Goal: Task Accomplishment & Management: Complete application form

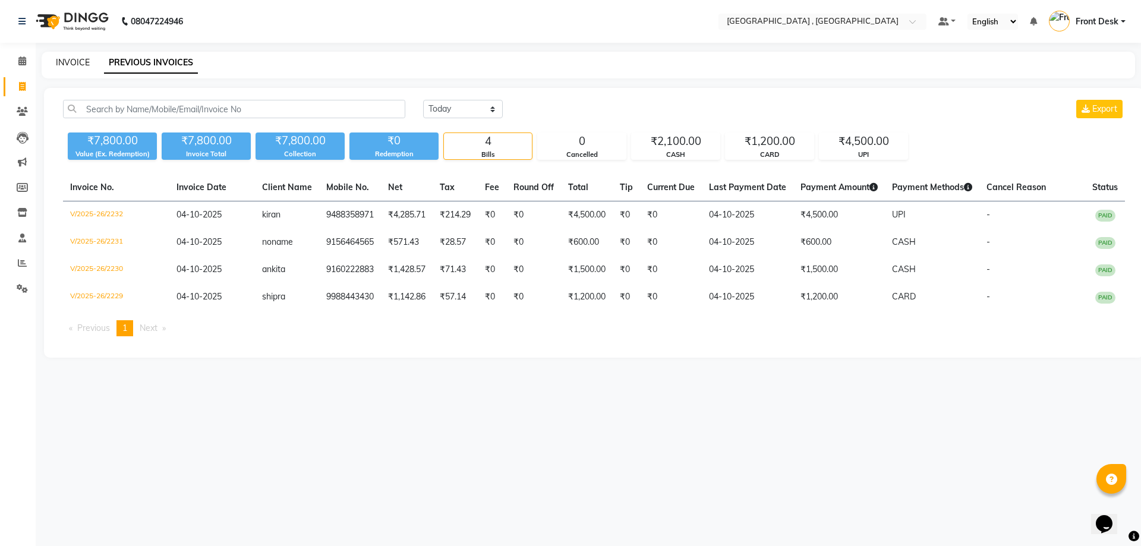
click at [78, 65] on link "INVOICE" at bounding box center [73, 62] width 34 height 11
select select "service"
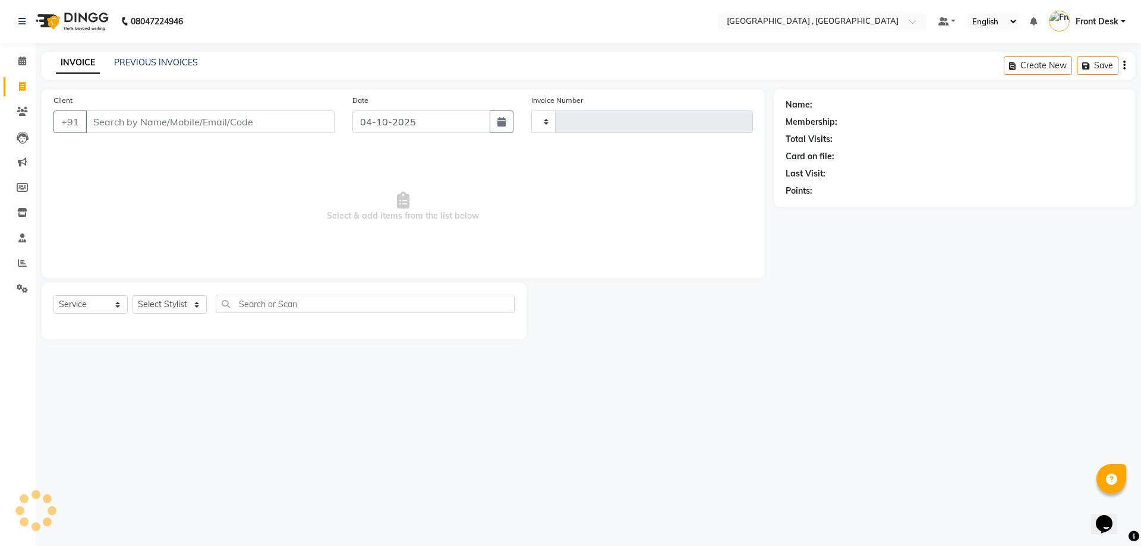
type input "2233"
select select "5111"
click at [137, 61] on link "PREVIOUS INVOICES" at bounding box center [156, 62] width 84 height 11
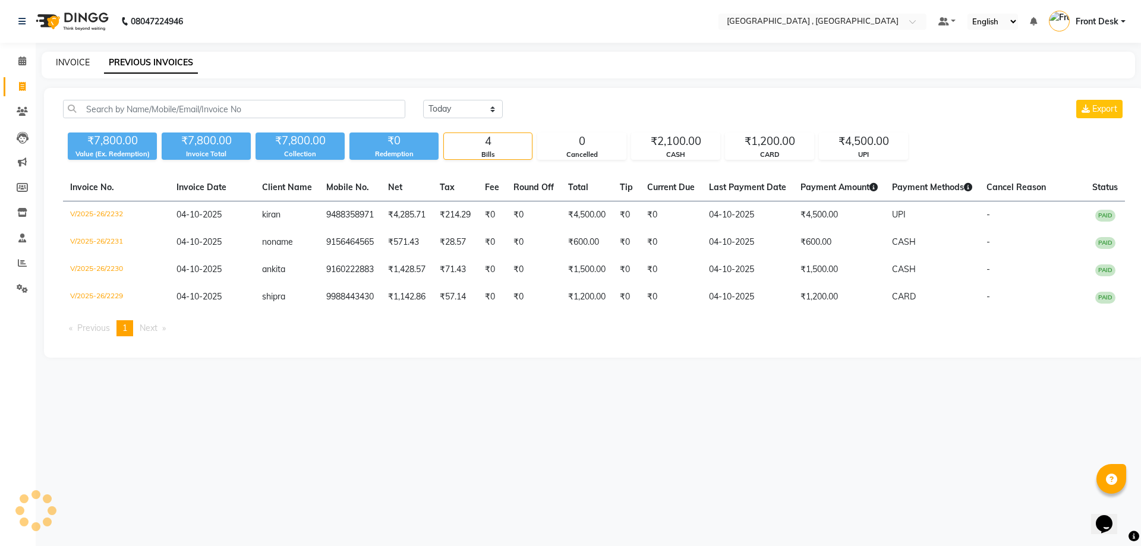
click at [73, 58] on link "INVOICE" at bounding box center [73, 62] width 34 height 11
select select "service"
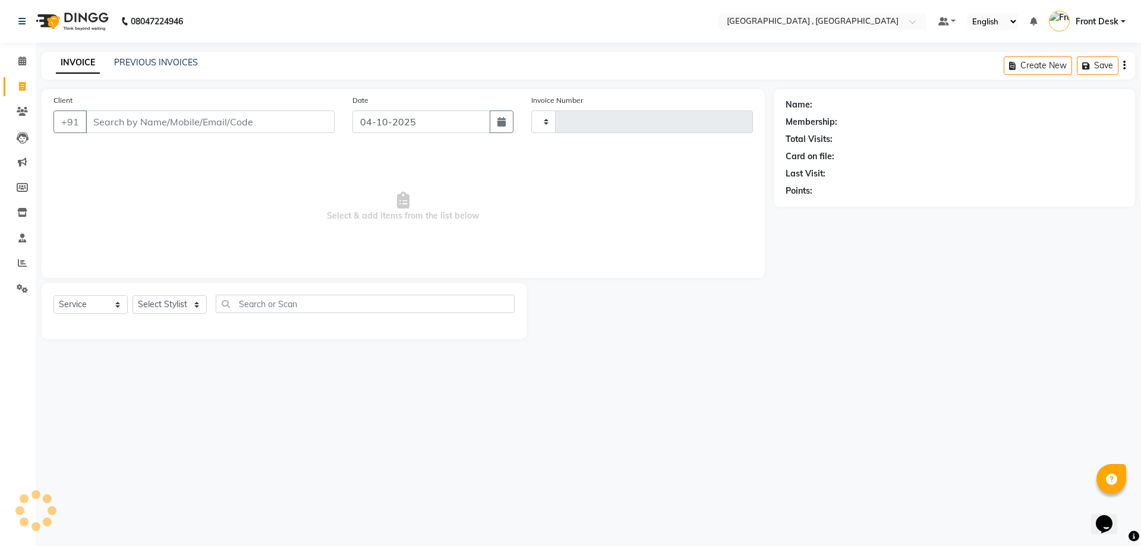
type input "2233"
select select "5111"
click at [150, 62] on link "PREVIOUS INVOICES" at bounding box center [156, 62] width 84 height 11
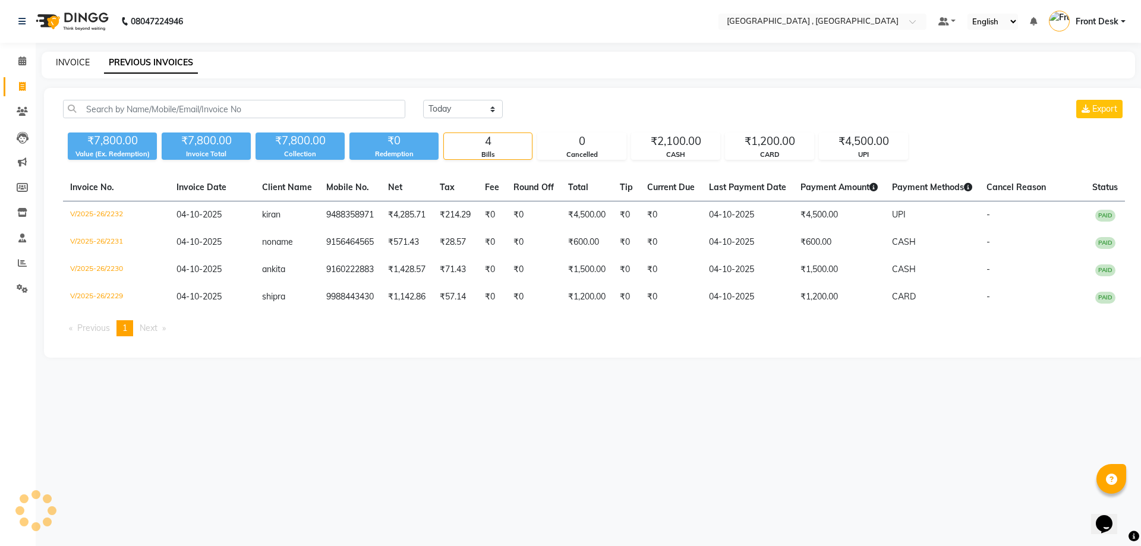
click at [76, 61] on link "INVOICE" at bounding box center [73, 62] width 34 height 11
select select "service"
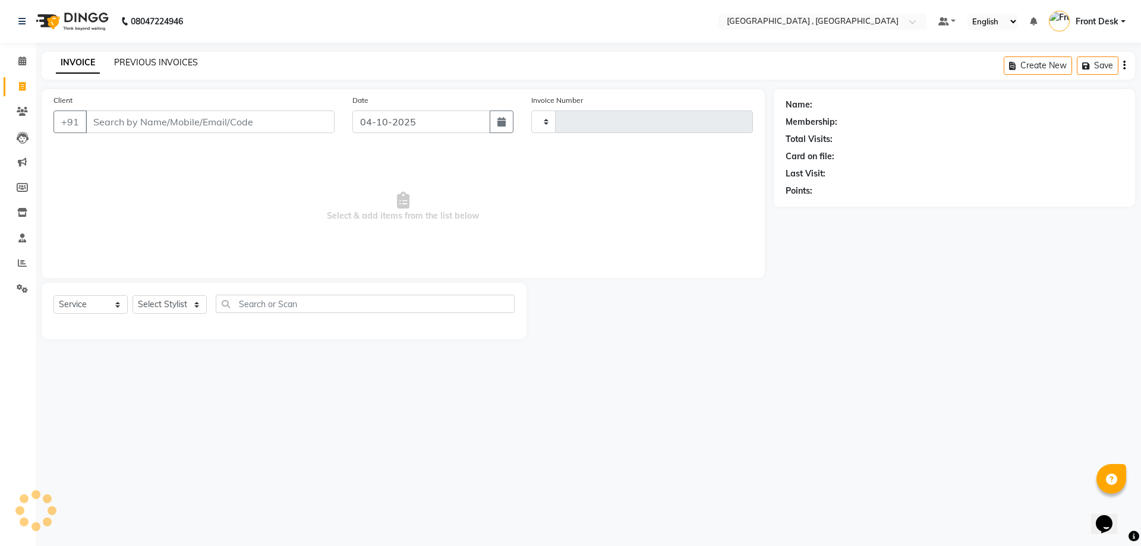
type input "2233"
select select "5111"
click at [157, 61] on link "PREVIOUS INVOICES" at bounding box center [156, 62] width 84 height 11
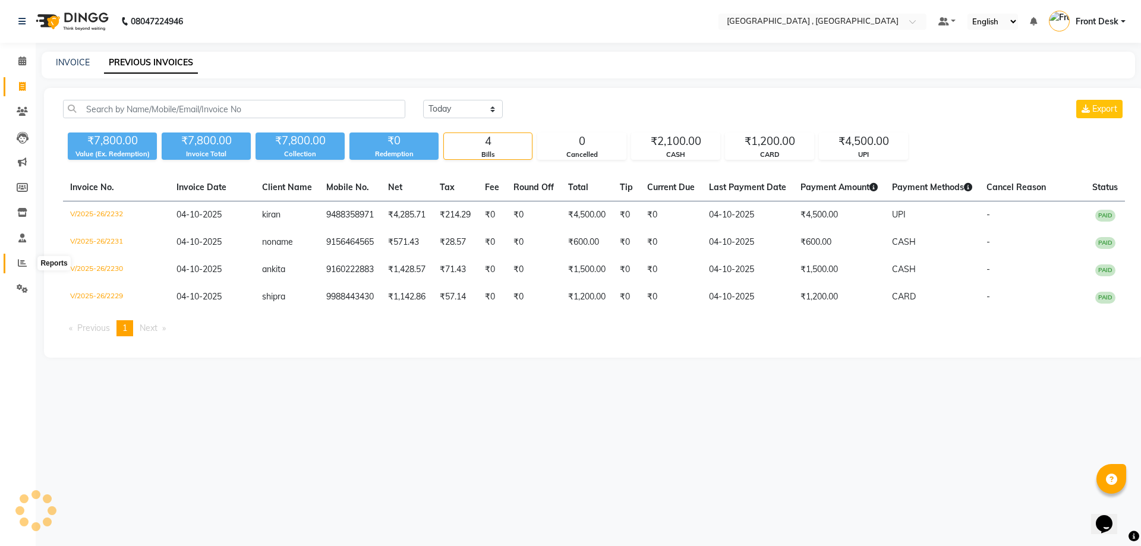
click at [23, 259] on icon at bounding box center [22, 262] width 9 height 9
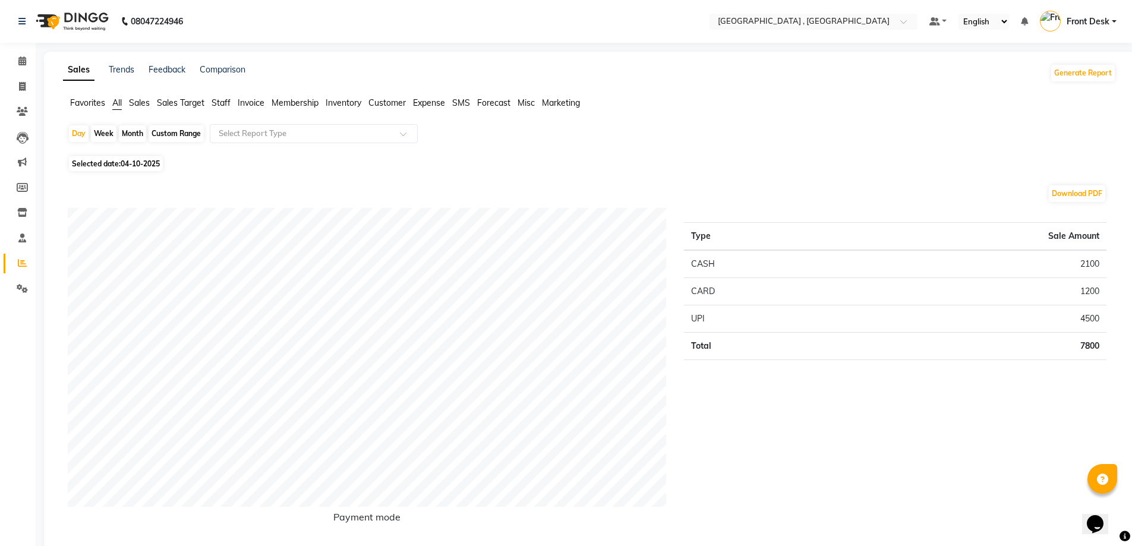
click at [140, 102] on span "Sales" at bounding box center [139, 102] width 21 height 11
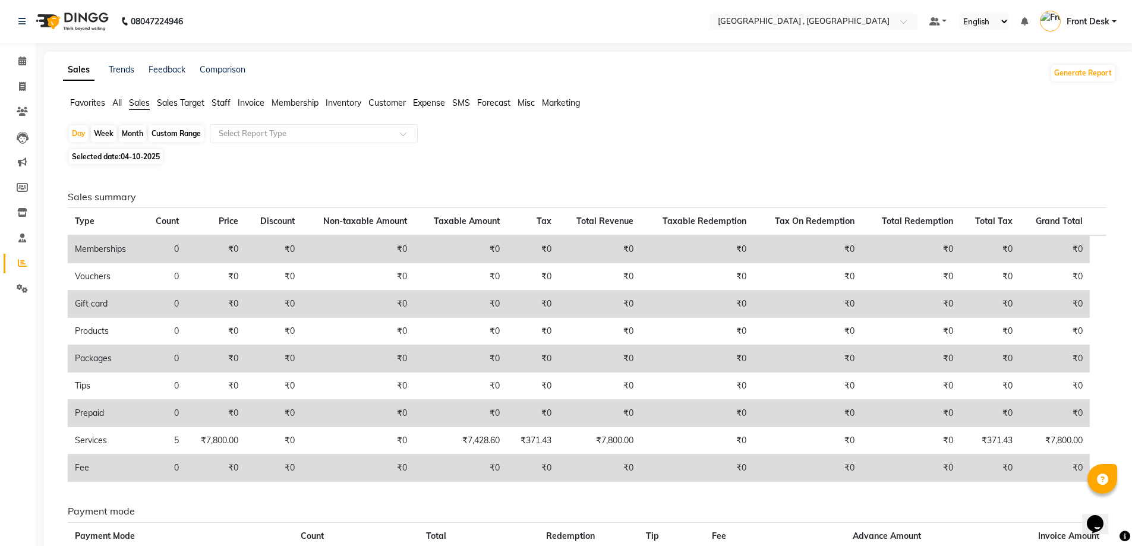
click at [223, 101] on span "Staff" at bounding box center [220, 102] width 19 height 11
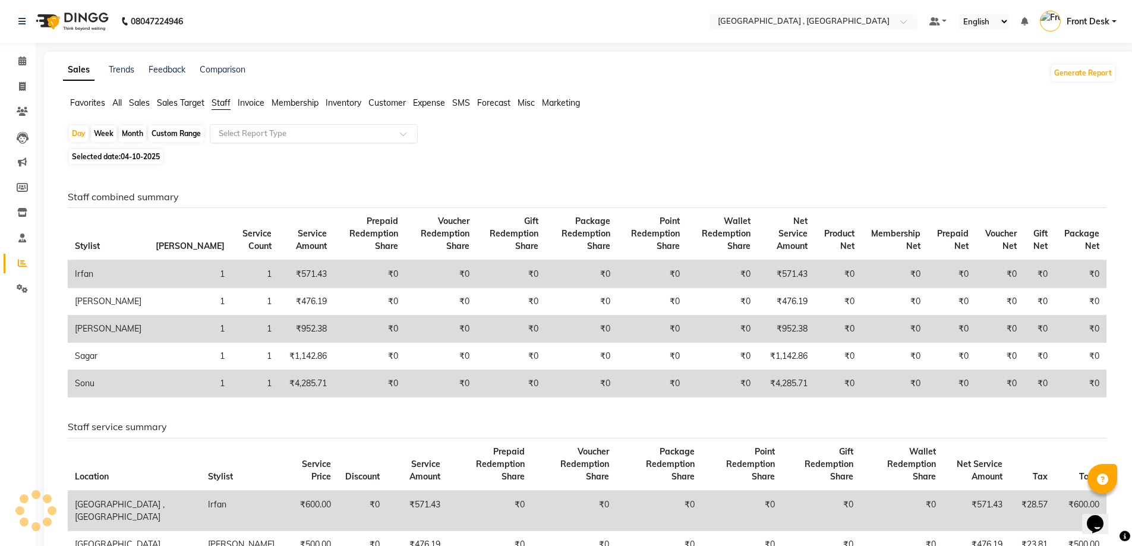
click at [228, 133] on input "text" at bounding box center [301, 134] width 171 height 12
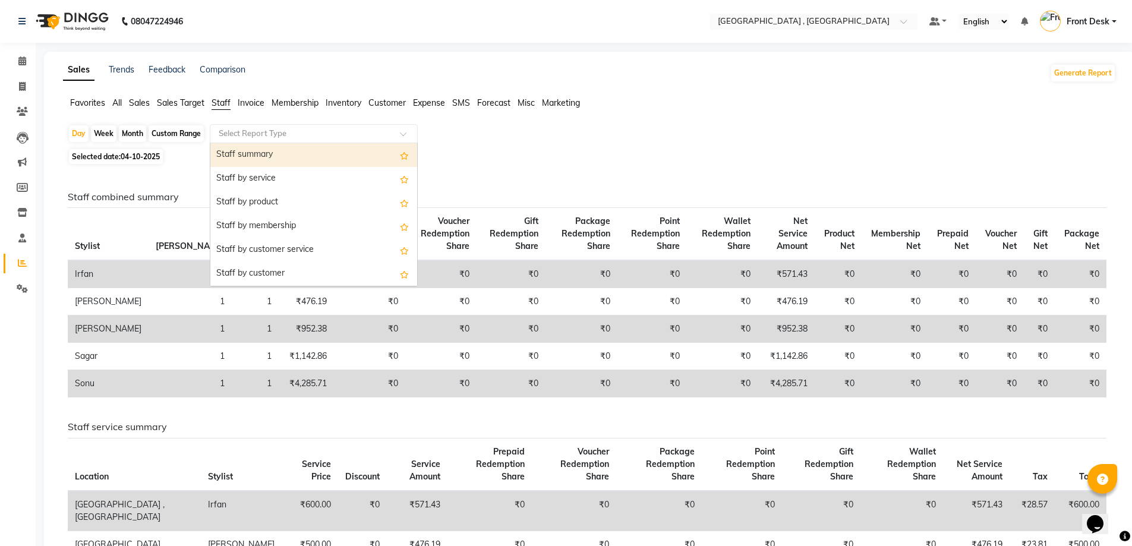
click at [232, 158] on div "Staff summary" at bounding box center [313, 155] width 207 height 24
select select "full_report"
select select "csv"
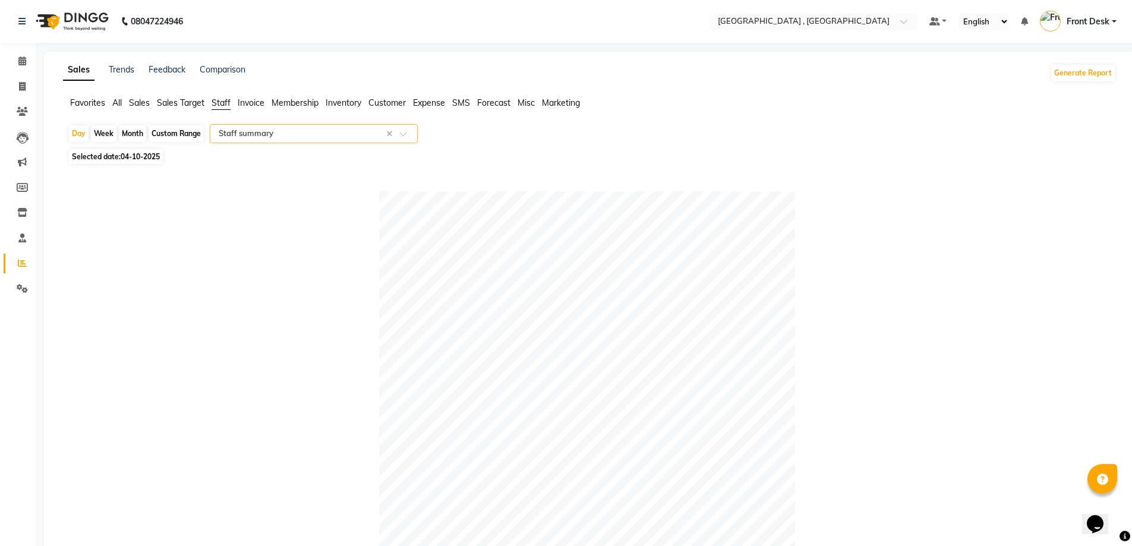
click at [128, 128] on div "Month" at bounding box center [132, 133] width 27 height 17
select select "10"
select select "2025"
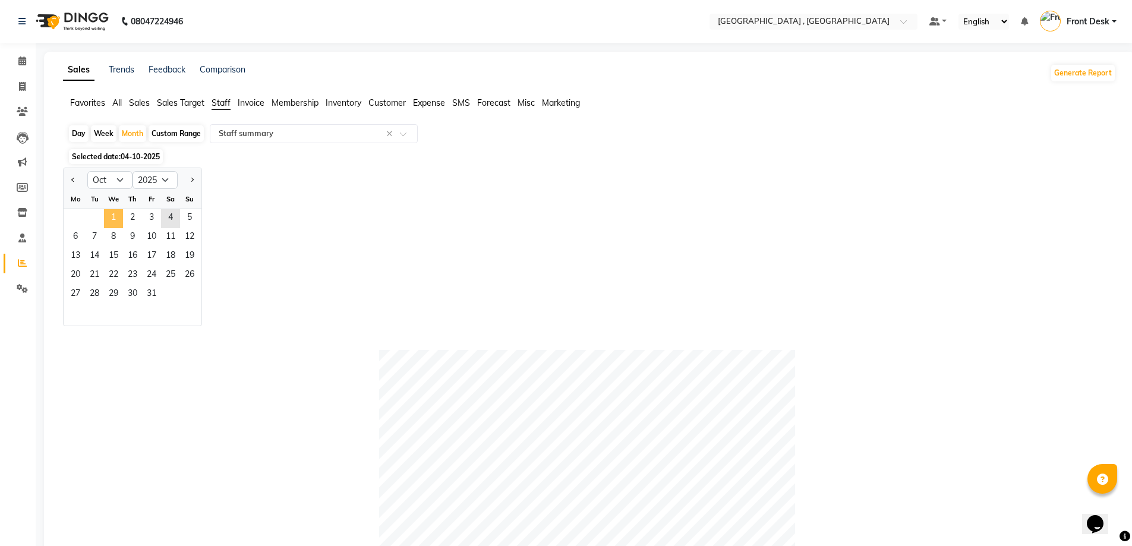
click at [114, 214] on span "1" at bounding box center [113, 218] width 19 height 19
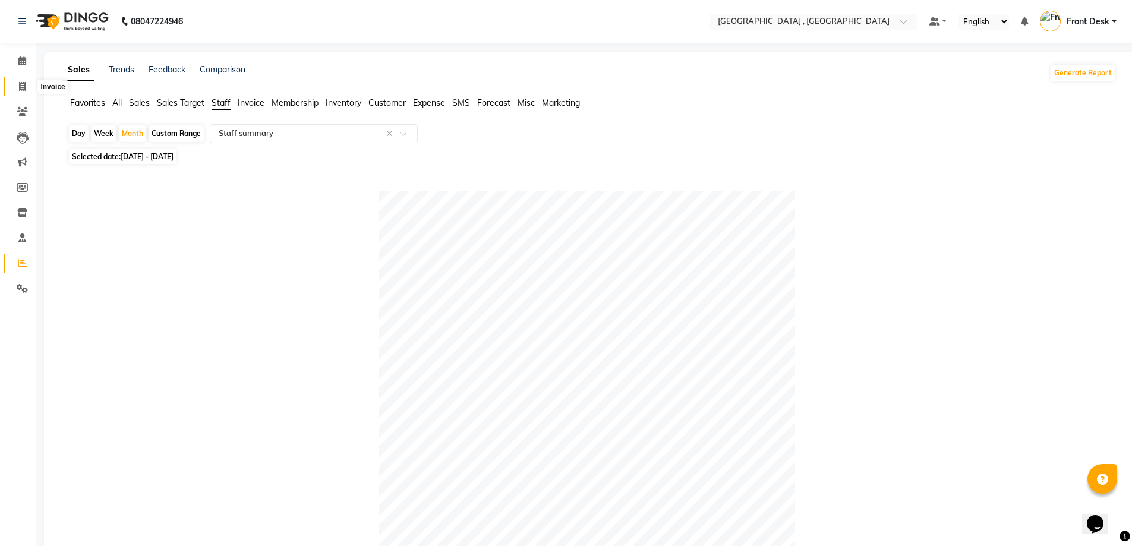
click at [24, 86] on icon at bounding box center [22, 86] width 7 height 9
select select "service"
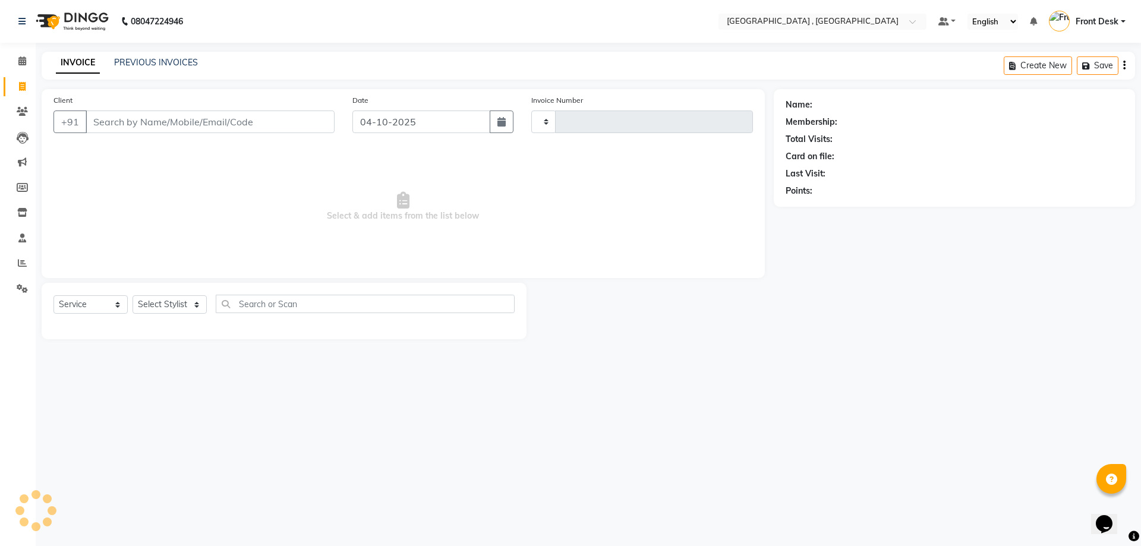
type input "2233"
select select "5111"
click at [167, 62] on link "PREVIOUS INVOICES" at bounding box center [156, 62] width 84 height 11
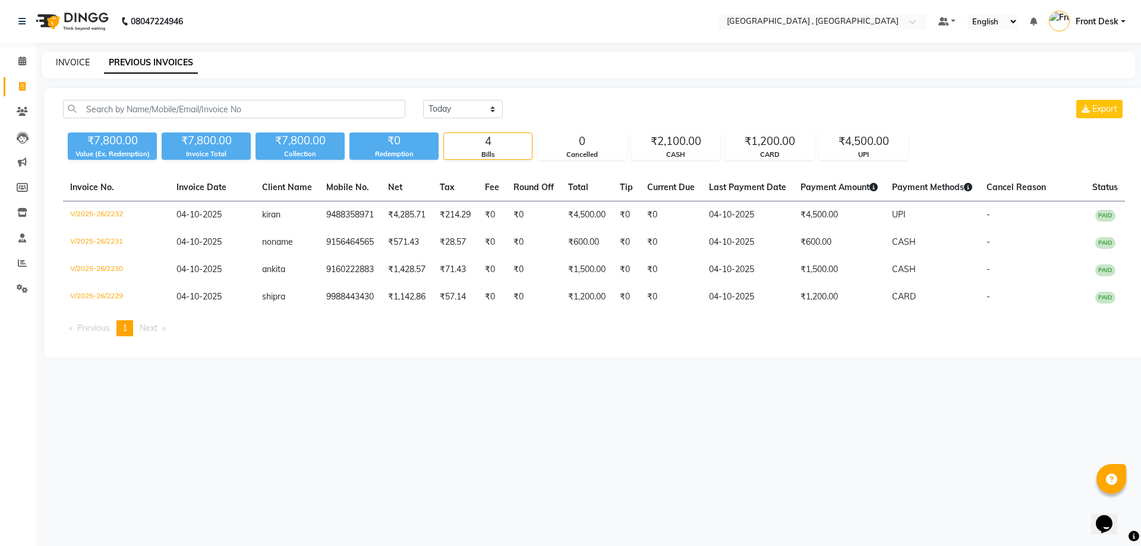
click at [75, 67] on link "INVOICE" at bounding box center [73, 62] width 34 height 11
select select "service"
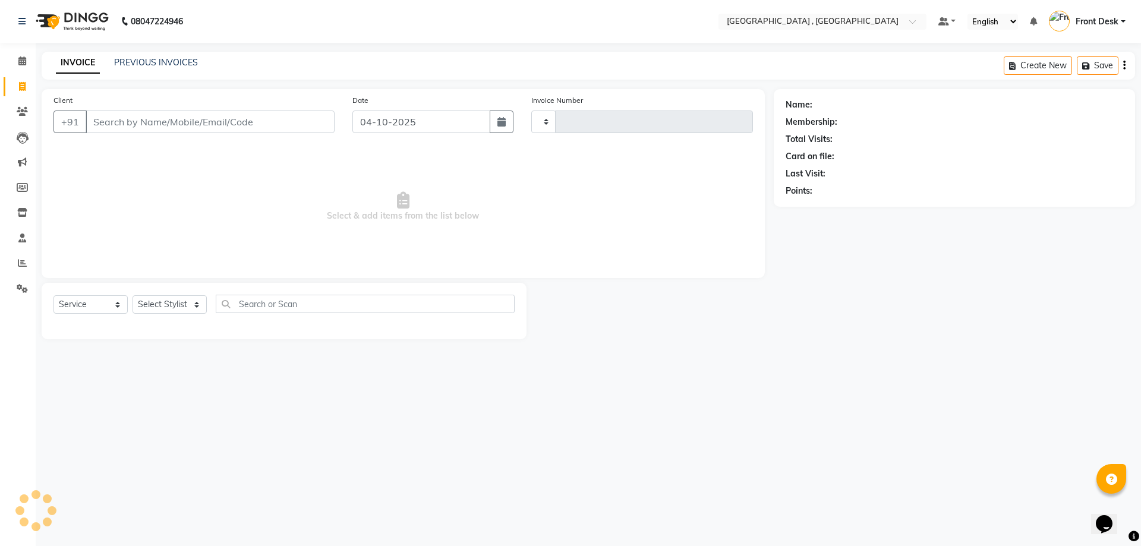
type input "2233"
select select "5111"
click at [151, 58] on link "PREVIOUS INVOICES" at bounding box center [156, 62] width 84 height 11
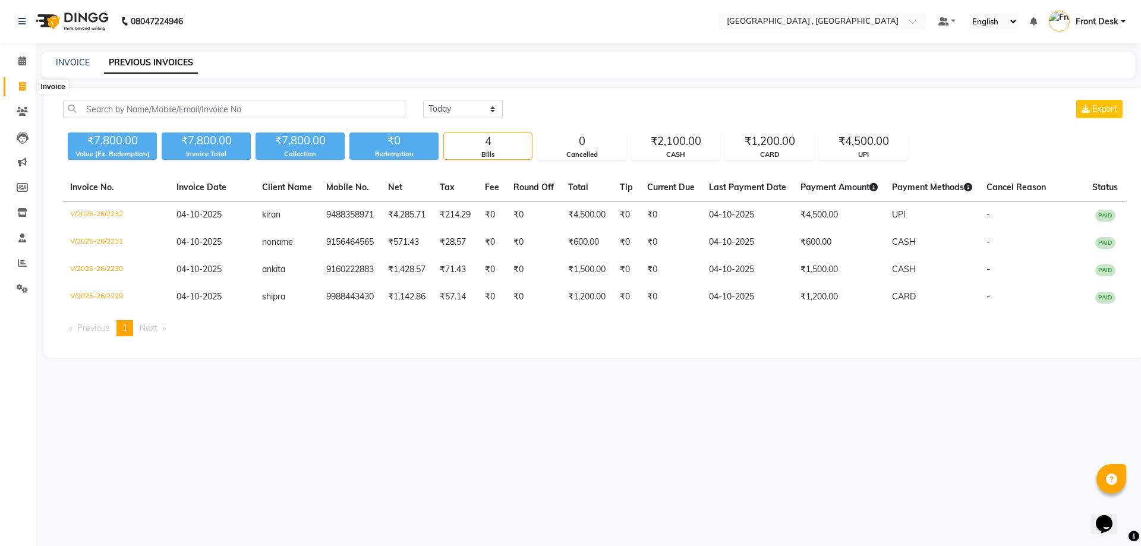
click at [29, 86] on span at bounding box center [22, 87] width 21 height 14
select select "service"
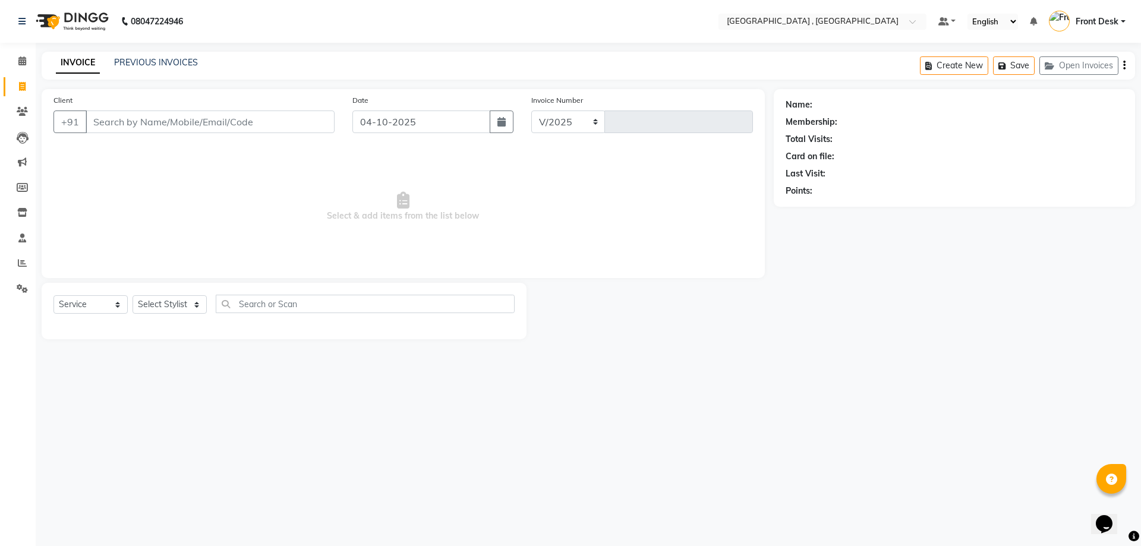
select select "5111"
type input "2233"
click at [180, 65] on link "PREVIOUS INVOICES" at bounding box center [156, 62] width 84 height 11
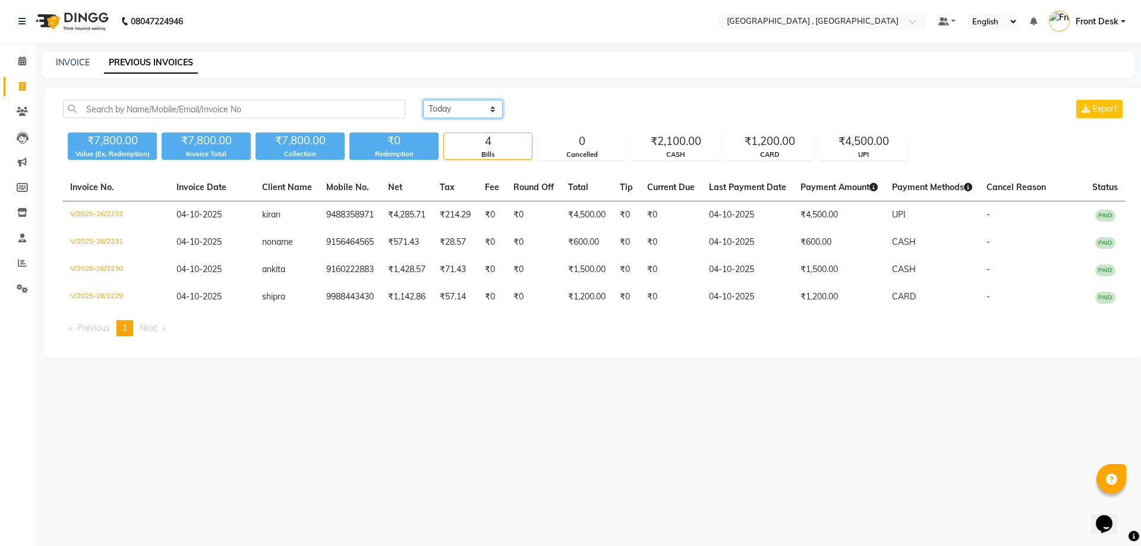
click at [429, 111] on select "[DATE] [DATE] Custom Range" at bounding box center [463, 109] width 80 height 18
select select "range"
click at [423, 100] on select "[DATE] [DATE] Custom Range" at bounding box center [463, 109] width 80 height 18
click at [539, 114] on input "04-10-2025" at bounding box center [559, 109] width 83 height 17
select select "10"
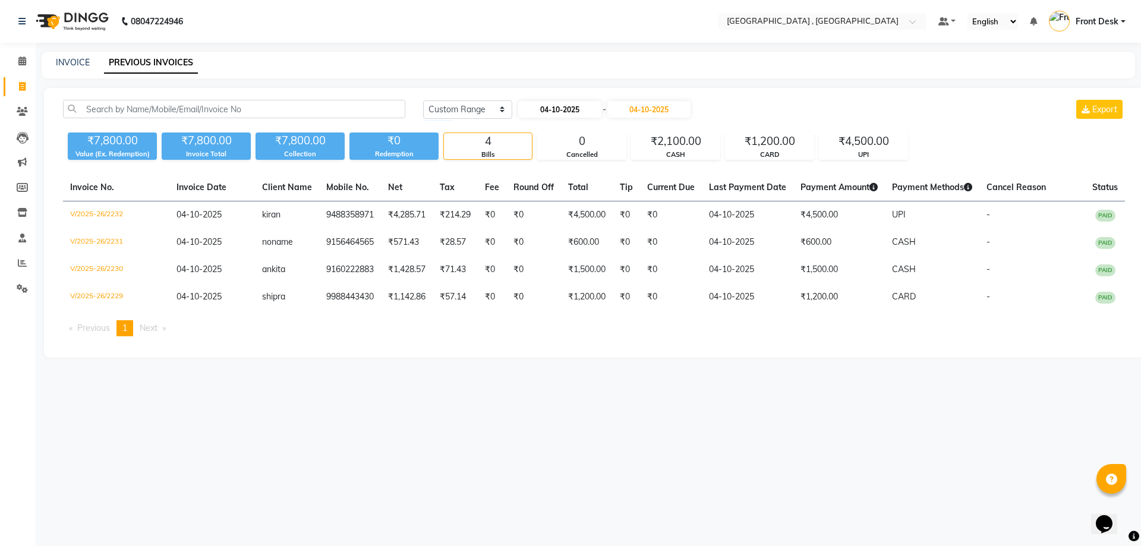
select select "2025"
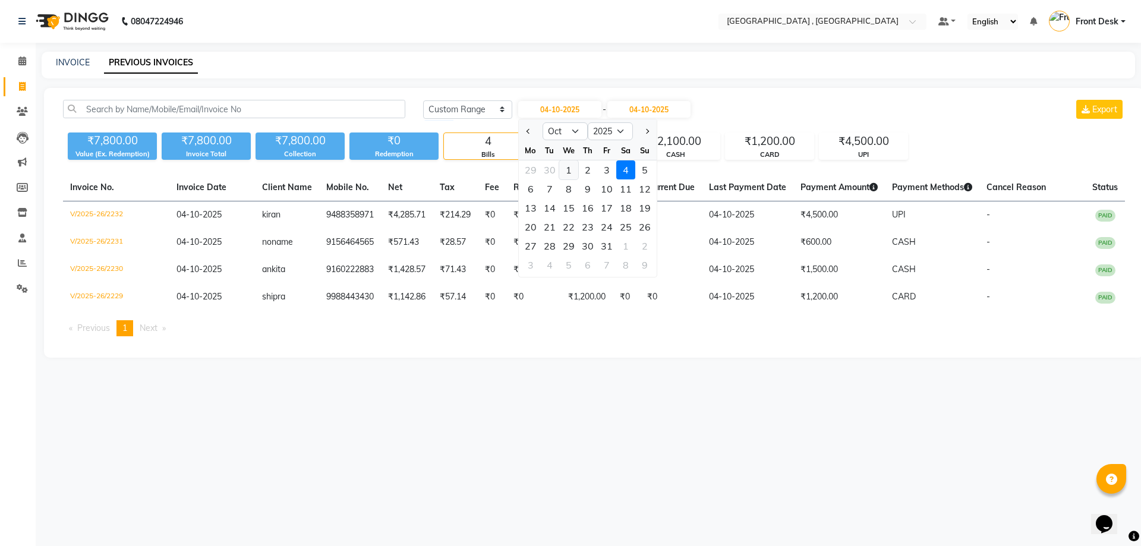
click at [567, 169] on div "1" at bounding box center [568, 169] width 19 height 19
type input "01-10-2025"
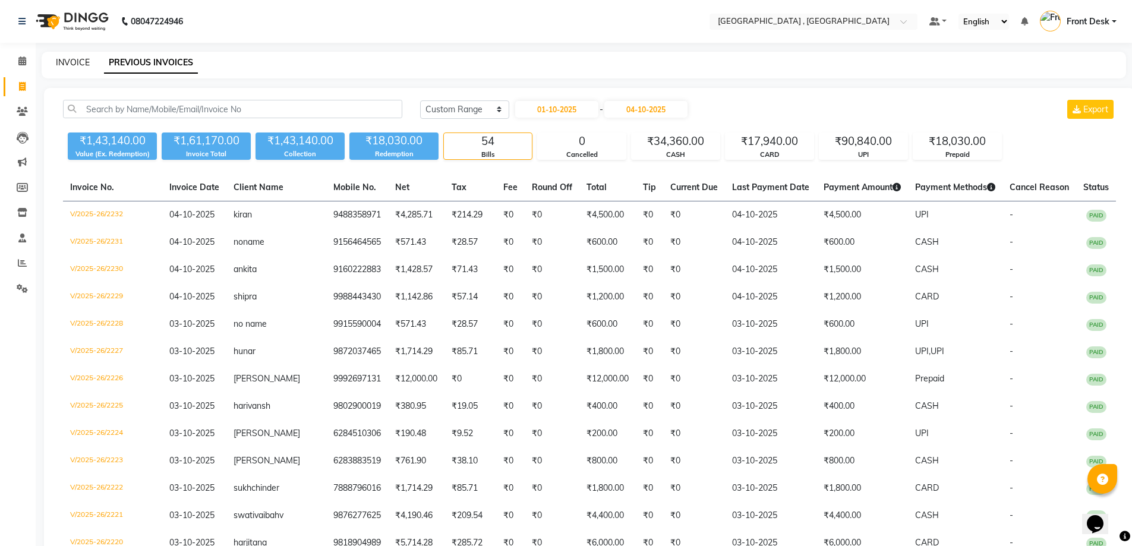
click at [65, 58] on link "INVOICE" at bounding box center [73, 62] width 34 height 11
select select "service"
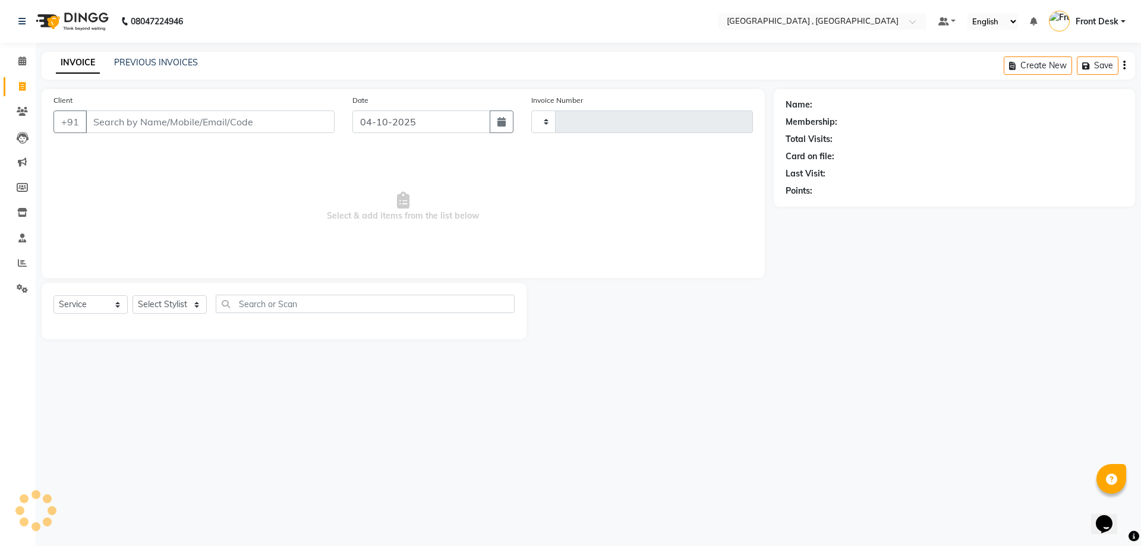
type input "2233"
select select "5111"
click at [132, 65] on link "PREVIOUS INVOICES" at bounding box center [156, 62] width 84 height 11
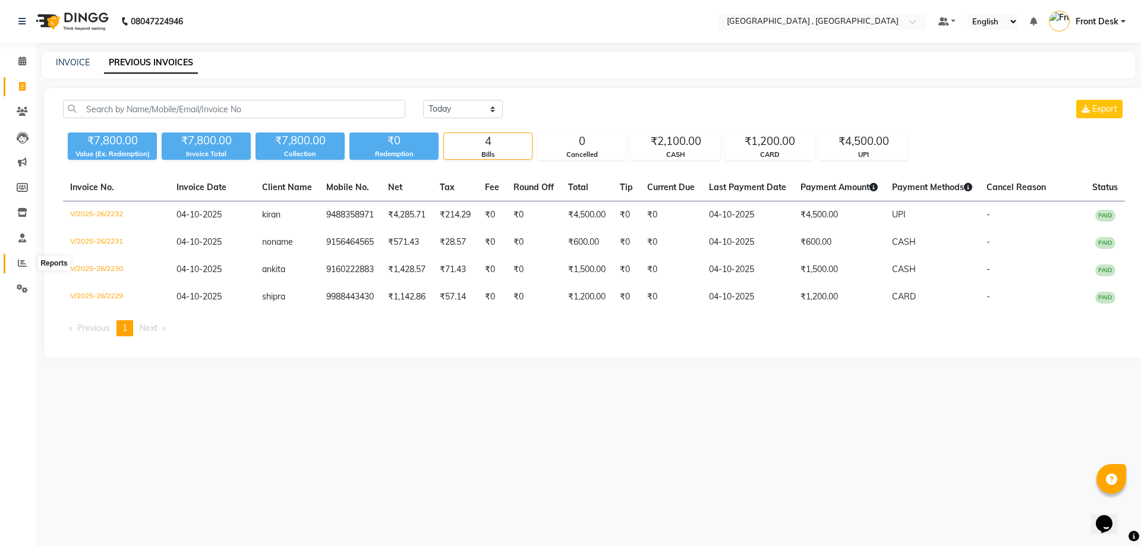
click at [17, 266] on span at bounding box center [22, 264] width 21 height 14
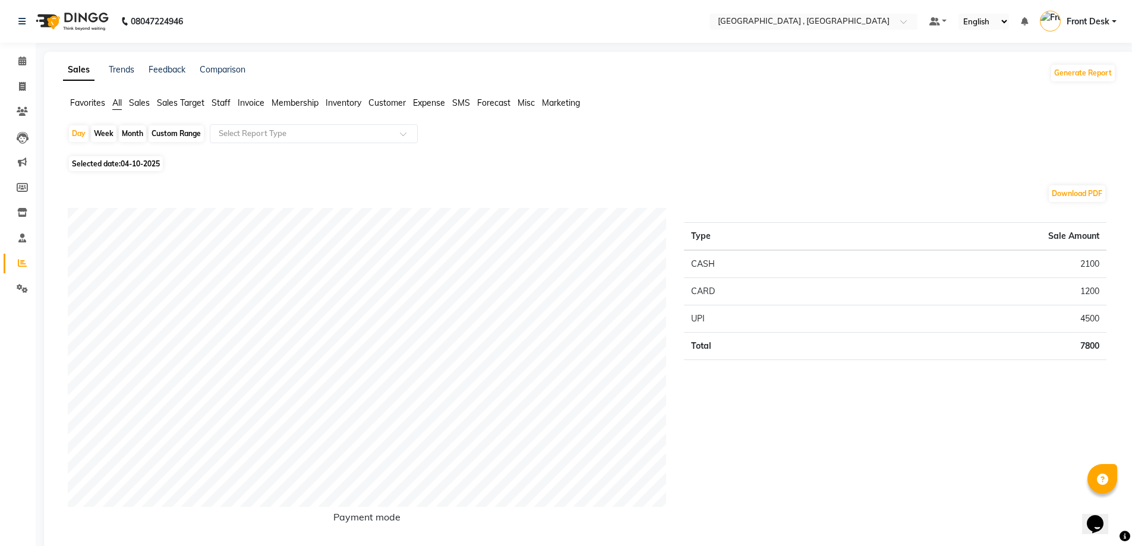
click at [222, 101] on span "Staff" at bounding box center [220, 102] width 19 height 11
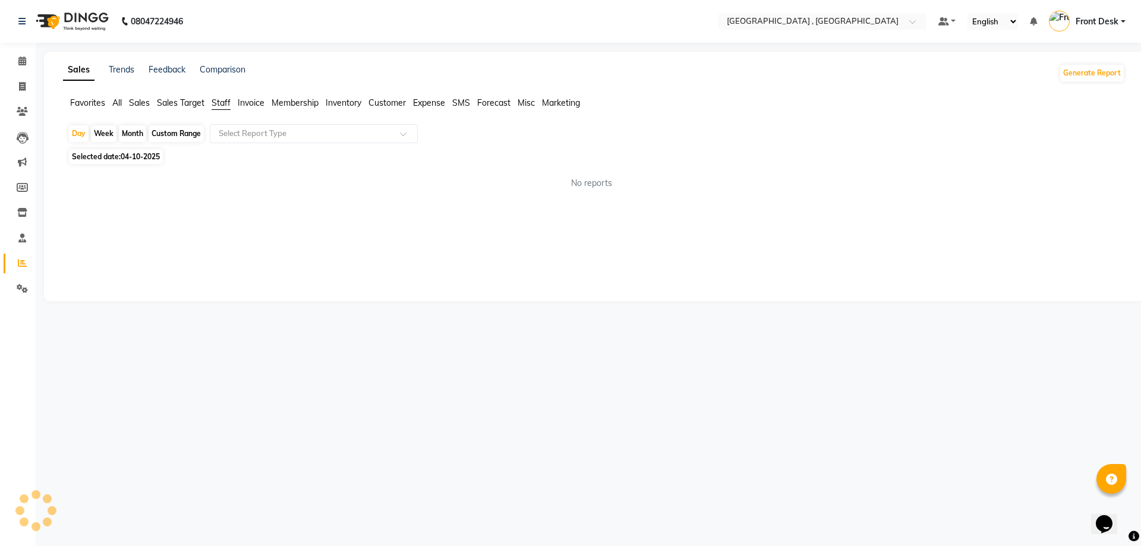
click at [263, 122] on app-reports "Favorites All Sales Sales Target Staff Invoice Membership Inventory Customer Ex…" at bounding box center [594, 148] width 1076 height 102
click at [263, 130] on input "text" at bounding box center [301, 134] width 171 height 12
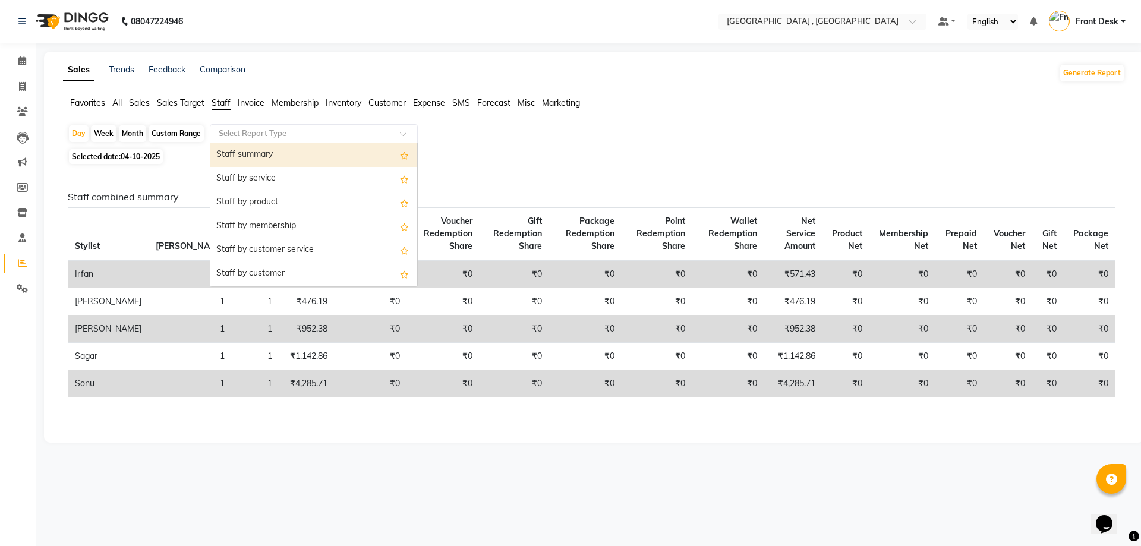
click at [248, 154] on div "Staff summary" at bounding box center [313, 155] width 207 height 24
select select "full_report"
select select "csv"
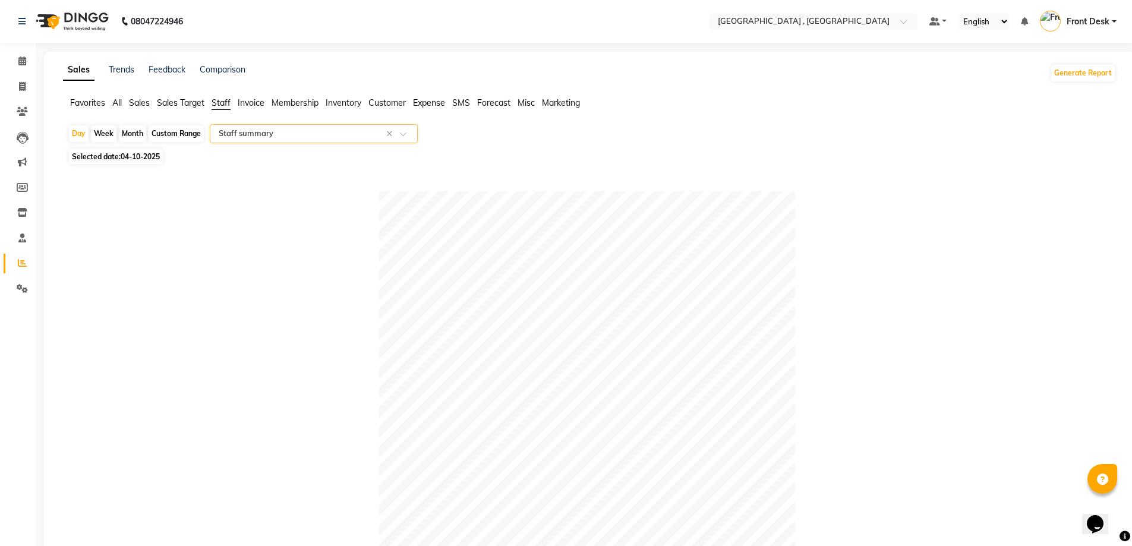
click at [163, 127] on div "Custom Range" at bounding box center [176, 133] width 55 height 17
select select "10"
select select "2025"
click at [146, 153] on span "04-10-2025" at bounding box center [140, 156] width 39 height 9
select select "10"
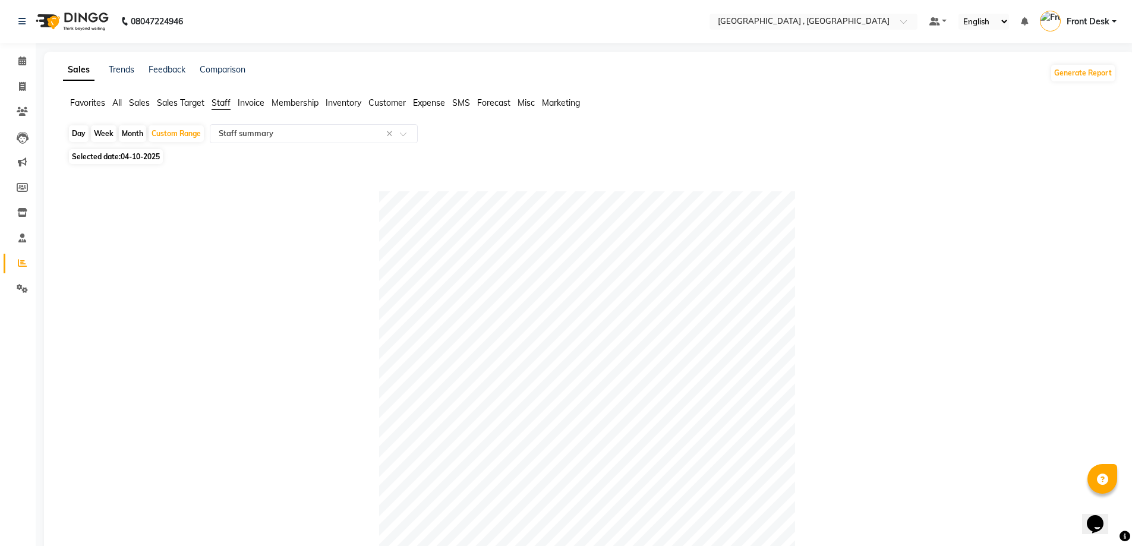
select select "2025"
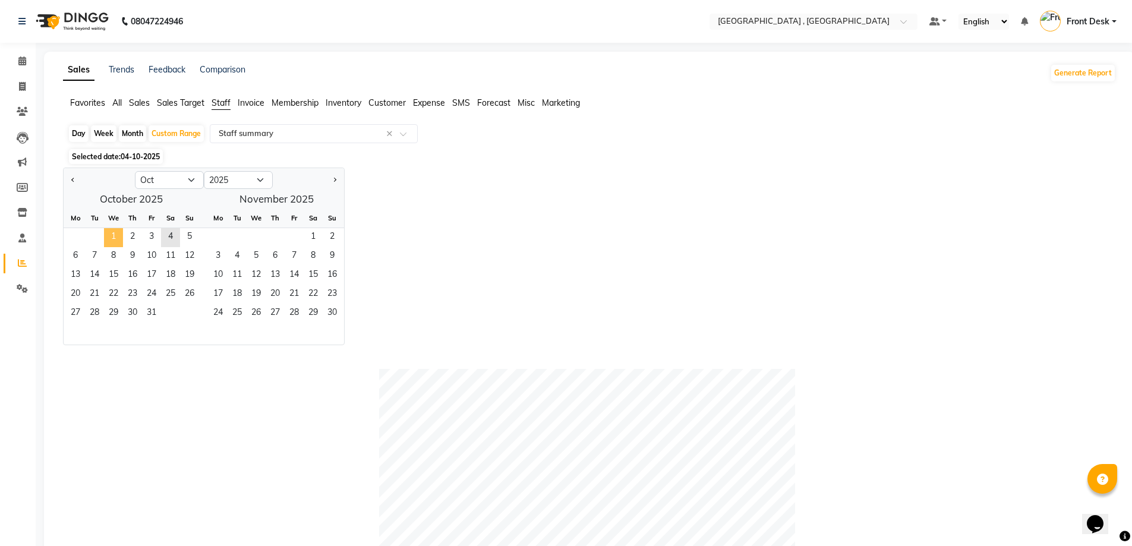
click at [109, 229] on span "1" at bounding box center [113, 237] width 19 height 19
click at [175, 230] on span "4" at bounding box center [170, 237] width 19 height 19
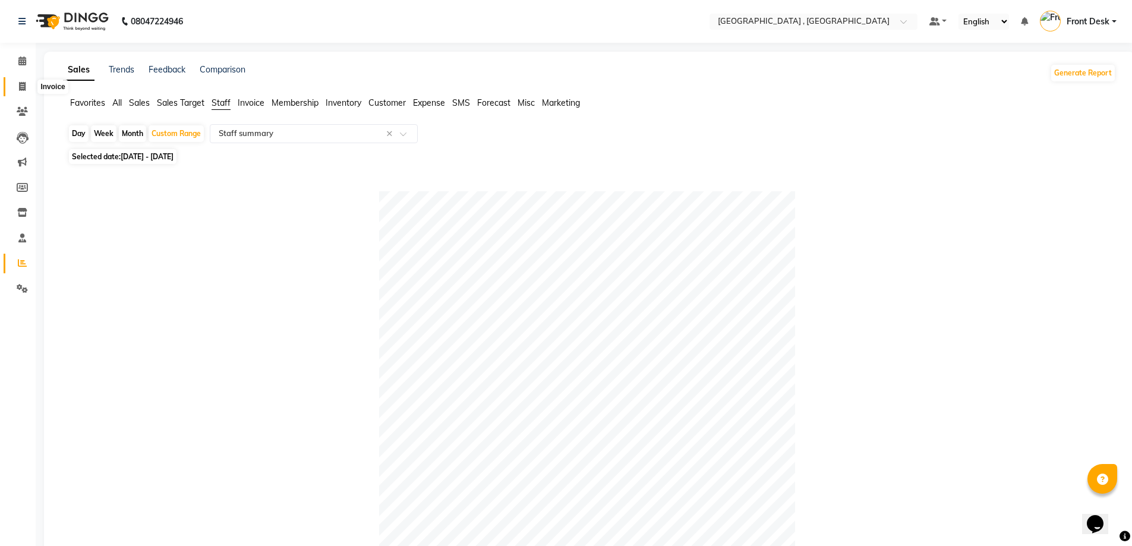
click at [19, 82] on icon at bounding box center [22, 86] width 7 height 9
select select "service"
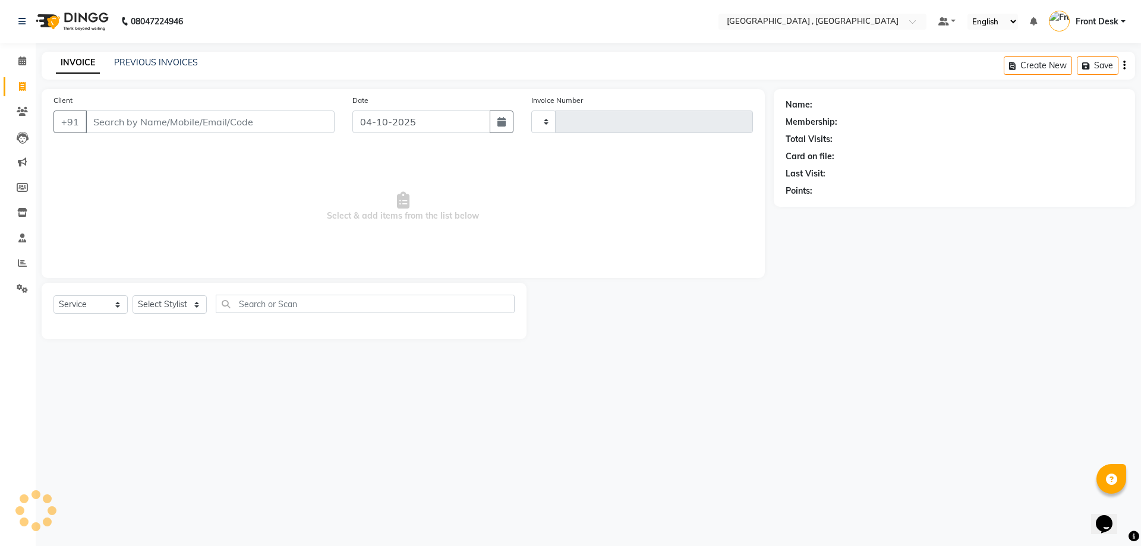
type input "2233"
select select "5111"
click at [176, 64] on link "PREVIOUS INVOICES" at bounding box center [156, 62] width 84 height 11
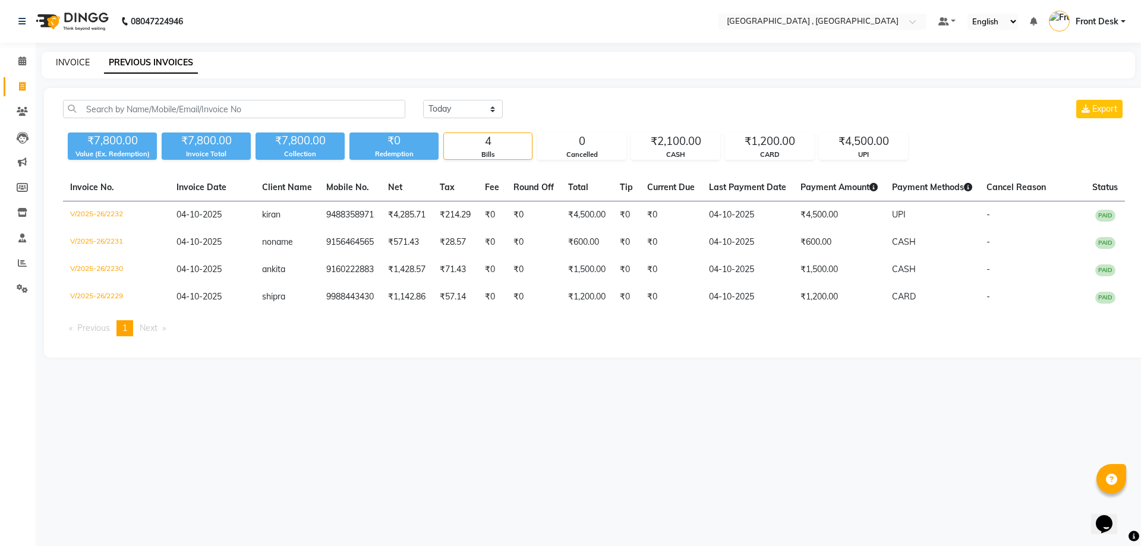
click at [70, 62] on link "INVOICE" at bounding box center [73, 62] width 34 height 11
select select "5111"
select select "service"
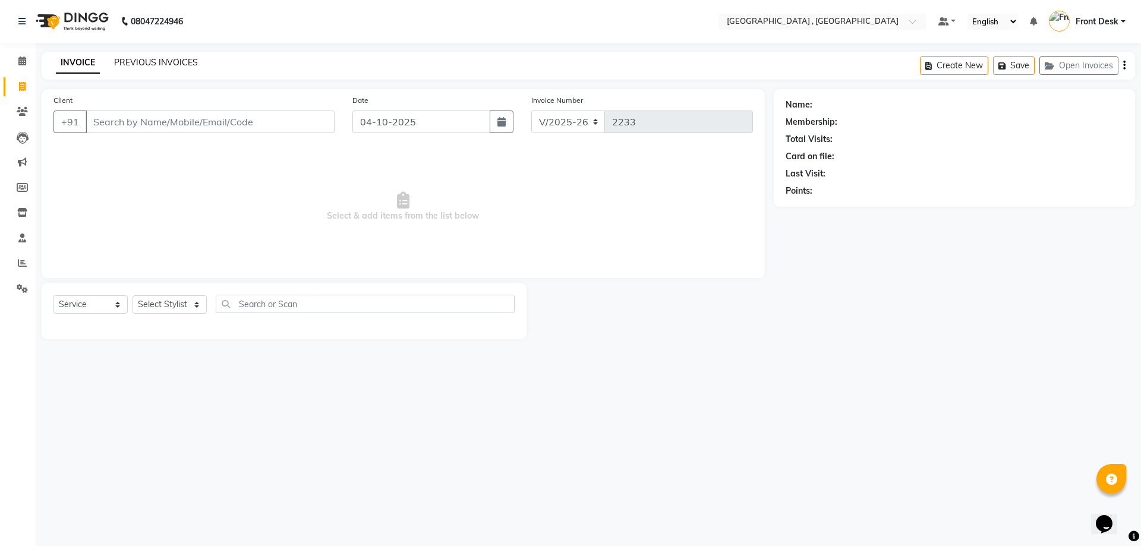
click at [149, 63] on link "PREVIOUS INVOICES" at bounding box center [156, 62] width 84 height 11
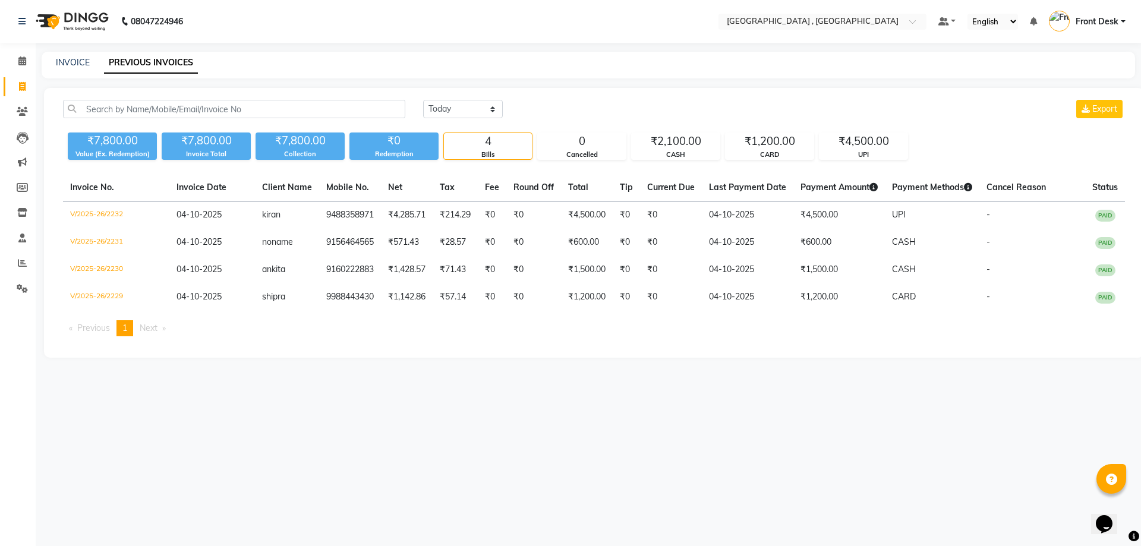
click at [83, 71] on div "INVOICE PREVIOUS INVOICES" at bounding box center [588, 65] width 1093 height 27
click at [78, 54] on div "INVOICE PREVIOUS INVOICES" at bounding box center [588, 65] width 1093 height 27
click at [74, 62] on link "INVOICE" at bounding box center [73, 62] width 34 height 11
select select "service"
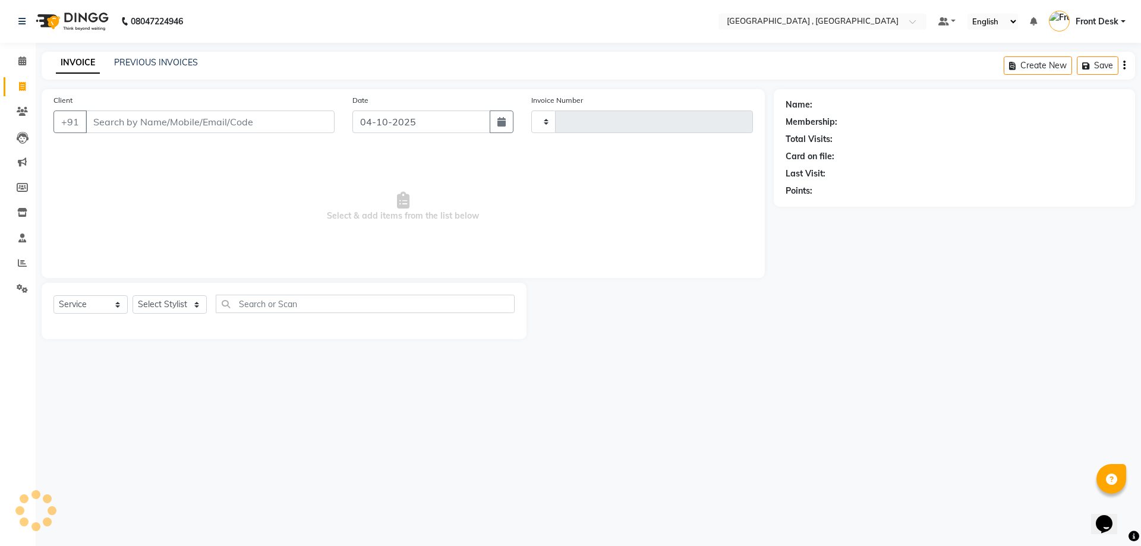
type input "2233"
select select "5111"
drag, startPoint x: 181, startPoint y: 72, endPoint x: 154, endPoint y: 61, distance: 28.8
click at [166, 67] on div "INVOICE PREVIOUS INVOICES Create New Save Open Invoices" at bounding box center [588, 66] width 1093 height 28
click at [160, 61] on link "PREVIOUS INVOICES" at bounding box center [156, 62] width 84 height 11
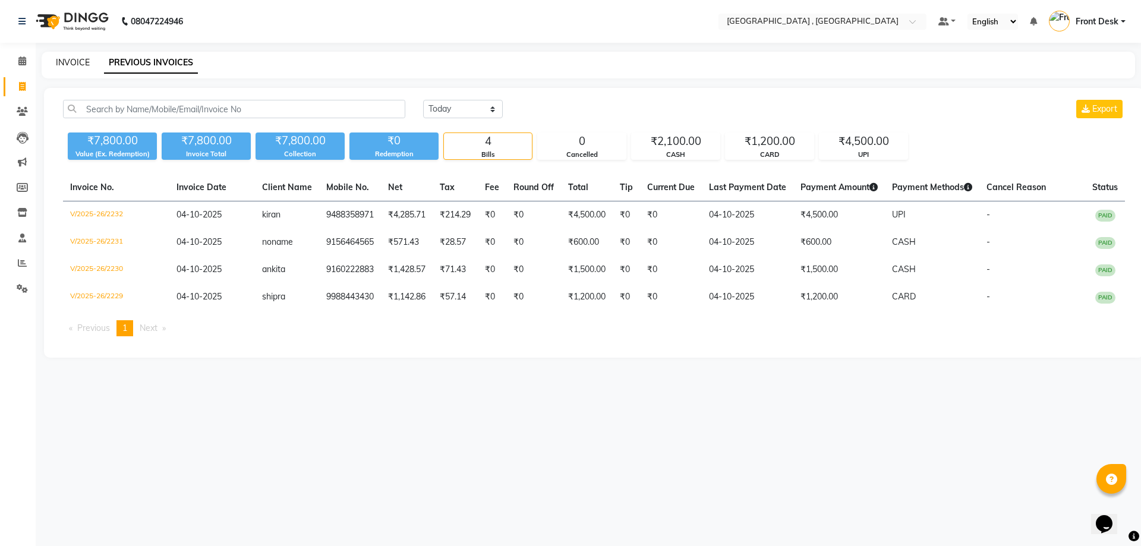
click at [80, 67] on link "INVOICE" at bounding box center [73, 62] width 34 height 11
select select "5111"
select select "service"
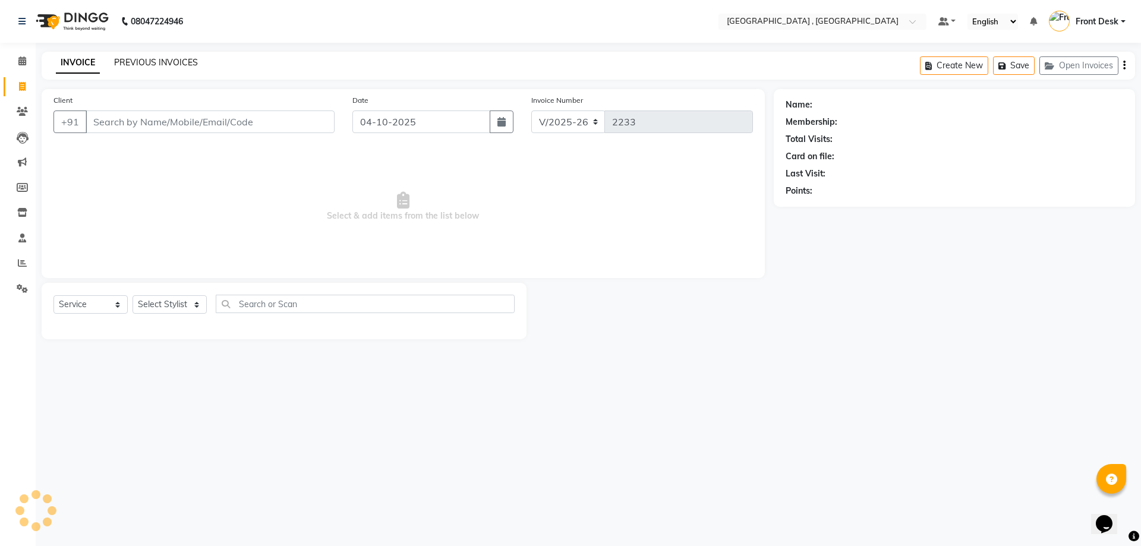
click at [131, 62] on link "PREVIOUS INVOICES" at bounding box center [156, 62] width 84 height 11
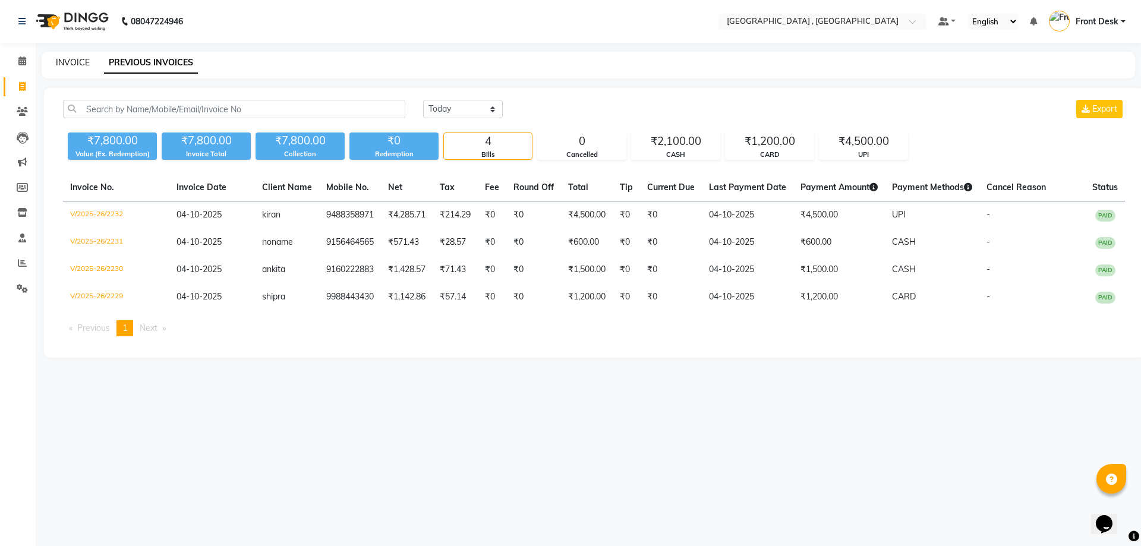
click at [75, 65] on link "INVOICE" at bounding box center [73, 62] width 34 height 11
select select "service"
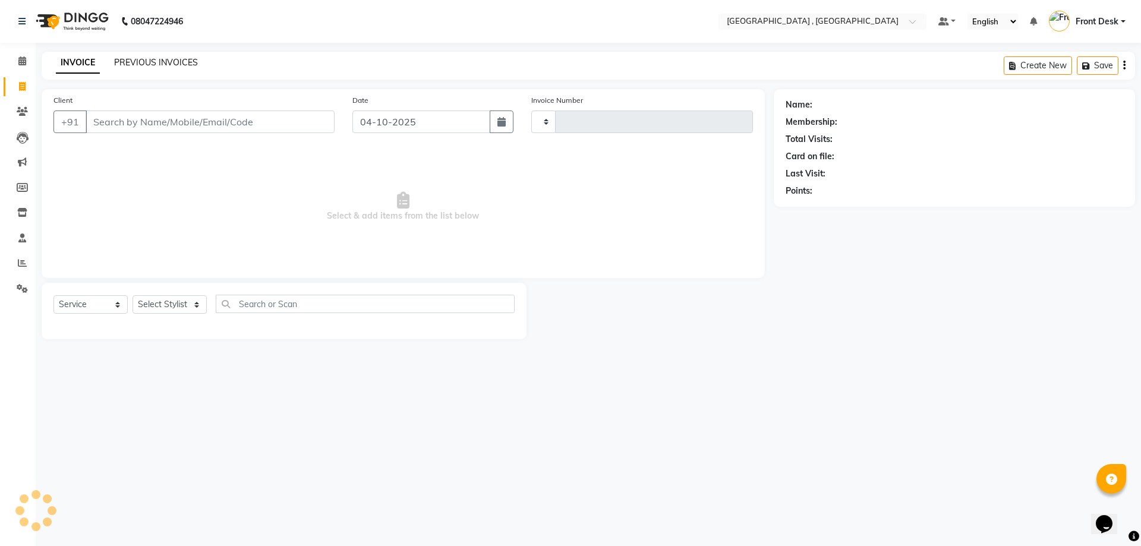
type input "2233"
click at [134, 64] on link "PREVIOUS INVOICES" at bounding box center [156, 62] width 84 height 11
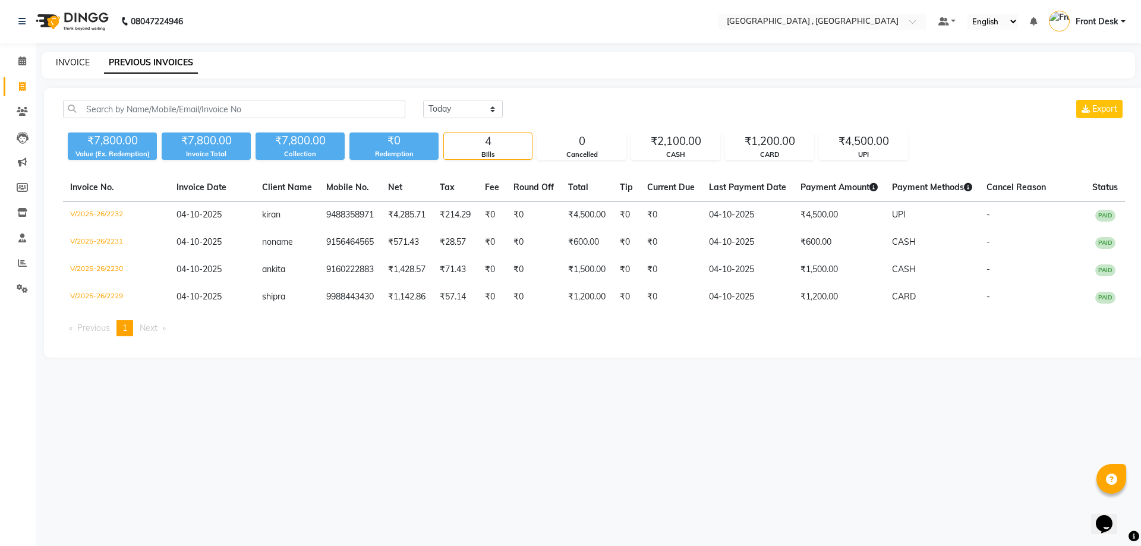
click at [71, 61] on link "INVOICE" at bounding box center [73, 62] width 34 height 11
select select "service"
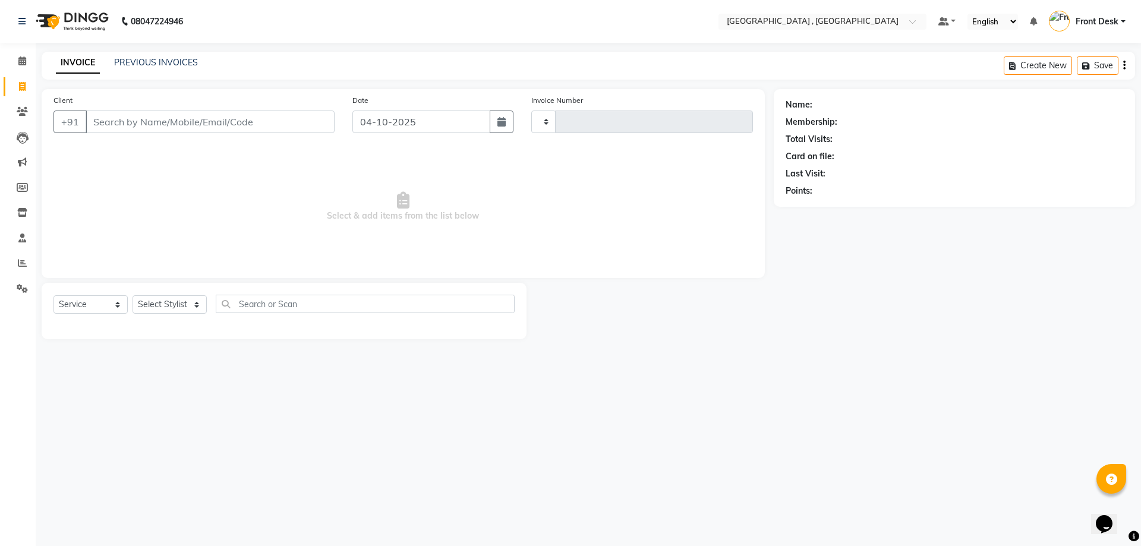
click at [130, 48] on div "08047224946 Select Location × Tress Lounge , Zirakpur Default Panel My Panel En…" at bounding box center [570, 273] width 1141 height 546
click at [132, 64] on link "PREVIOUS INVOICES" at bounding box center [156, 62] width 84 height 11
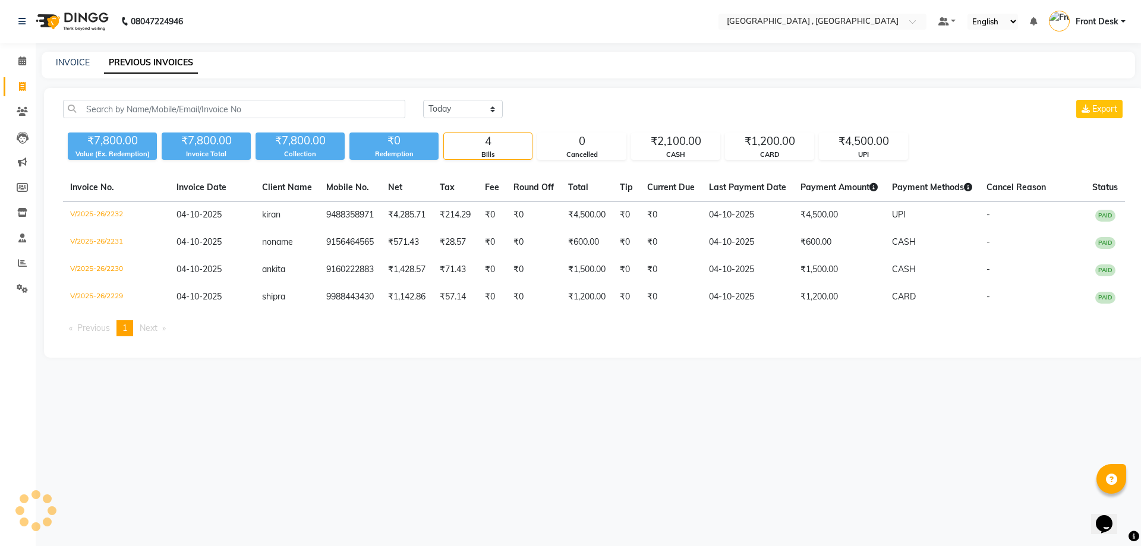
click at [79, 68] on div "INVOICE" at bounding box center [73, 62] width 34 height 12
click at [84, 64] on link "INVOICE" at bounding box center [73, 62] width 34 height 11
select select "service"
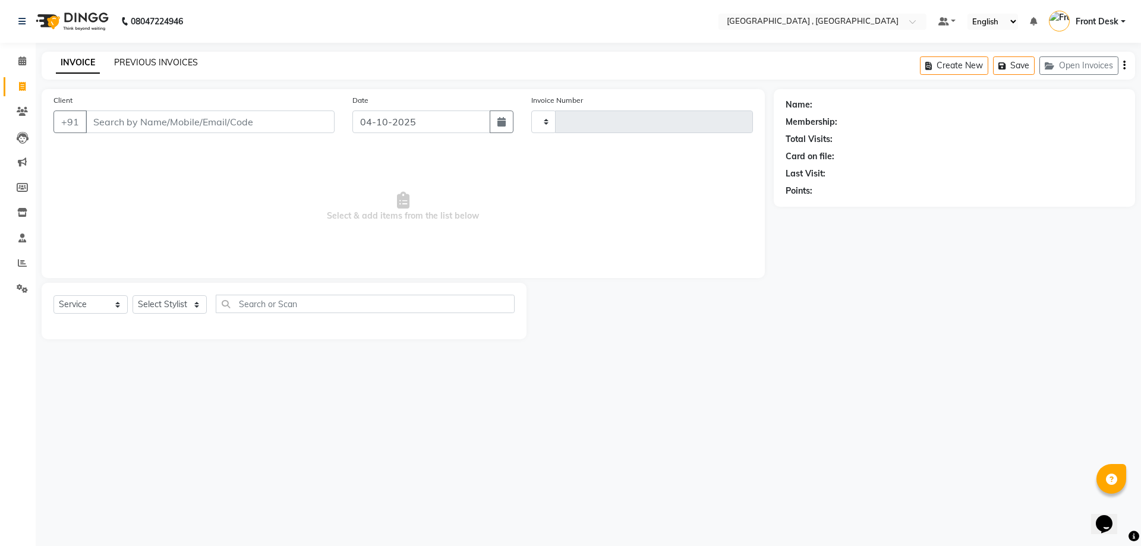
click at [160, 61] on link "PREVIOUS INVOICES" at bounding box center [156, 62] width 84 height 11
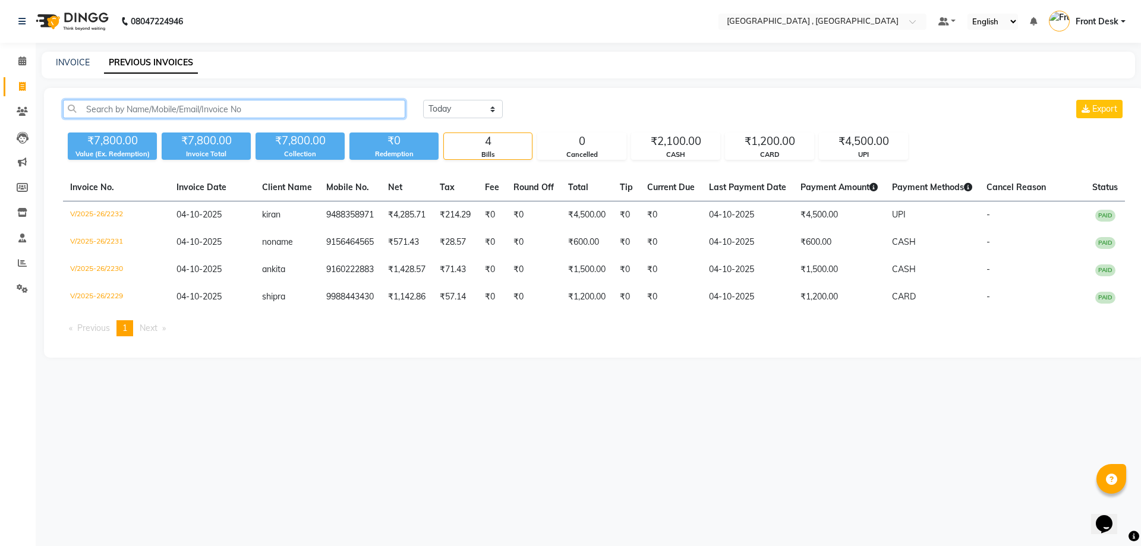
click at [112, 107] on input "text" at bounding box center [234, 109] width 342 height 18
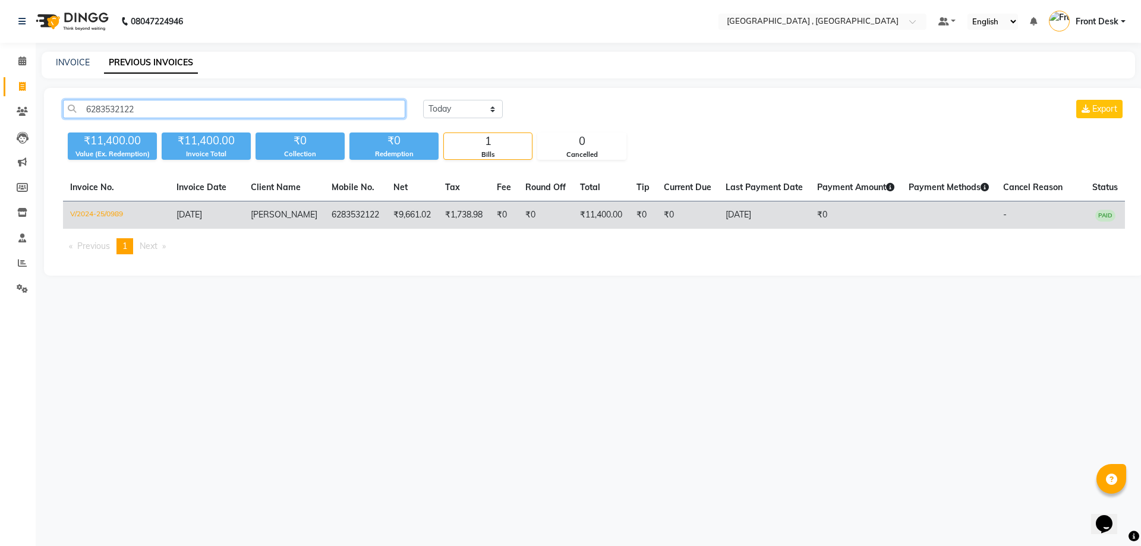
type input "6283532122"
click at [498, 214] on td "₹0" at bounding box center [504, 215] width 29 height 28
click at [343, 216] on td "6283532122" at bounding box center [355, 215] width 62 height 28
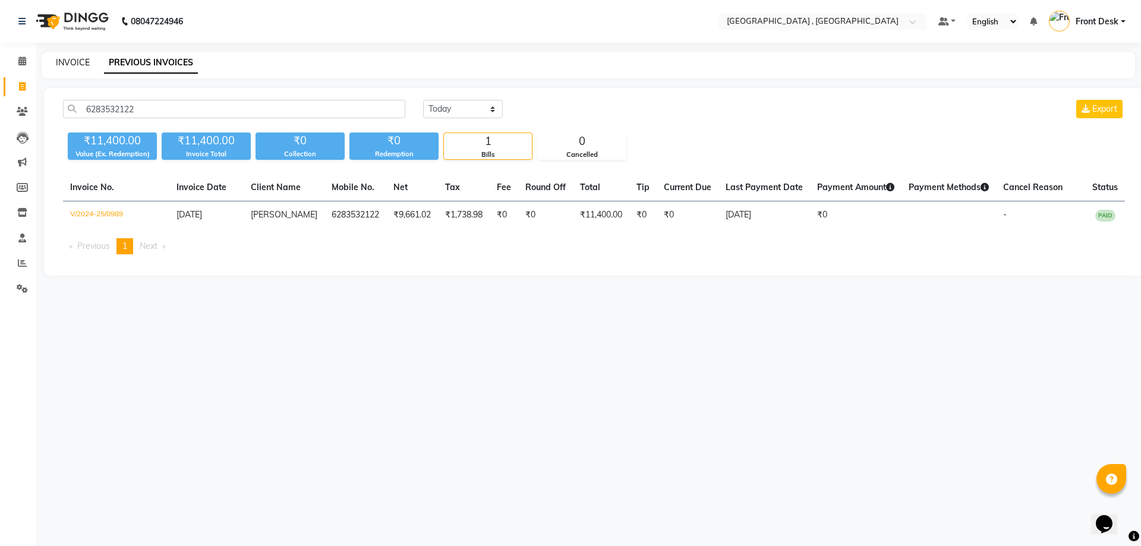
click at [64, 61] on link "INVOICE" at bounding box center [73, 62] width 34 height 11
select select "service"
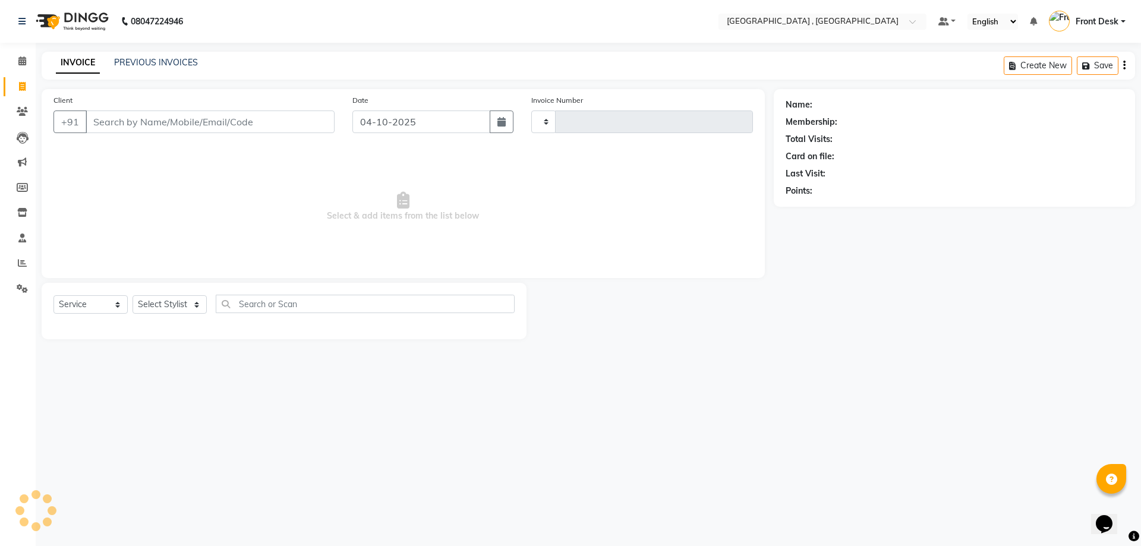
type input "2234"
select select "5111"
click at [145, 119] on input "Client" at bounding box center [210, 121] width 249 height 23
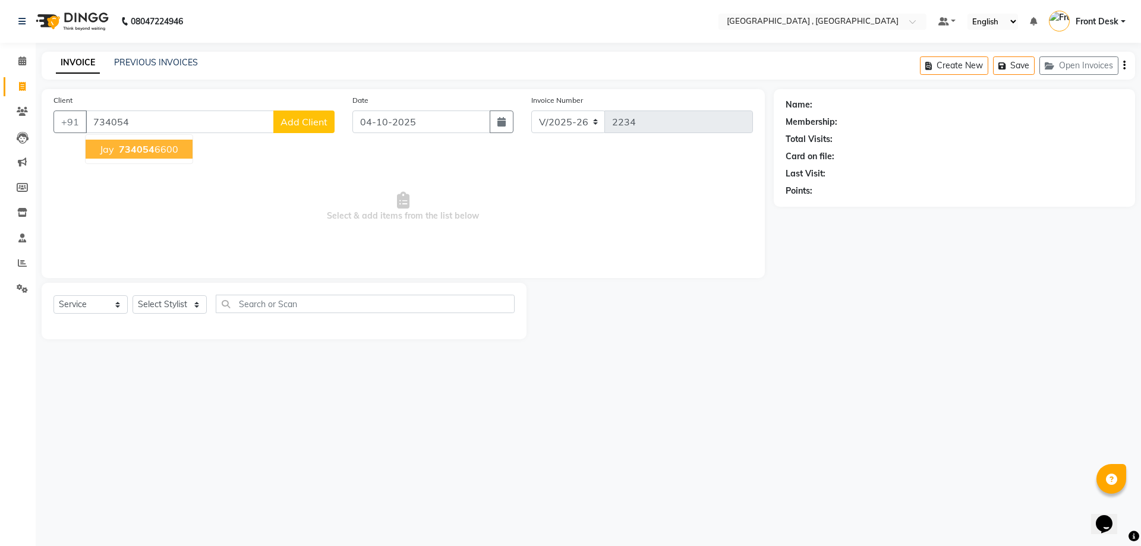
click at [113, 153] on button "[PERSON_NAME] 734054 6600" at bounding box center [139, 149] width 107 height 19
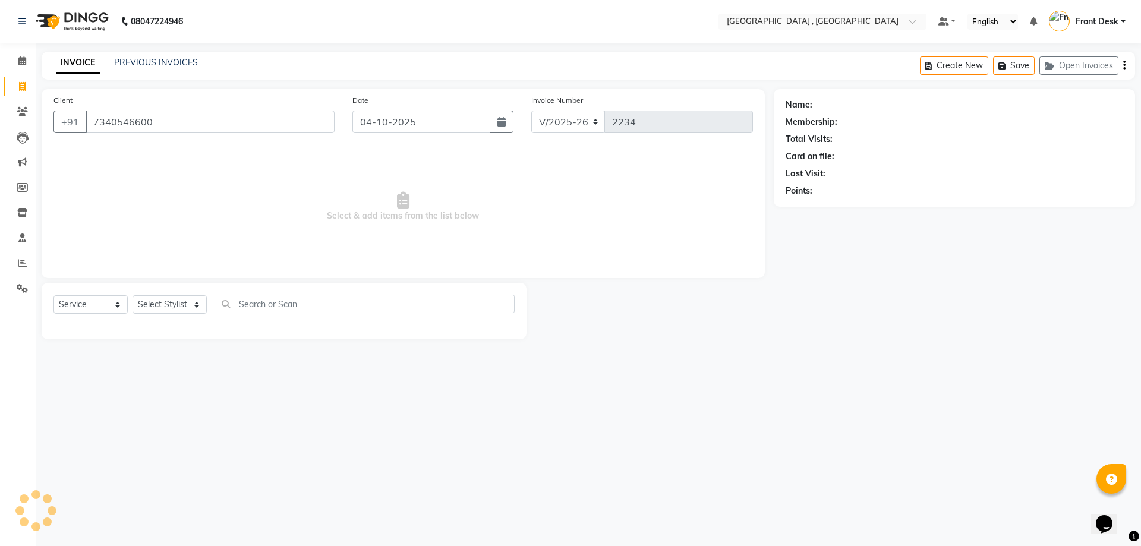
type input "7340546600"
click at [178, 297] on select "Select Stylist anand anil anuj [PERSON_NAME] mam [PERSON_NAME] Front Desk [PERS…" at bounding box center [169, 304] width 74 height 18
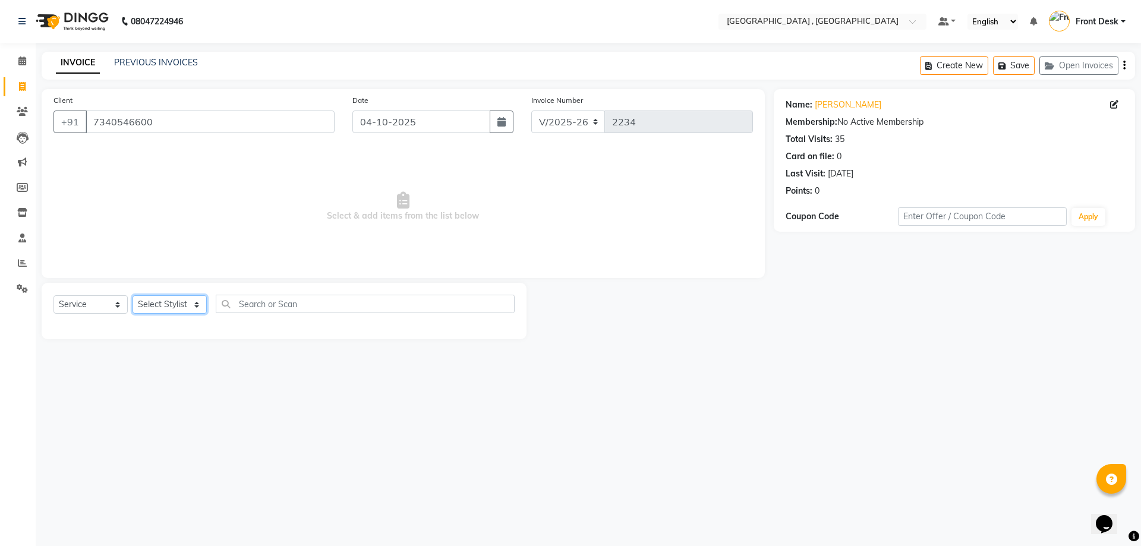
select select "32265"
click at [132, 295] on select "Select Stylist anand anil anuj [PERSON_NAME] mam [PERSON_NAME] Front Desk [PERS…" at bounding box center [169, 304] width 74 height 18
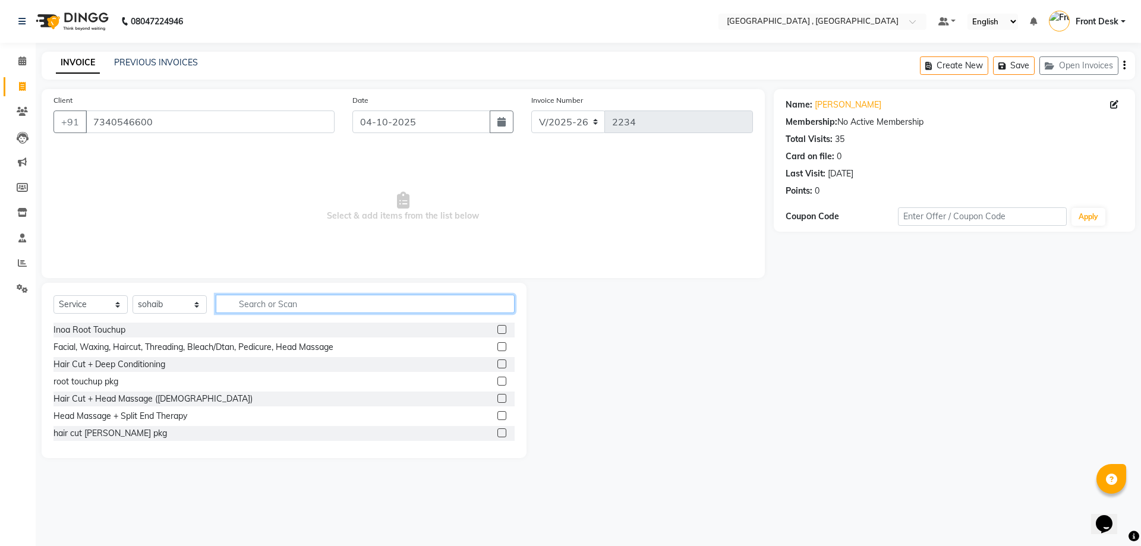
click at [255, 305] on input "text" at bounding box center [365, 304] width 299 height 18
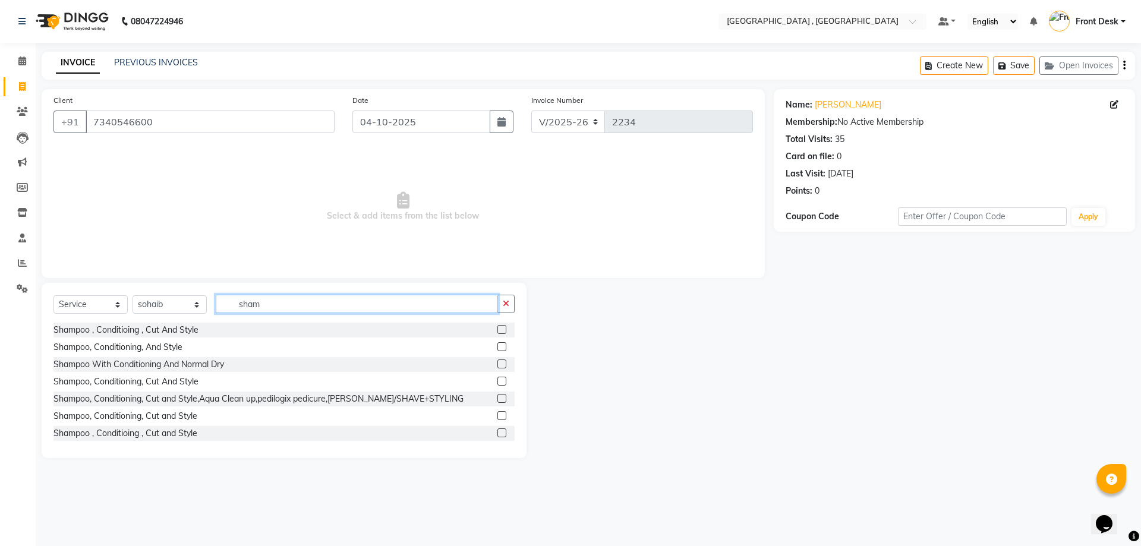
type input "sham"
click at [497, 326] on label at bounding box center [501, 329] width 9 height 9
click at [497, 326] on input "checkbox" at bounding box center [501, 330] width 8 height 8
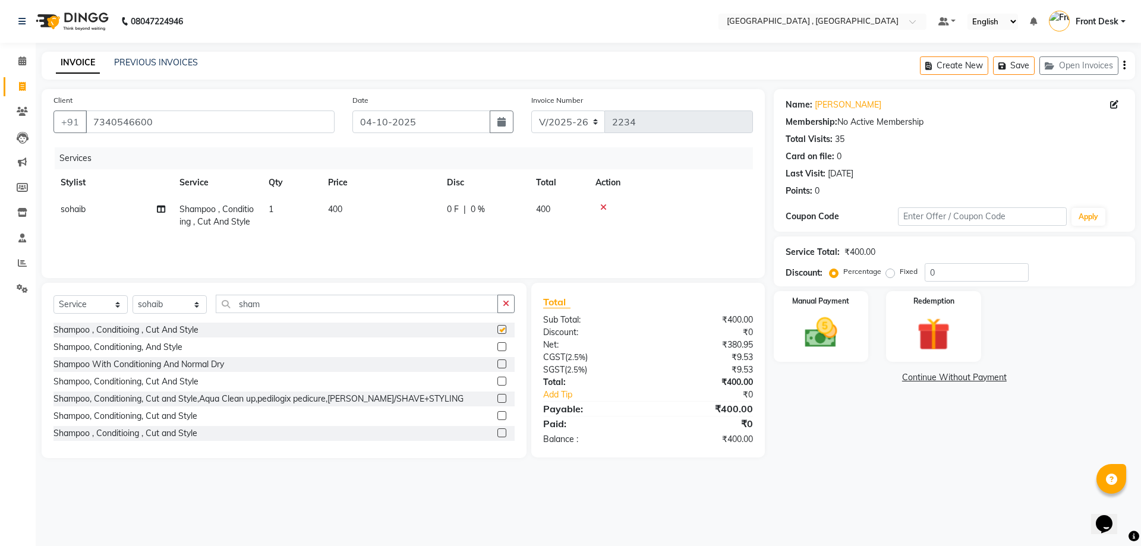
checkbox input "false"
click at [167, 303] on select "Select Stylist anand anil anuj [PERSON_NAME] mam [PERSON_NAME] Front Desk [PERS…" at bounding box center [169, 304] width 74 height 18
select select "32312"
click at [132, 295] on select "Select Stylist anand anil anuj [PERSON_NAME] mam [PERSON_NAME] Front Desk [PERS…" at bounding box center [169, 304] width 74 height 18
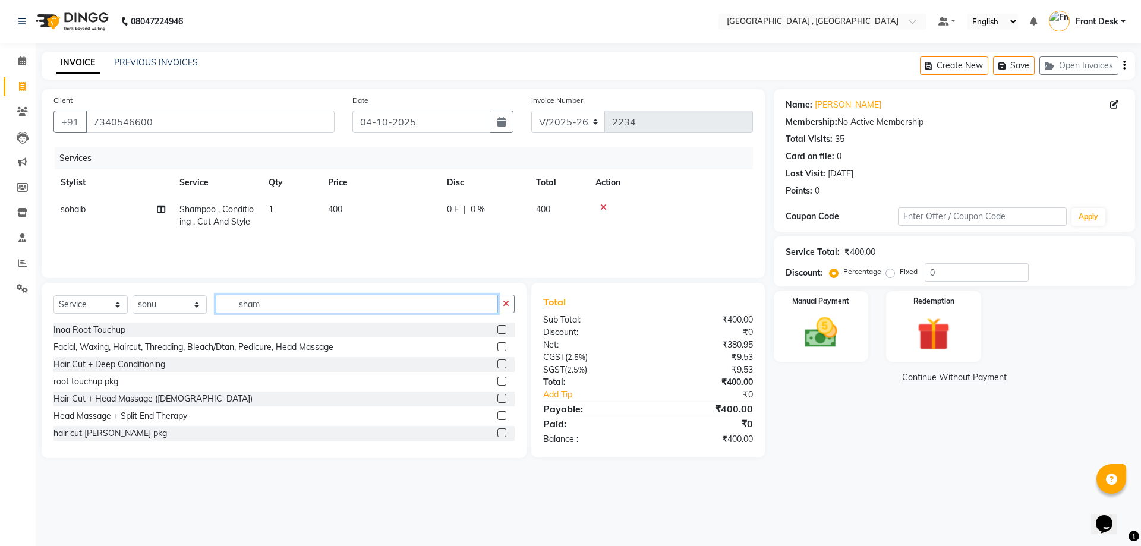
drag, startPoint x: 277, startPoint y: 296, endPoint x: 213, endPoint y: 299, distance: 64.8
click at [213, 299] on div "Select Service Product Membership Package Voucher Prepaid Gift Card Select Styl…" at bounding box center [283, 309] width 461 height 28
type input "eye"
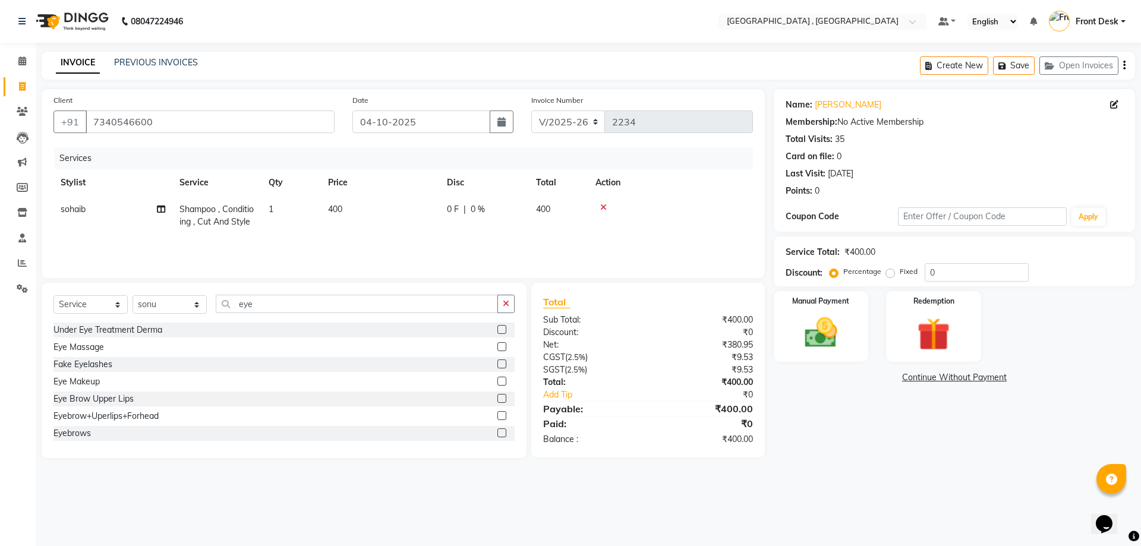
click at [497, 432] on label at bounding box center [501, 432] width 9 height 9
click at [497, 432] on input "checkbox" at bounding box center [501, 434] width 8 height 8
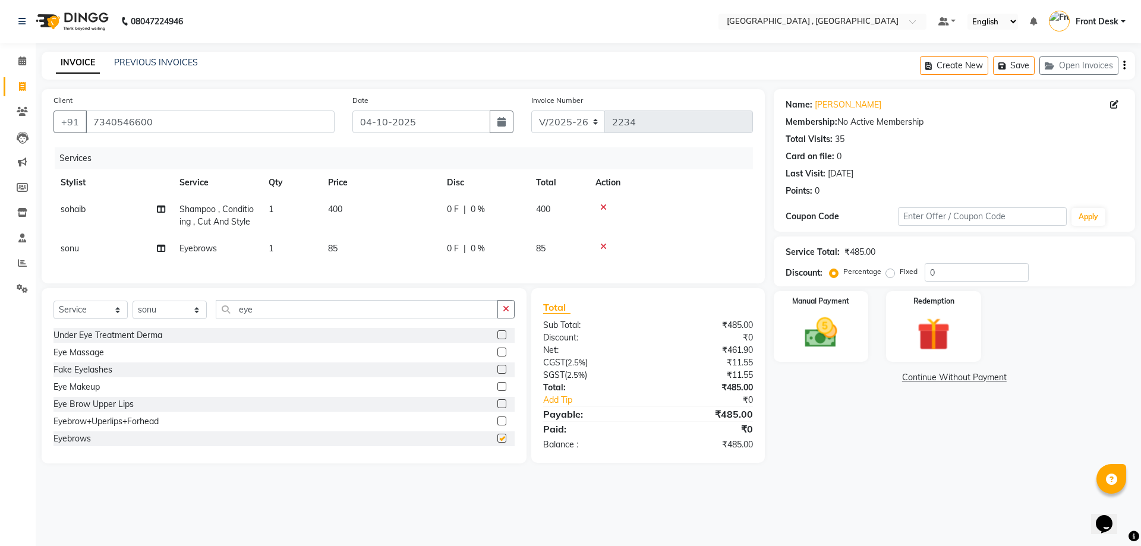
checkbox input "false"
click at [340, 260] on td "85" at bounding box center [380, 248] width 119 height 27
select select "32312"
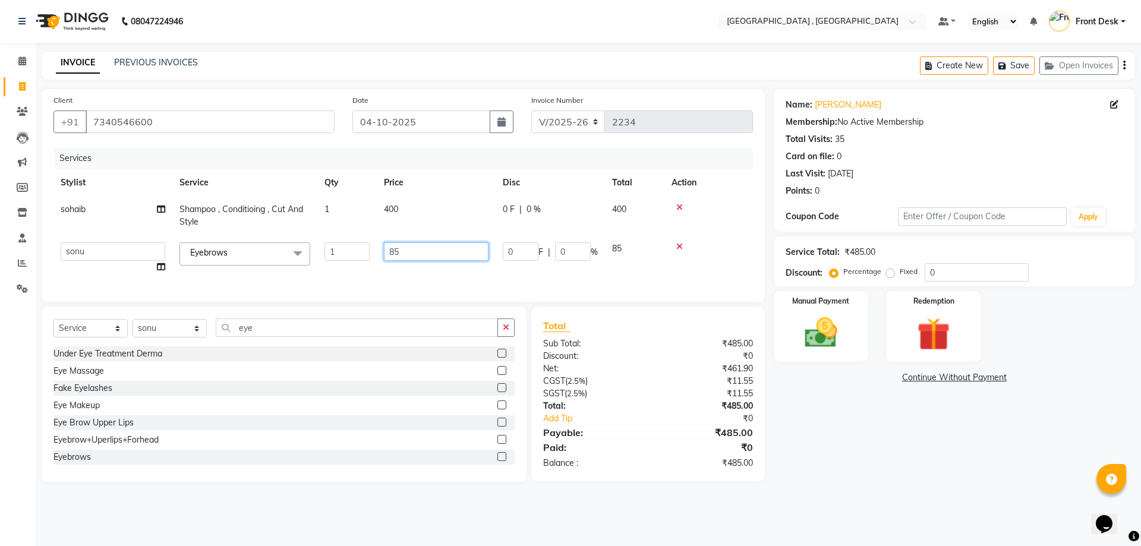
drag, startPoint x: 402, startPoint y: 255, endPoint x: 352, endPoint y: 255, distance: 49.3
click at [352, 255] on tr "anand anil anuj [PERSON_NAME] mam [PERSON_NAME] Front Desk [PERSON_NAME] [PERSO…" at bounding box center [402, 257] width 699 height 45
type input "60"
click at [446, 284] on div "Services Stylist Service Qty Price Disc Total Action sohaib Shampoo , Conditioi…" at bounding box center [402, 218] width 699 height 143
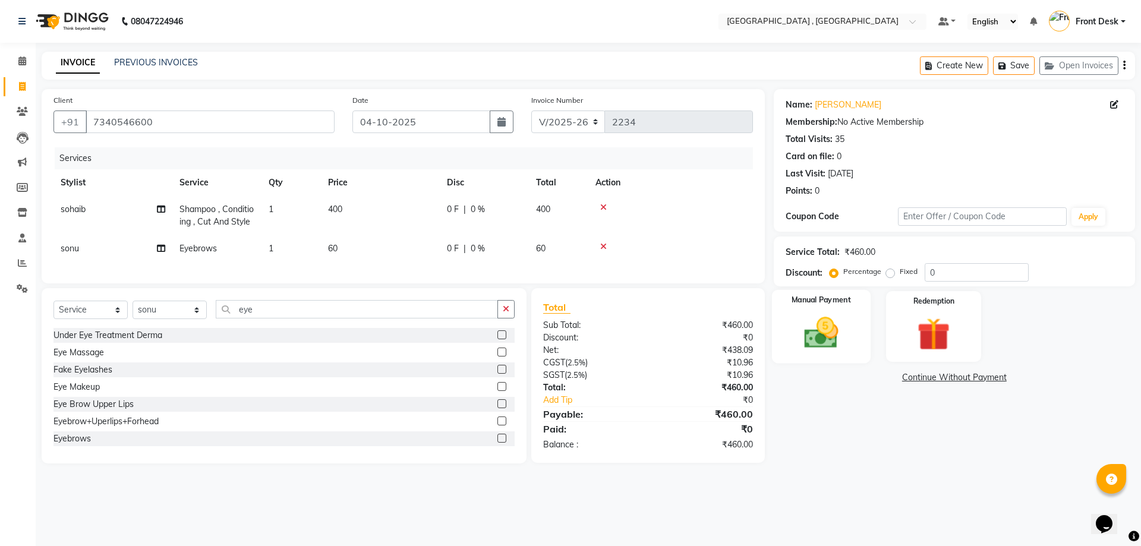
click at [800, 342] on img at bounding box center [820, 332] width 55 height 39
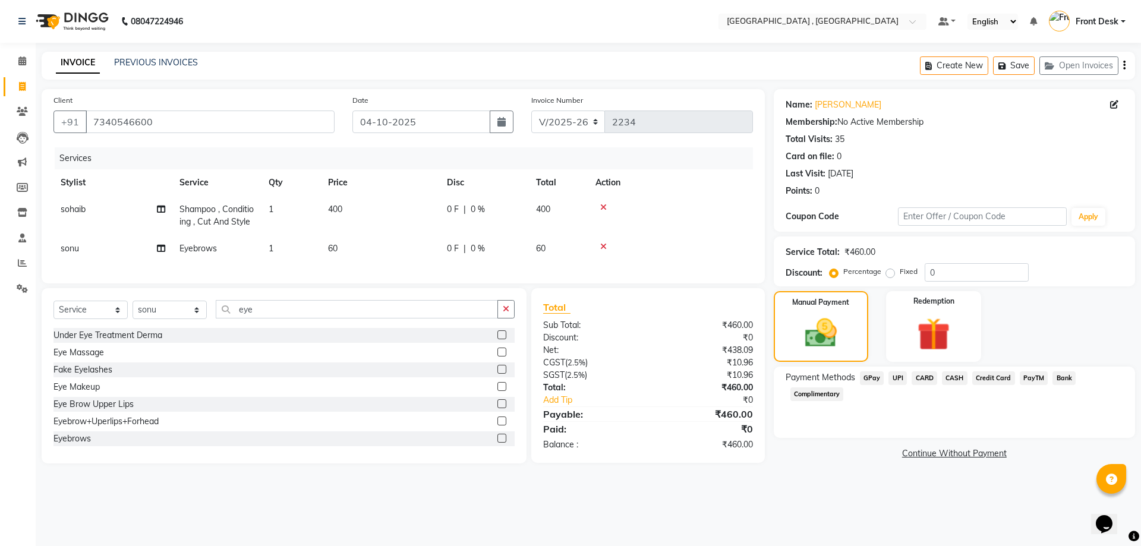
click at [930, 377] on span "CARD" at bounding box center [924, 378] width 26 height 14
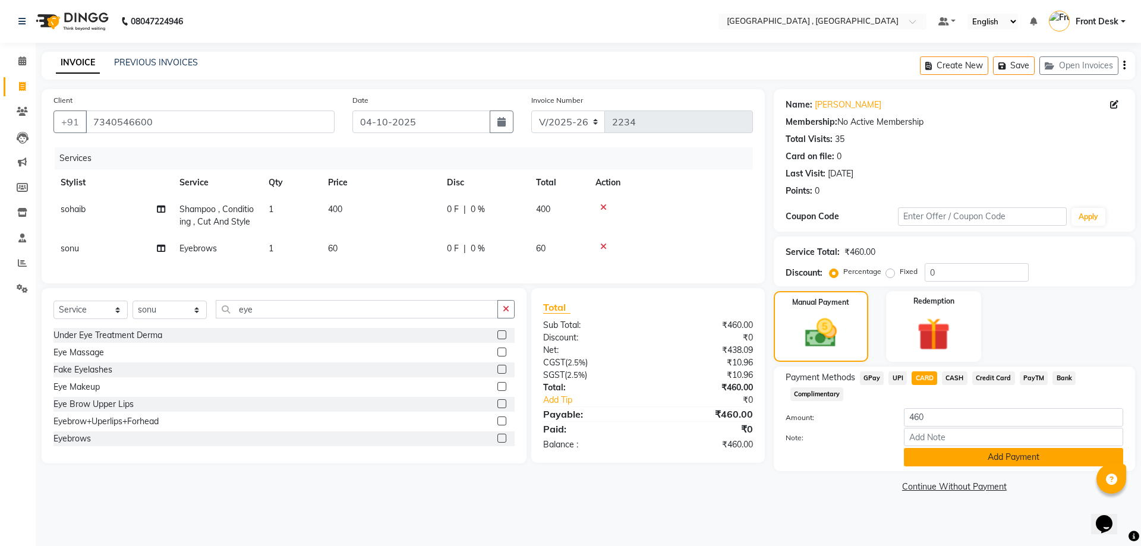
click at [959, 459] on button "Add Payment" at bounding box center [1013, 457] width 219 height 18
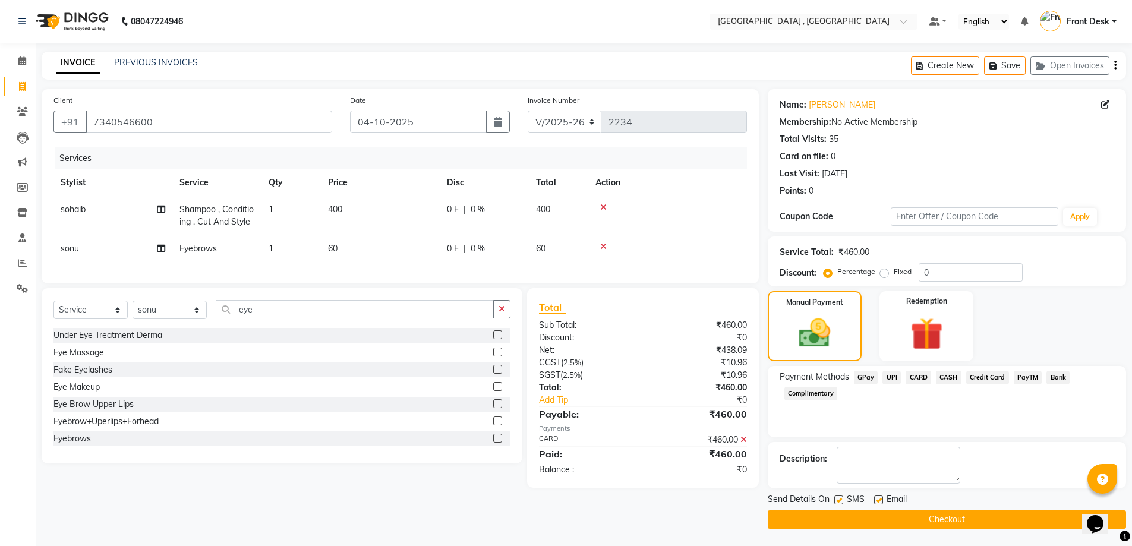
click at [939, 507] on div "Send Details On SMS Email" at bounding box center [947, 500] width 358 height 15
click at [929, 517] on button "Checkout" at bounding box center [947, 519] width 358 height 18
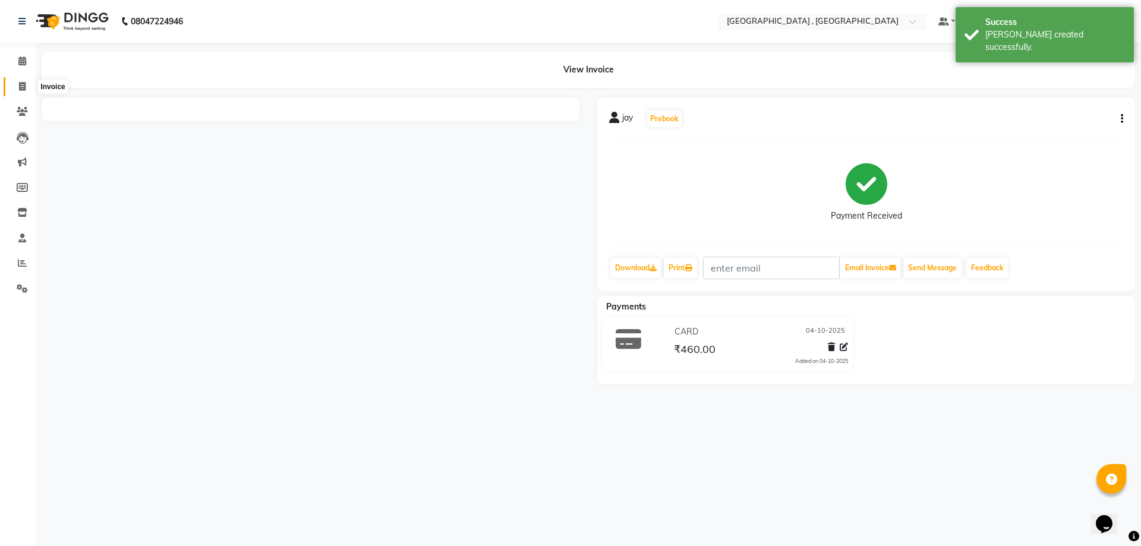
click at [25, 83] on icon at bounding box center [22, 86] width 7 height 9
select select "service"
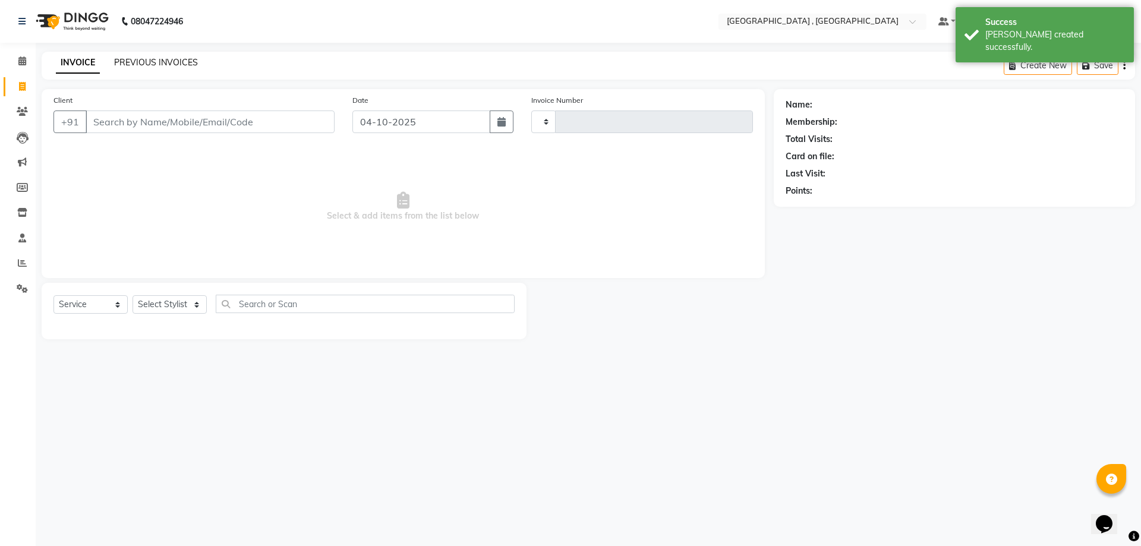
type input "2235"
select select "5111"
click at [169, 58] on link "PREVIOUS INVOICES" at bounding box center [156, 62] width 84 height 11
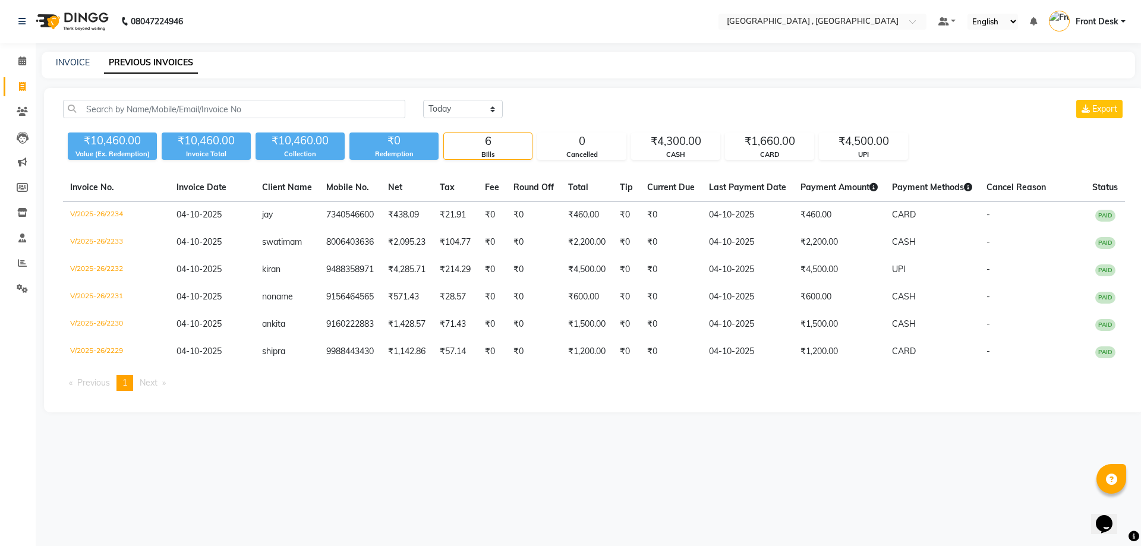
click at [74, 68] on div "INVOICE" at bounding box center [73, 62] width 34 height 12
click at [74, 60] on link "INVOICE" at bounding box center [73, 62] width 34 height 11
select select "service"
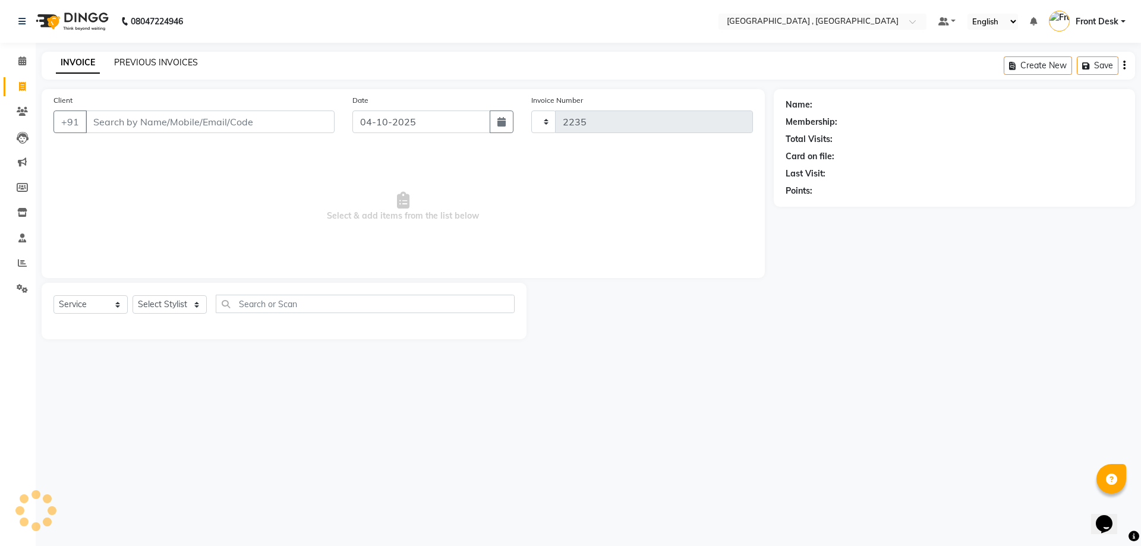
click at [126, 60] on link "PREVIOUS INVOICES" at bounding box center [156, 62] width 84 height 11
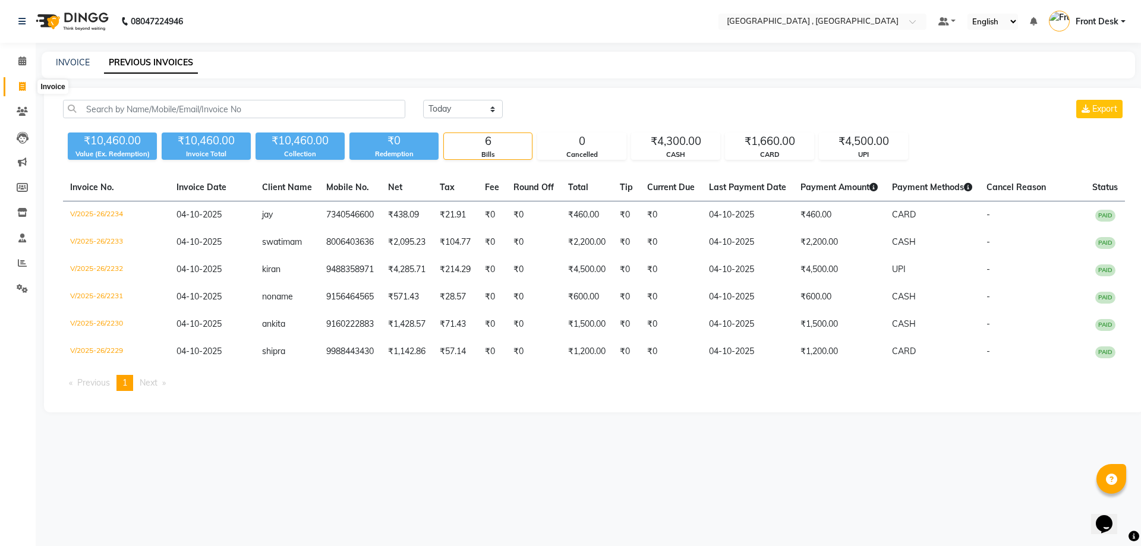
click at [21, 89] on icon at bounding box center [22, 86] width 7 height 9
select select "5111"
select select "service"
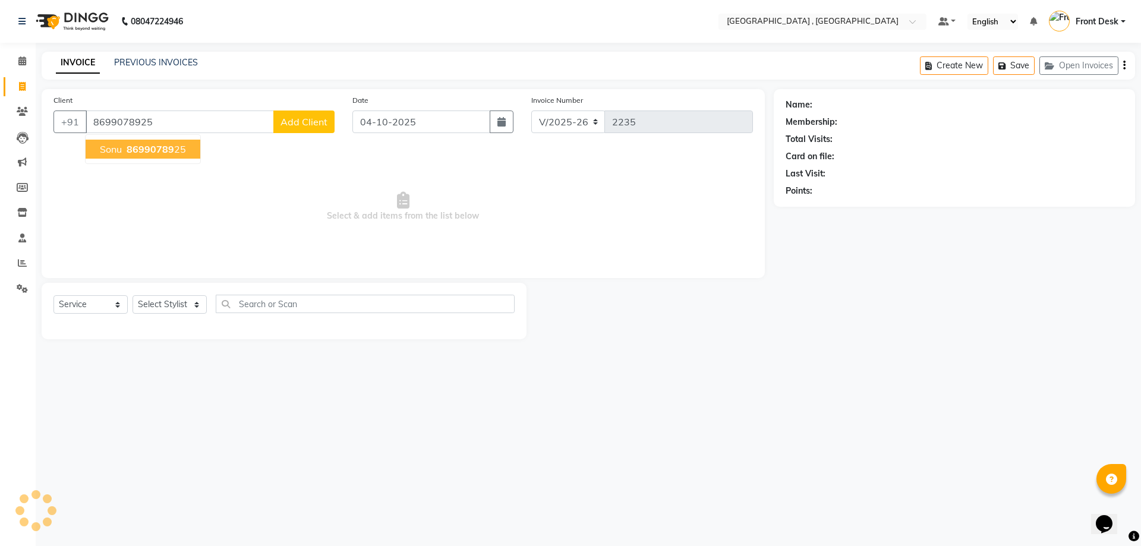
type input "8699078925"
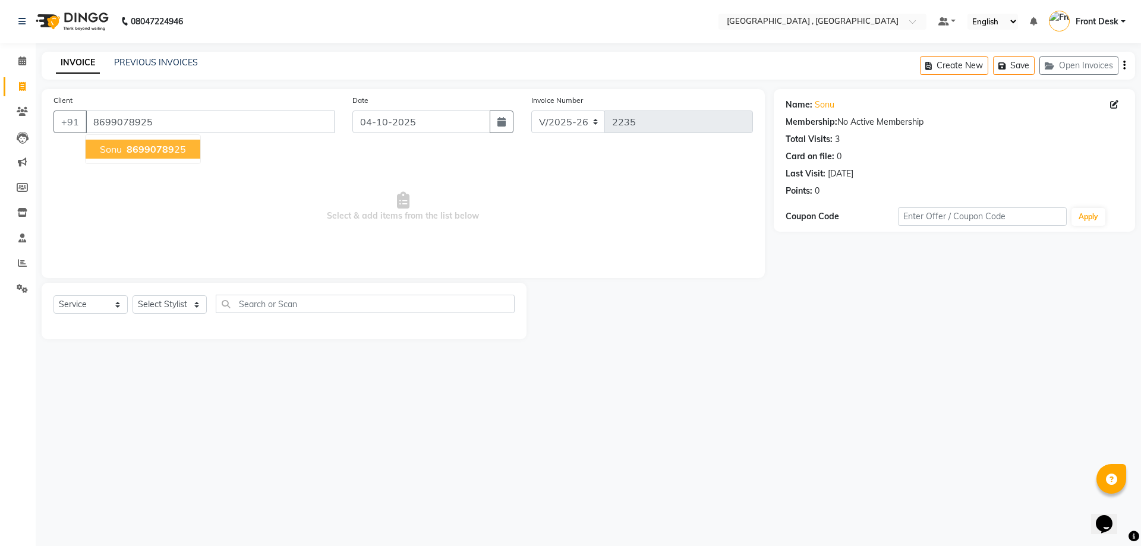
click at [165, 151] on span "86990789" at bounding box center [151, 149] width 48 height 12
click at [156, 304] on select "Select Stylist anand anil anuj [PERSON_NAME] mam [PERSON_NAME] Front Desk [PERS…" at bounding box center [169, 304] width 74 height 18
select select "65855"
click at [132, 295] on select "Select Stylist anand anil anuj [PERSON_NAME] mam [PERSON_NAME] Front Desk [PERS…" at bounding box center [169, 304] width 74 height 18
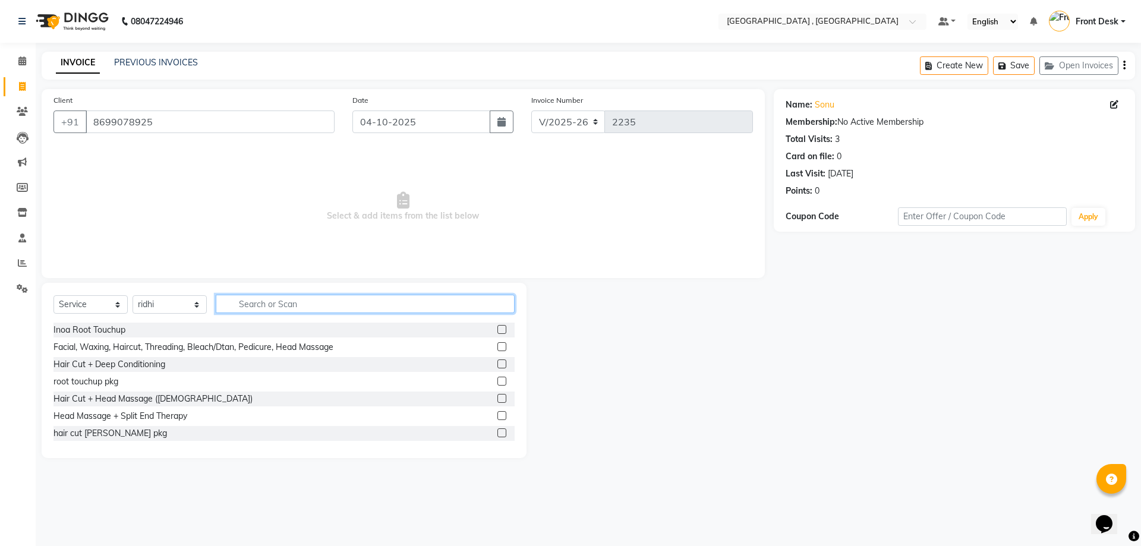
drag, startPoint x: 248, startPoint y: 307, endPoint x: 249, endPoint y: 300, distance: 7.2
click at [249, 303] on input "text" at bounding box center [365, 304] width 299 height 18
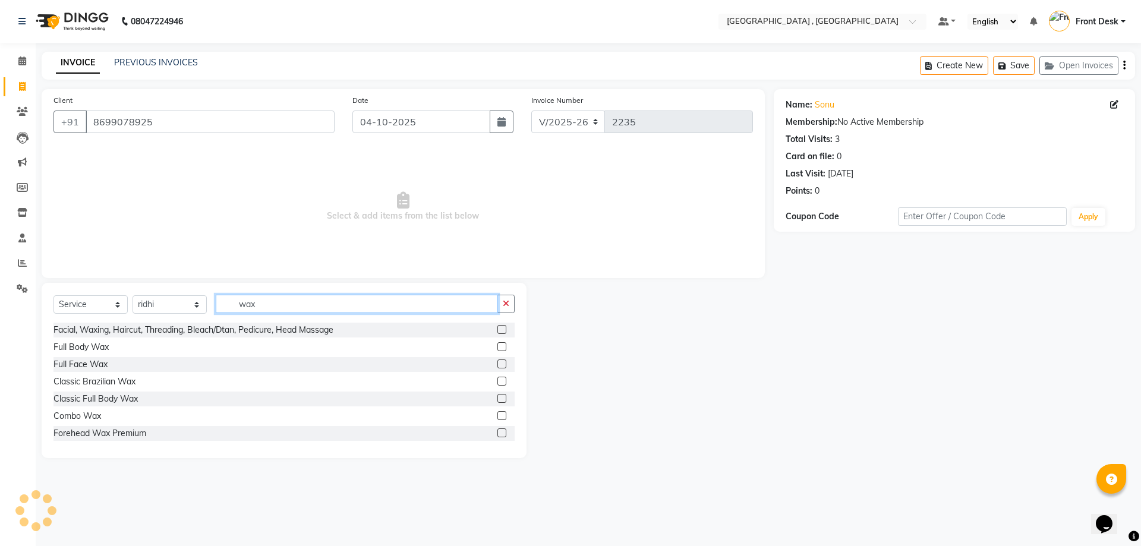
type input "wax"
click at [497, 415] on label at bounding box center [501, 415] width 9 height 9
click at [497, 415] on input "checkbox" at bounding box center [501, 416] width 8 height 8
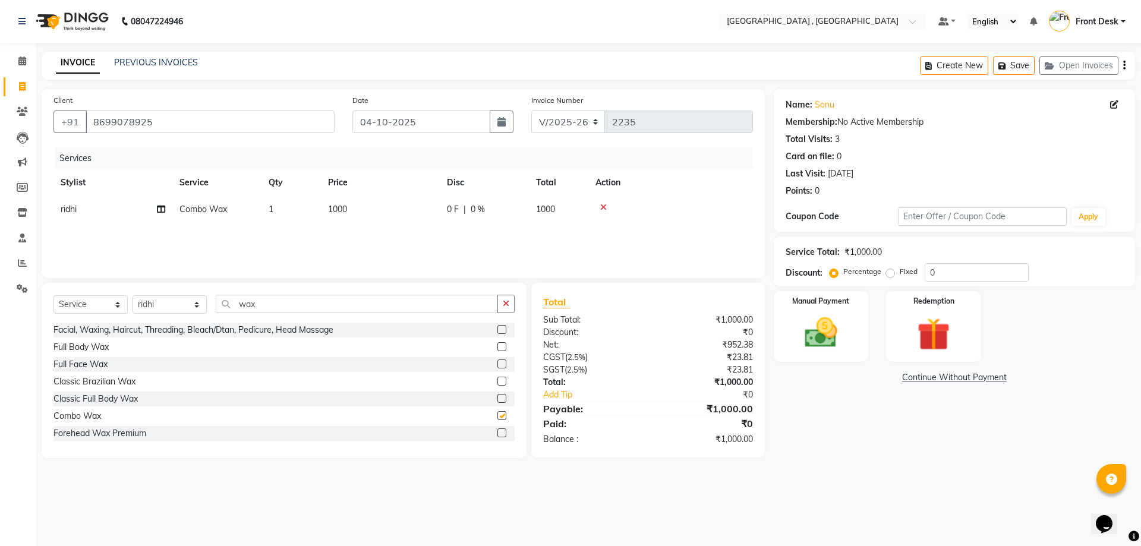
checkbox input "false"
click at [325, 216] on td "1000" at bounding box center [380, 209] width 119 height 27
select select "65855"
drag, startPoint x: 419, startPoint y: 210, endPoint x: 362, endPoint y: 212, distance: 57.1
click at [362, 212] on tr "anand anil anuj [PERSON_NAME] mam [PERSON_NAME] Front Desk [PERSON_NAME] [PERSO…" at bounding box center [402, 218] width 699 height 45
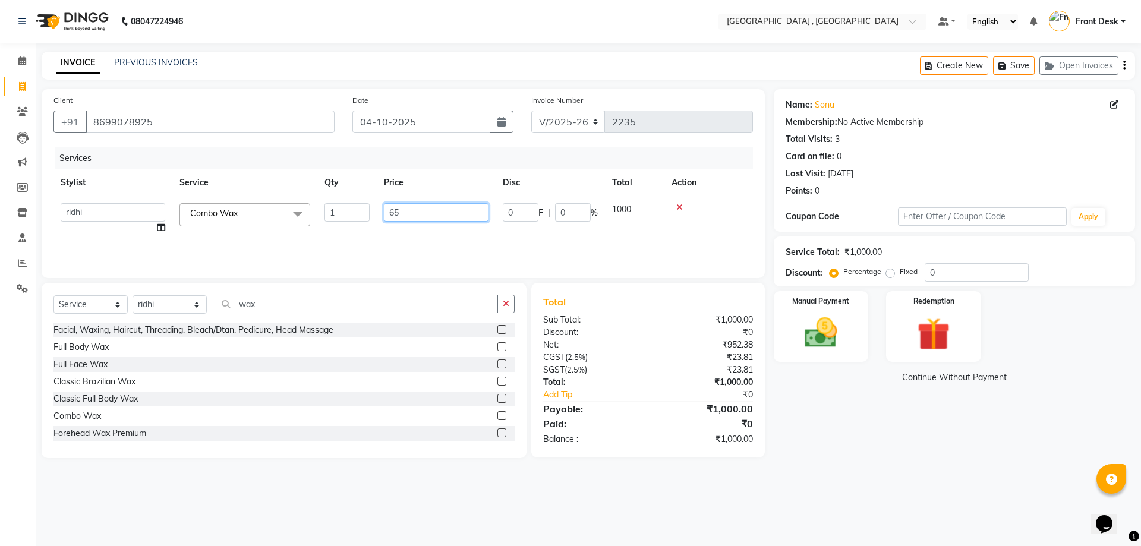
type input "650"
click at [368, 246] on div "Services Stylist Service Qty Price Disc Total Action [PERSON_NAME] Combo Wax 1 …" at bounding box center [402, 206] width 699 height 119
click at [818, 340] on img at bounding box center [820, 332] width 55 height 39
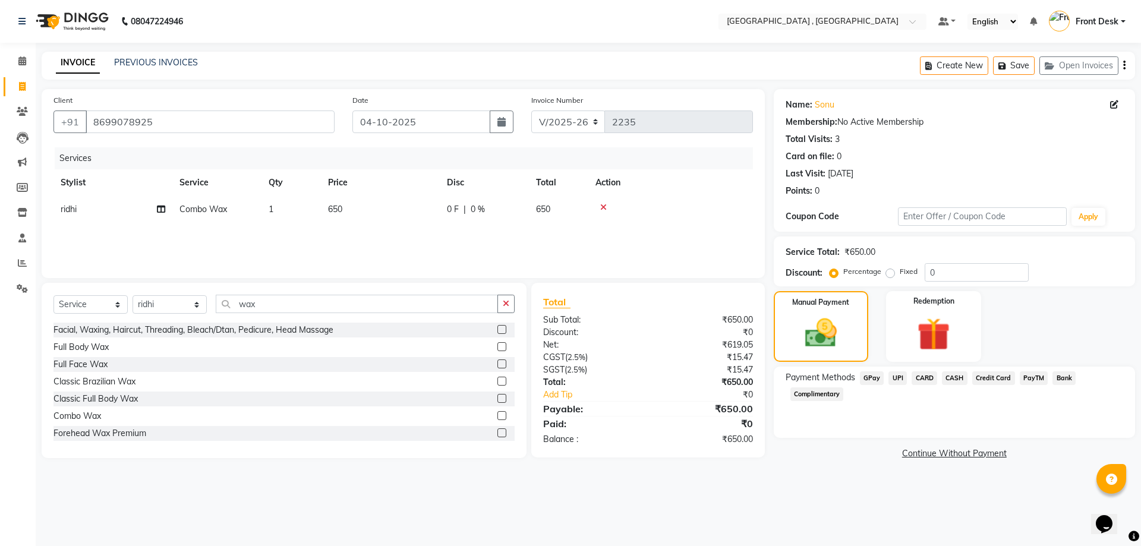
click at [953, 378] on span "CASH" at bounding box center [955, 378] width 26 height 14
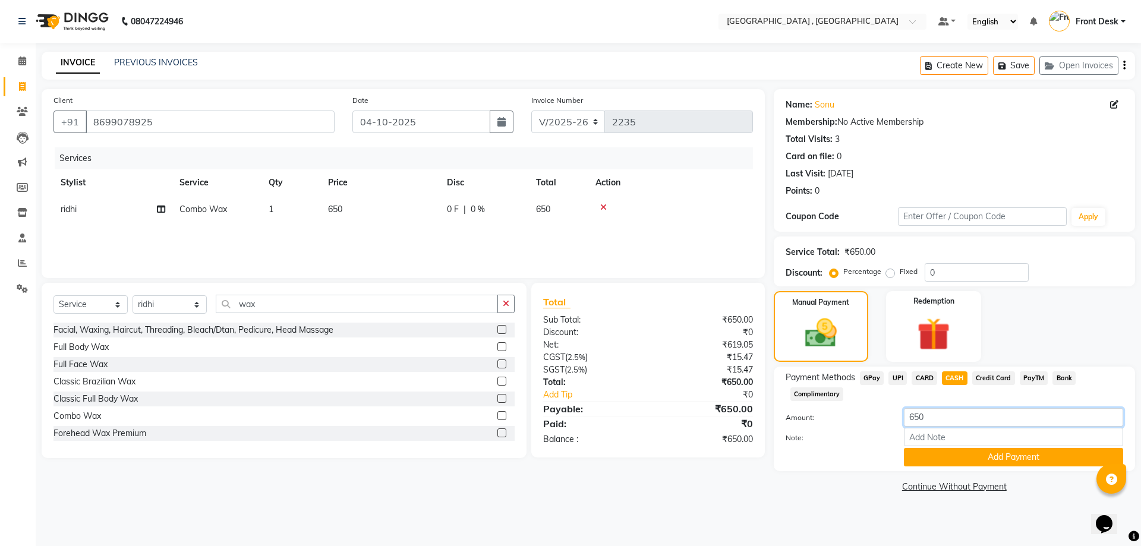
drag, startPoint x: 939, startPoint y: 418, endPoint x: 915, endPoint y: 418, distance: 23.8
click at [915, 418] on input "650" at bounding box center [1013, 417] width 219 height 18
drag, startPoint x: 939, startPoint y: 418, endPoint x: 918, endPoint y: 421, distance: 21.0
type input "6"
type input "500"
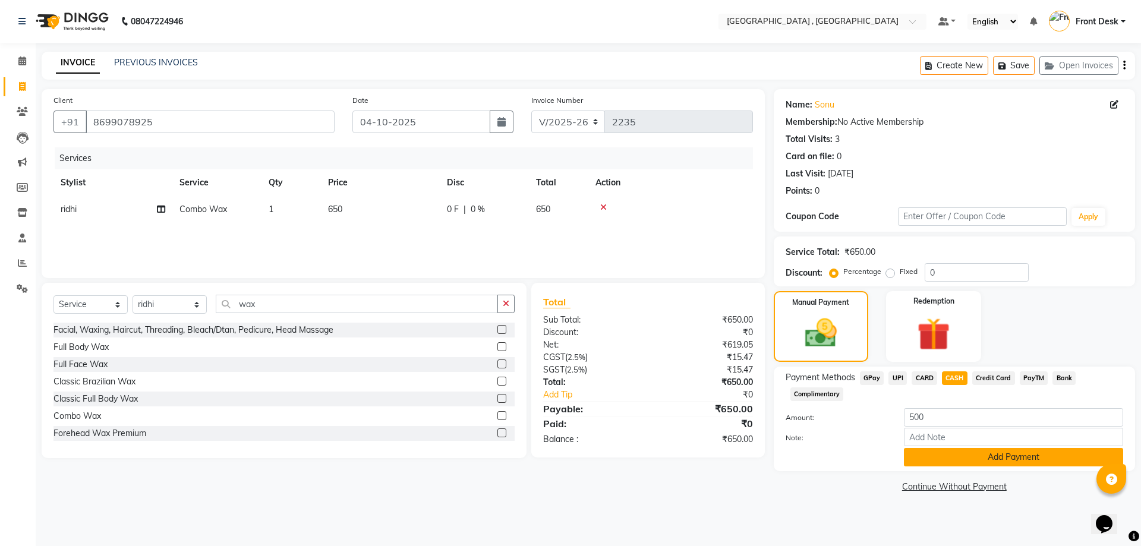
click at [936, 459] on button "Add Payment" at bounding box center [1013, 457] width 219 height 18
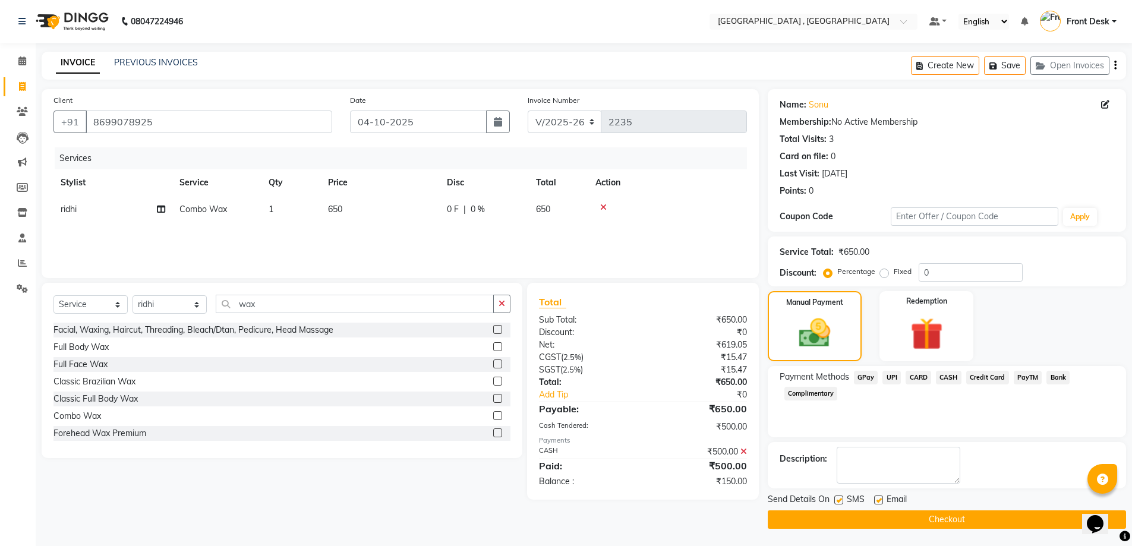
click at [899, 379] on span "UPI" at bounding box center [891, 378] width 18 height 14
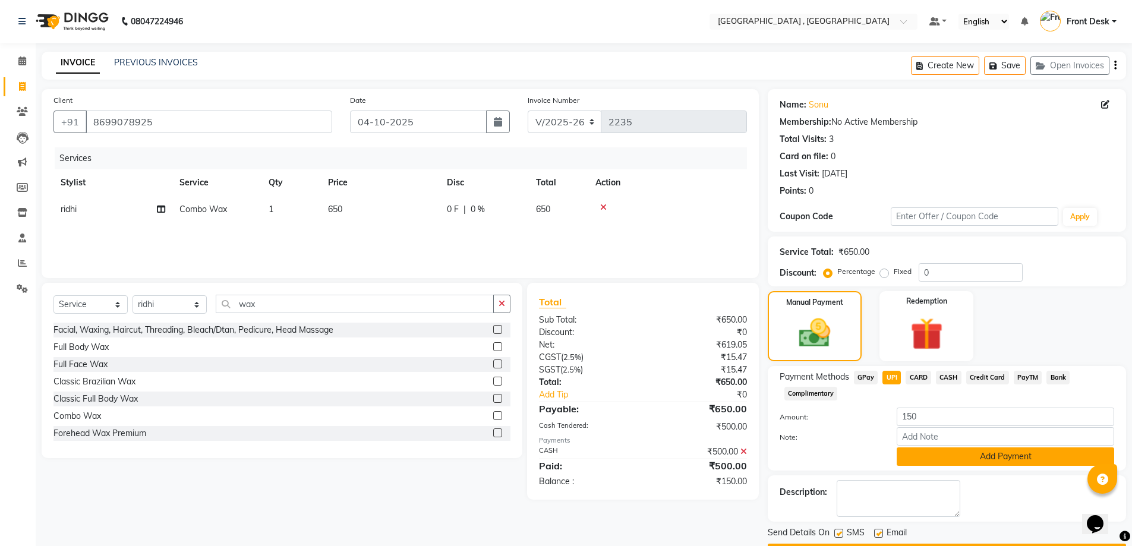
click at [938, 457] on button "Add Payment" at bounding box center [1004, 456] width 217 height 18
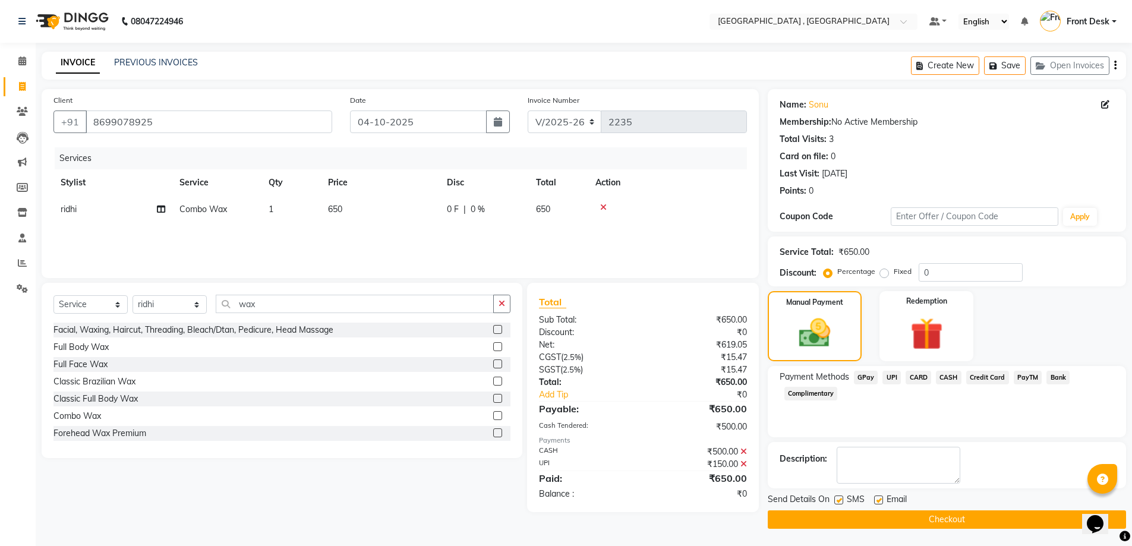
click at [945, 525] on button "Checkout" at bounding box center [947, 519] width 358 height 18
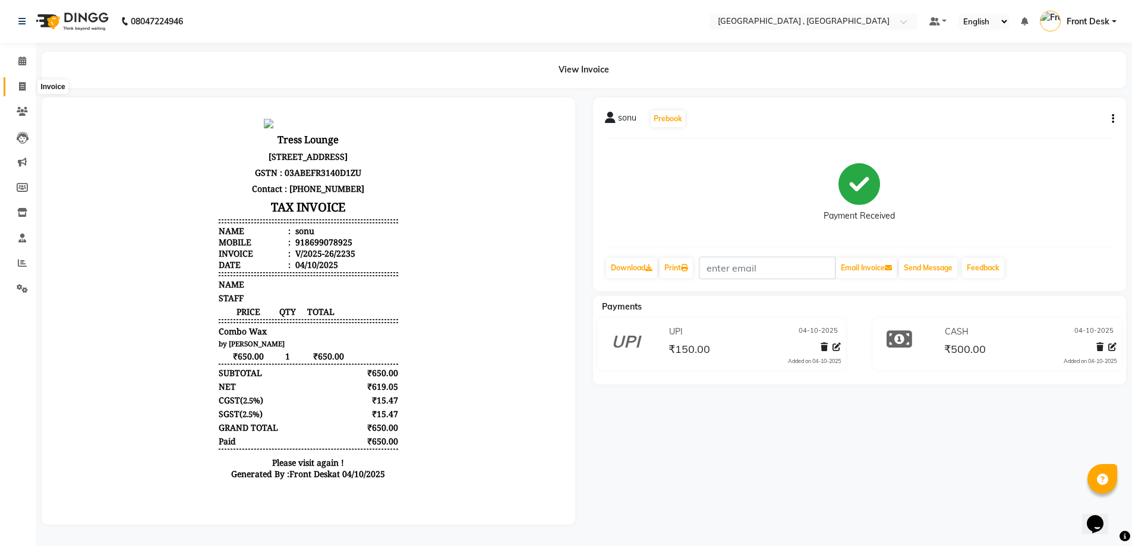
click at [24, 91] on span at bounding box center [22, 87] width 21 height 14
select select "service"
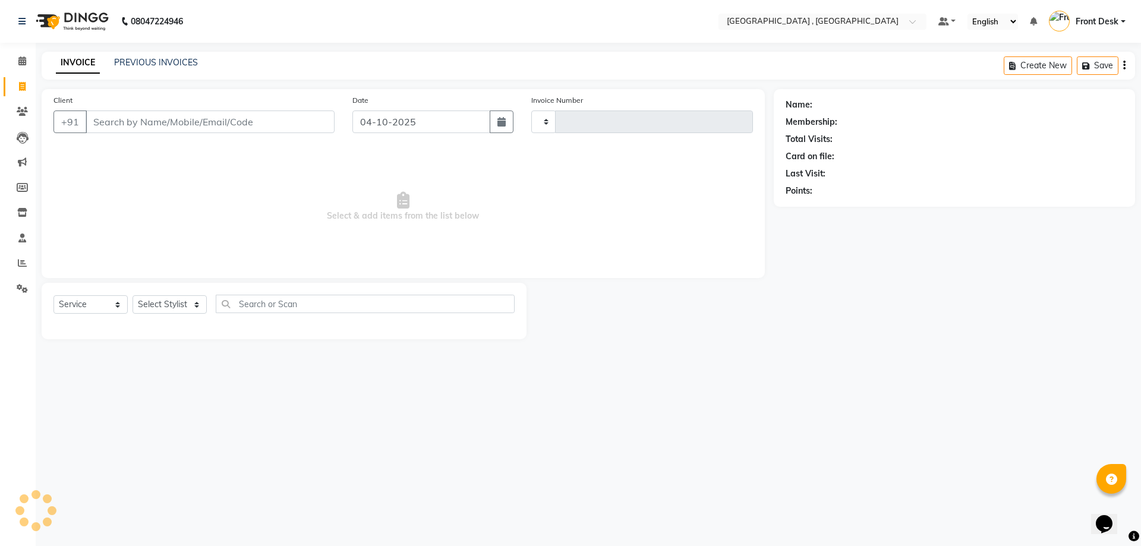
type input "2236"
select select "5111"
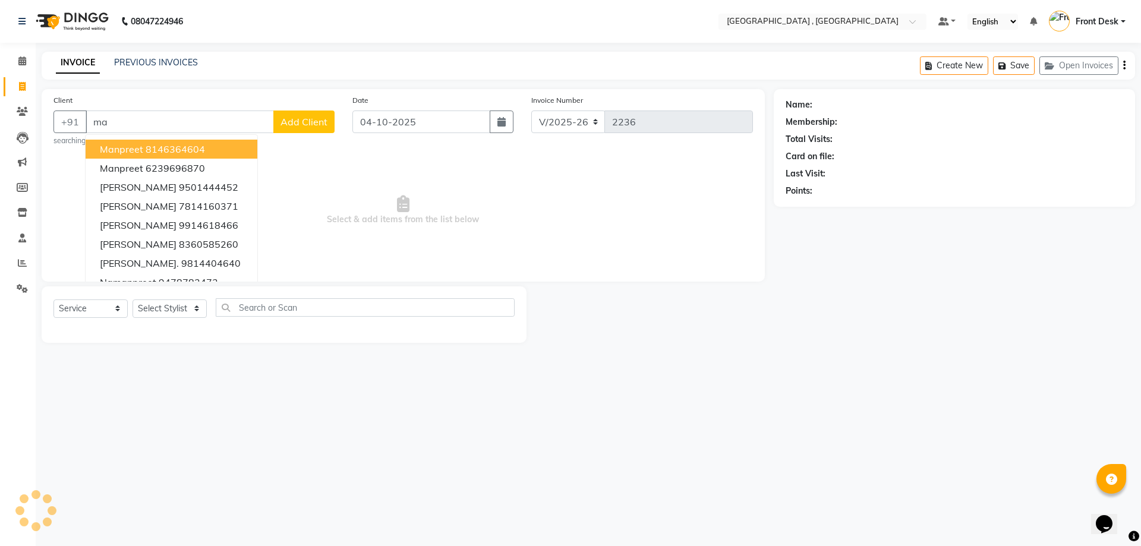
type input "m"
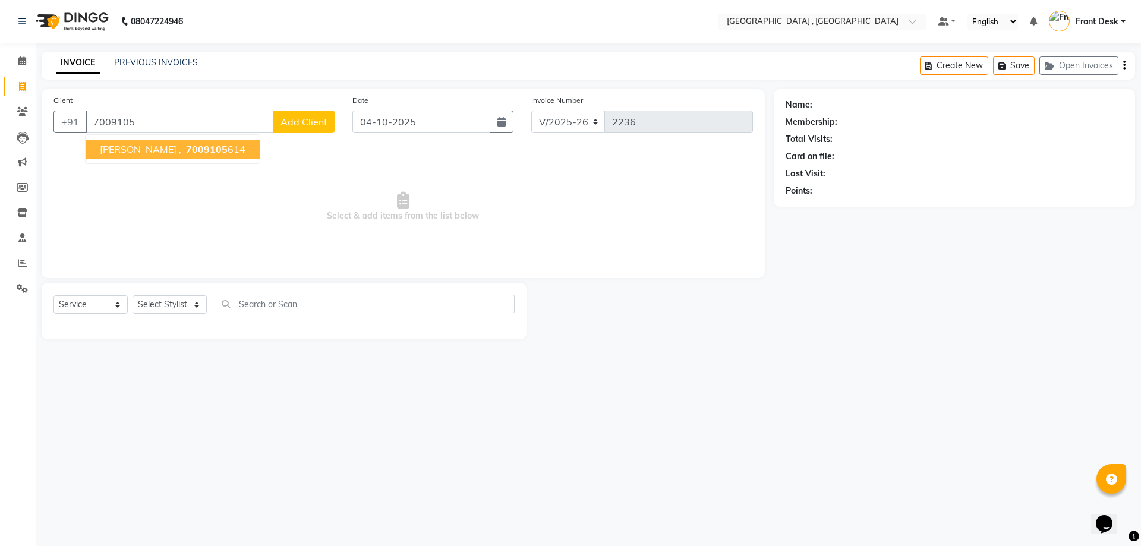
click at [199, 150] on ngb-highlight "7009105 614" at bounding box center [215, 149] width 62 height 12
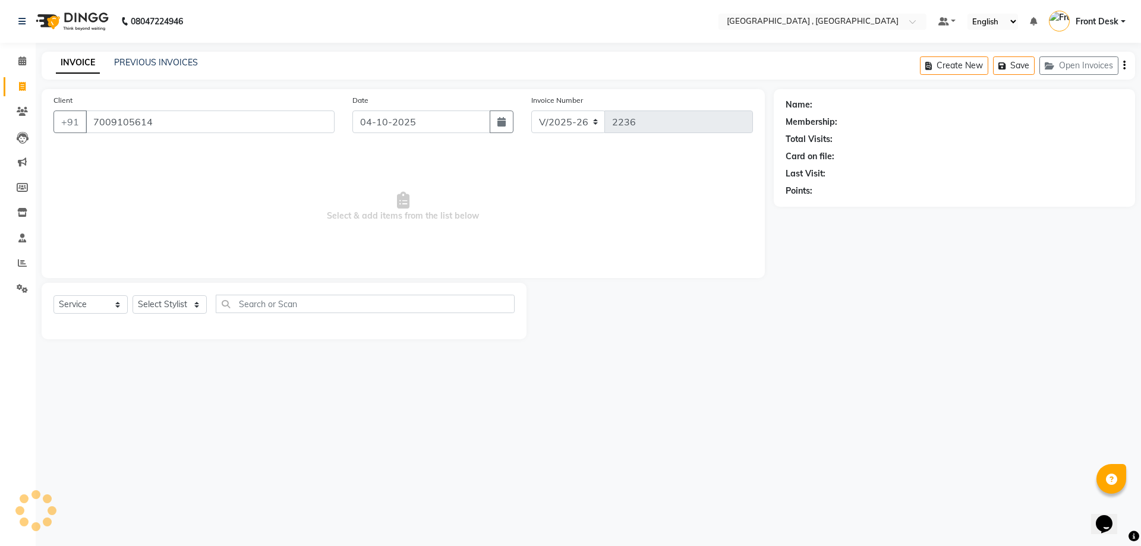
type input "7009105614"
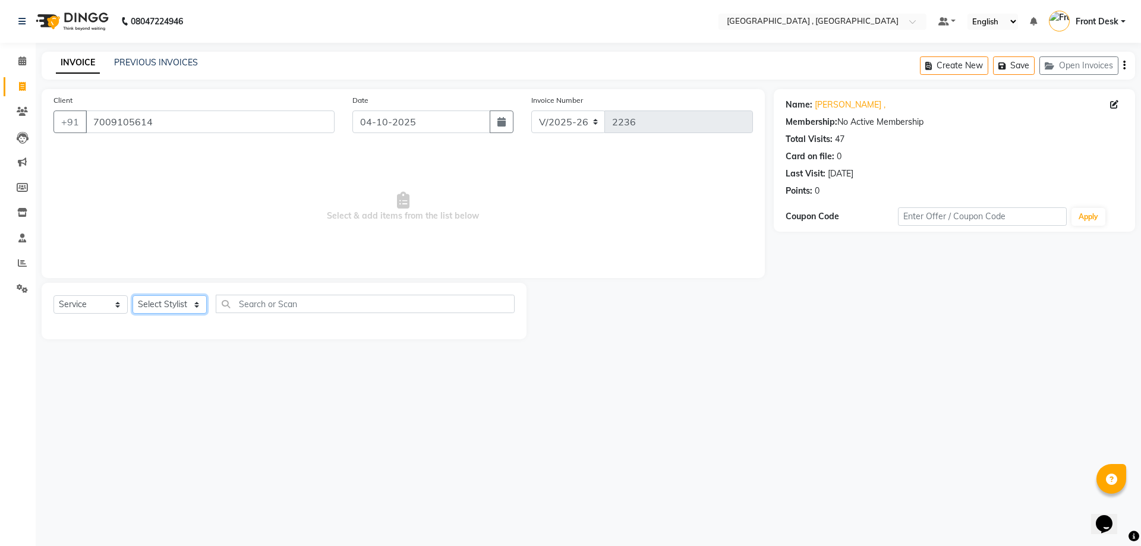
click at [154, 306] on select "Select Stylist anand anil anuj [PERSON_NAME] mam [PERSON_NAME] Front Desk [PERS…" at bounding box center [169, 304] width 74 height 18
select select "65855"
click at [132, 295] on select "Select Stylist anand anil anuj [PERSON_NAME] mam [PERSON_NAME] Front Desk [PERS…" at bounding box center [169, 304] width 74 height 18
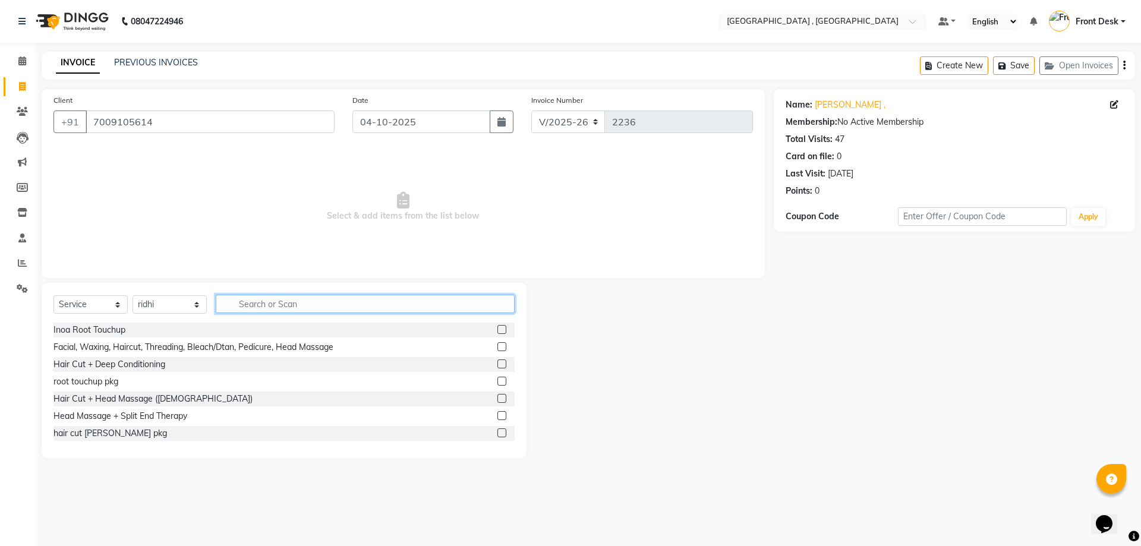
click at [252, 300] on input "text" at bounding box center [365, 304] width 299 height 18
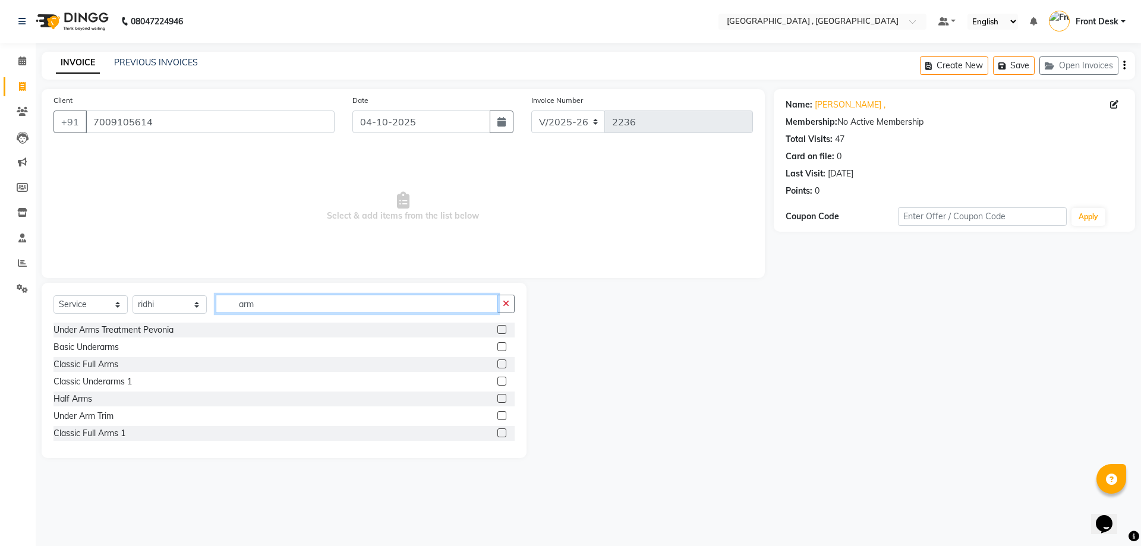
type input "arm"
click at [497, 365] on label at bounding box center [501, 363] width 9 height 9
click at [497, 365] on input "checkbox" at bounding box center [501, 365] width 8 height 8
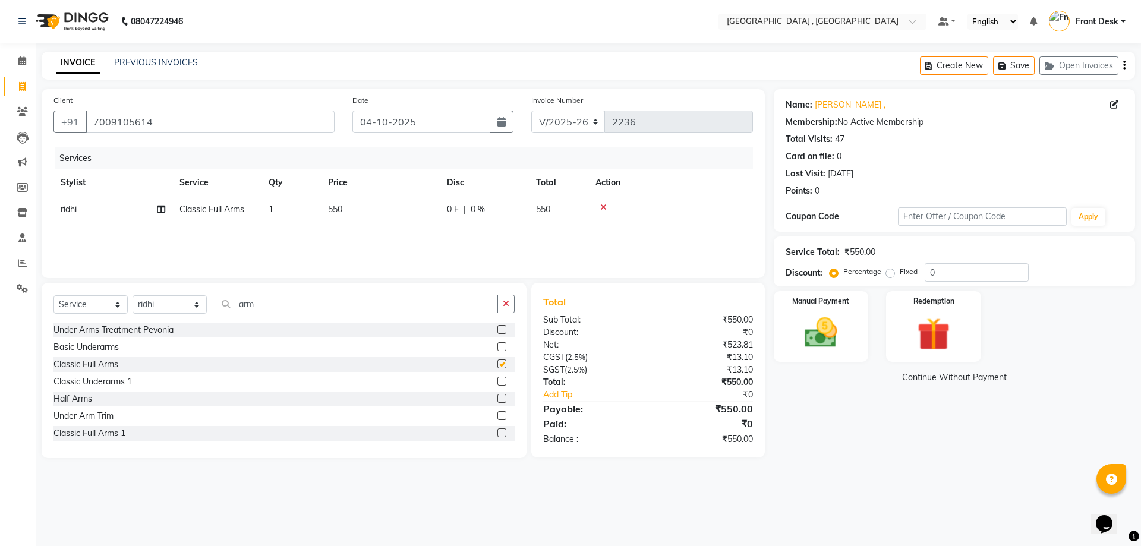
checkbox input "false"
click at [343, 217] on td "550" at bounding box center [380, 209] width 119 height 27
select select "65855"
drag, startPoint x: 405, startPoint y: 211, endPoint x: 375, endPoint y: 211, distance: 29.7
click at [375, 211] on tr "anand anil anuj [PERSON_NAME] mam [PERSON_NAME] Front Desk [PERSON_NAME] [PERSO…" at bounding box center [402, 218] width 699 height 45
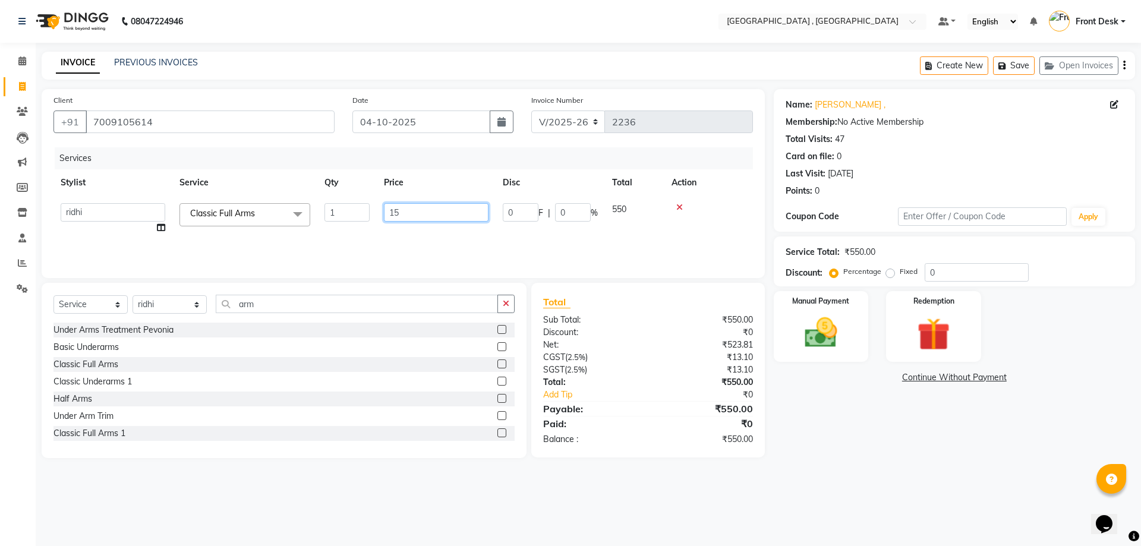
type input "150"
click at [364, 237] on div "Services Stylist Service Qty Price Disc Total Action anand anil anuj [PERSON_NA…" at bounding box center [402, 206] width 699 height 119
click at [828, 339] on img at bounding box center [820, 332] width 55 height 39
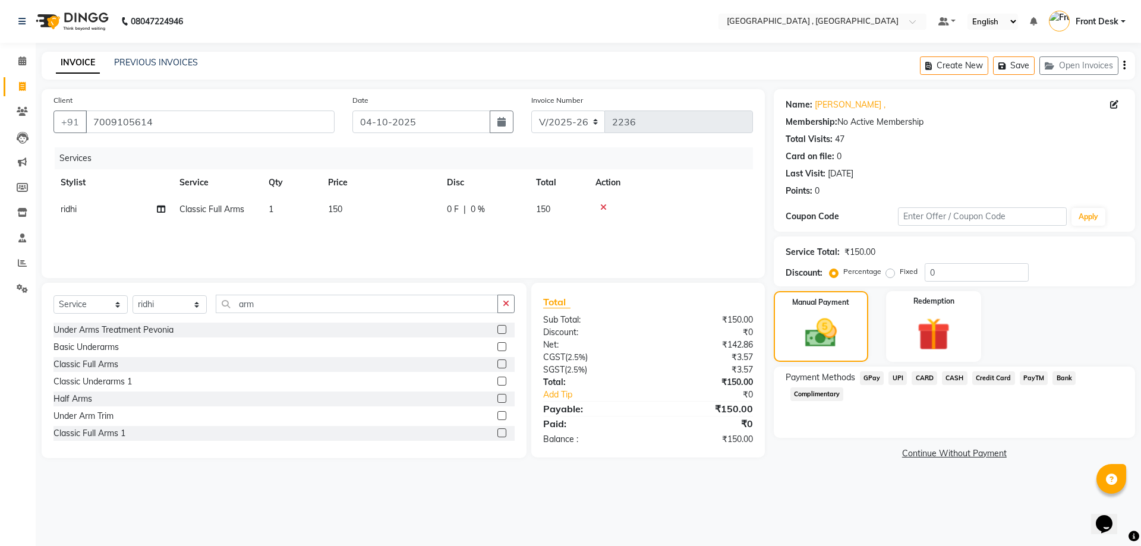
click at [950, 378] on span "CASH" at bounding box center [955, 378] width 26 height 14
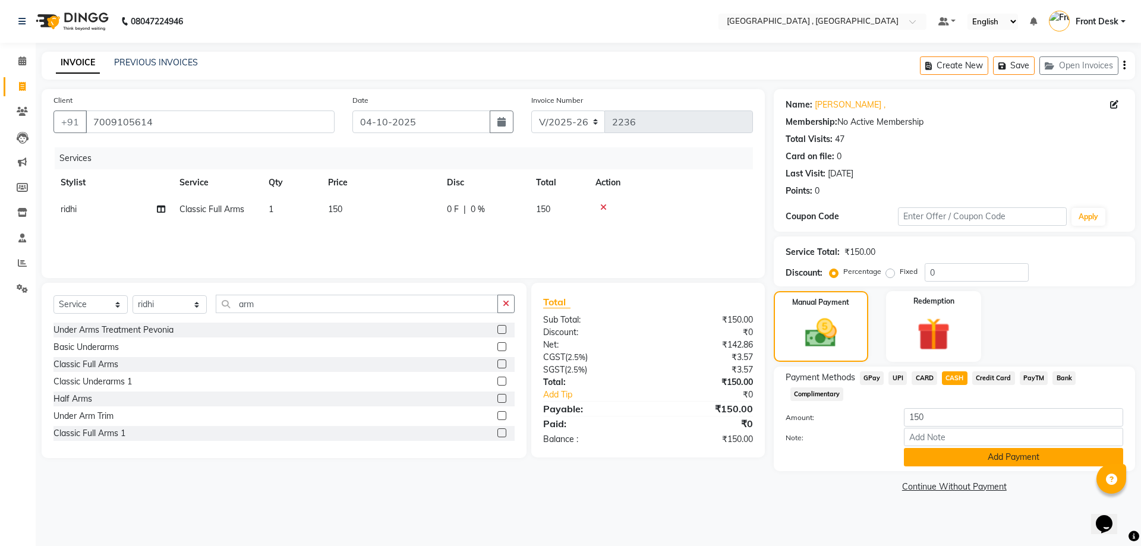
click at [960, 460] on button "Add Payment" at bounding box center [1013, 457] width 219 height 18
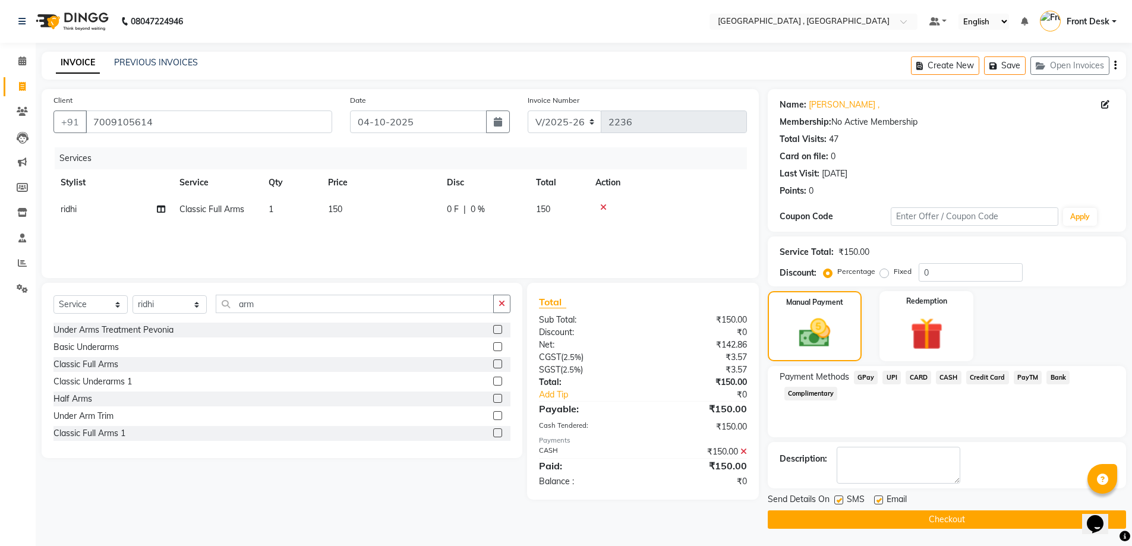
click at [956, 525] on button "Checkout" at bounding box center [947, 519] width 358 height 18
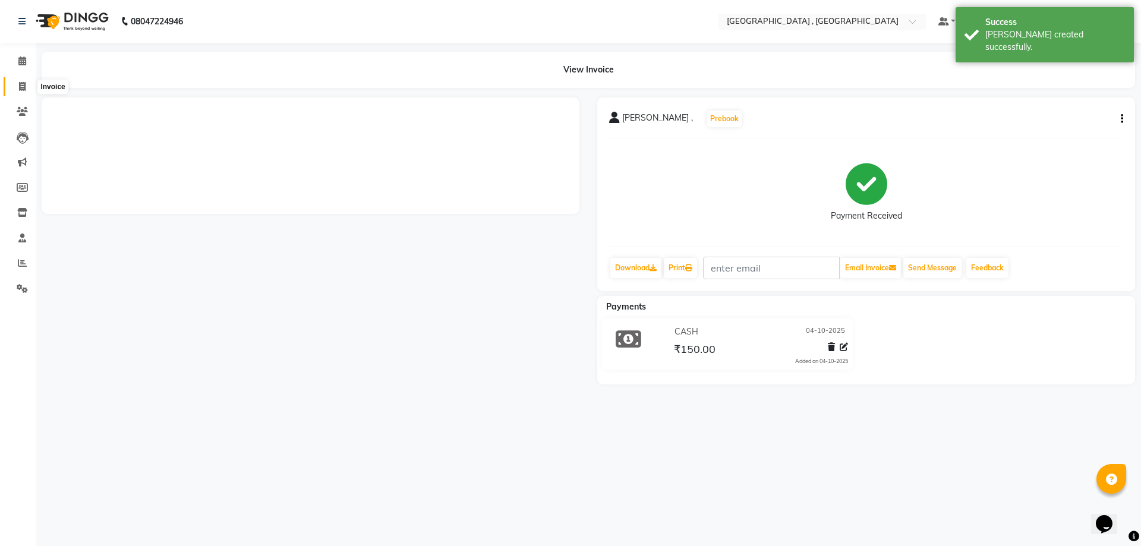
click at [20, 89] on icon at bounding box center [22, 86] width 7 height 9
select select "service"
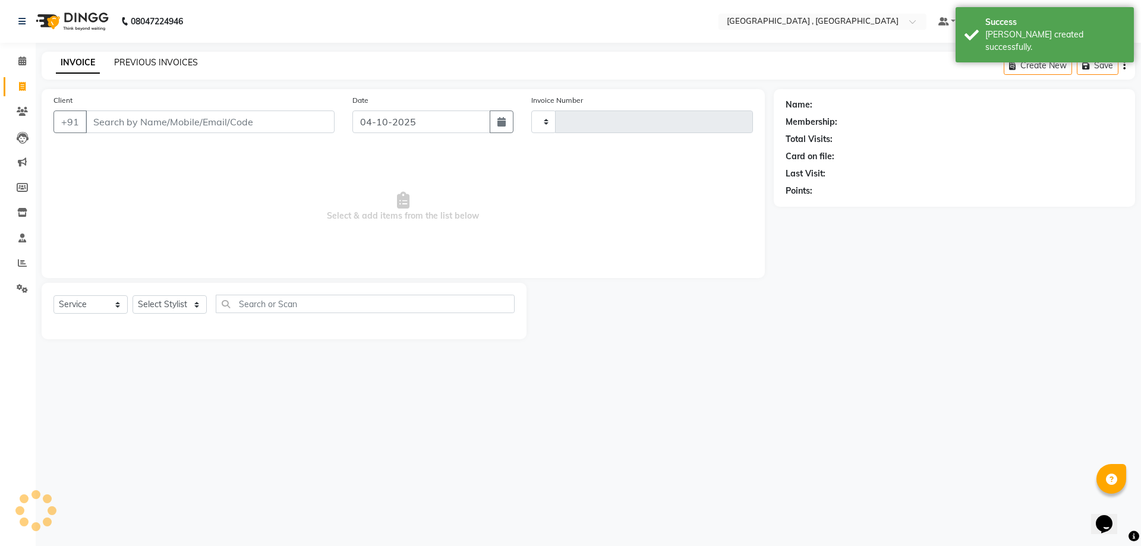
click at [160, 64] on link "PREVIOUS INVOICES" at bounding box center [156, 62] width 84 height 11
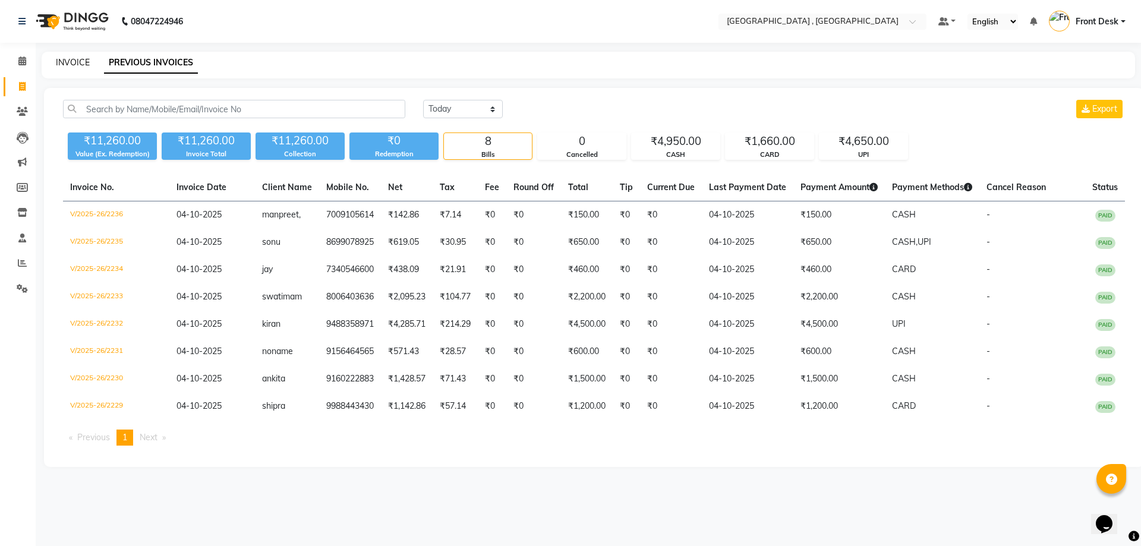
click at [76, 65] on link "INVOICE" at bounding box center [73, 62] width 34 height 11
select select "service"
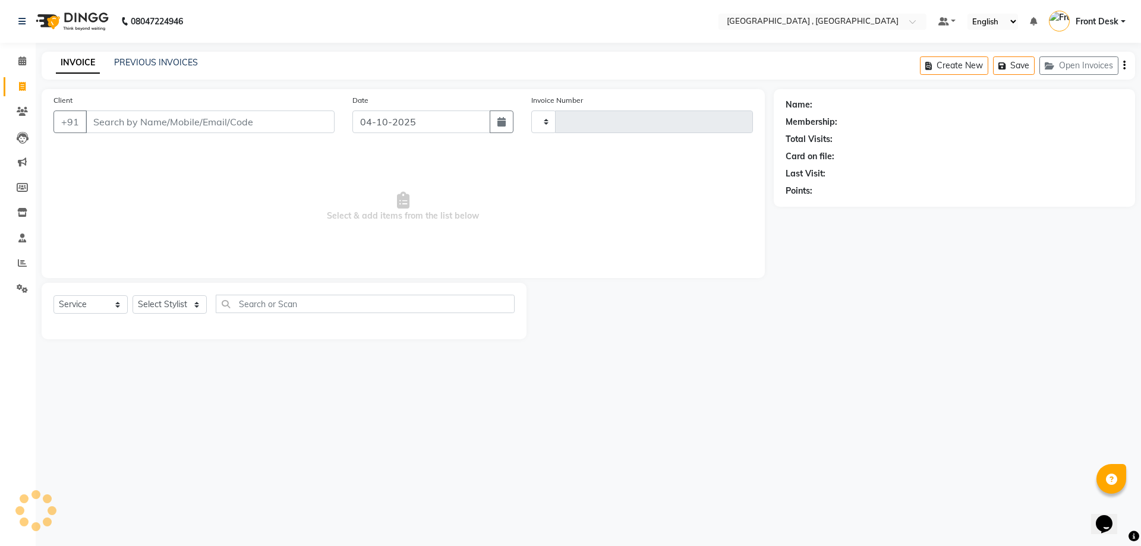
click at [125, 123] on input "Client" at bounding box center [210, 121] width 249 height 23
type input "2237"
select select "5111"
click at [141, 119] on input "Client" at bounding box center [210, 121] width 249 height 23
click at [206, 122] on input "Client" at bounding box center [210, 121] width 249 height 23
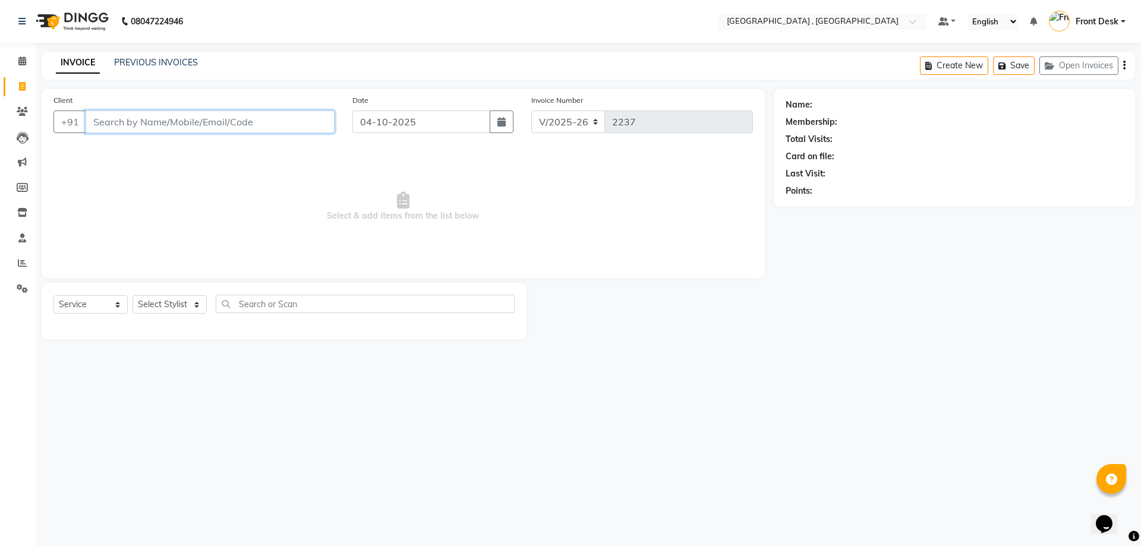
click at [214, 130] on input "Client" at bounding box center [210, 121] width 249 height 23
type input "9355021255"
click at [289, 131] on button "Add Client" at bounding box center [303, 121] width 61 height 23
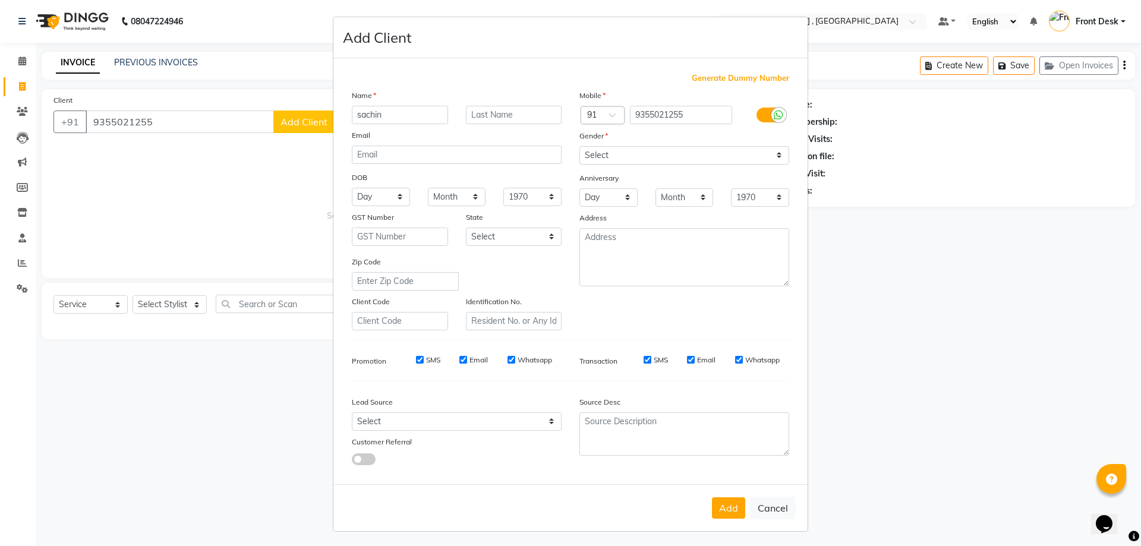
type input "sachin"
click at [650, 162] on select "Select [DEMOGRAPHIC_DATA] [DEMOGRAPHIC_DATA] Other Prefer Not To Say" at bounding box center [684, 155] width 210 height 18
select select "[DEMOGRAPHIC_DATA]"
click at [579, 146] on select "Select [DEMOGRAPHIC_DATA] [DEMOGRAPHIC_DATA] Other Prefer Not To Say" at bounding box center [684, 155] width 210 height 18
click at [717, 506] on button "Add" at bounding box center [728, 507] width 33 height 21
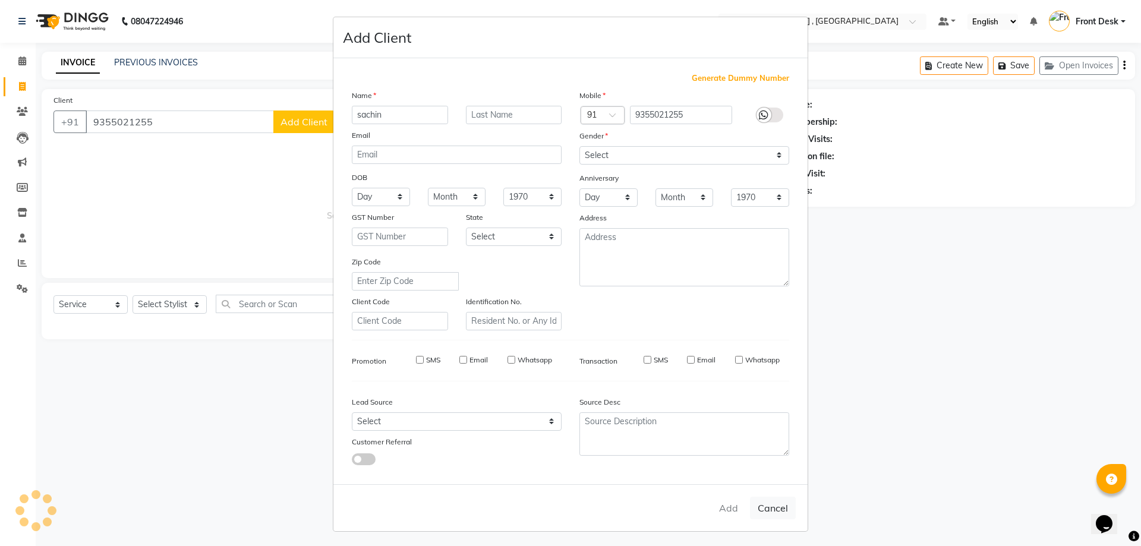
select select
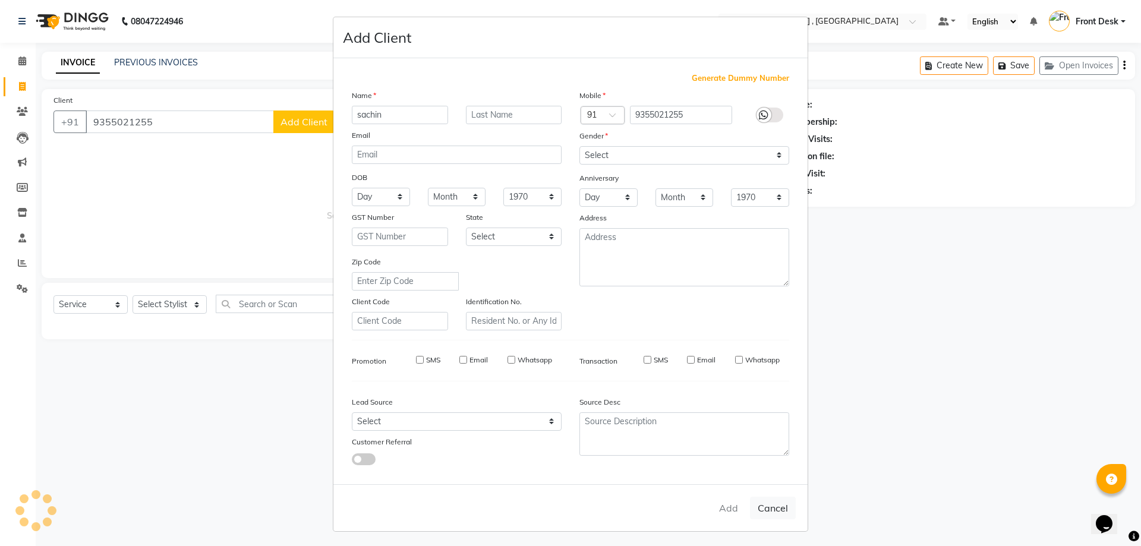
select select
checkbox input "false"
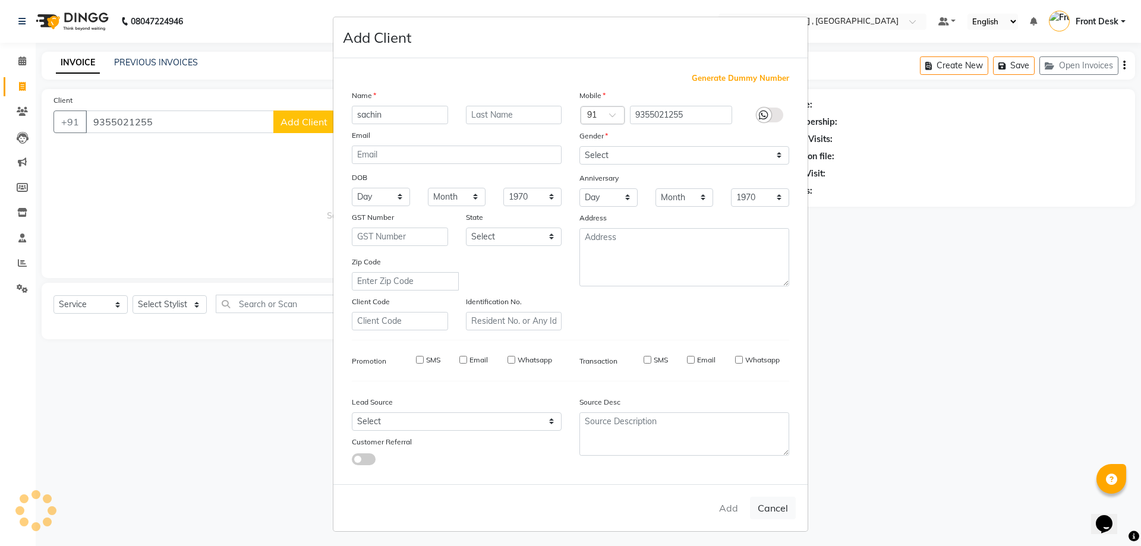
checkbox input "false"
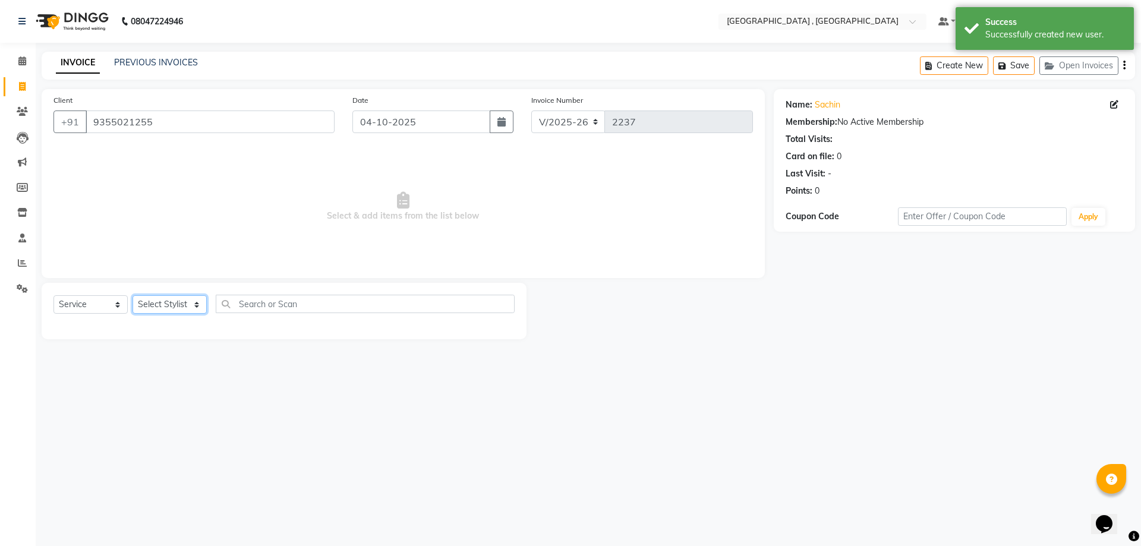
click at [166, 306] on select "Select Stylist anand anil anuj [PERSON_NAME] mam [PERSON_NAME] Front Desk [PERS…" at bounding box center [169, 304] width 74 height 18
select select "93620"
click at [132, 295] on select "Select Stylist anand anil anuj [PERSON_NAME] mam [PERSON_NAME] Front Desk [PERS…" at bounding box center [169, 304] width 74 height 18
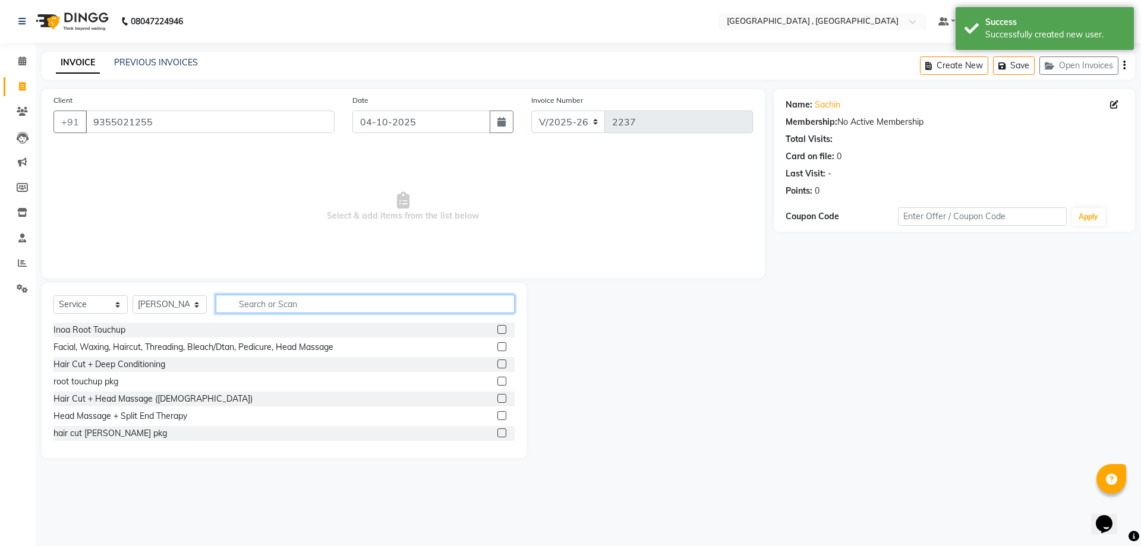
click at [277, 305] on input "text" at bounding box center [365, 304] width 299 height 18
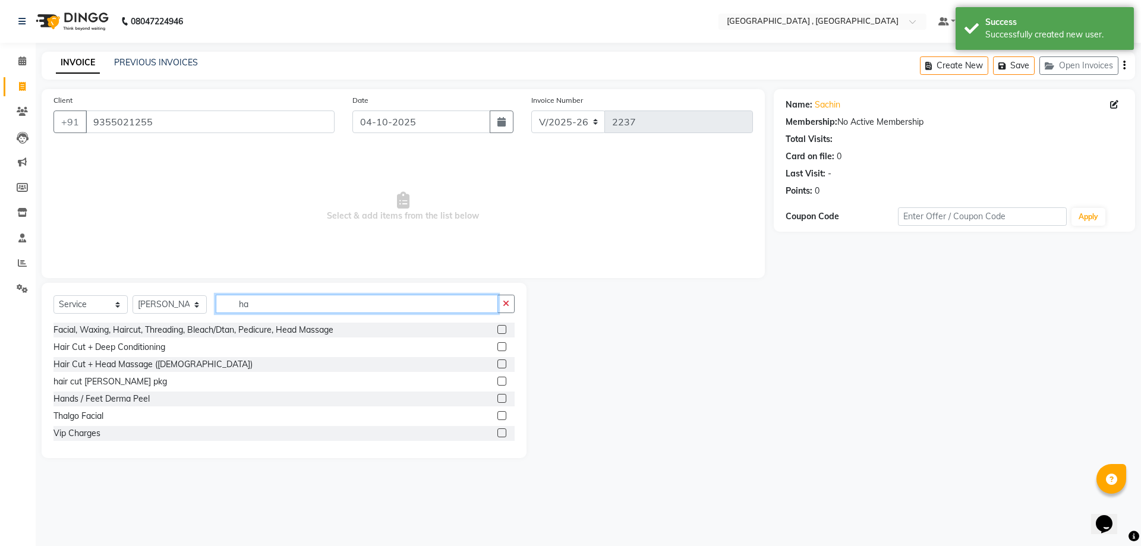
type input "h"
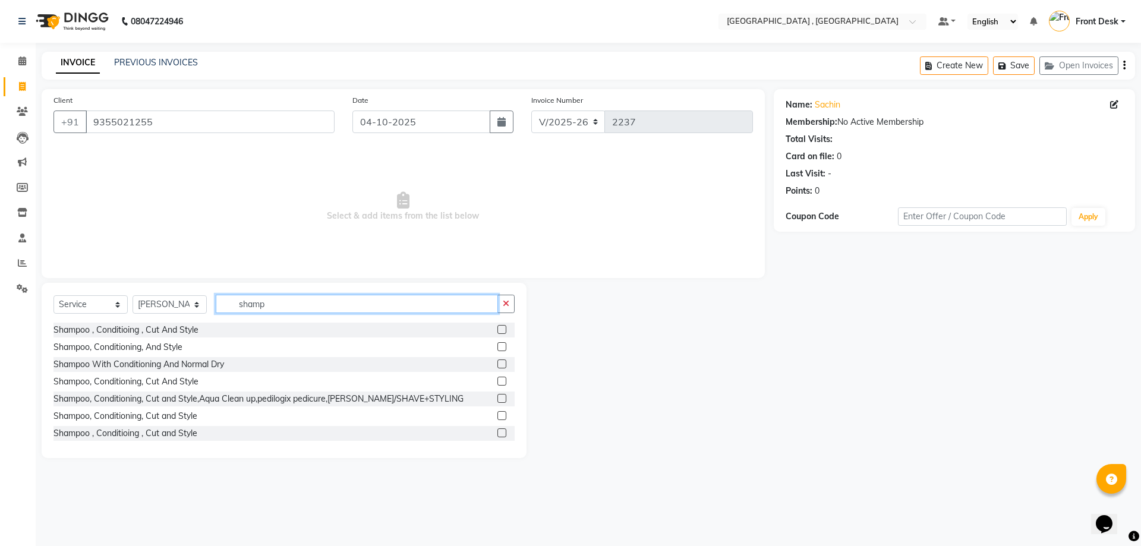
type input "shamp"
click at [497, 332] on label at bounding box center [501, 329] width 9 height 9
click at [497, 332] on input "checkbox" at bounding box center [501, 330] width 8 height 8
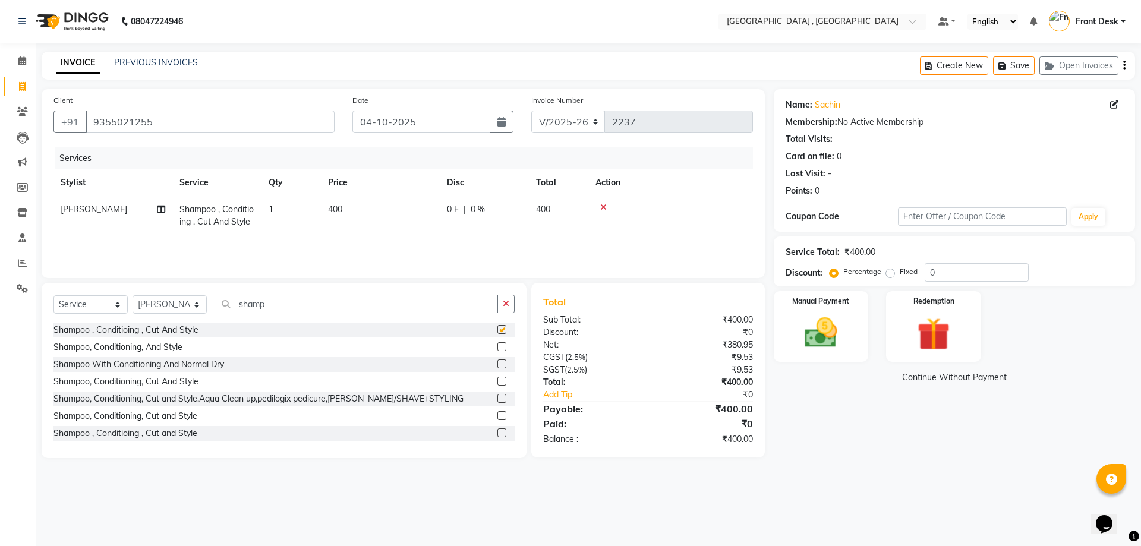
checkbox input "false"
click at [837, 346] on img at bounding box center [820, 332] width 55 height 39
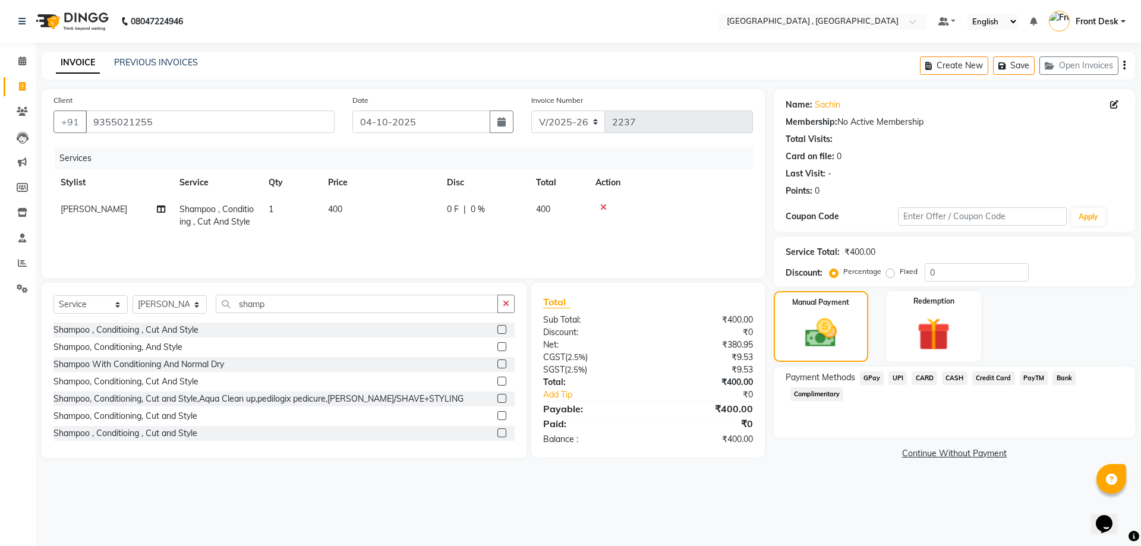
click at [899, 382] on span "UPI" at bounding box center [897, 378] width 18 height 14
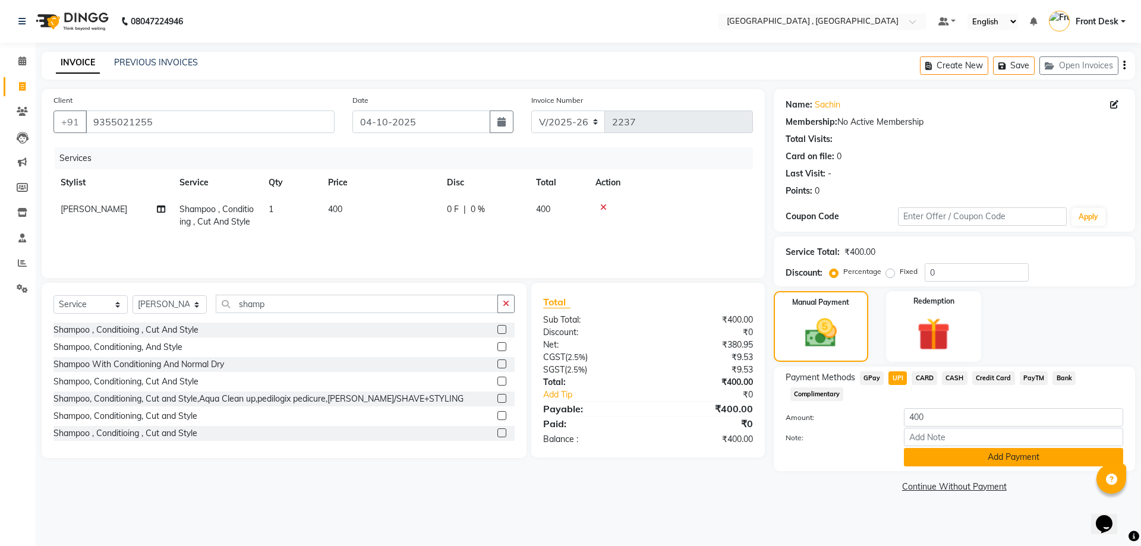
click at [942, 463] on button "Add Payment" at bounding box center [1013, 457] width 219 height 18
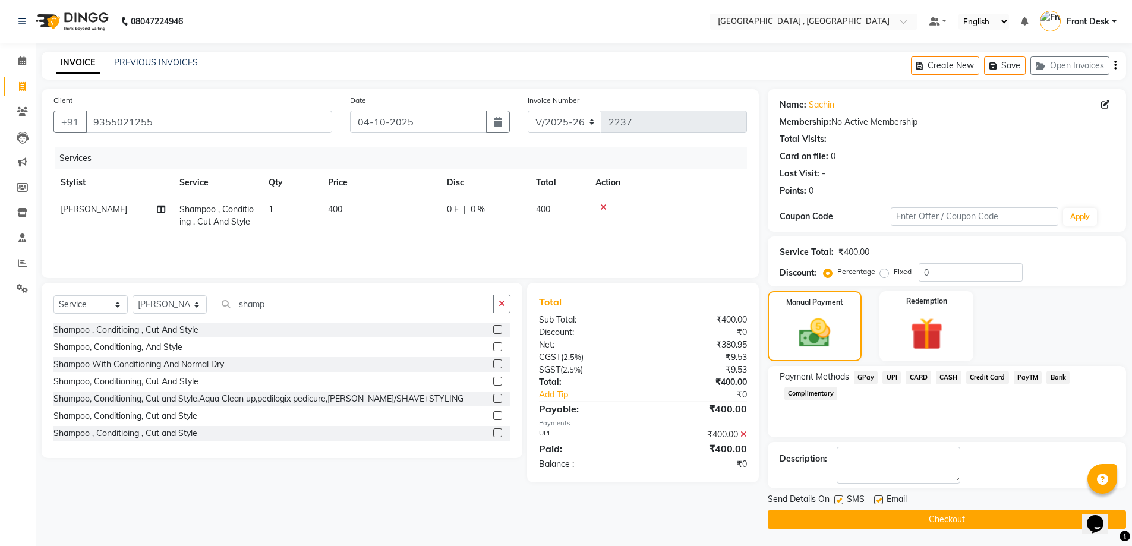
click at [968, 514] on button "Checkout" at bounding box center [947, 519] width 358 height 18
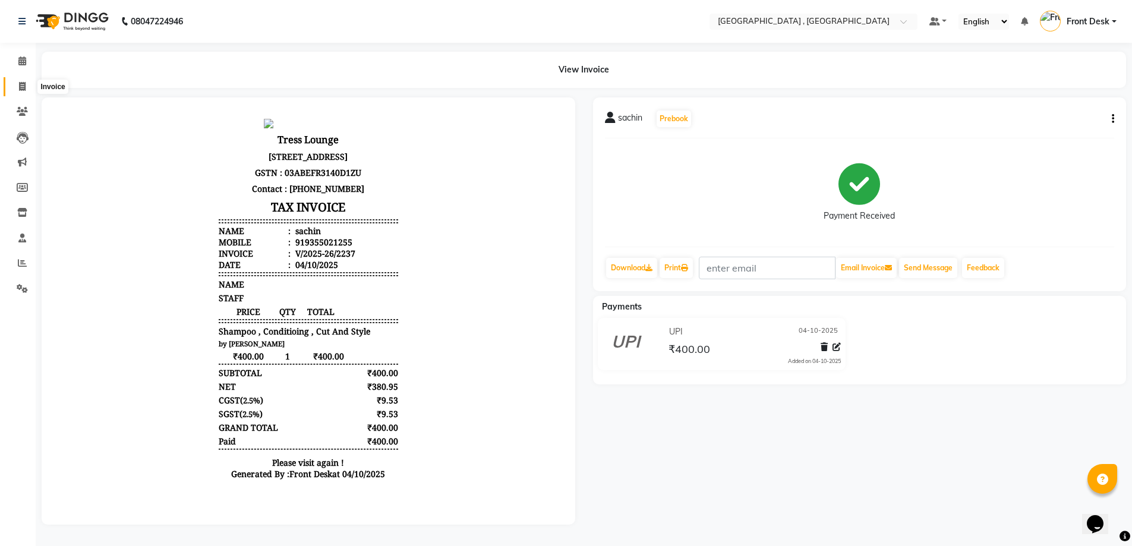
click at [29, 81] on span at bounding box center [22, 87] width 21 height 14
select select "service"
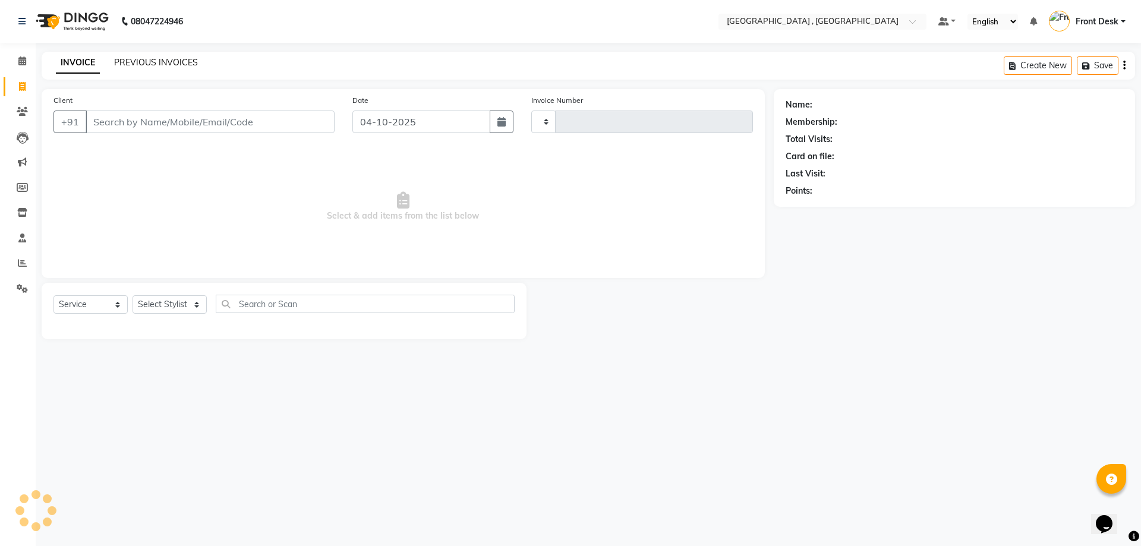
click at [123, 61] on link "PREVIOUS INVOICES" at bounding box center [156, 62] width 84 height 11
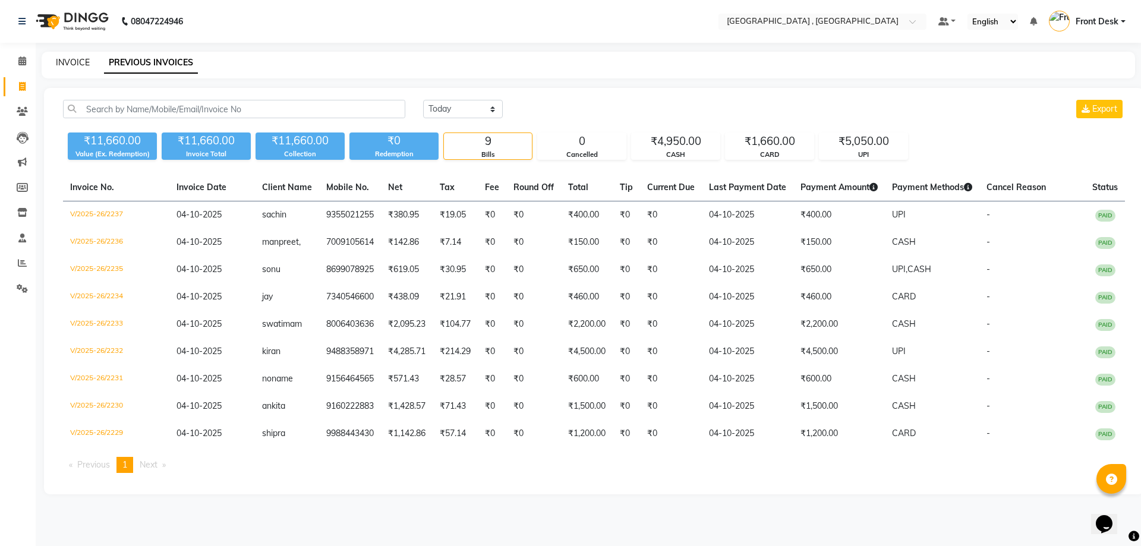
click at [77, 63] on link "INVOICE" at bounding box center [73, 62] width 34 height 11
select select "service"
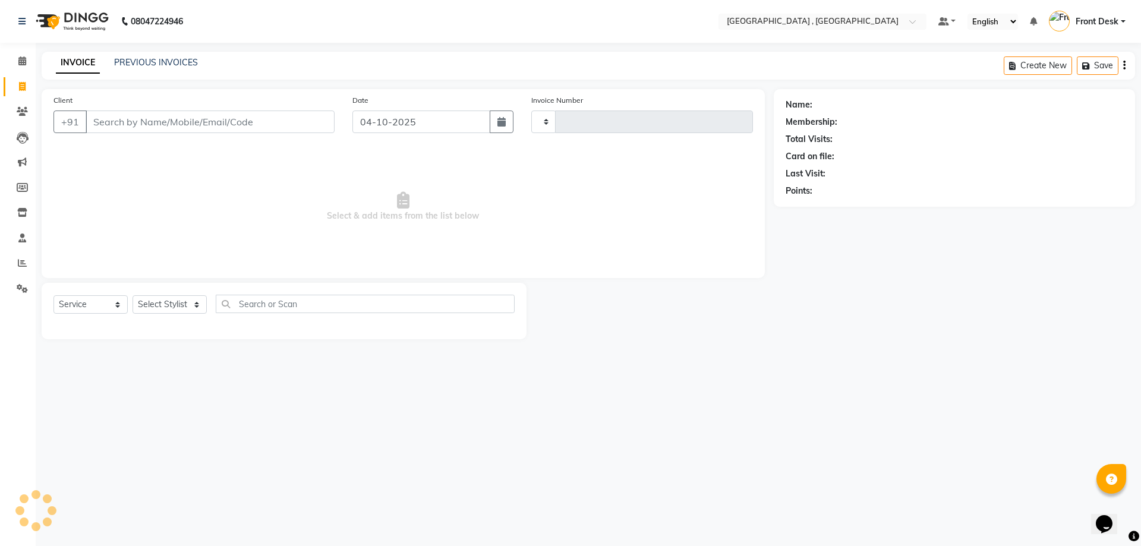
type input "2238"
select select "5111"
click at [134, 65] on link "PREVIOUS INVOICES" at bounding box center [156, 62] width 84 height 11
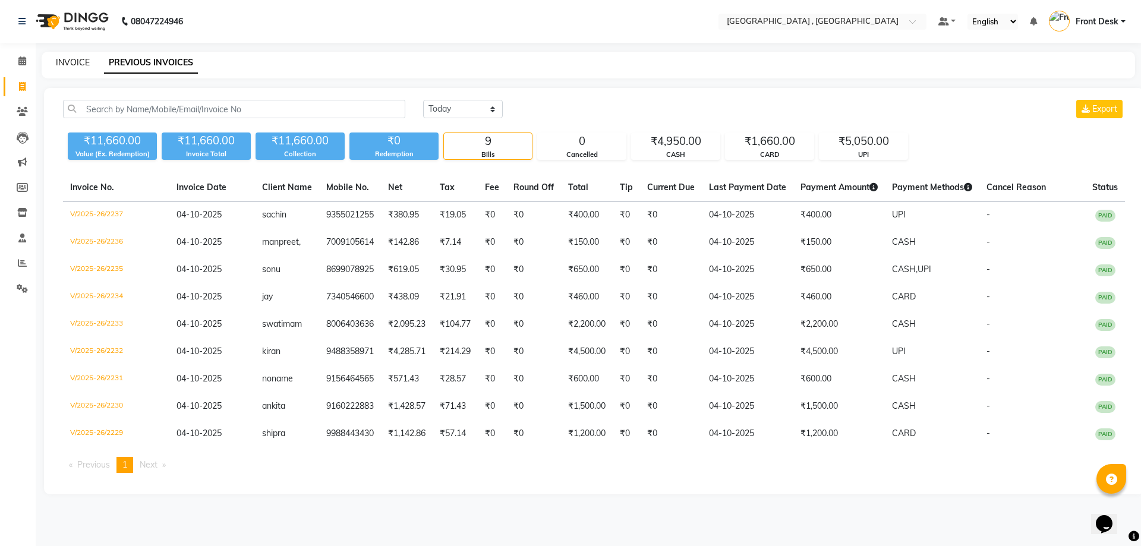
click at [79, 61] on link "INVOICE" at bounding box center [73, 62] width 34 height 11
select select "service"
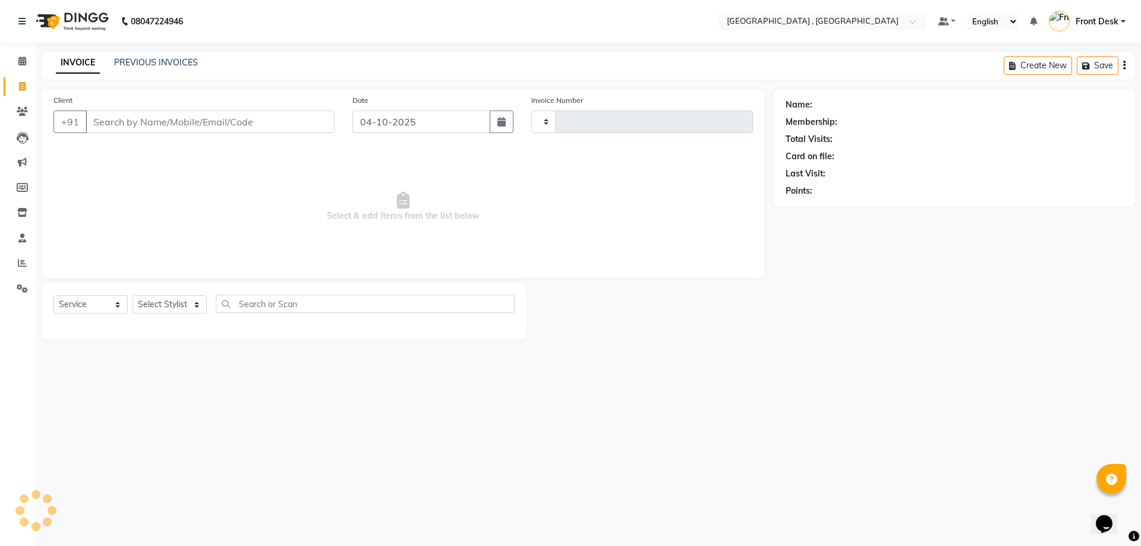
type input "2238"
select select "5111"
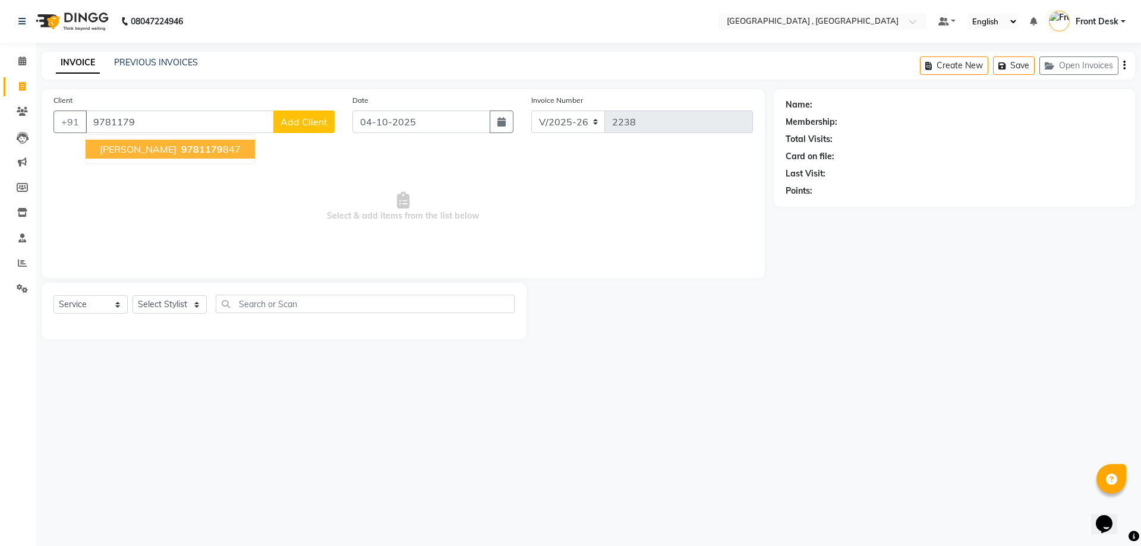
click at [166, 139] on ngb-typeahead-window "[PERSON_NAME] 9781179 847" at bounding box center [170, 149] width 170 height 30
click at [181, 151] on span "9781179" at bounding box center [202, 149] width 42 height 12
type input "9781179847"
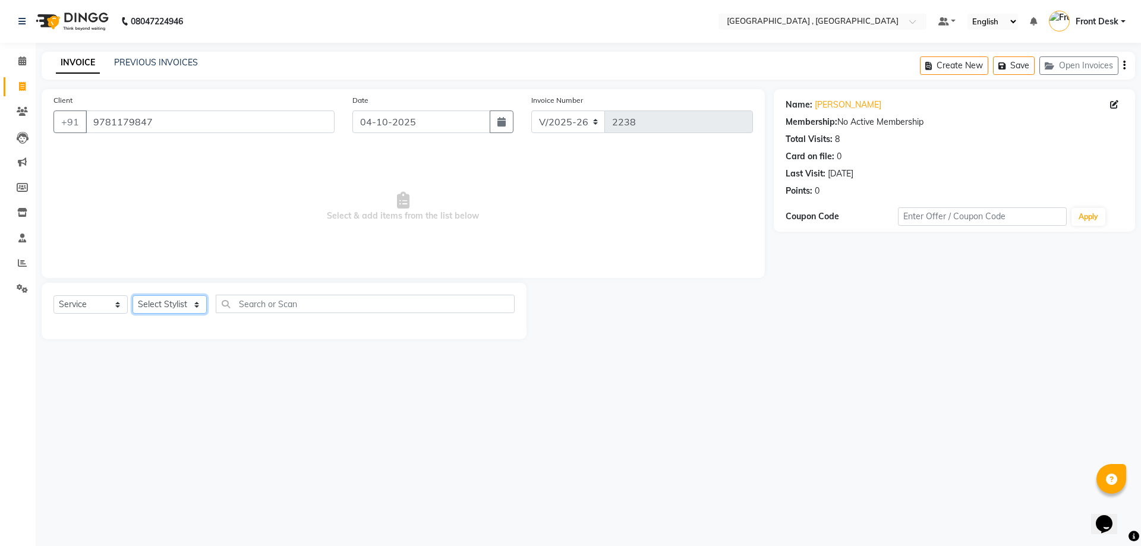
click at [157, 308] on select "Select Stylist anand anil anuj [PERSON_NAME] mam [PERSON_NAME] Front Desk [PERS…" at bounding box center [169, 304] width 74 height 18
select select "32258"
click at [132, 295] on select "Select Stylist anand anil anuj [PERSON_NAME] mam [PERSON_NAME] Front Desk [PERS…" at bounding box center [169, 304] width 74 height 18
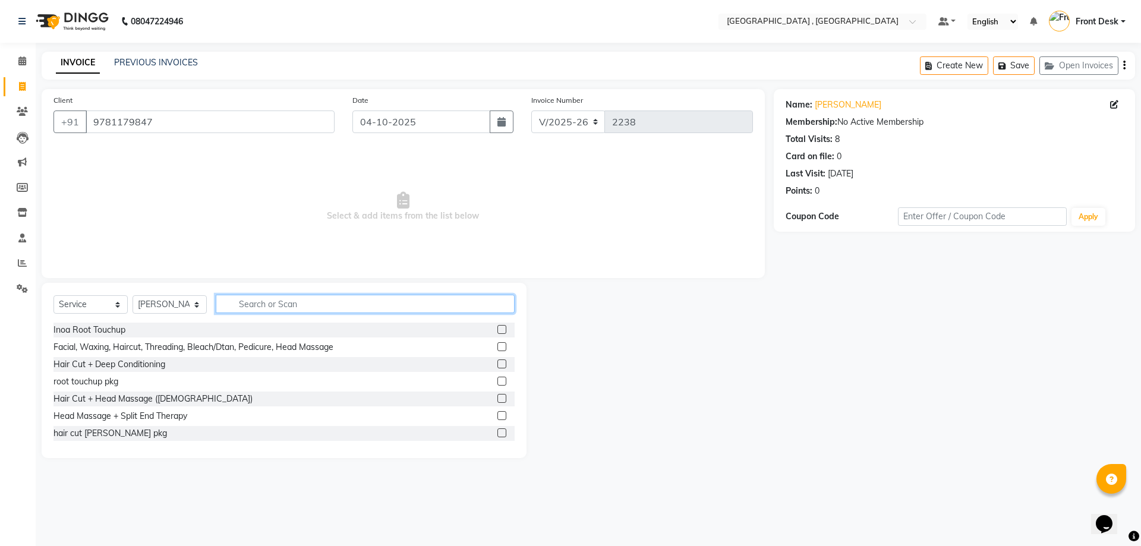
click at [397, 298] on input "text" at bounding box center [365, 304] width 299 height 18
type input "exte"
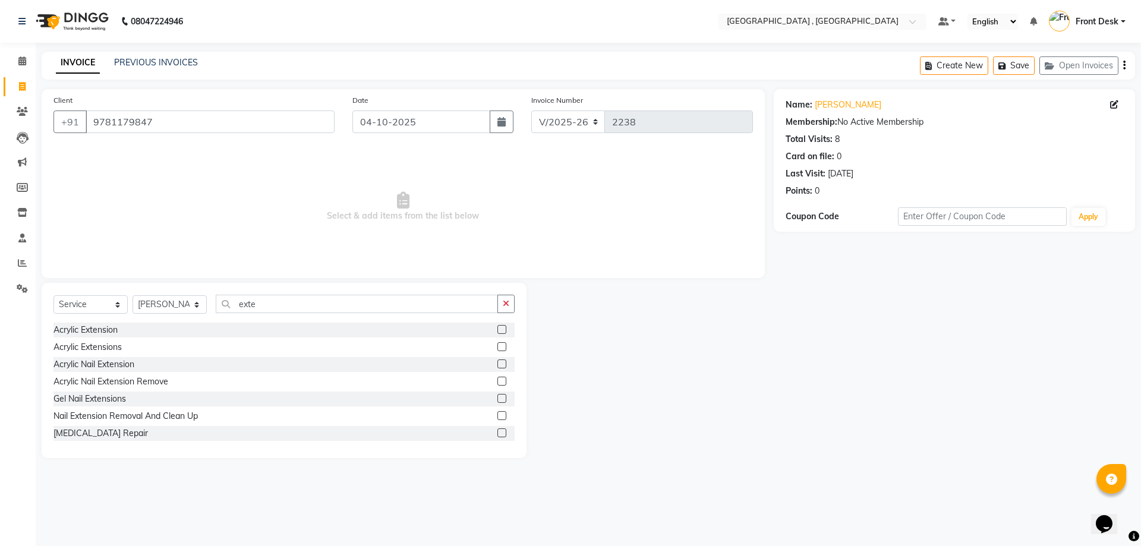
click at [497, 402] on label at bounding box center [501, 398] width 9 height 9
click at [497, 402] on input "checkbox" at bounding box center [501, 399] width 8 height 8
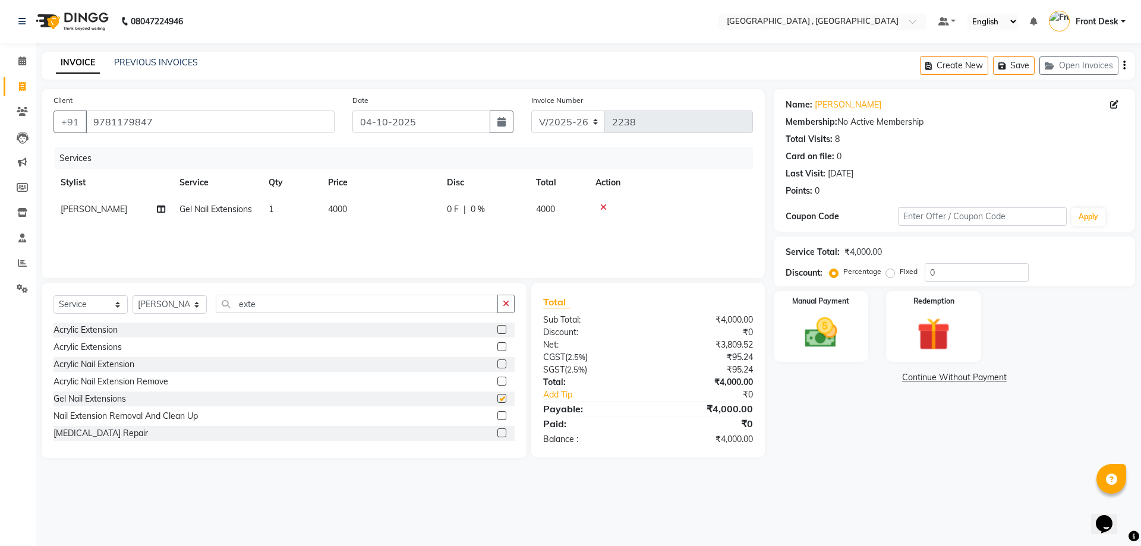
checkbox input "false"
click at [352, 198] on td "4000" at bounding box center [380, 209] width 119 height 27
select select "32258"
drag, startPoint x: 401, startPoint y: 209, endPoint x: 0, endPoint y: 29, distance: 439.8
click at [0, 31] on app-home "08047224946 Select Location × Tress Lounge , Zirakpur Default Panel My Panel En…" at bounding box center [570, 238] width 1141 height 476
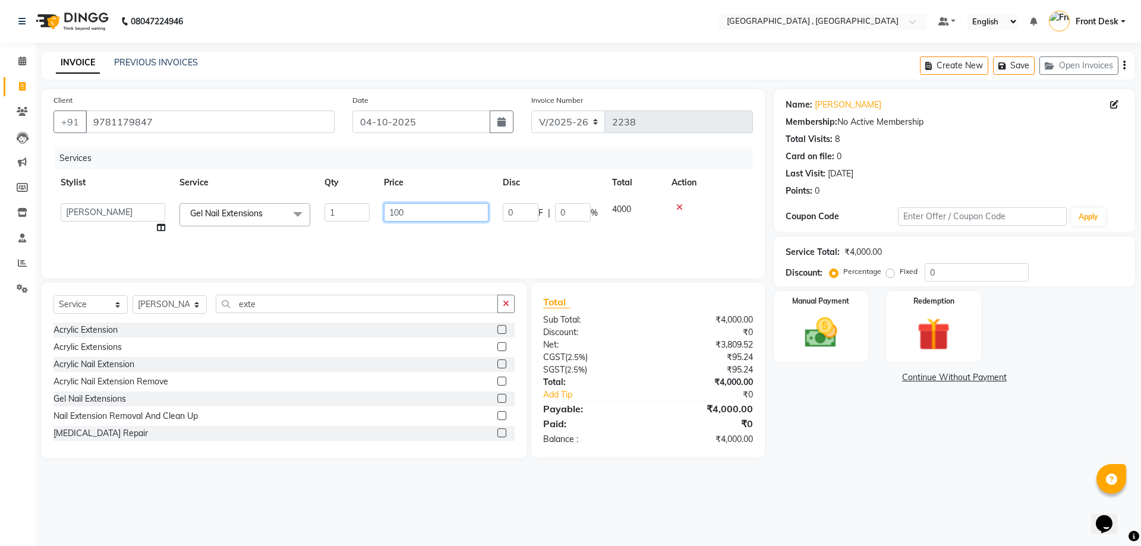
type input "1700"
click at [403, 241] on div "Services Stylist Service Qty Price Disc Total Action romeo Gel Nail Extensions …" at bounding box center [402, 206] width 699 height 119
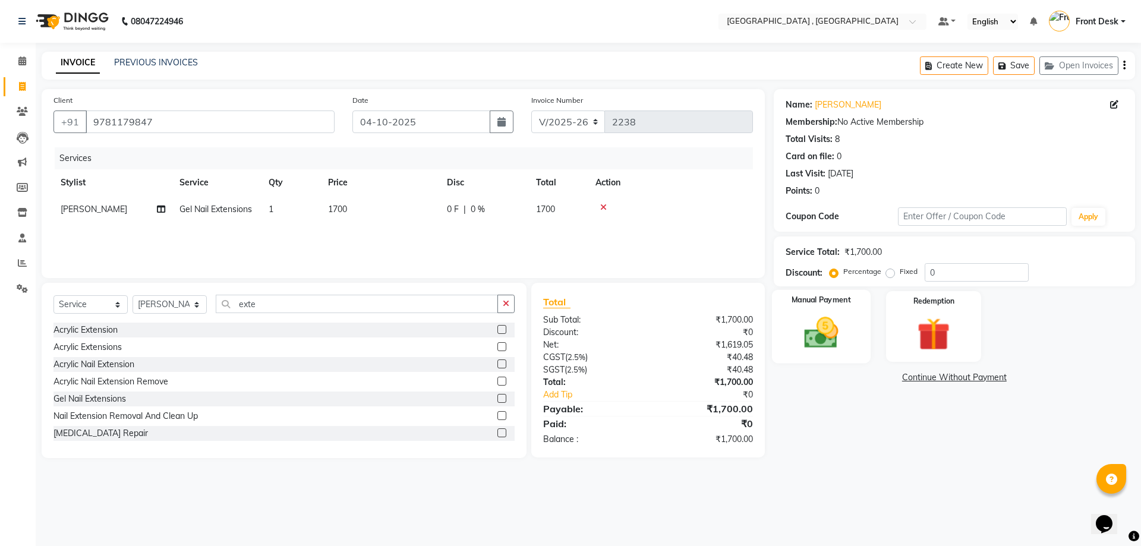
click at [817, 332] on img at bounding box center [820, 332] width 55 height 39
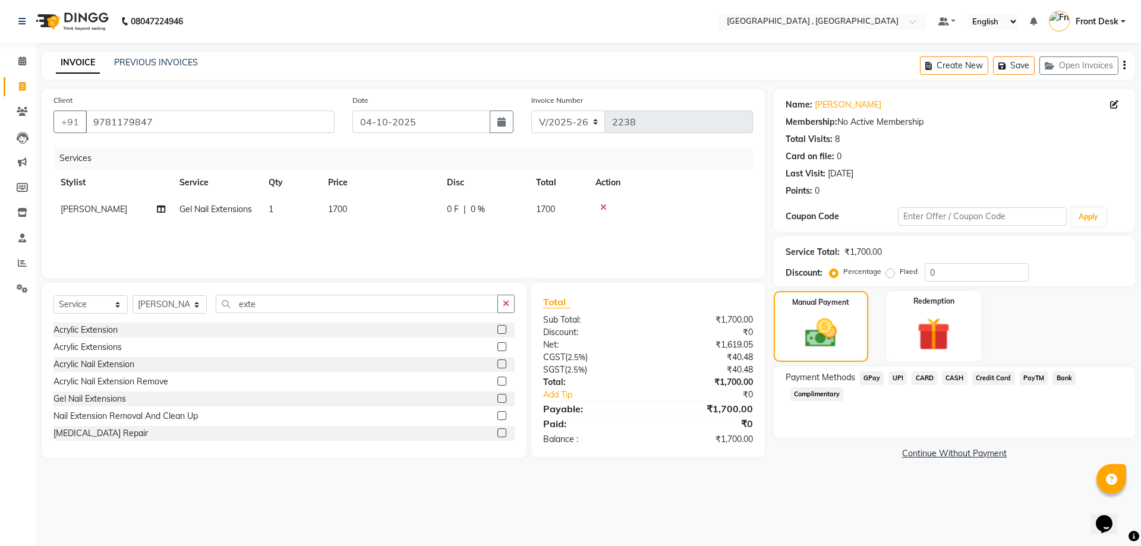
click at [897, 375] on span "UPI" at bounding box center [897, 378] width 18 height 14
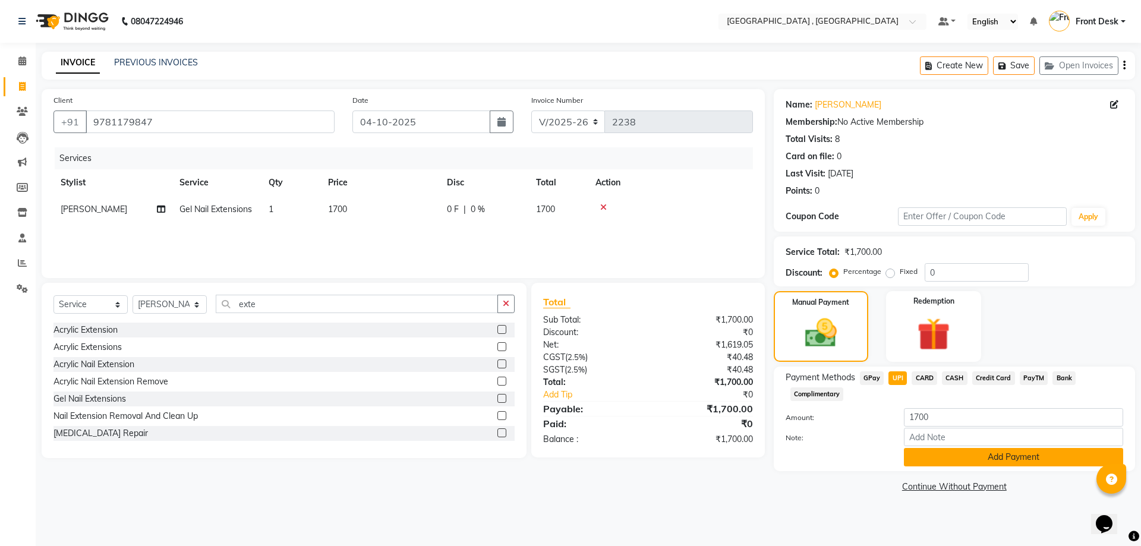
click at [950, 459] on button "Add Payment" at bounding box center [1013, 457] width 219 height 18
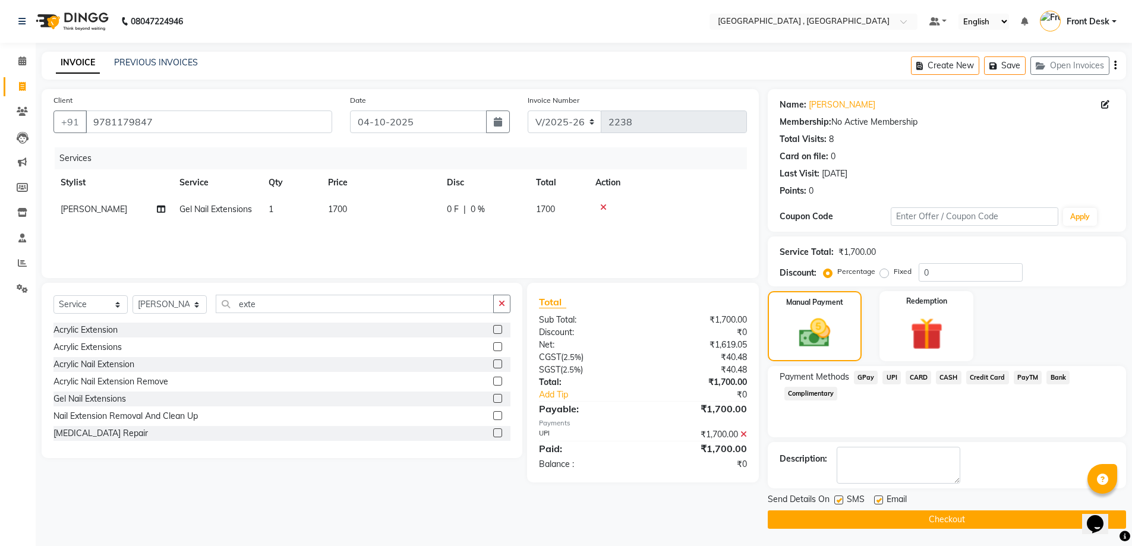
click at [960, 519] on button "Checkout" at bounding box center [947, 519] width 358 height 18
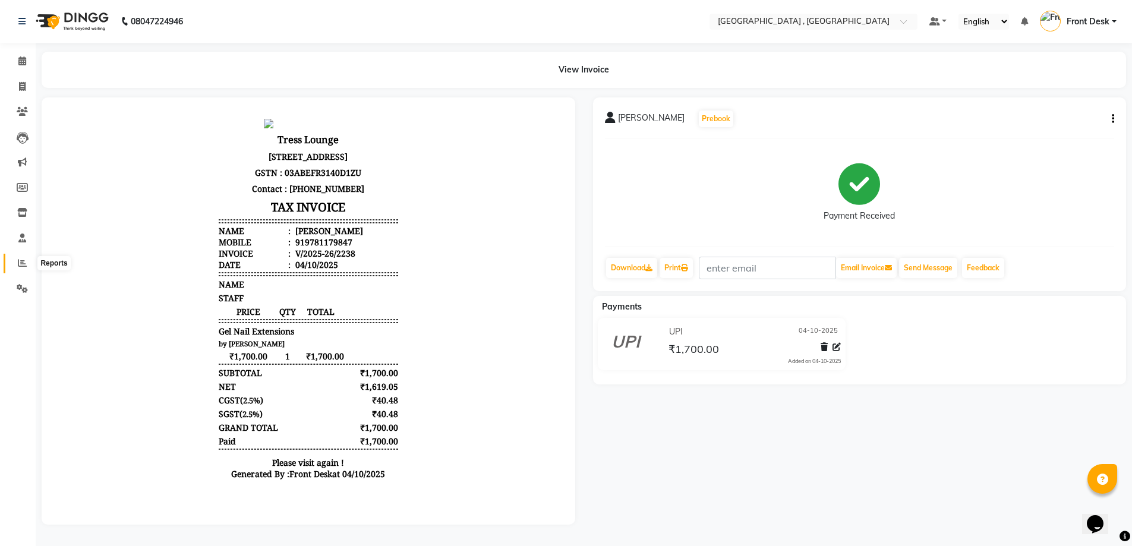
click at [26, 260] on icon at bounding box center [22, 262] width 9 height 9
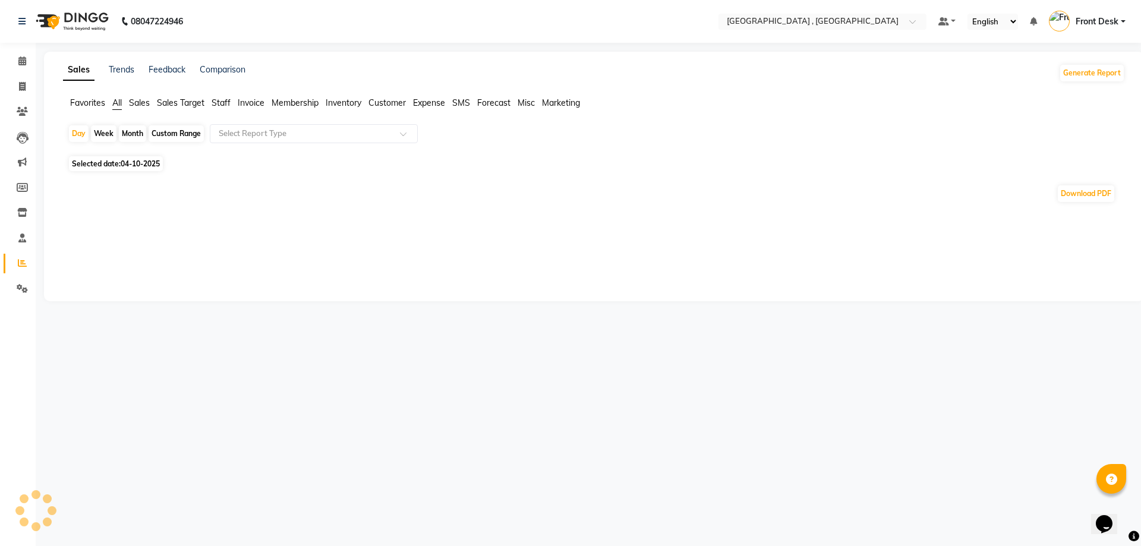
click at [144, 103] on span "Sales" at bounding box center [139, 102] width 21 height 11
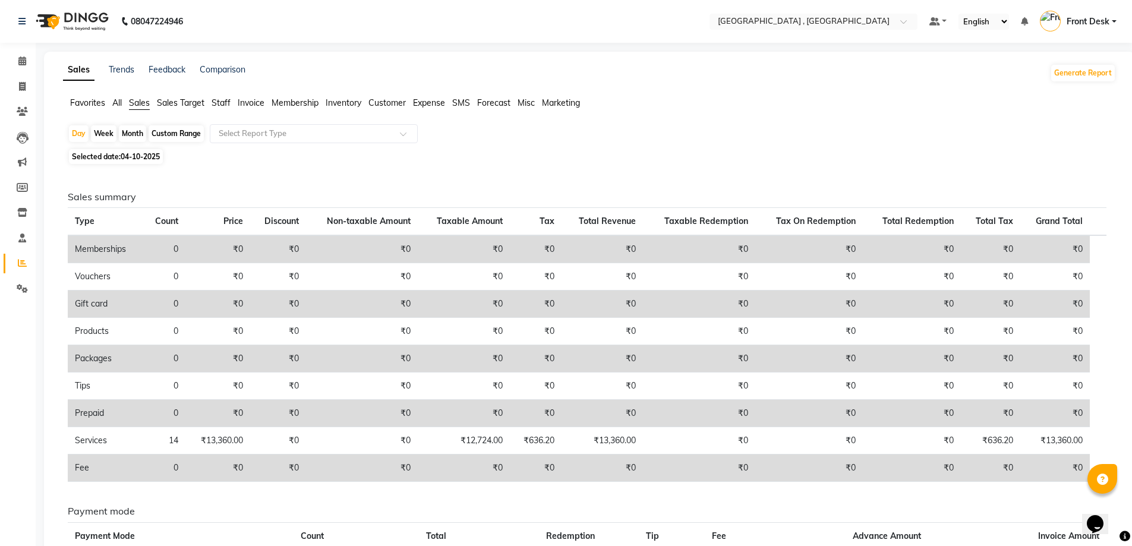
click at [222, 99] on span "Staff" at bounding box center [220, 102] width 19 height 11
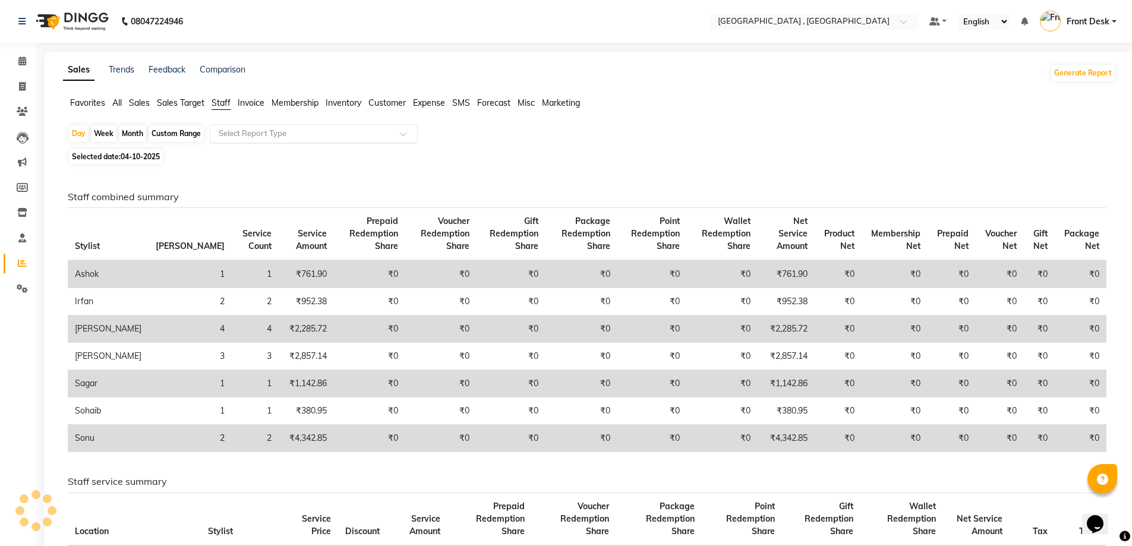
click at [257, 132] on input "text" at bounding box center [301, 134] width 171 height 12
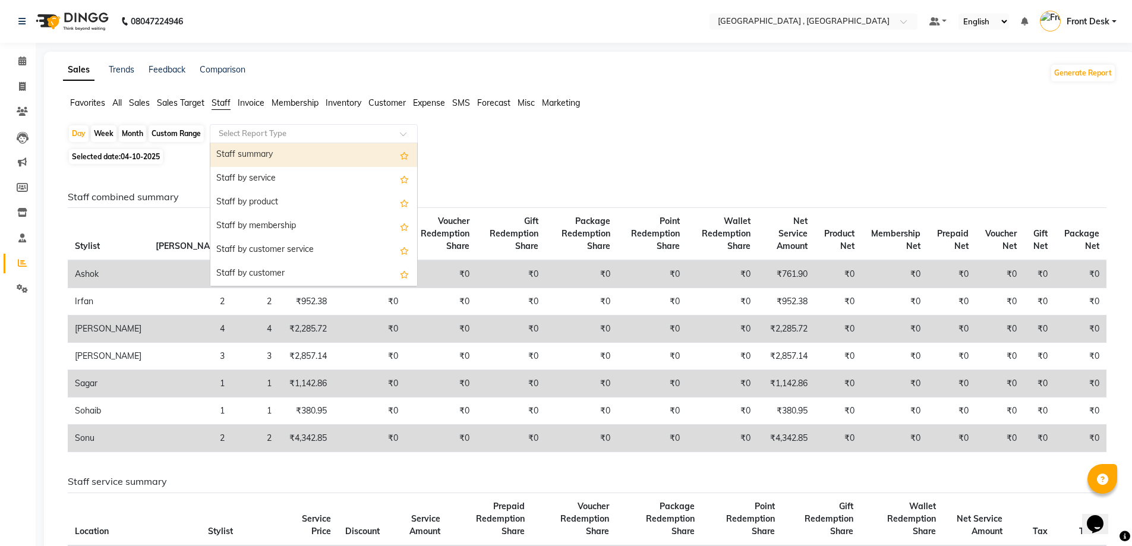
click at [269, 157] on div "Staff summary" at bounding box center [313, 155] width 207 height 24
select select "full_report"
select select "csv"
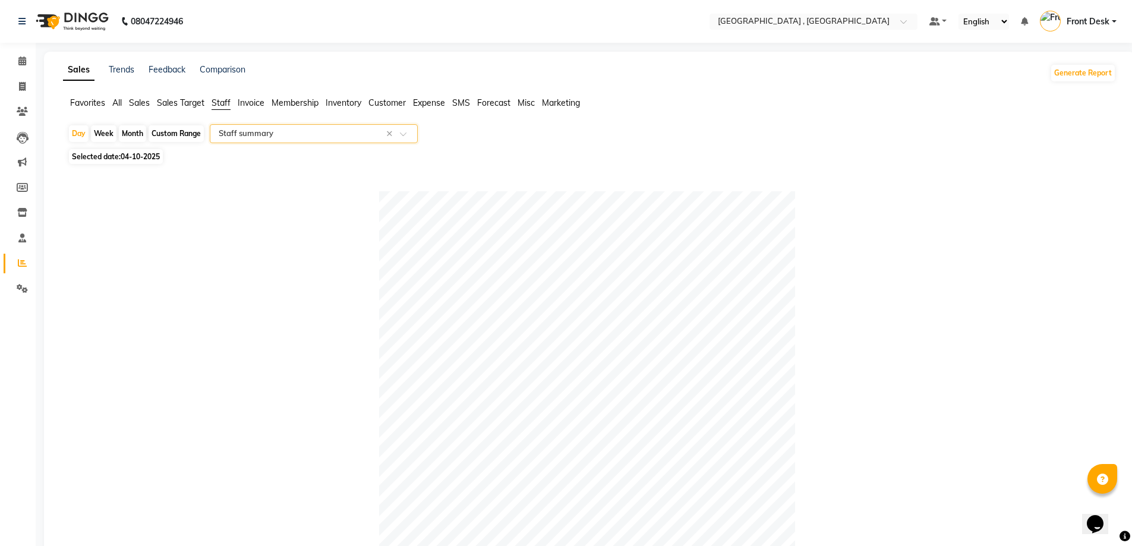
click at [131, 134] on div "Month" at bounding box center [132, 133] width 27 height 17
select select "10"
select select "2025"
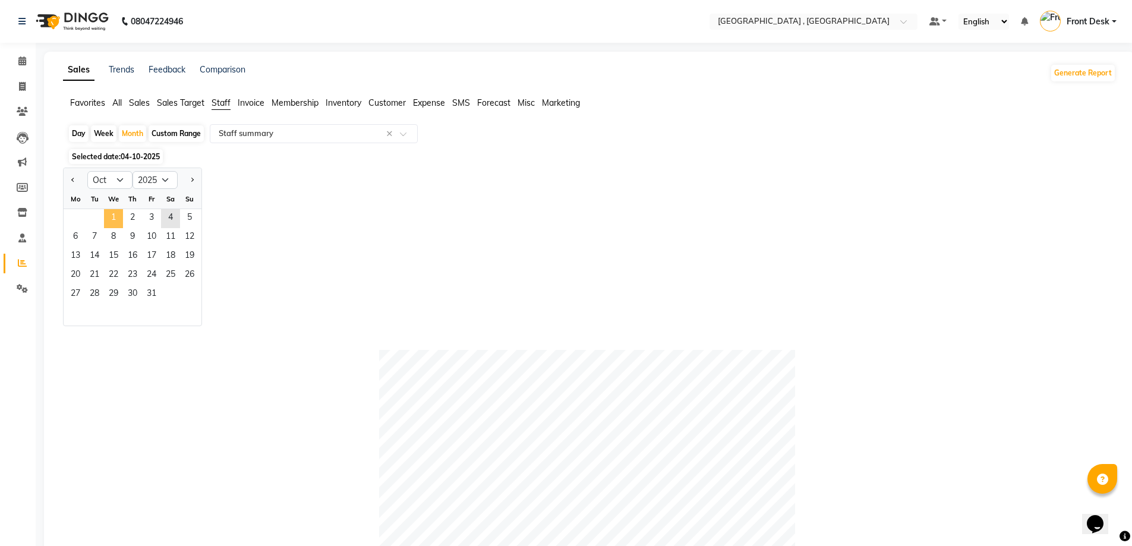
click at [118, 218] on span "1" at bounding box center [113, 218] width 19 height 19
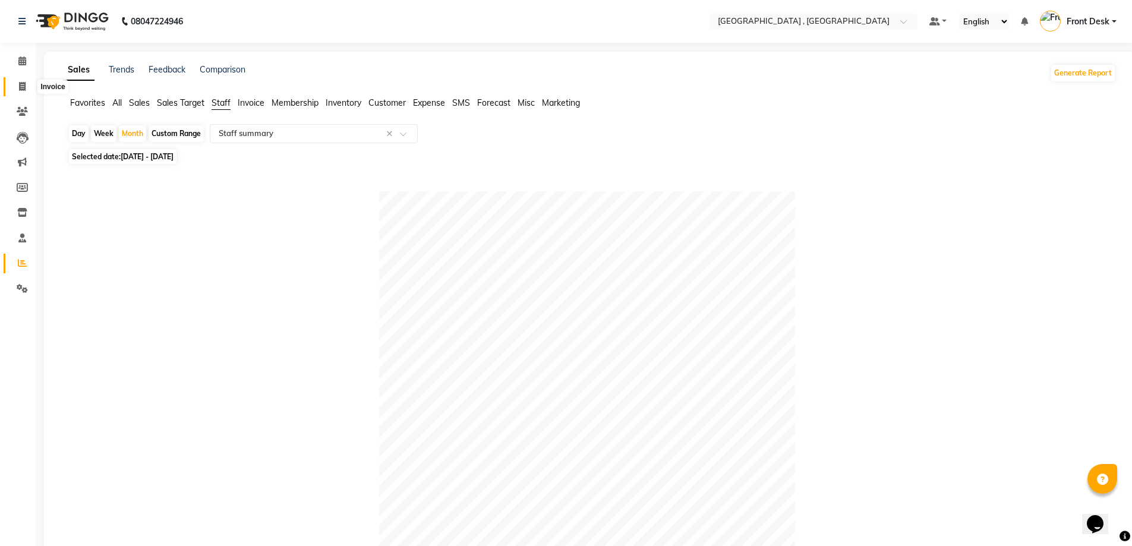
click at [20, 86] on icon at bounding box center [22, 86] width 7 height 9
select select "service"
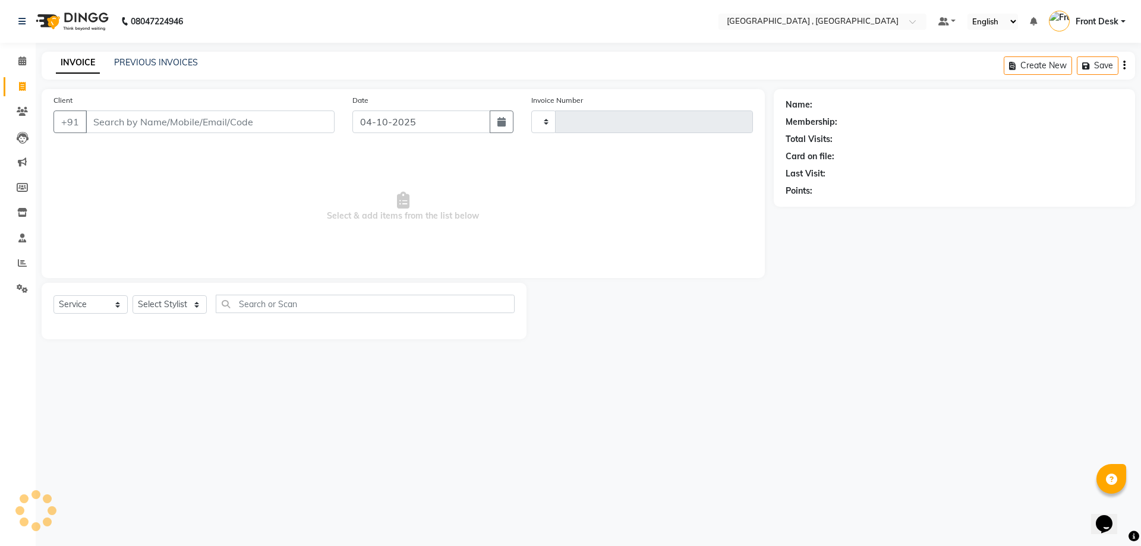
type input "2239"
select select "5111"
click at [180, 63] on link "PREVIOUS INVOICES" at bounding box center [156, 62] width 84 height 11
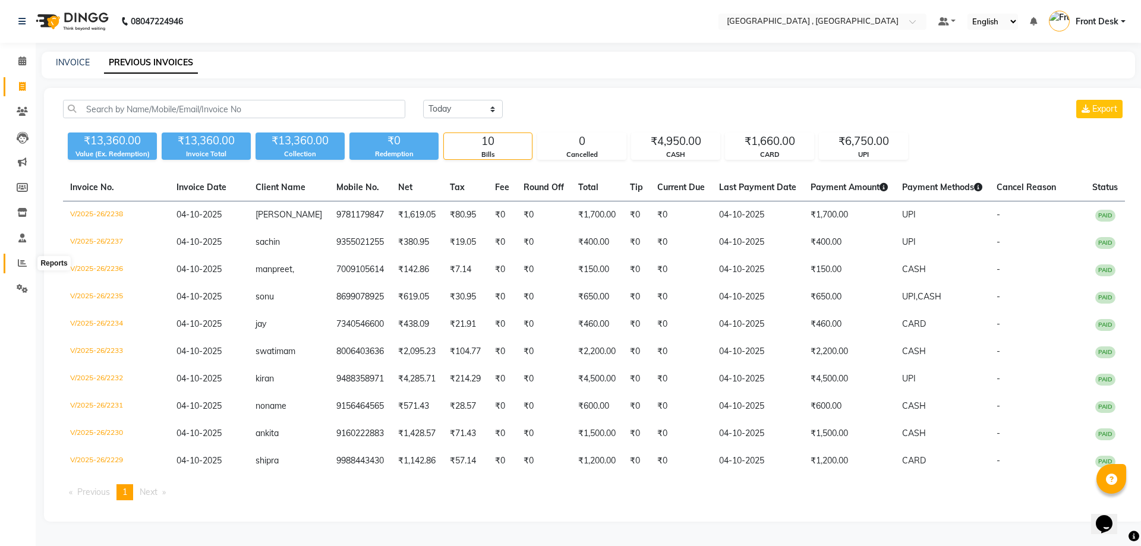
click at [21, 257] on span at bounding box center [22, 264] width 21 height 14
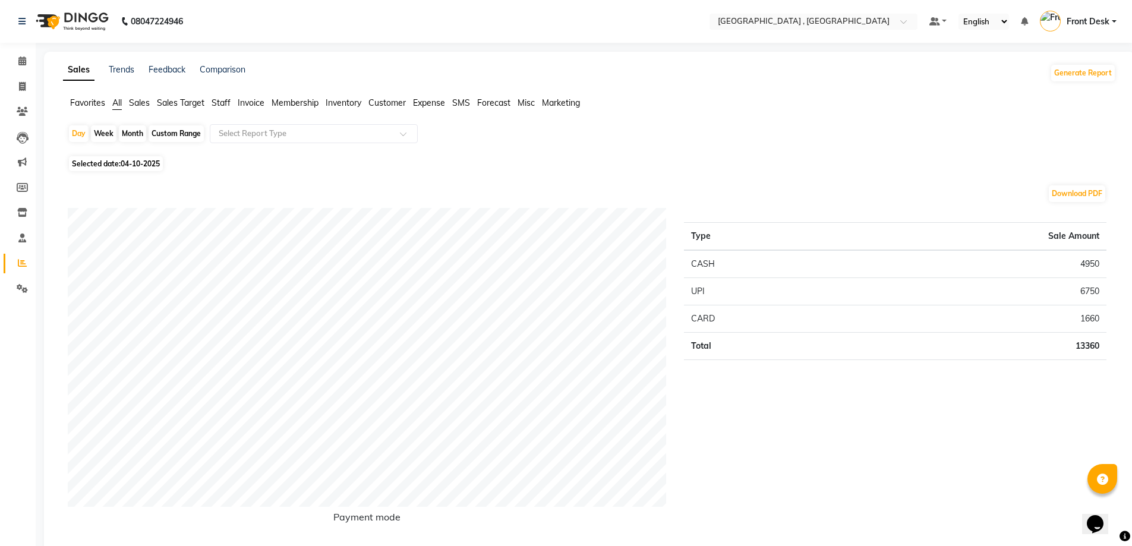
click at [132, 100] on span "Sales" at bounding box center [139, 102] width 21 height 11
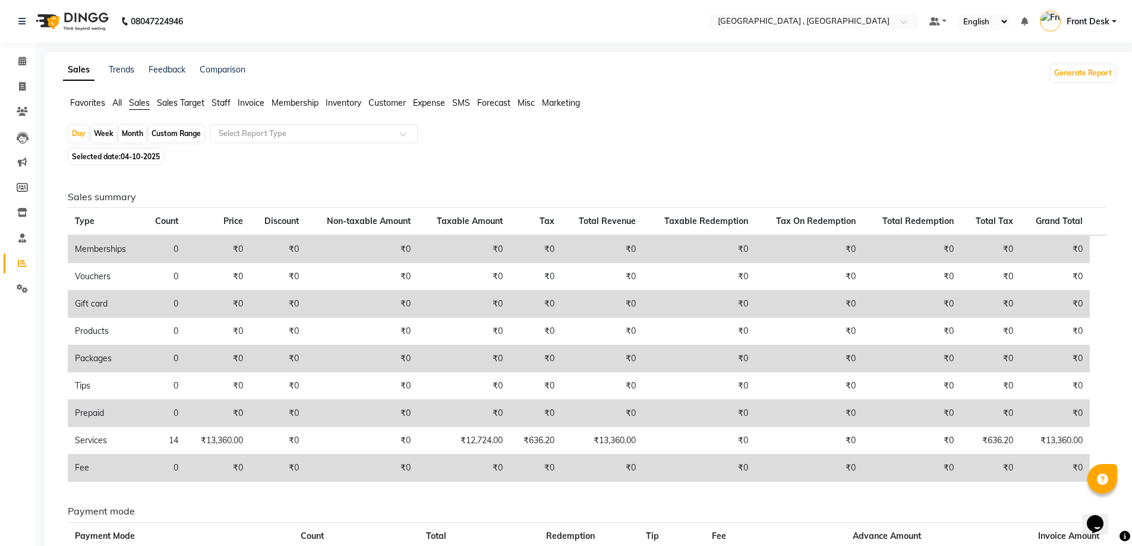
click at [228, 99] on span "Staff" at bounding box center [220, 102] width 19 height 11
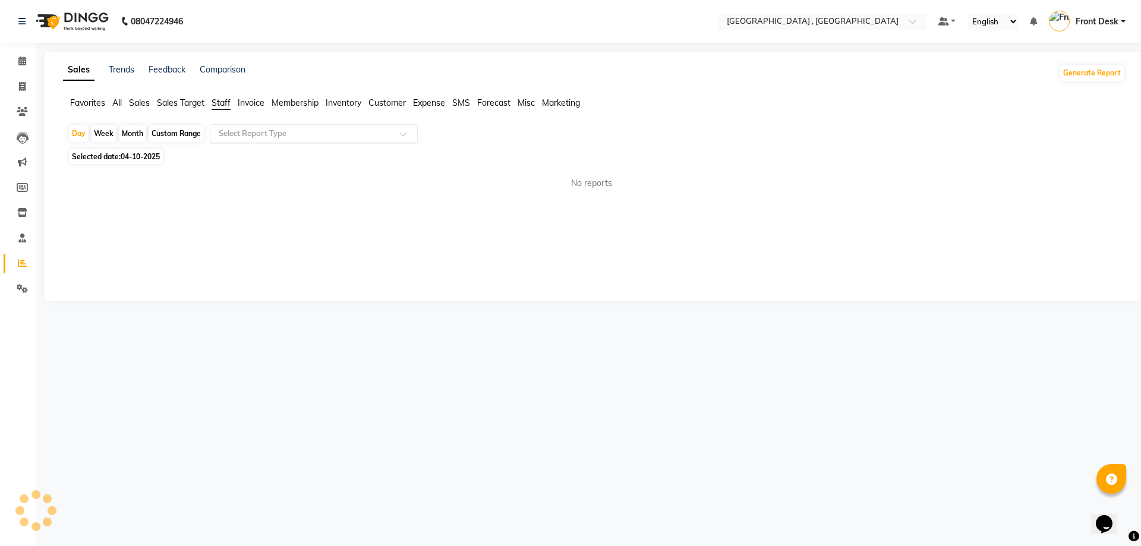
click at [239, 132] on input "text" at bounding box center [301, 134] width 171 height 12
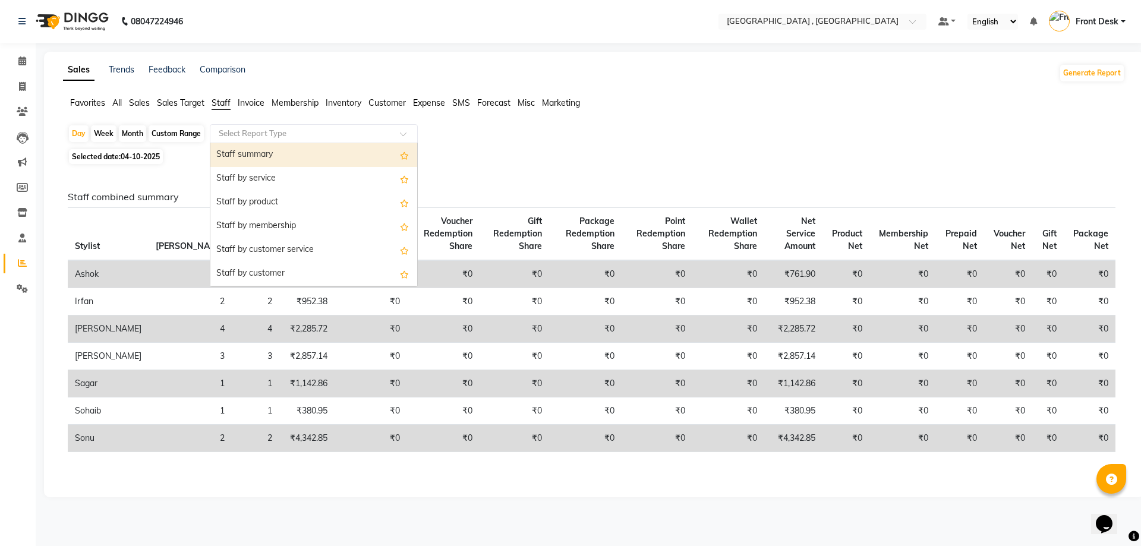
click at [245, 151] on div "Staff summary" at bounding box center [313, 155] width 207 height 24
select select "full_report"
select select "csv"
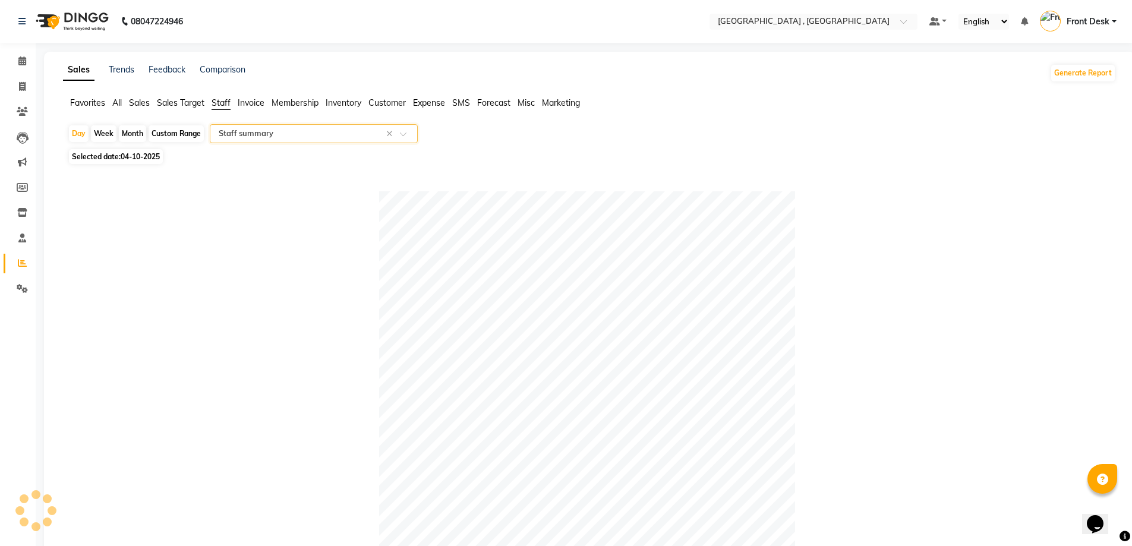
click at [133, 132] on div "Month" at bounding box center [132, 133] width 27 height 17
select select "10"
select select "2025"
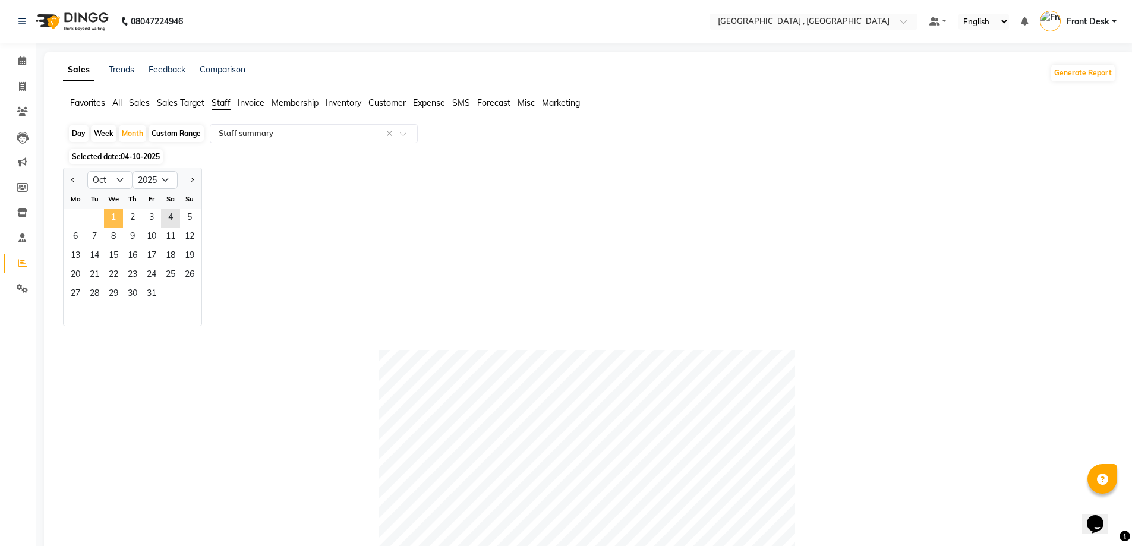
click at [111, 212] on span "1" at bounding box center [113, 218] width 19 height 19
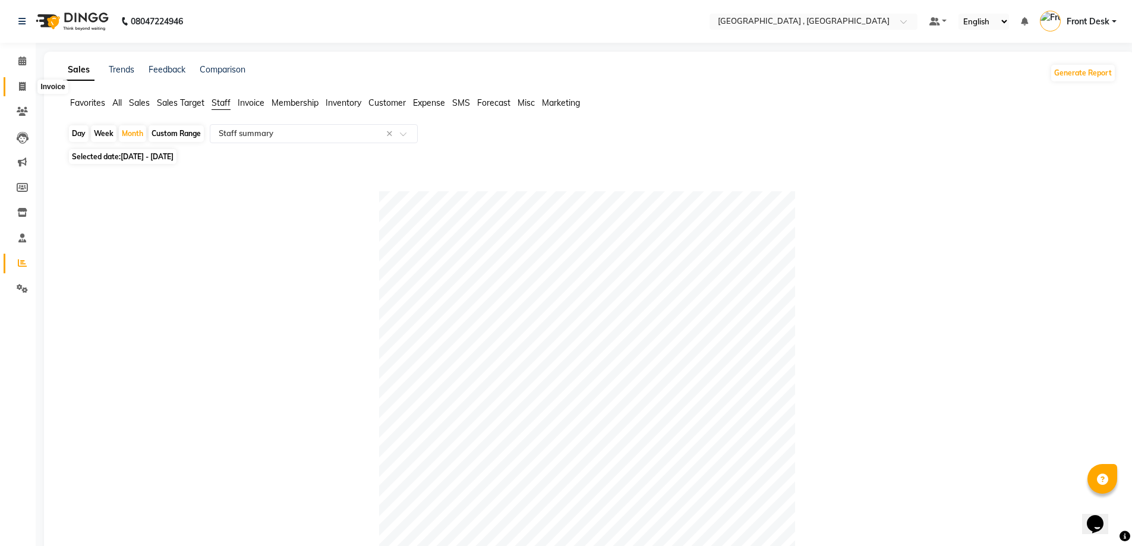
click at [21, 87] on icon at bounding box center [22, 86] width 7 height 9
select select "service"
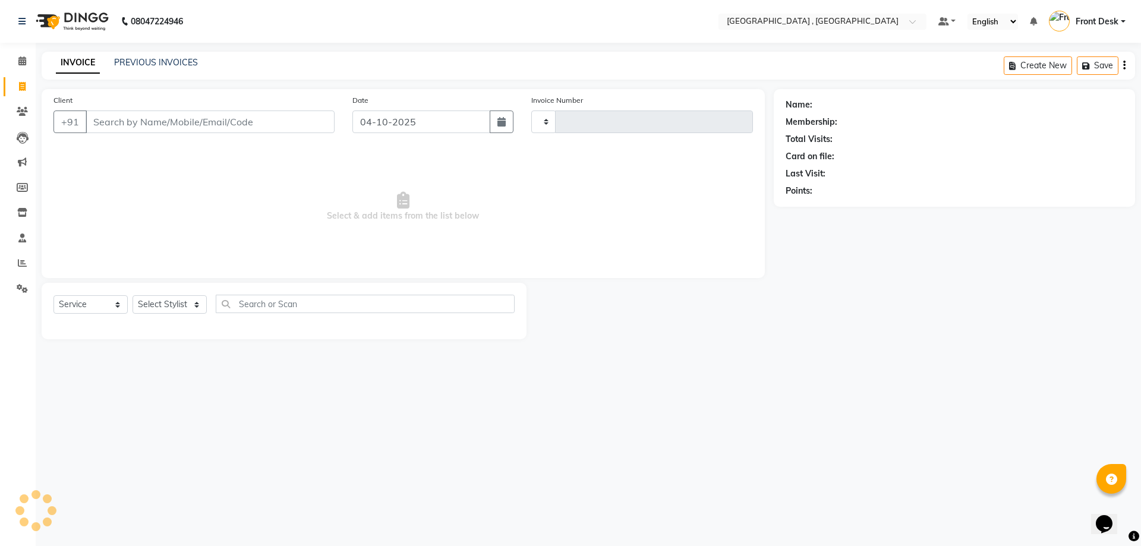
type input "2239"
select select "5111"
click at [25, 261] on icon at bounding box center [22, 262] width 9 height 9
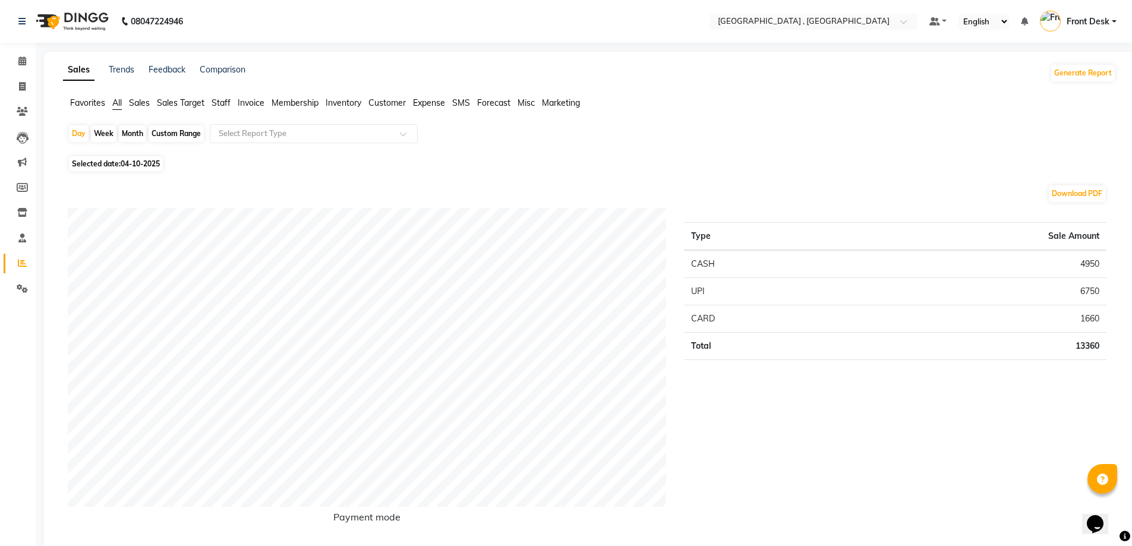
click at [133, 136] on div "Month" at bounding box center [132, 133] width 27 height 17
select select "10"
select select "2025"
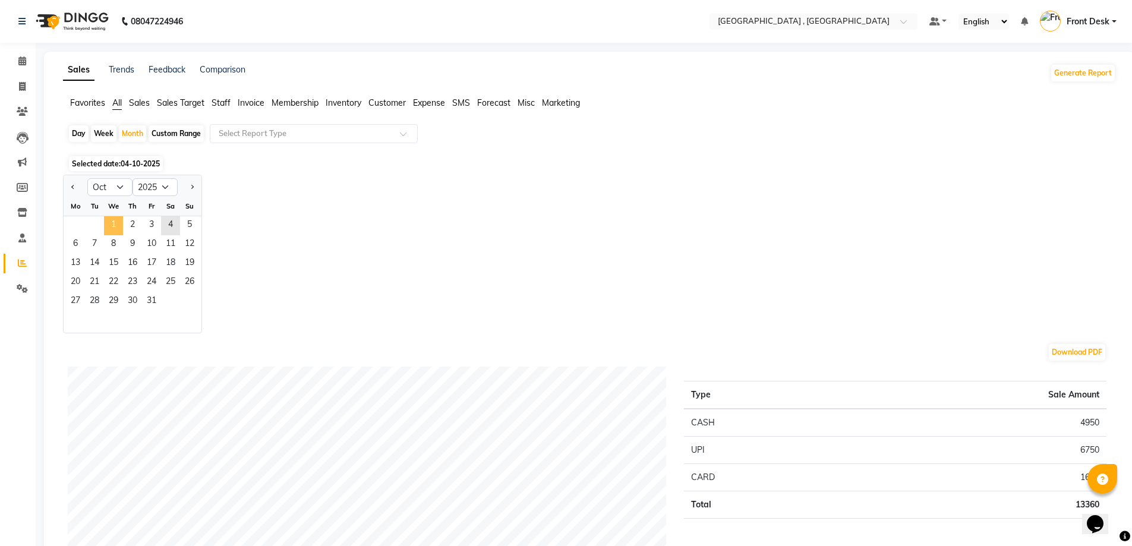
click at [116, 218] on span "1" at bounding box center [113, 225] width 19 height 19
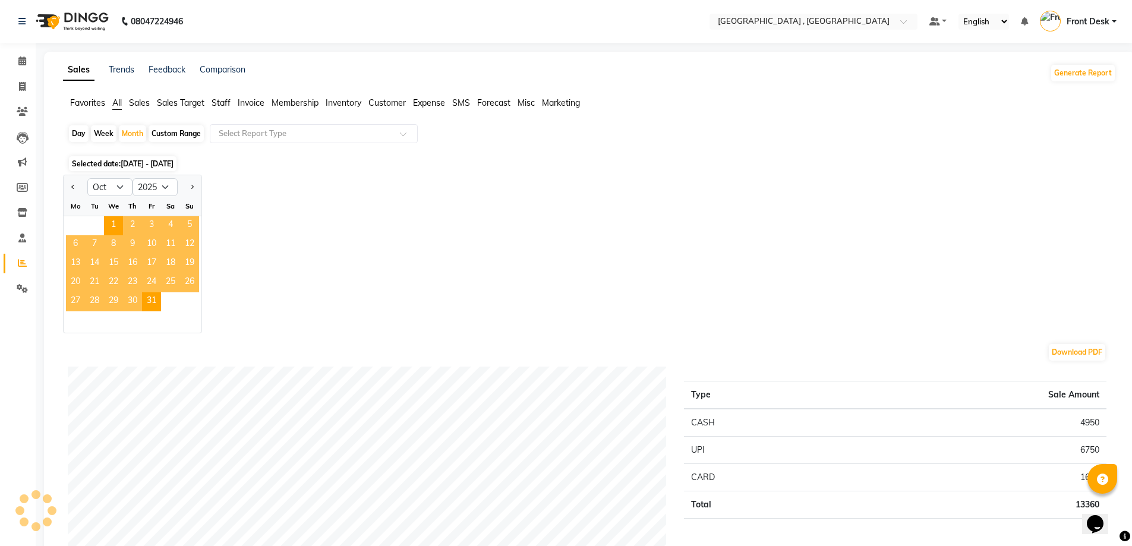
click at [220, 102] on span "Staff" at bounding box center [220, 102] width 19 height 11
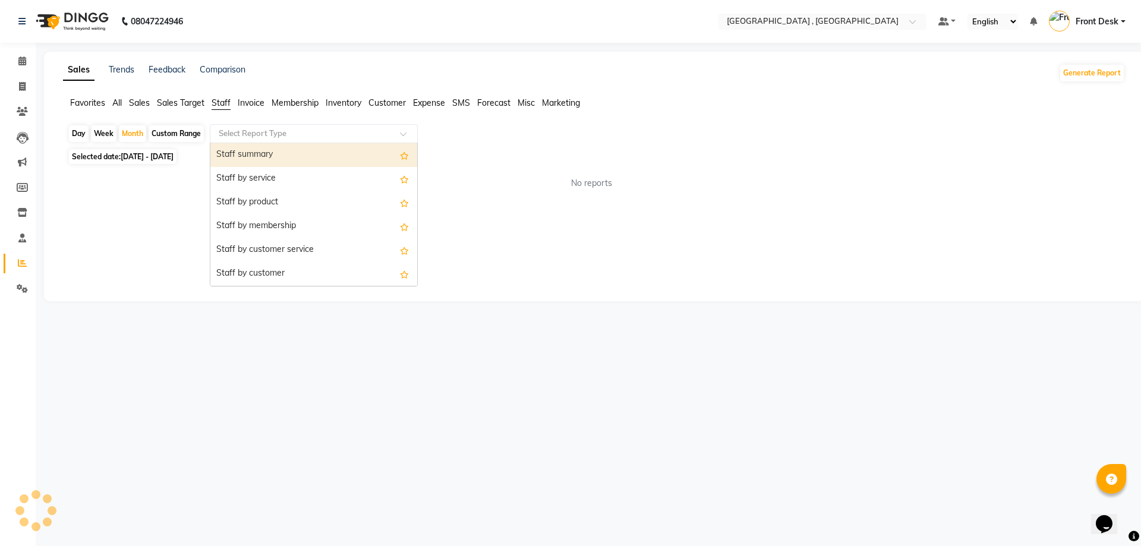
click at [235, 132] on input "text" at bounding box center [301, 134] width 171 height 12
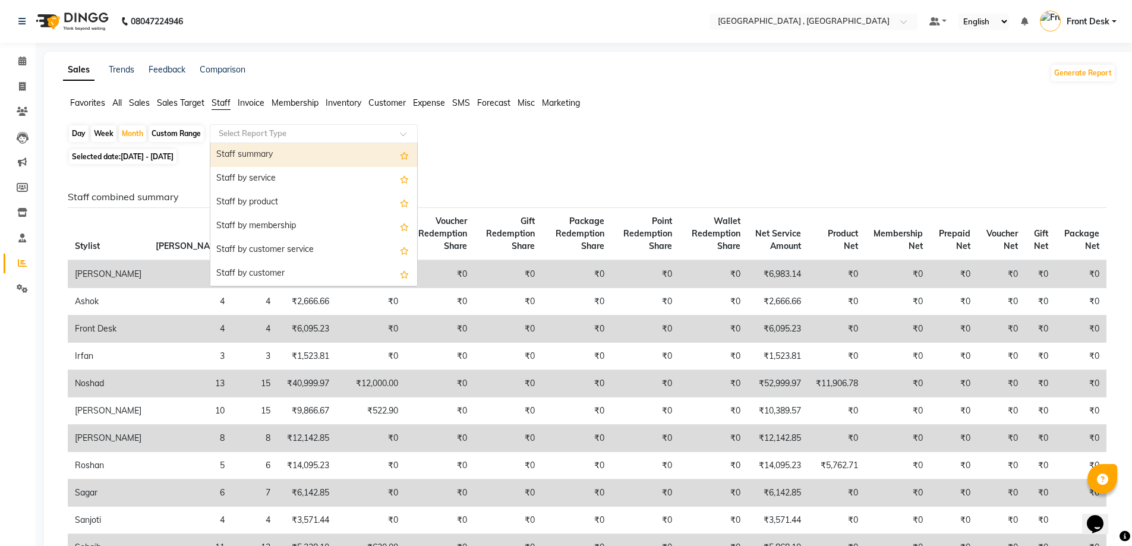
click at [242, 150] on div "Staff summary" at bounding box center [313, 155] width 207 height 24
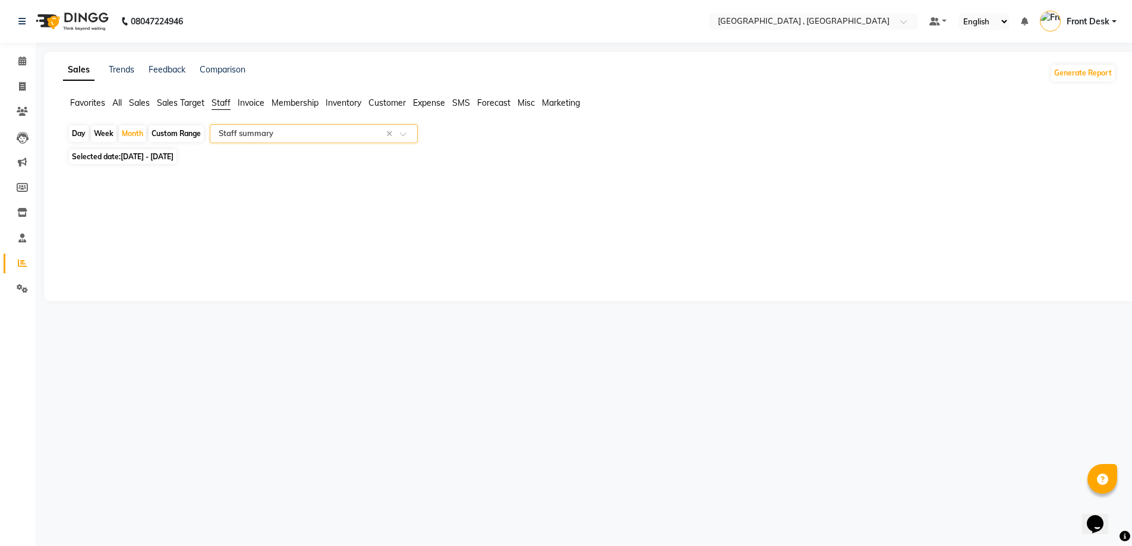
select select "full_report"
select select "csv"
click at [125, 131] on div "Month" at bounding box center [132, 133] width 27 height 17
select select "10"
select select "2025"
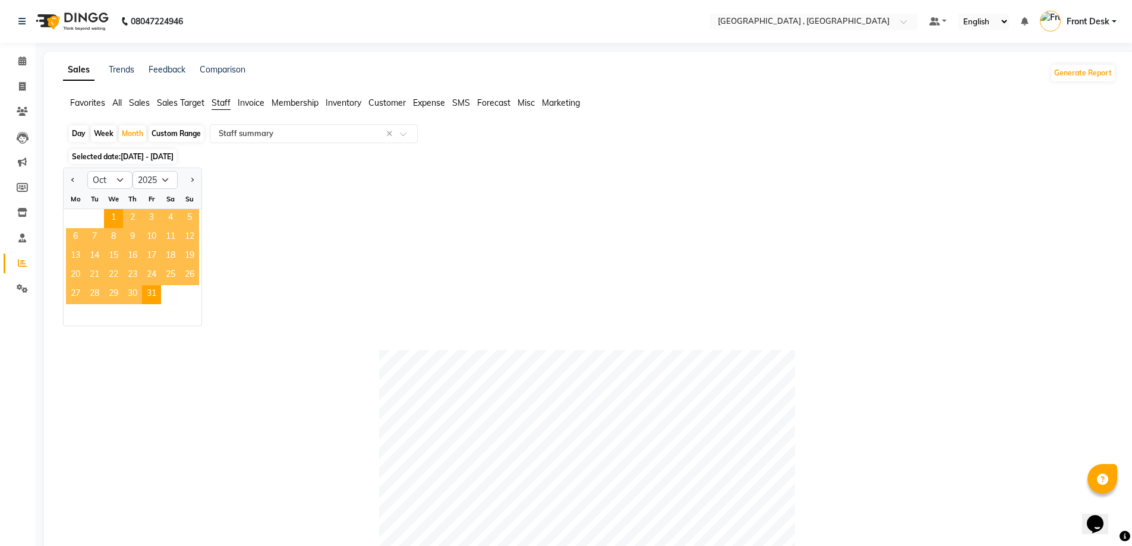
click at [78, 178] on div at bounding box center [76, 179] width 24 height 19
click at [70, 179] on button "Previous month" at bounding box center [73, 179] width 10 height 19
select select "9"
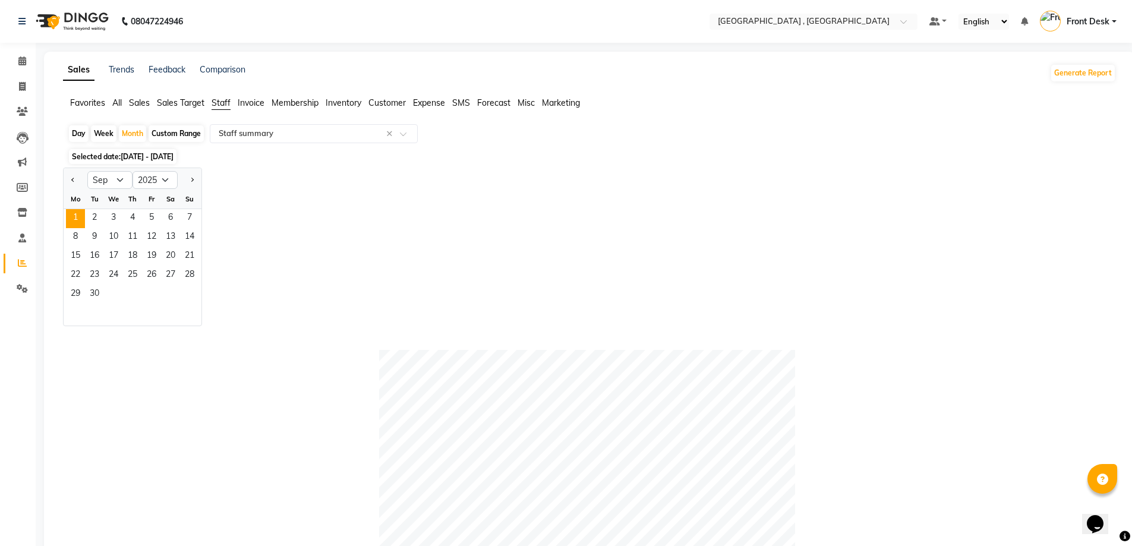
click at [79, 216] on span "1" at bounding box center [75, 218] width 19 height 19
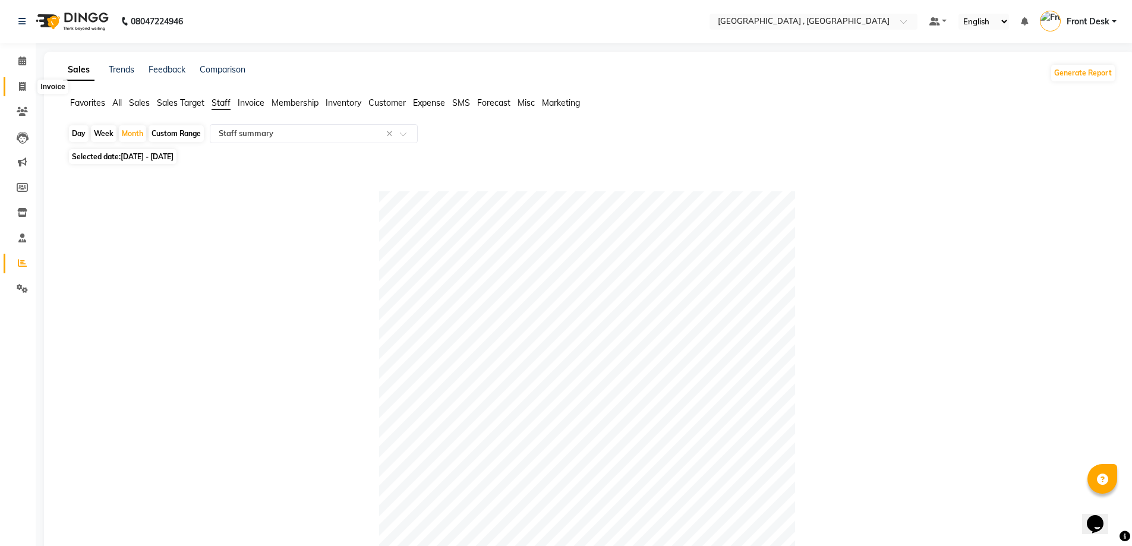
click at [22, 91] on span at bounding box center [22, 87] width 21 height 14
select select "service"
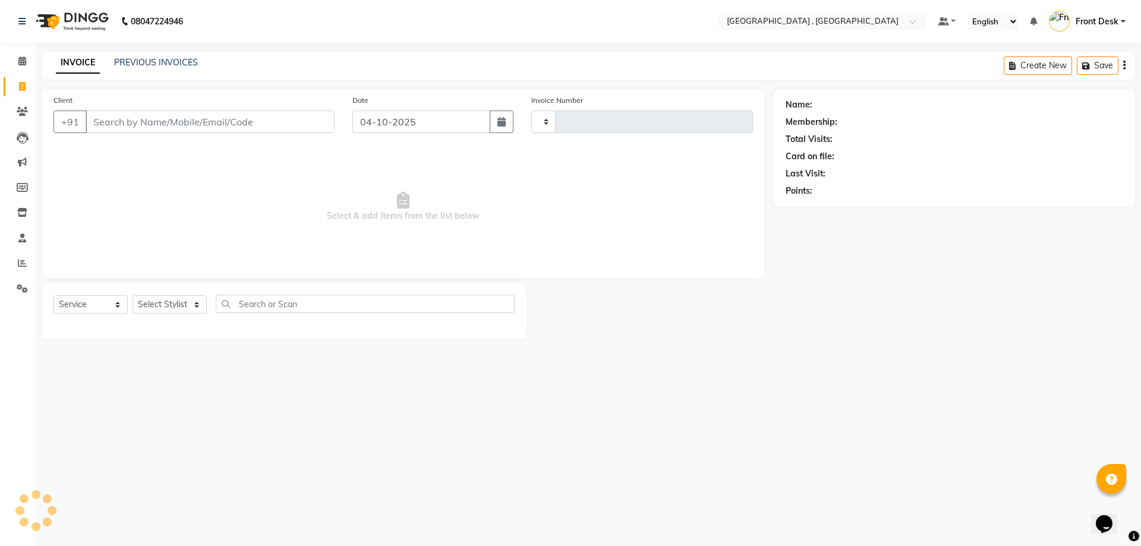
type input "2239"
select select "5111"
click at [20, 263] on icon at bounding box center [22, 262] width 9 height 9
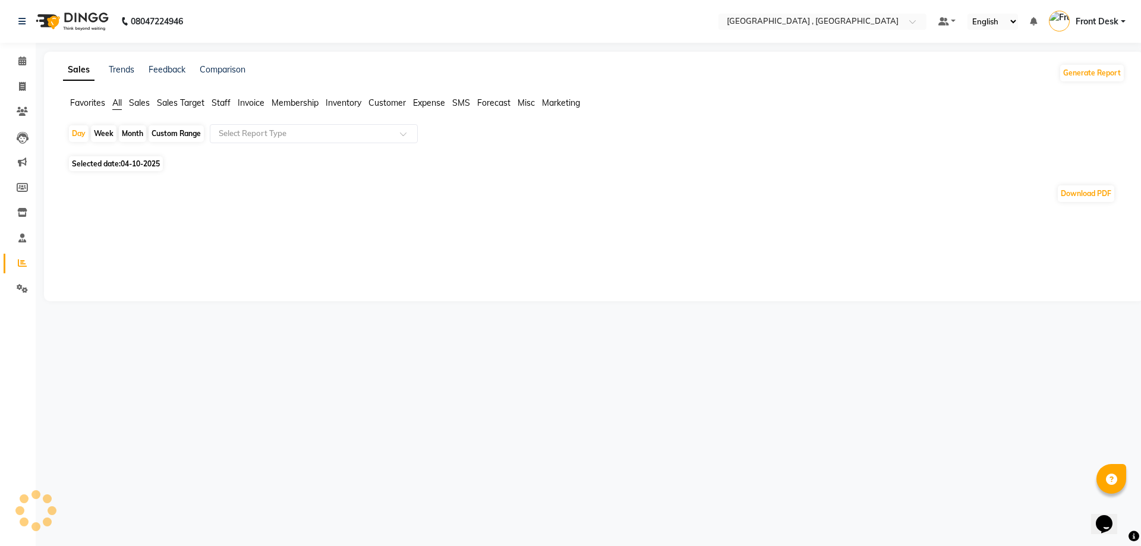
click at [137, 134] on div "Month" at bounding box center [132, 133] width 27 height 17
select select "10"
select select "2025"
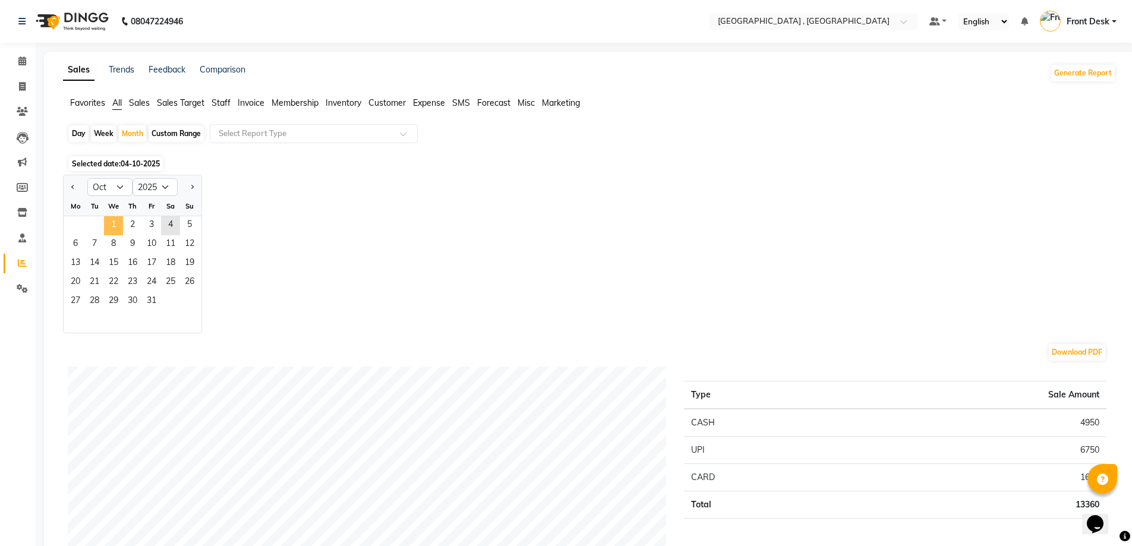
click at [117, 227] on span "1" at bounding box center [113, 225] width 19 height 19
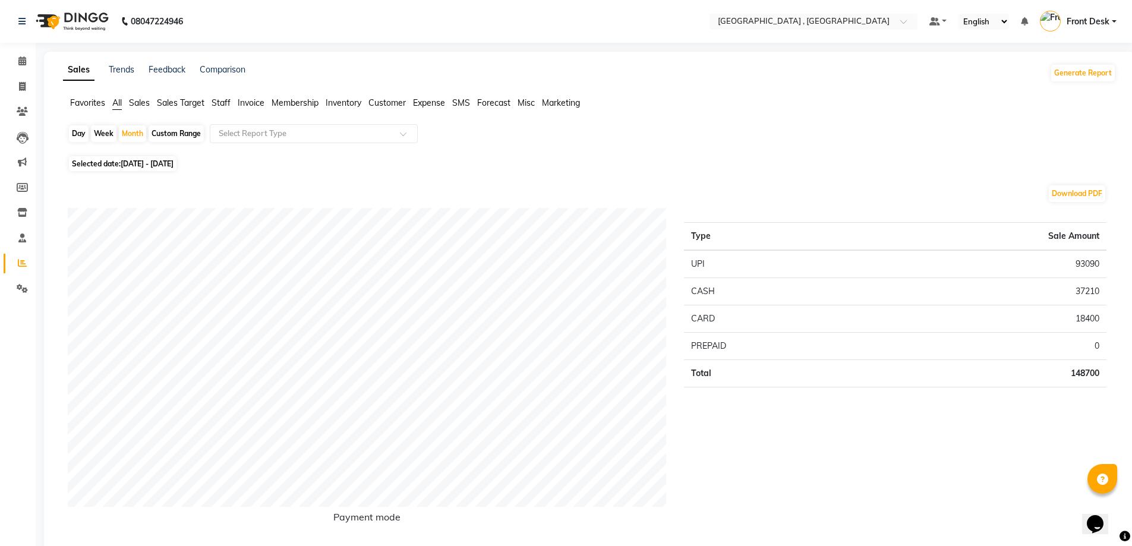
click at [217, 102] on span "Staff" at bounding box center [220, 102] width 19 height 11
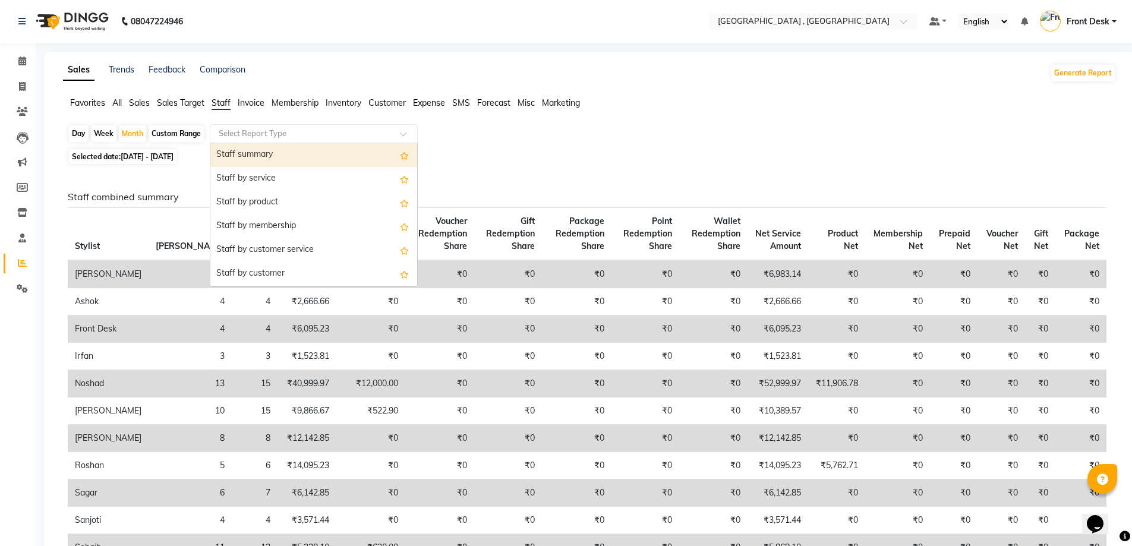
click at [225, 134] on input "text" at bounding box center [301, 134] width 171 height 12
click at [229, 158] on div "Staff summary" at bounding box center [313, 155] width 207 height 24
select select "full_report"
select select "csv"
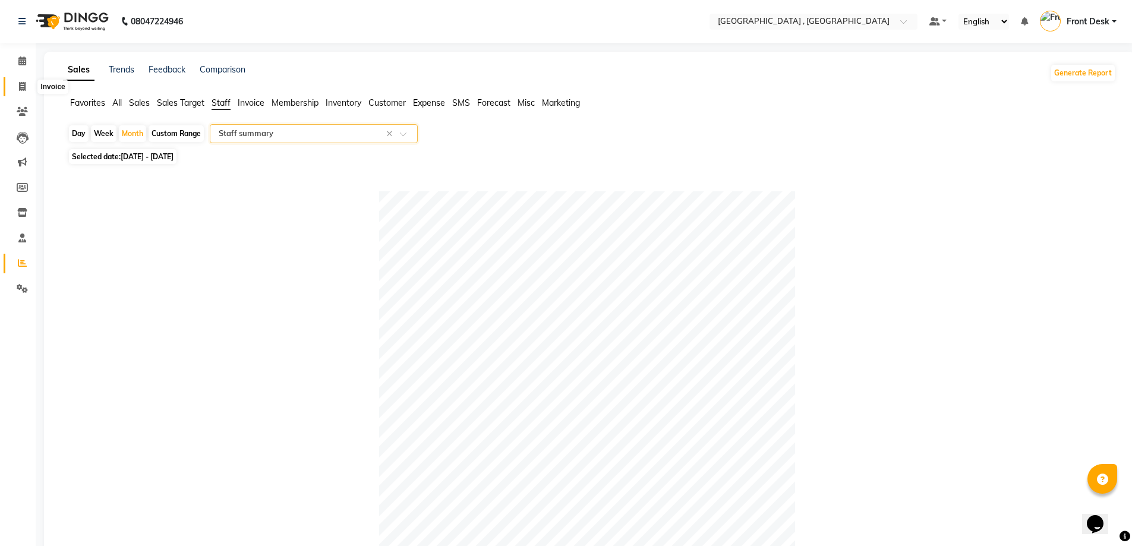
click at [18, 83] on span at bounding box center [22, 87] width 21 height 14
select select "service"
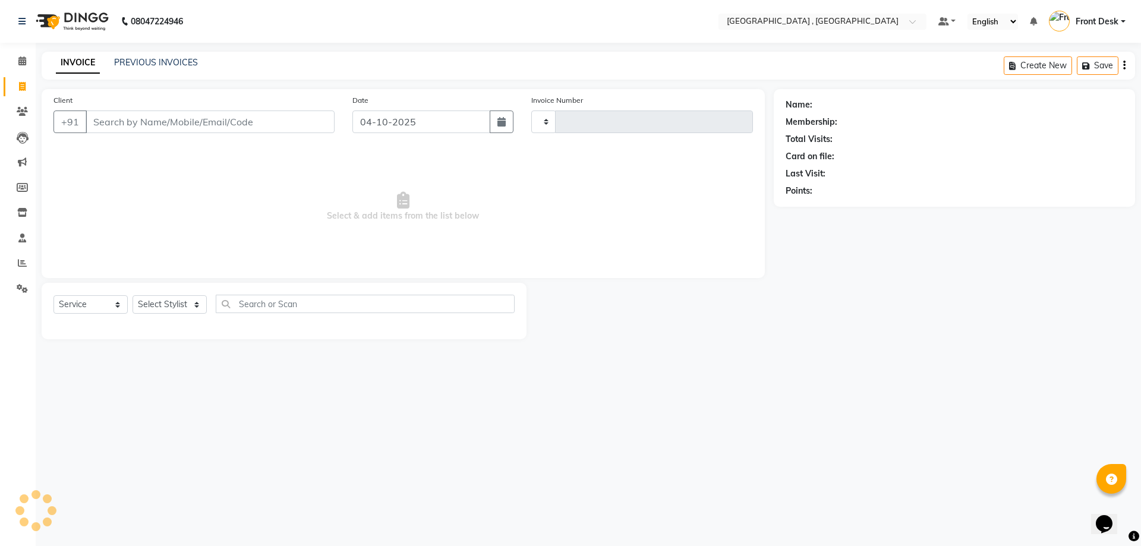
type input "2239"
select select "5111"
click at [167, 65] on link "PREVIOUS INVOICES" at bounding box center [156, 62] width 84 height 11
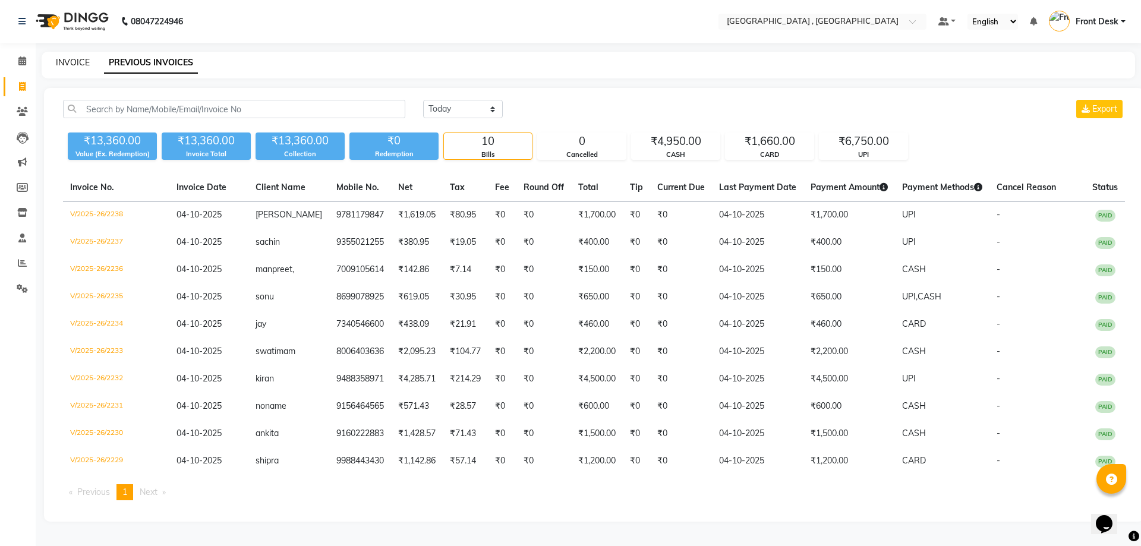
click at [64, 67] on link "INVOICE" at bounding box center [73, 62] width 34 height 11
select select "service"
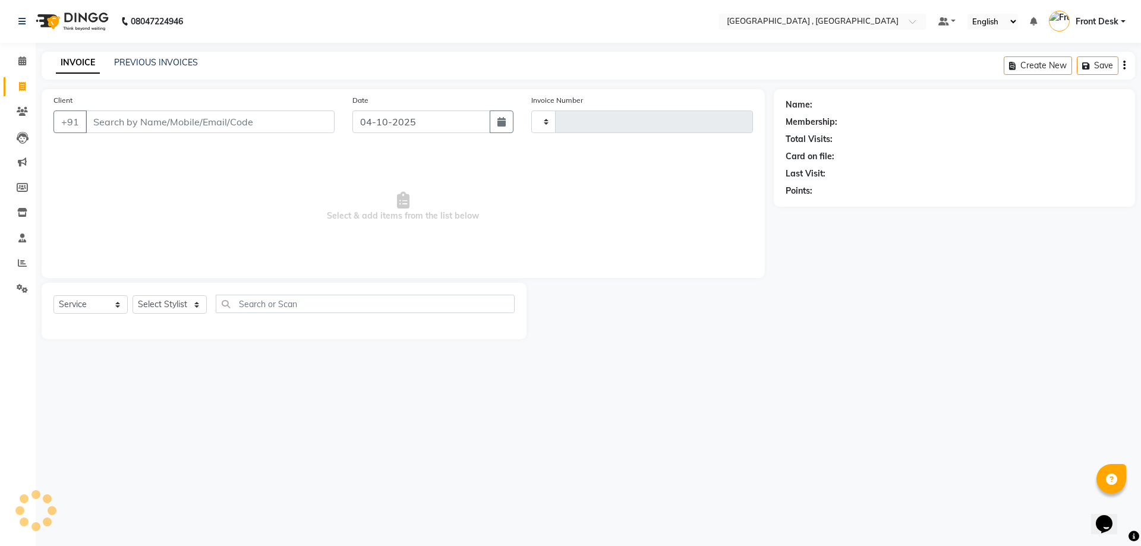
type input "2239"
select select "5111"
click at [117, 63] on link "PREVIOUS INVOICES" at bounding box center [156, 62] width 84 height 11
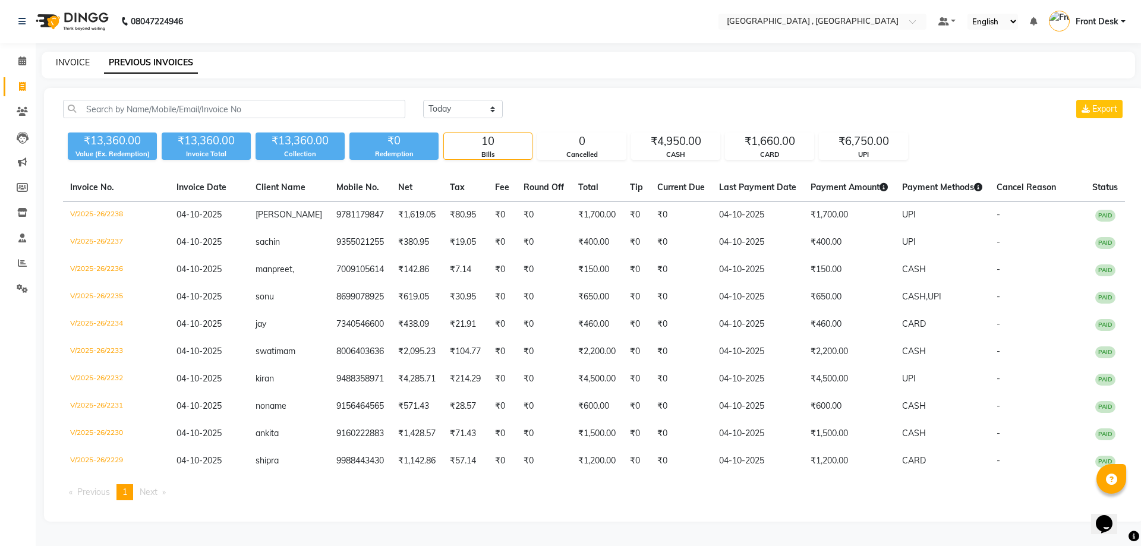
click at [82, 62] on link "INVOICE" at bounding box center [73, 62] width 34 height 11
select select "service"
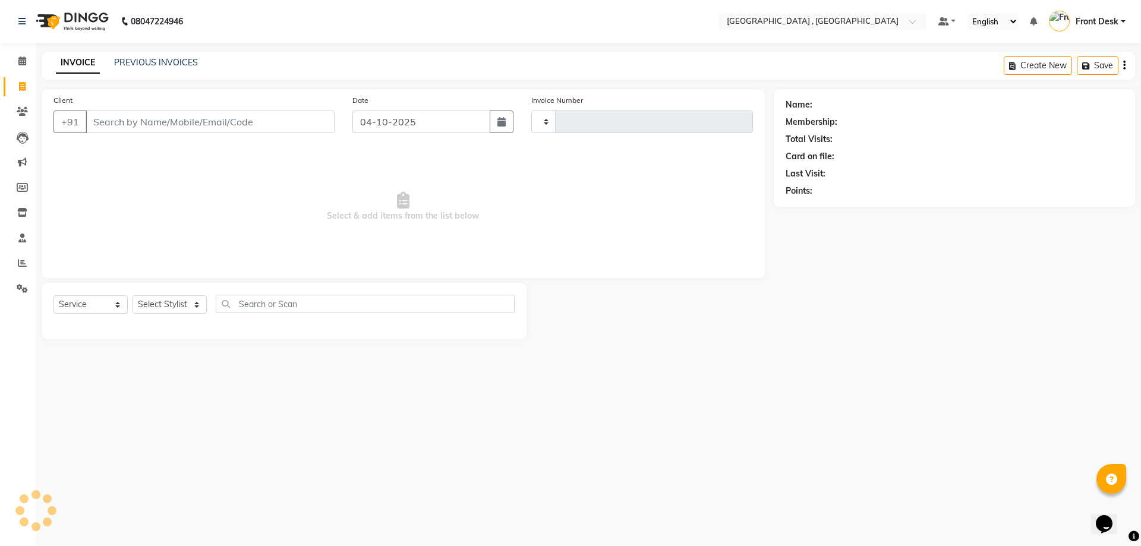
type input "2239"
select select "5111"
click at [107, 57] on div "INVOICE PREVIOUS INVOICES" at bounding box center [120, 62] width 156 height 12
click at [114, 58] on link "PREVIOUS INVOICES" at bounding box center [156, 62] width 84 height 11
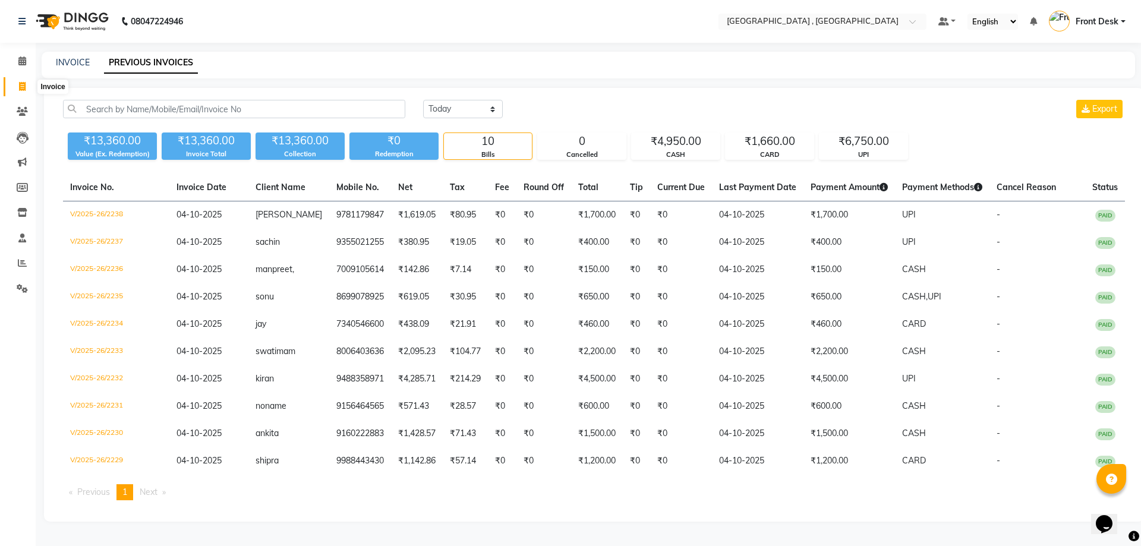
click at [18, 89] on span at bounding box center [22, 87] width 21 height 14
select select "service"
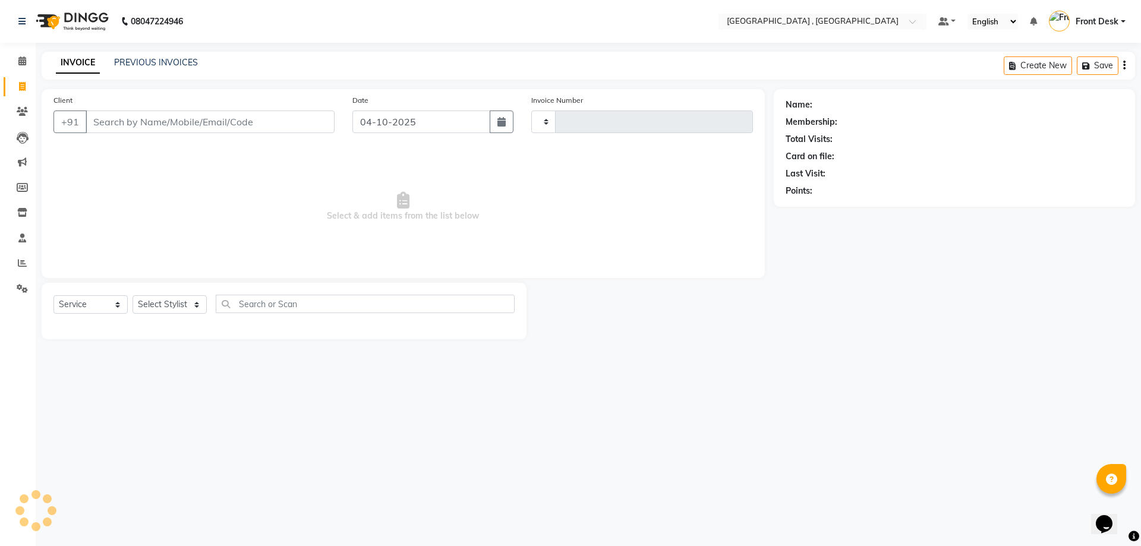
type input "2239"
select select "5111"
click at [147, 64] on link "PREVIOUS INVOICES" at bounding box center [156, 62] width 84 height 11
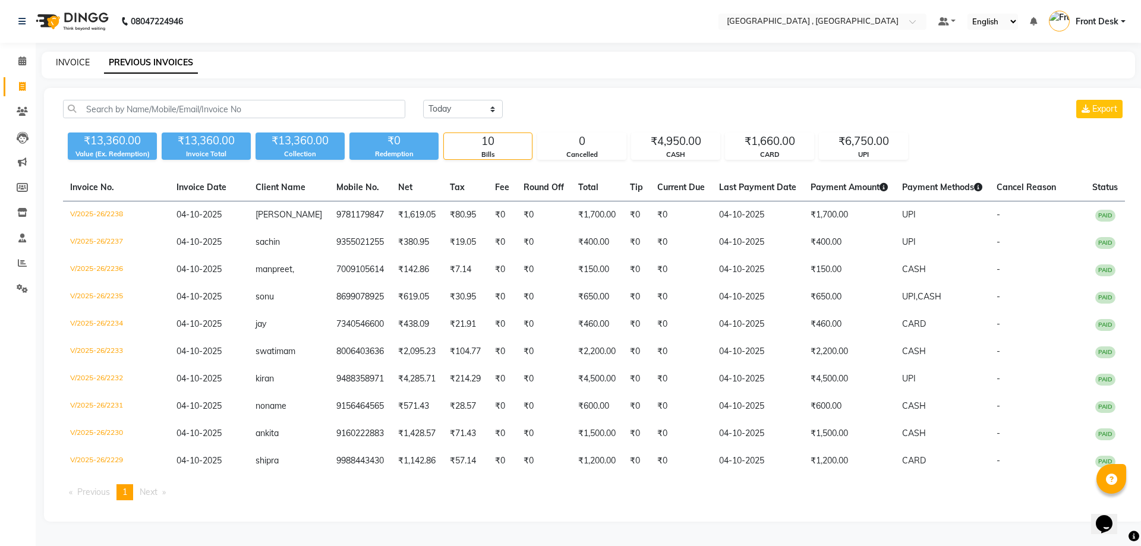
click at [66, 62] on link "INVOICE" at bounding box center [73, 62] width 34 height 11
select select "service"
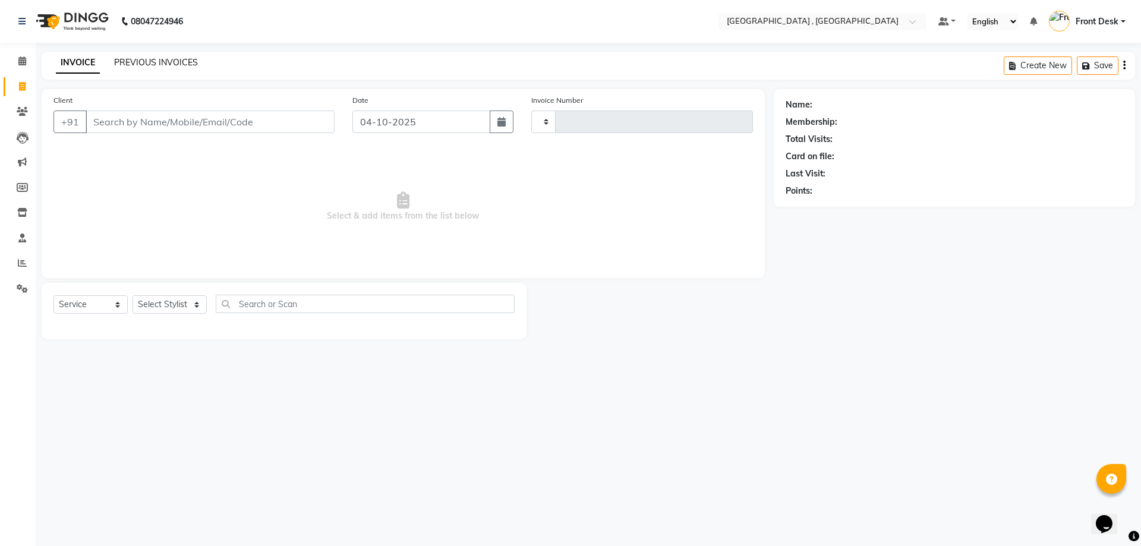
type input "2239"
select select "5111"
click at [126, 62] on link "PREVIOUS INVOICES" at bounding box center [156, 62] width 84 height 11
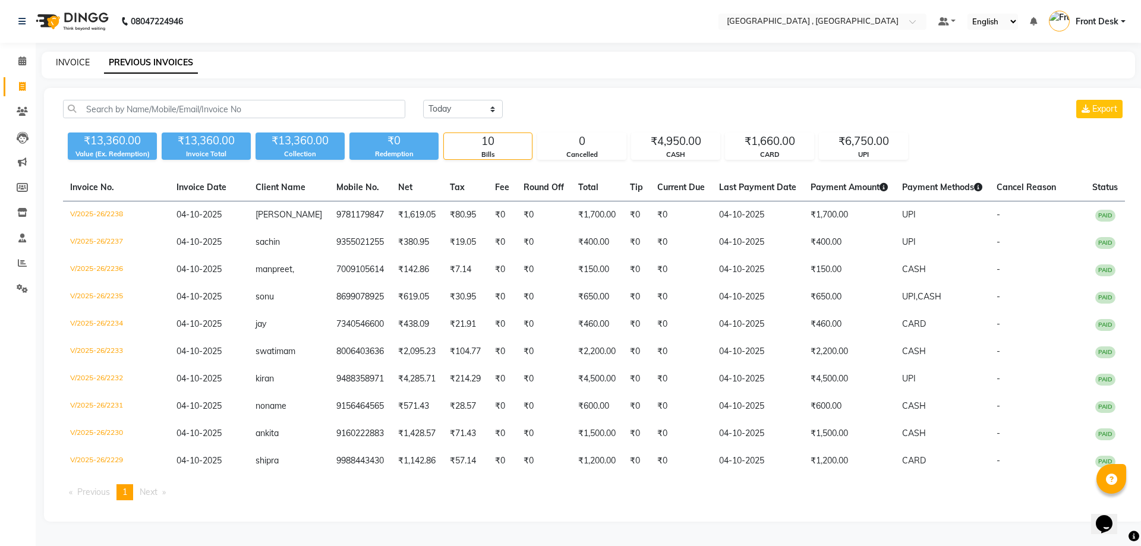
click at [70, 62] on link "INVOICE" at bounding box center [73, 62] width 34 height 11
select select "5111"
select select "service"
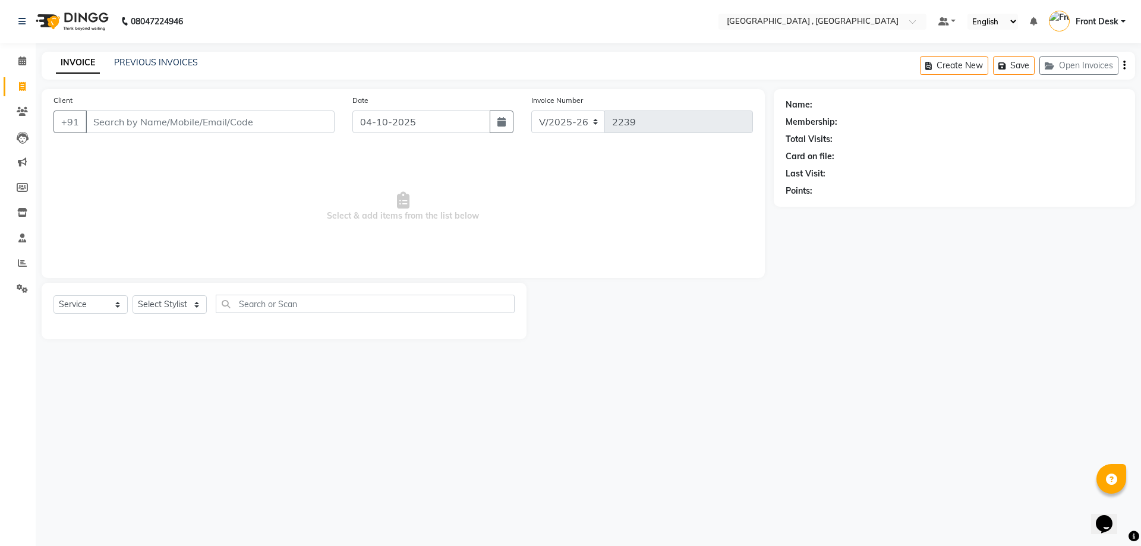
click at [183, 50] on div "08047224946 Select Location × Tress Lounge , Zirakpur Default Panel My Panel En…" at bounding box center [570, 273] width 1141 height 546
click at [152, 52] on div "INVOICE PREVIOUS INVOICES Create New Save Open Invoices" at bounding box center [588, 66] width 1093 height 28
click at [150, 58] on link "PREVIOUS INVOICES" at bounding box center [156, 62] width 84 height 11
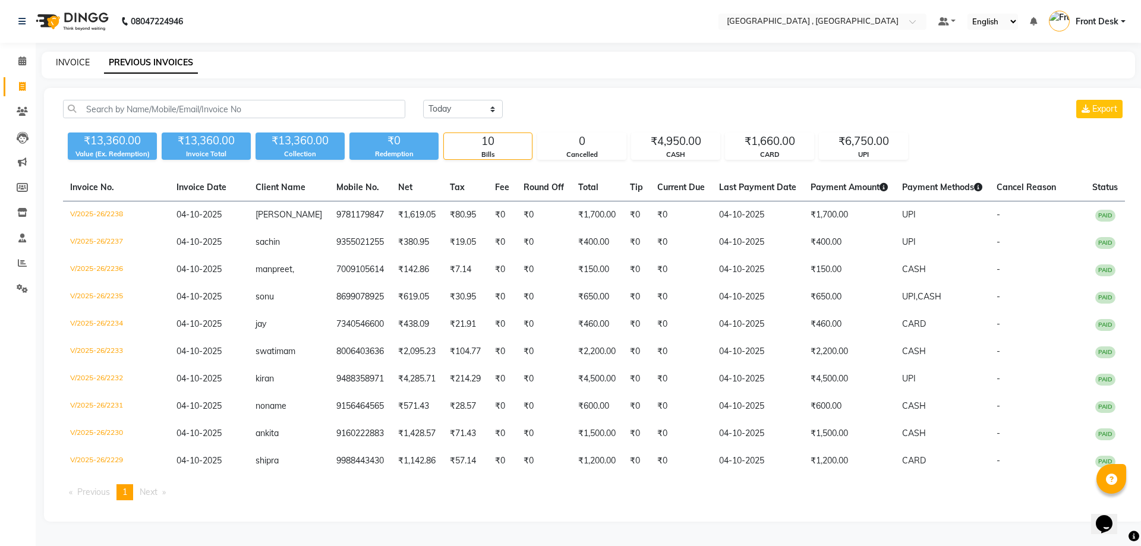
click at [70, 66] on link "INVOICE" at bounding box center [73, 62] width 34 height 11
select select "service"
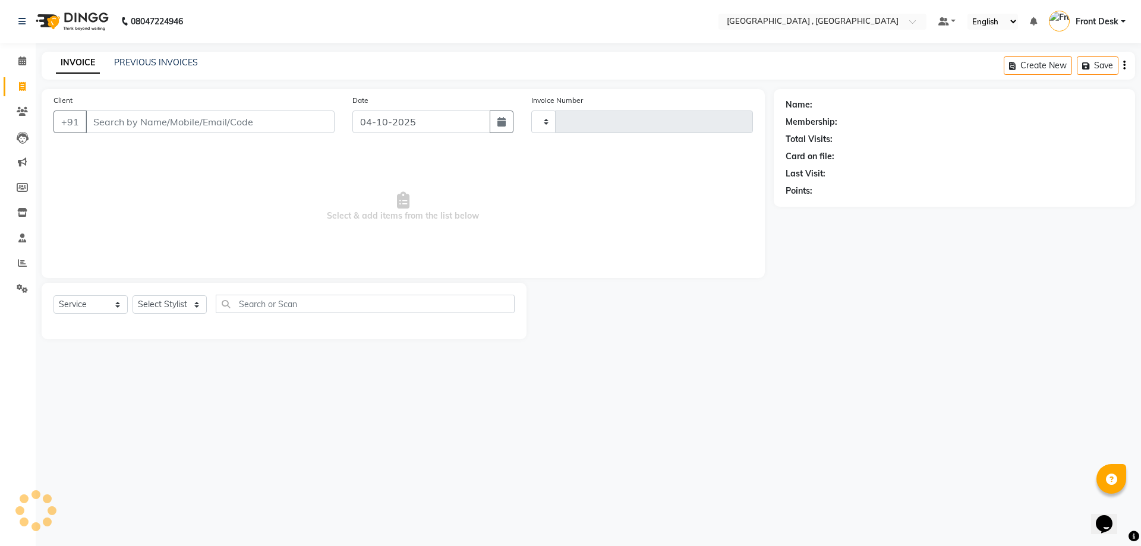
type input "2239"
select select "5111"
click at [122, 63] on link "PREVIOUS INVOICES" at bounding box center [156, 62] width 84 height 11
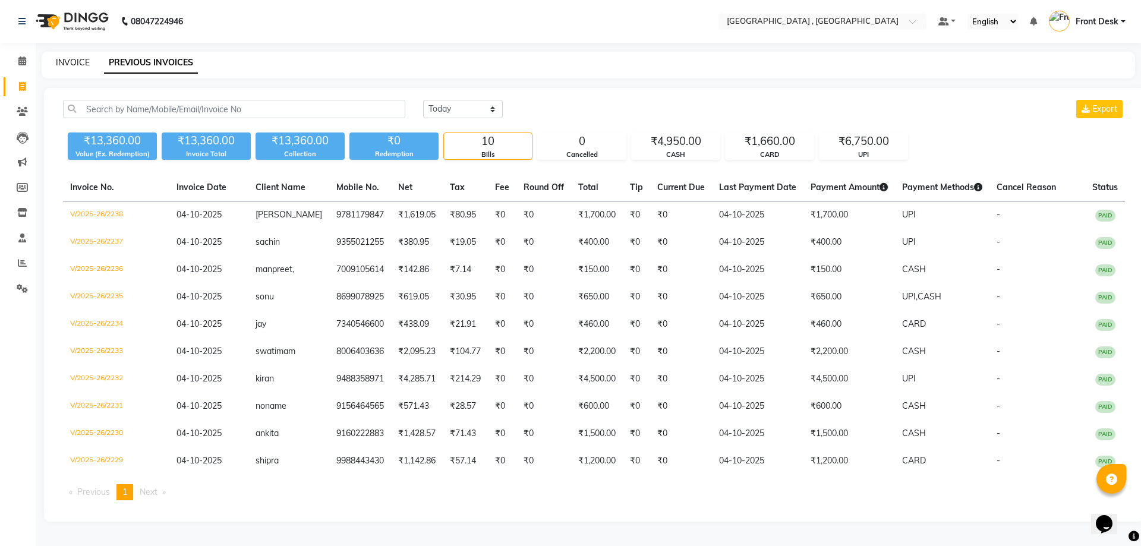
click at [69, 59] on link "INVOICE" at bounding box center [73, 62] width 34 height 11
select select "service"
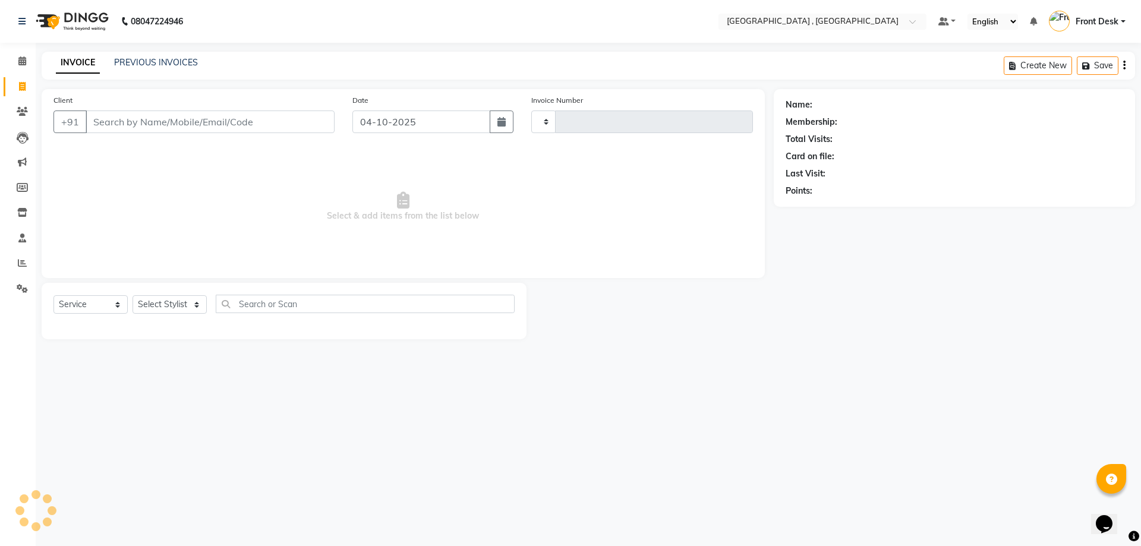
type input "2239"
select select "5111"
click at [135, 67] on link "PREVIOUS INVOICES" at bounding box center [156, 62] width 84 height 11
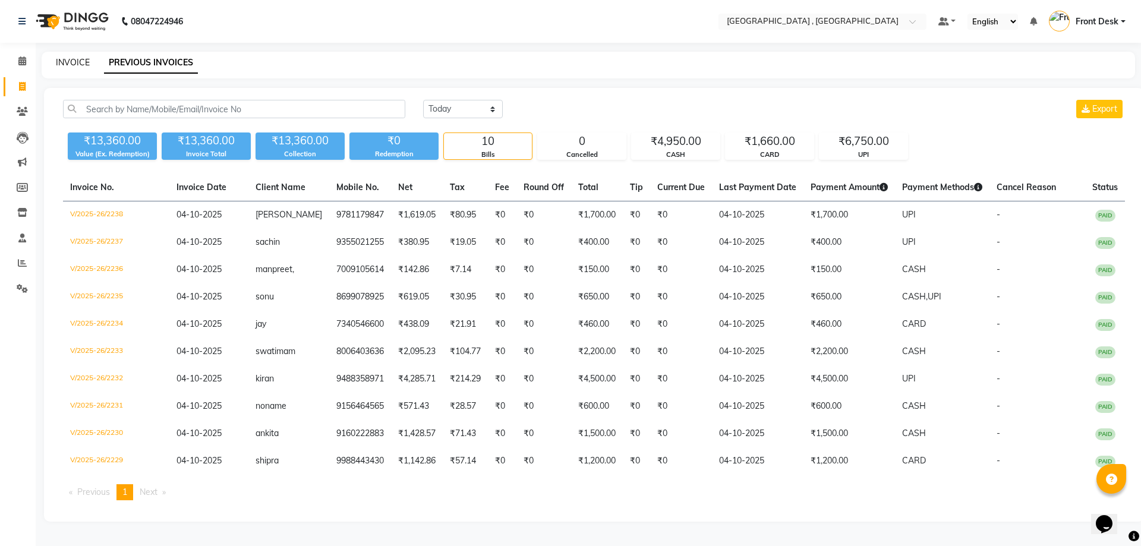
click at [77, 65] on link "INVOICE" at bounding box center [73, 62] width 34 height 11
select select "service"
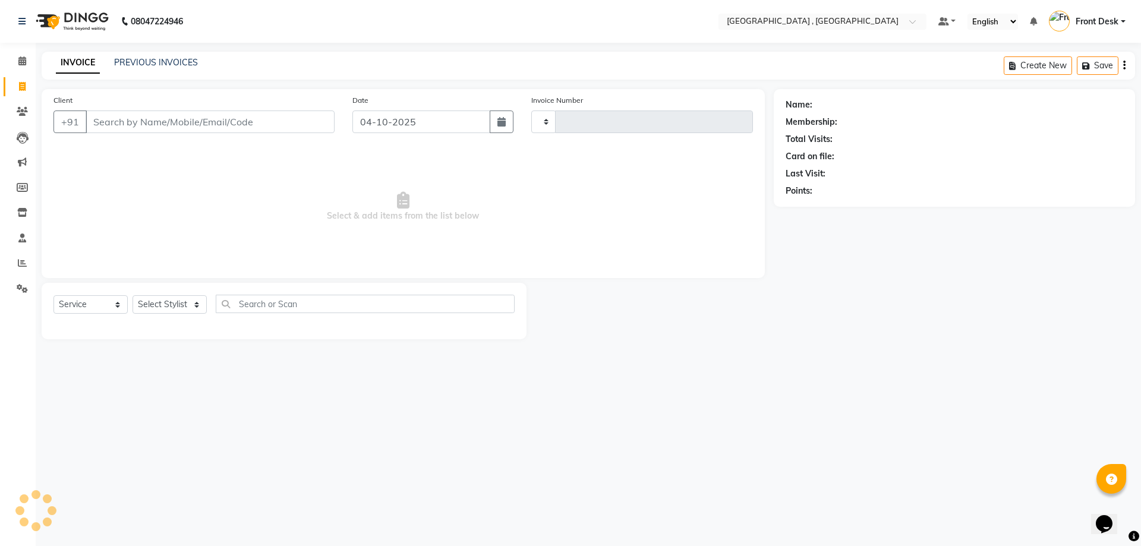
click at [139, 68] on div "PREVIOUS INVOICES" at bounding box center [156, 62] width 84 height 12
type input "2239"
select select "5111"
click at [128, 59] on link "PREVIOUS INVOICES" at bounding box center [156, 62] width 84 height 11
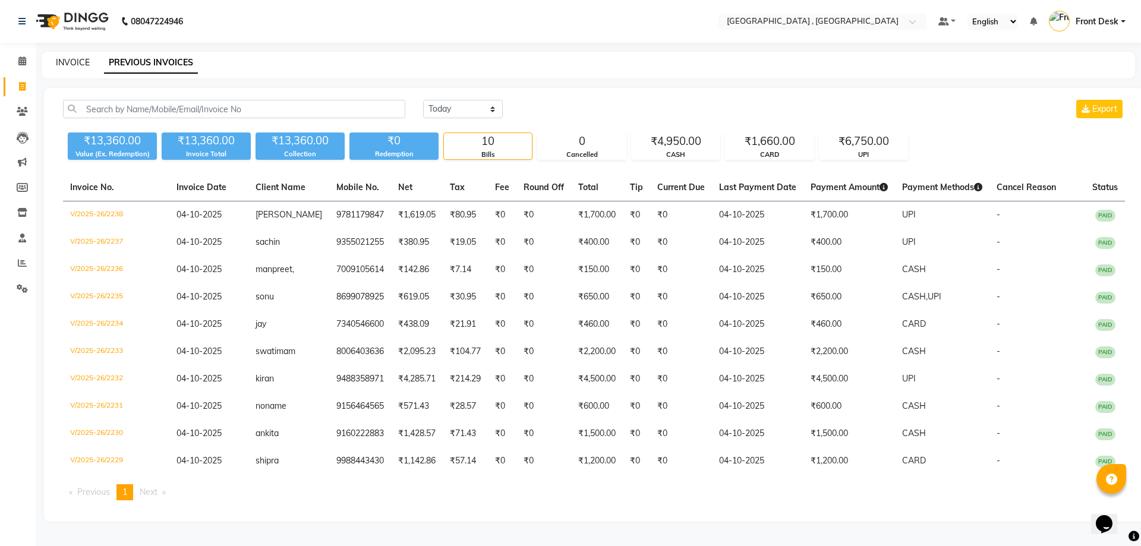
click at [65, 66] on link "INVOICE" at bounding box center [73, 62] width 34 height 11
select select "service"
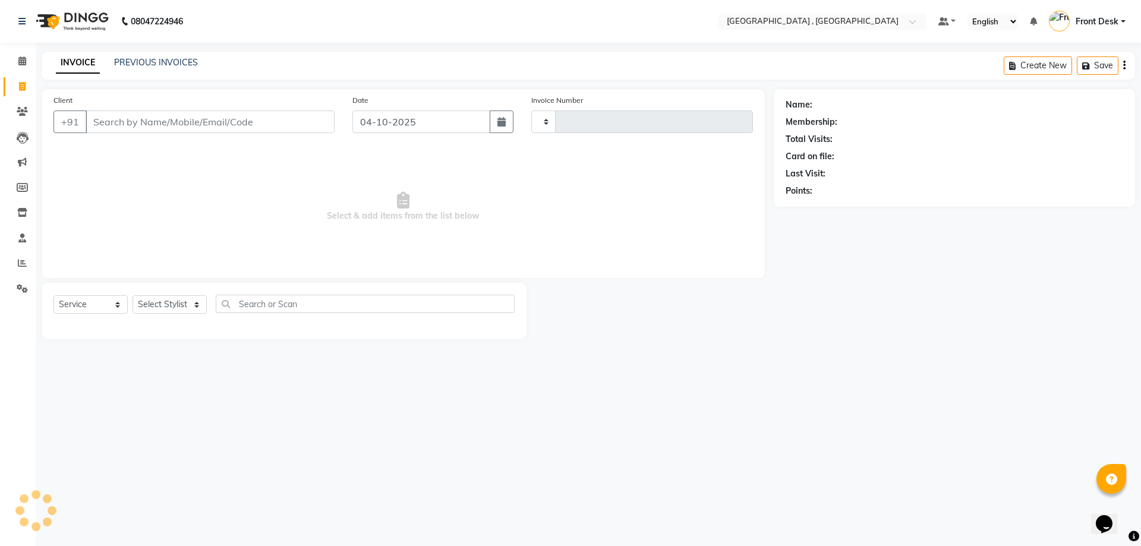
type input "2239"
select select "5111"
click at [135, 62] on link "PREVIOUS INVOICES" at bounding box center [156, 62] width 84 height 11
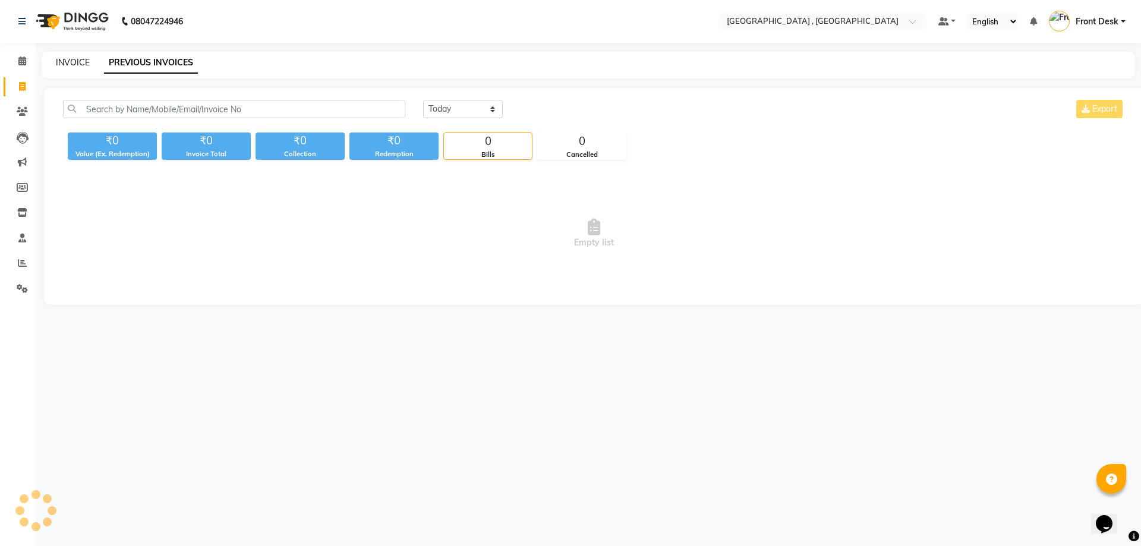
click at [83, 66] on link "INVOICE" at bounding box center [73, 62] width 34 height 11
select select "service"
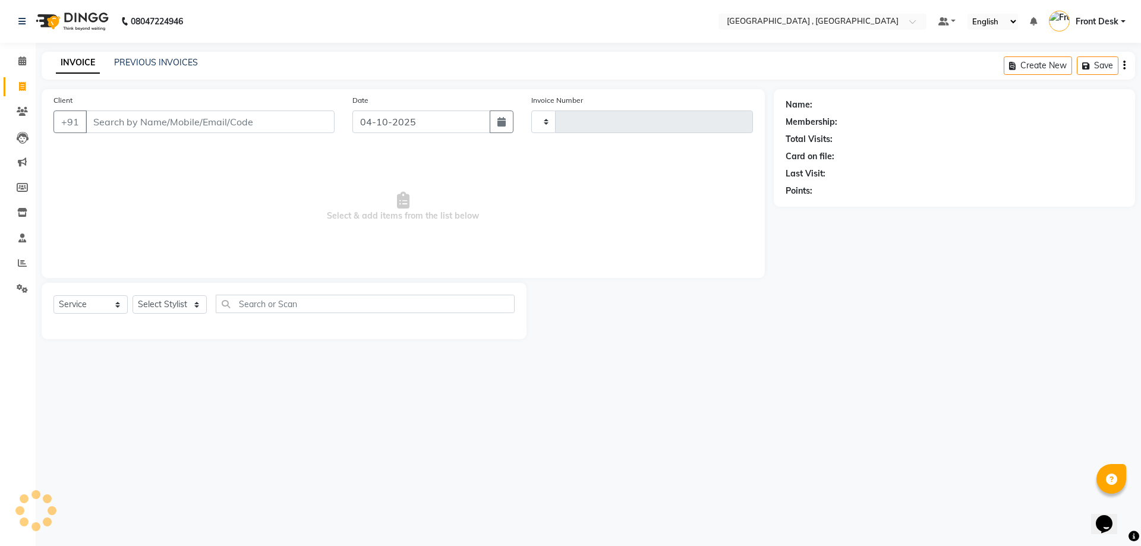
type input "2239"
select select "5111"
click at [153, 56] on div "PREVIOUS INVOICES" at bounding box center [156, 62] width 84 height 12
click at [113, 45] on div "08047224946 Select Location × Tress Lounge , Zirakpur Default Panel My Panel En…" at bounding box center [570, 273] width 1141 height 546
click at [144, 72] on div "INVOICE PREVIOUS INVOICES Create New Save Open Invoices" at bounding box center [588, 66] width 1093 height 28
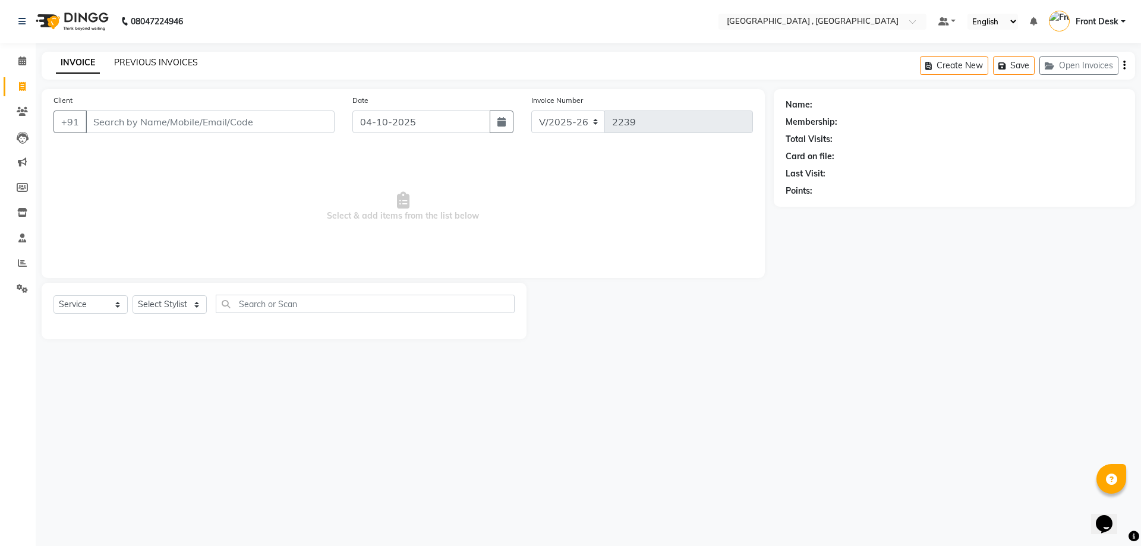
click at [143, 64] on link "PREVIOUS INVOICES" at bounding box center [156, 62] width 84 height 11
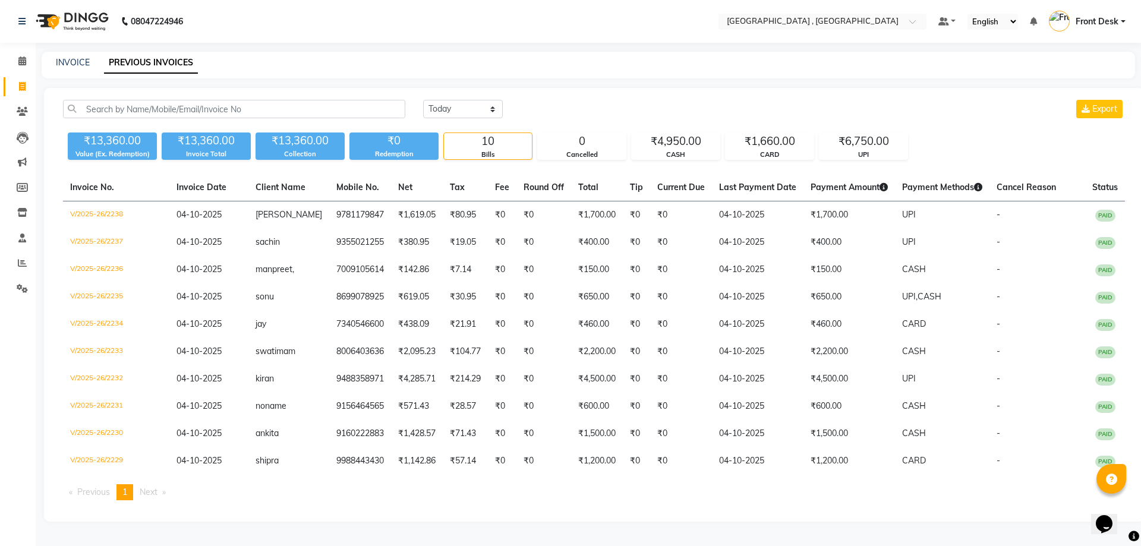
click at [90, 58] on div "INVOICE PREVIOUS INVOICES" at bounding box center [581, 62] width 1079 height 12
click at [68, 64] on link "INVOICE" at bounding box center [73, 62] width 34 height 11
select select "service"
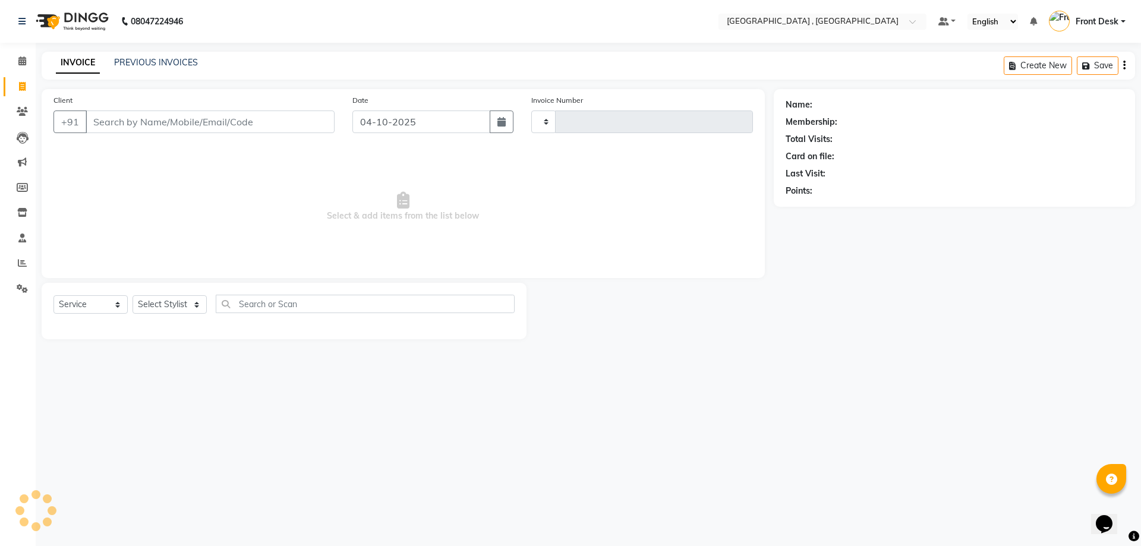
type input "2239"
select select "5111"
click at [122, 65] on link "PREVIOUS INVOICES" at bounding box center [156, 62] width 84 height 11
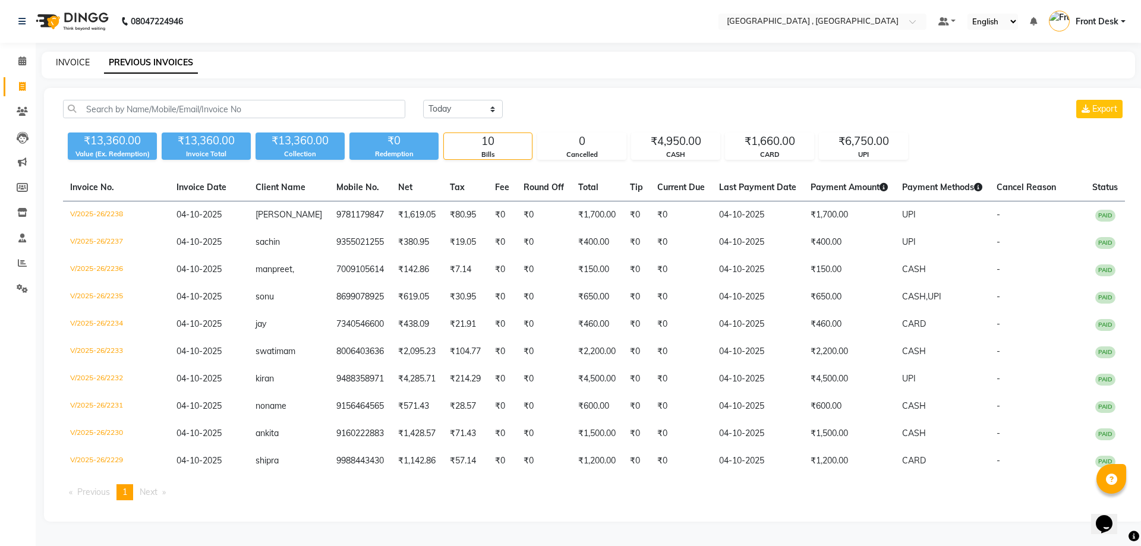
click at [86, 60] on link "INVOICE" at bounding box center [73, 62] width 34 height 11
select select "5111"
select select "service"
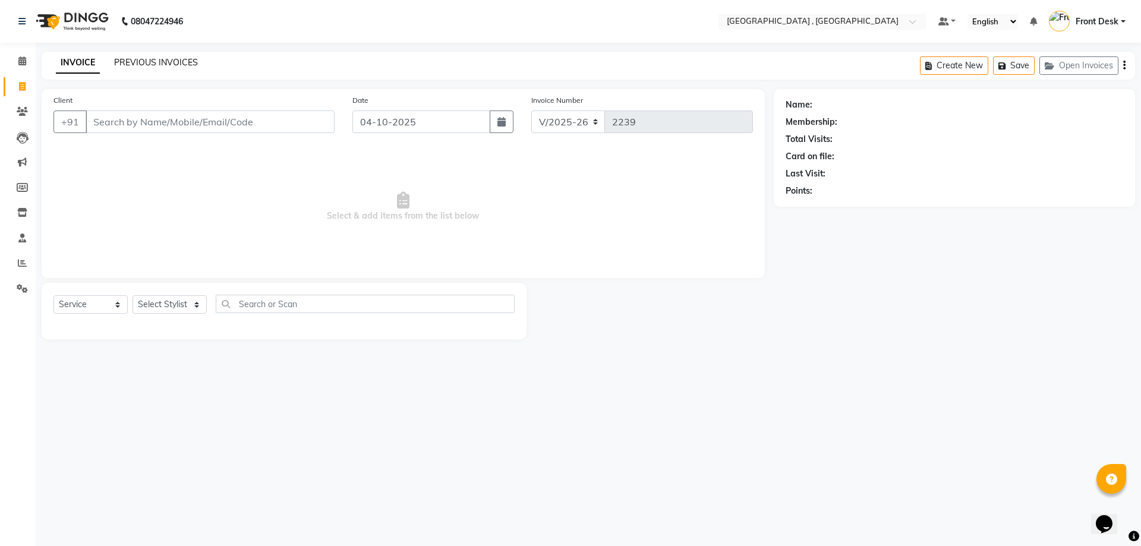
click at [118, 60] on link "PREVIOUS INVOICES" at bounding box center [156, 62] width 84 height 11
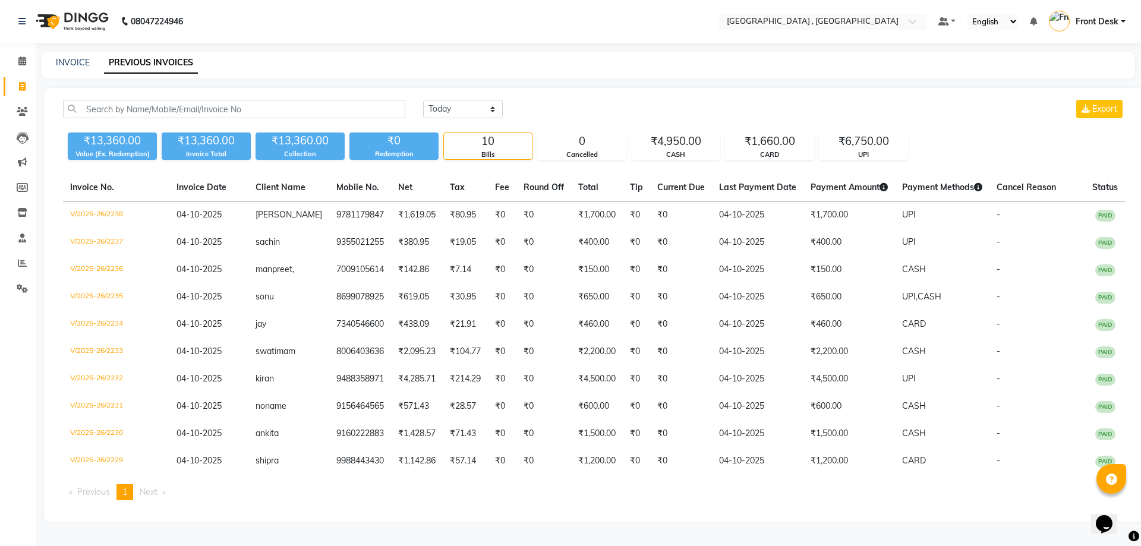
click at [72, 68] on div "INVOICE" at bounding box center [73, 62] width 34 height 12
click at [77, 63] on link "INVOICE" at bounding box center [73, 62] width 34 height 11
select select "service"
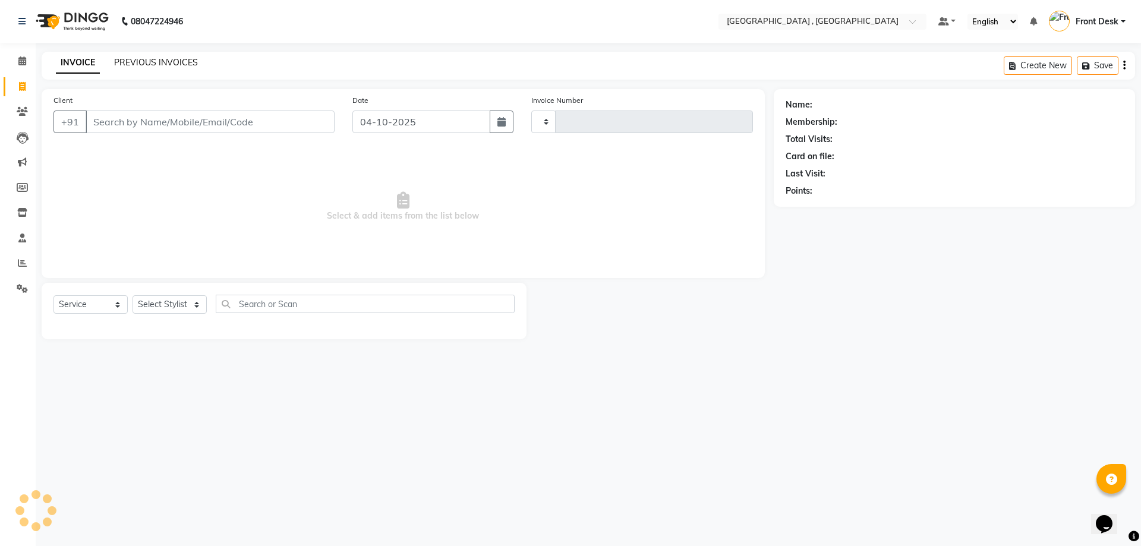
click at [118, 63] on link "PREVIOUS INVOICES" at bounding box center [156, 62] width 84 height 11
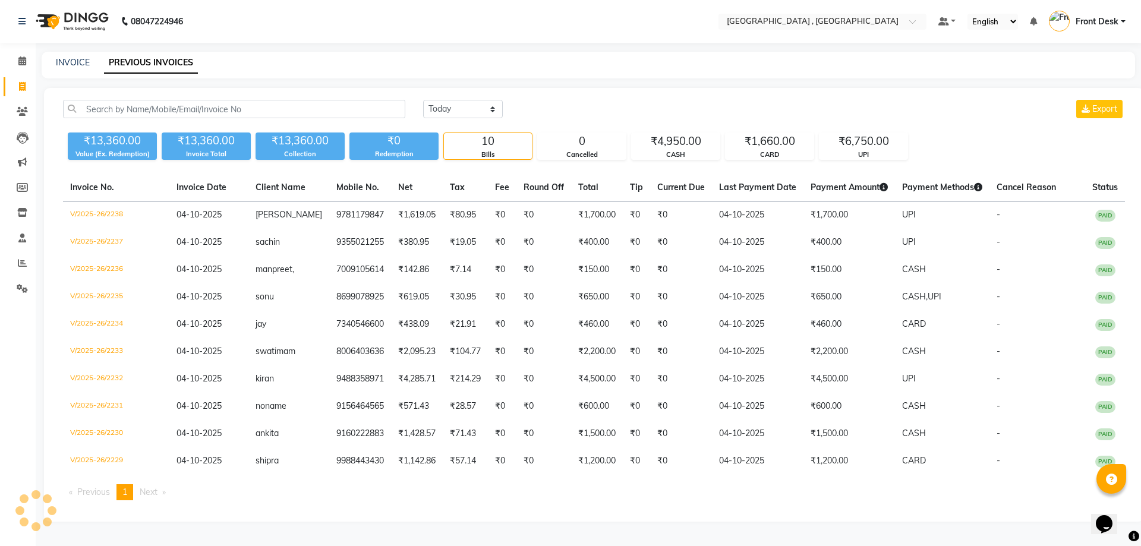
click at [68, 56] on div "INVOICE" at bounding box center [73, 62] width 34 height 12
click at [80, 59] on link "INVOICE" at bounding box center [73, 62] width 34 height 11
select select "5111"
select select "service"
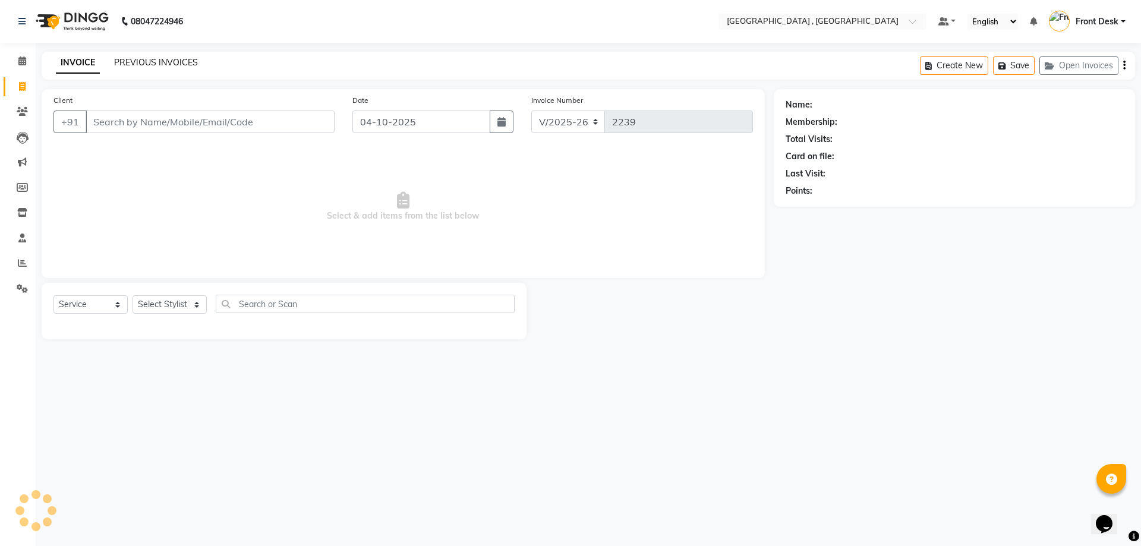
click at [118, 59] on link "PREVIOUS INVOICES" at bounding box center [156, 62] width 84 height 11
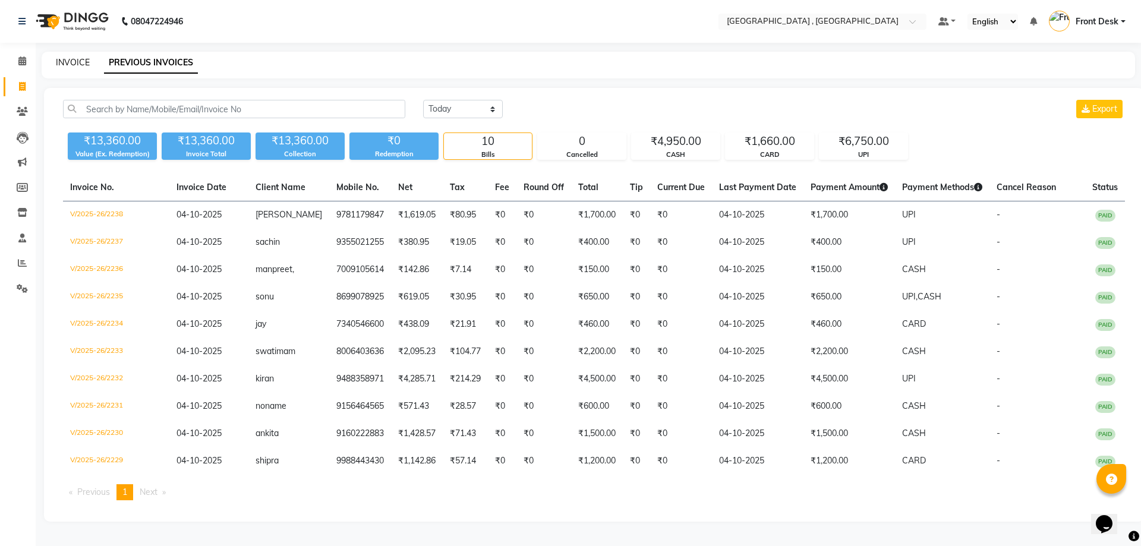
click at [64, 58] on link "INVOICE" at bounding box center [73, 62] width 34 height 11
select select "5111"
select select "service"
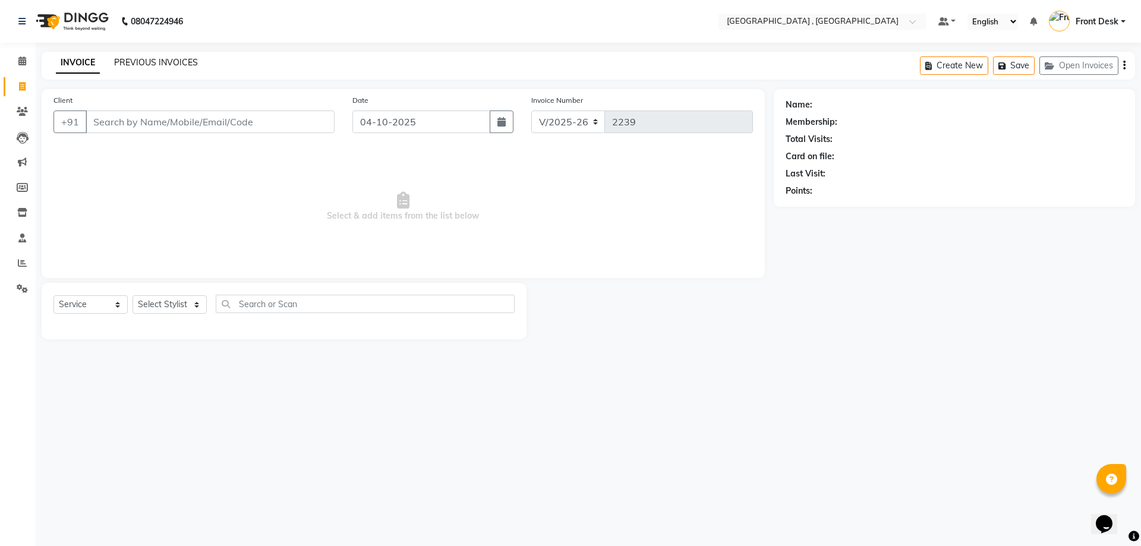
click at [127, 61] on link "PREVIOUS INVOICES" at bounding box center [156, 62] width 84 height 11
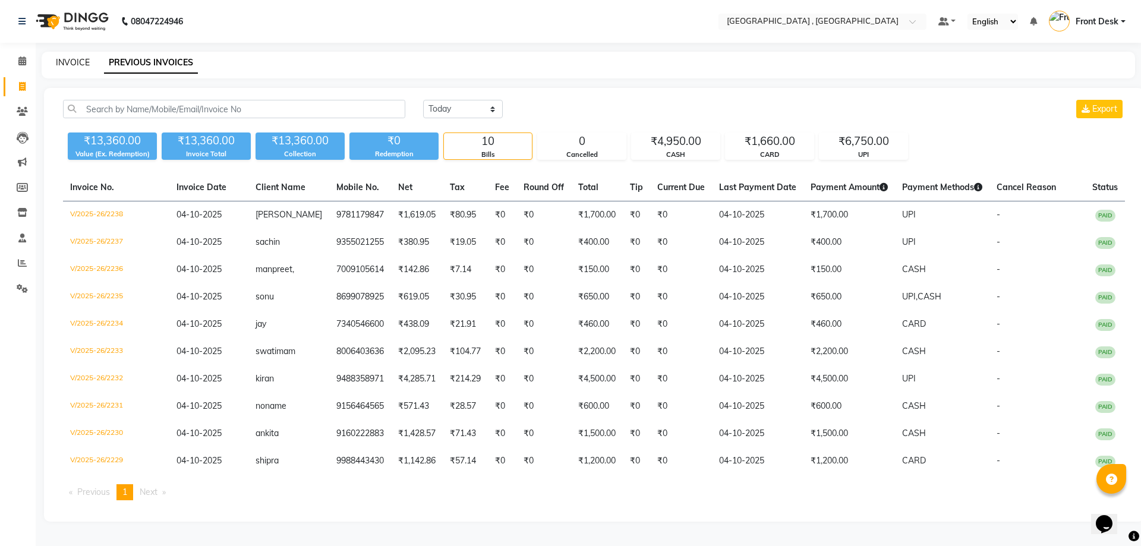
click at [81, 62] on link "INVOICE" at bounding box center [73, 62] width 34 height 11
select select "service"
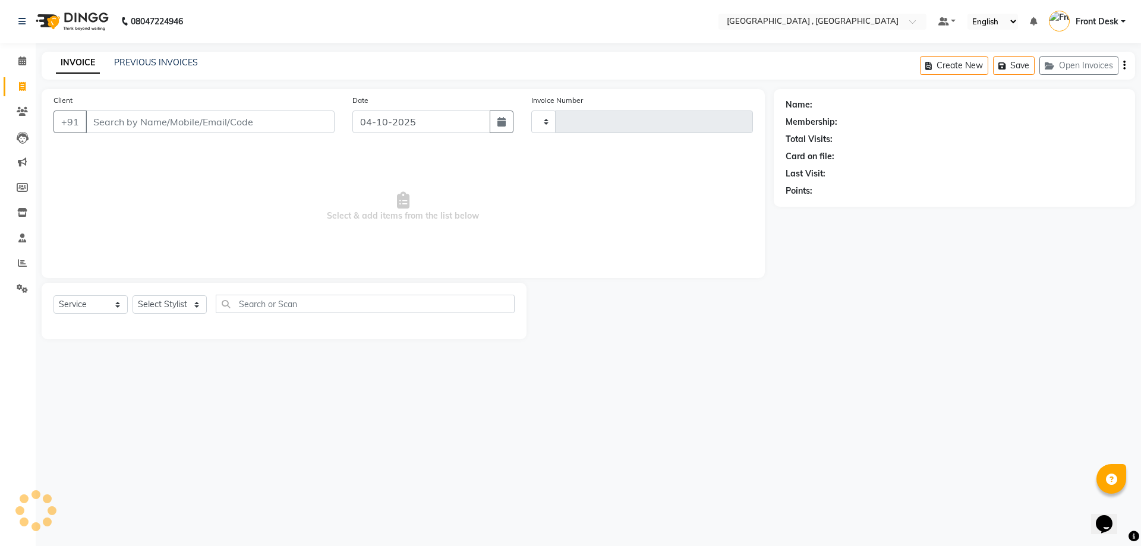
type input "2239"
select select "5111"
click at [118, 64] on link "PREVIOUS INVOICES" at bounding box center [156, 62] width 84 height 11
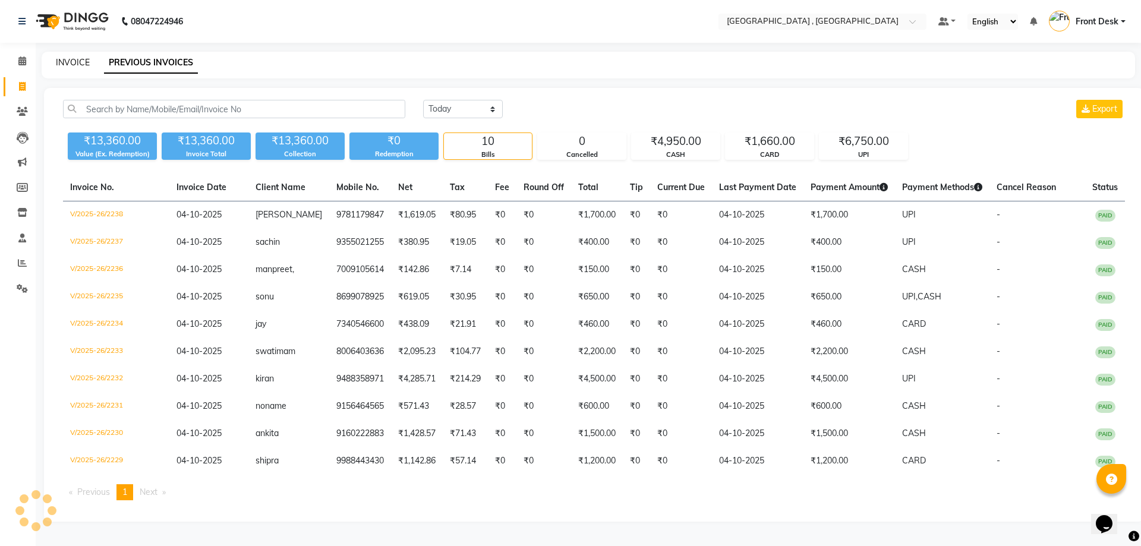
click at [68, 64] on link "INVOICE" at bounding box center [73, 62] width 34 height 11
select select "5111"
select select "service"
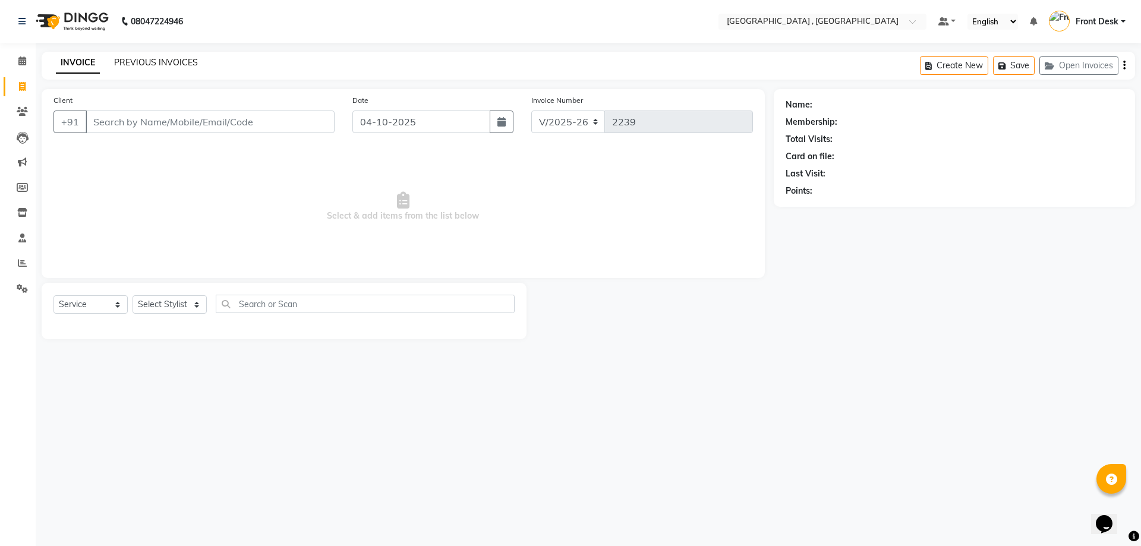
click at [120, 62] on link "PREVIOUS INVOICES" at bounding box center [156, 62] width 84 height 11
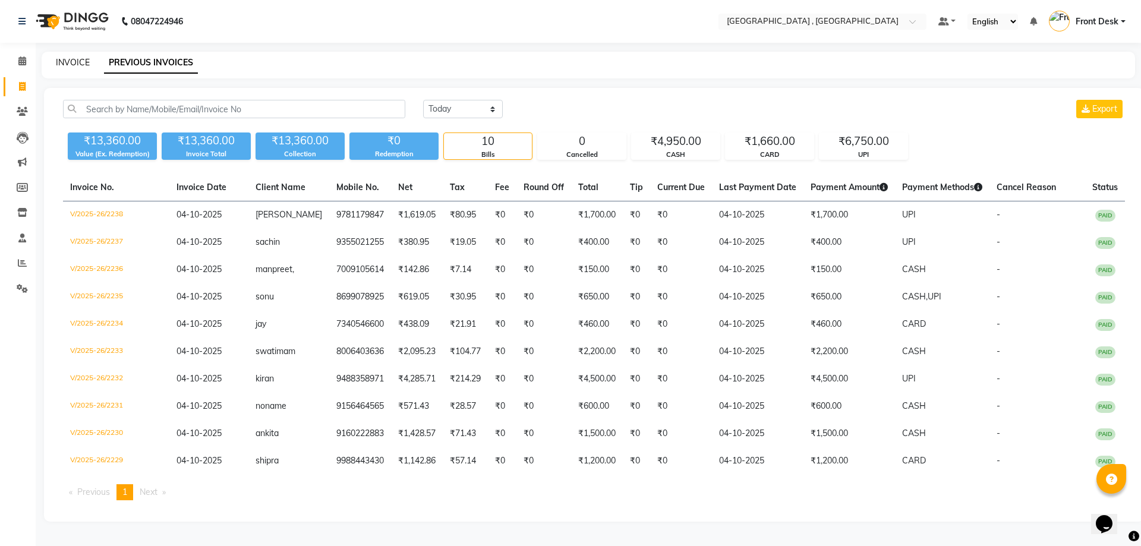
click at [85, 62] on link "INVOICE" at bounding box center [73, 62] width 34 height 11
select select "service"
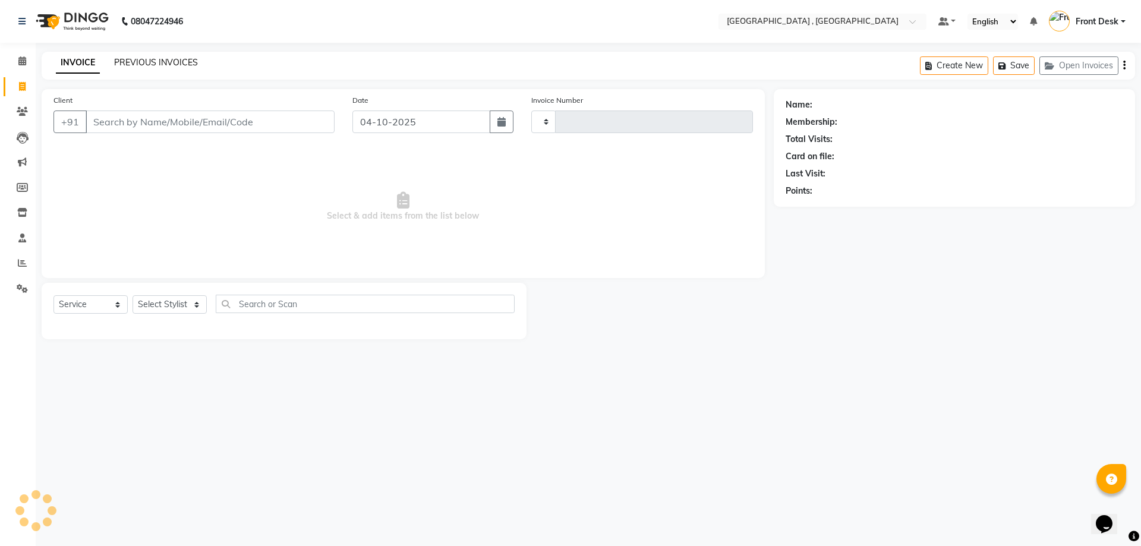
click at [144, 62] on link "PREVIOUS INVOICES" at bounding box center [156, 62] width 84 height 11
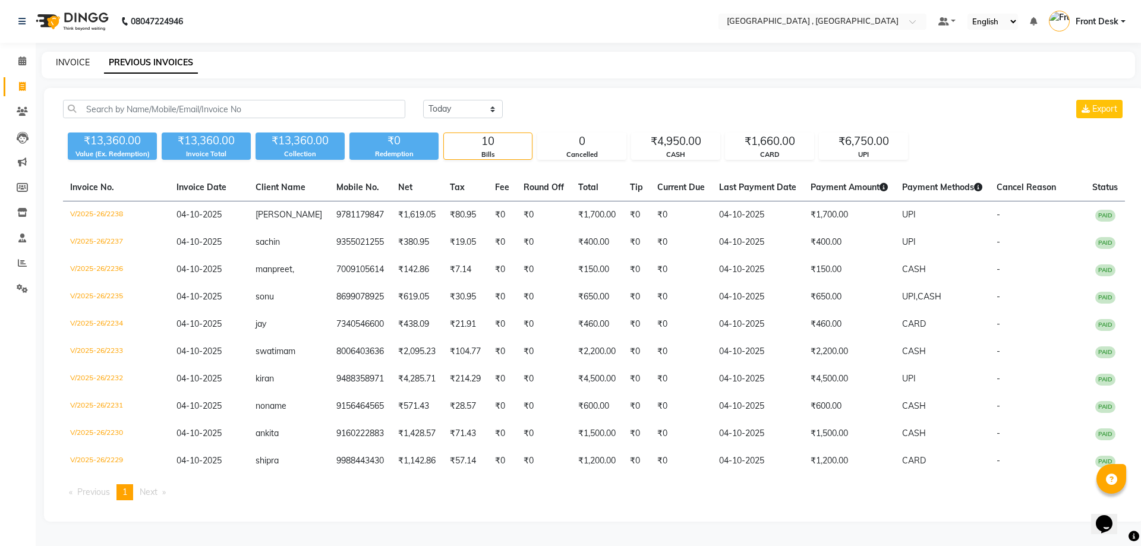
click at [74, 63] on link "INVOICE" at bounding box center [73, 62] width 34 height 11
select select "5111"
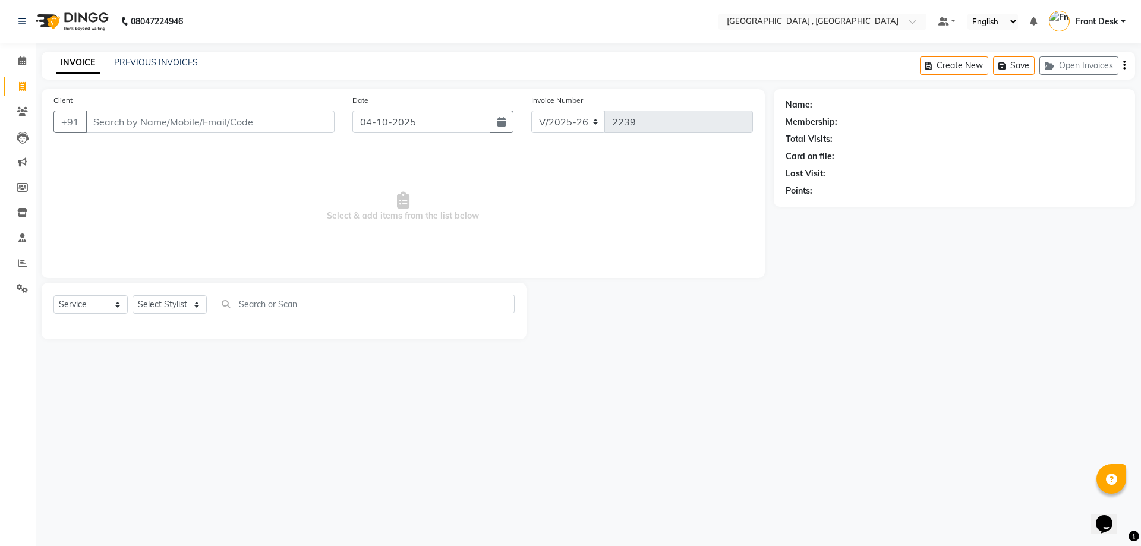
click at [179, 75] on div "INVOICE PREVIOUS INVOICES Create New Save Open Invoices" at bounding box center [588, 66] width 1093 height 28
click at [149, 63] on link "PREVIOUS INVOICES" at bounding box center [156, 62] width 84 height 11
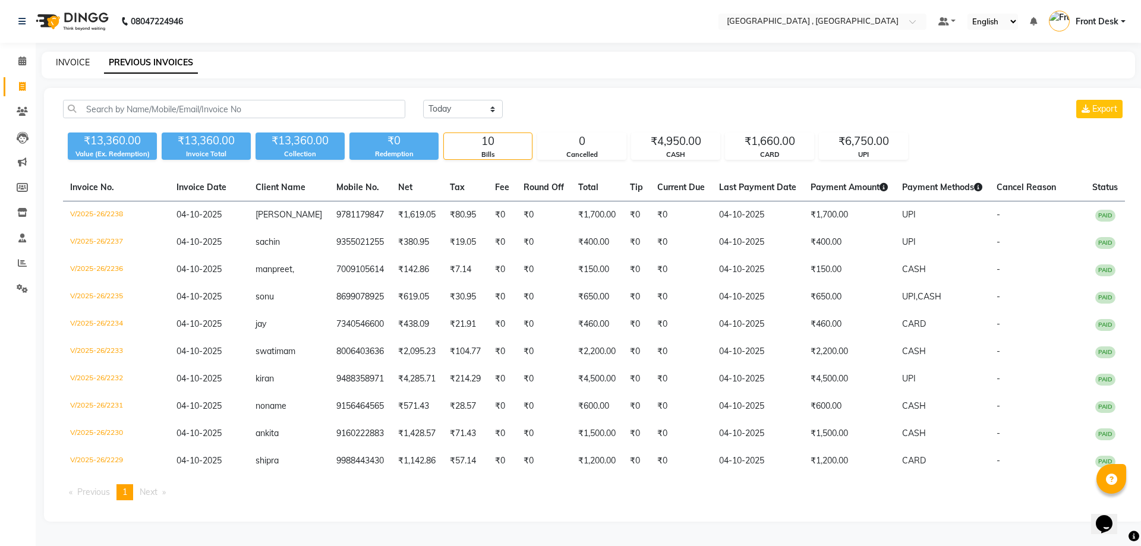
click at [78, 65] on link "INVOICE" at bounding box center [73, 62] width 34 height 11
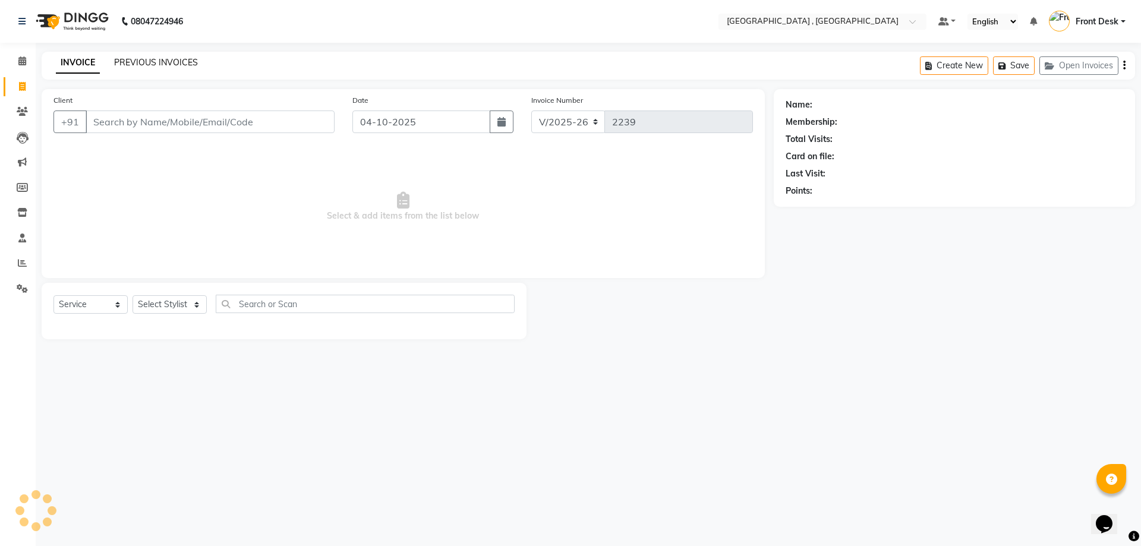
click at [124, 66] on link "PREVIOUS INVOICES" at bounding box center [156, 62] width 84 height 11
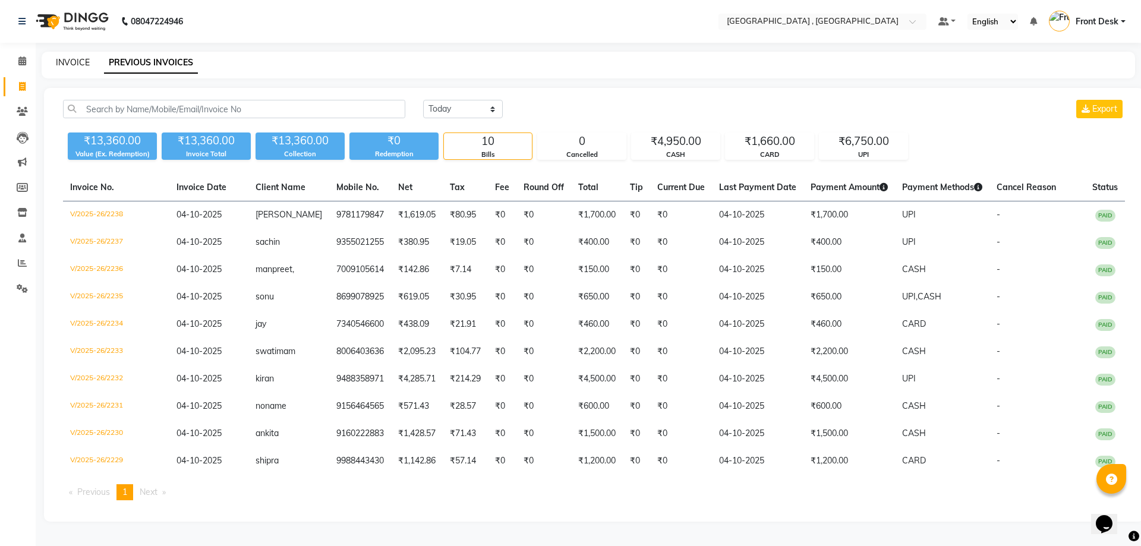
click at [67, 62] on link "INVOICE" at bounding box center [73, 62] width 34 height 11
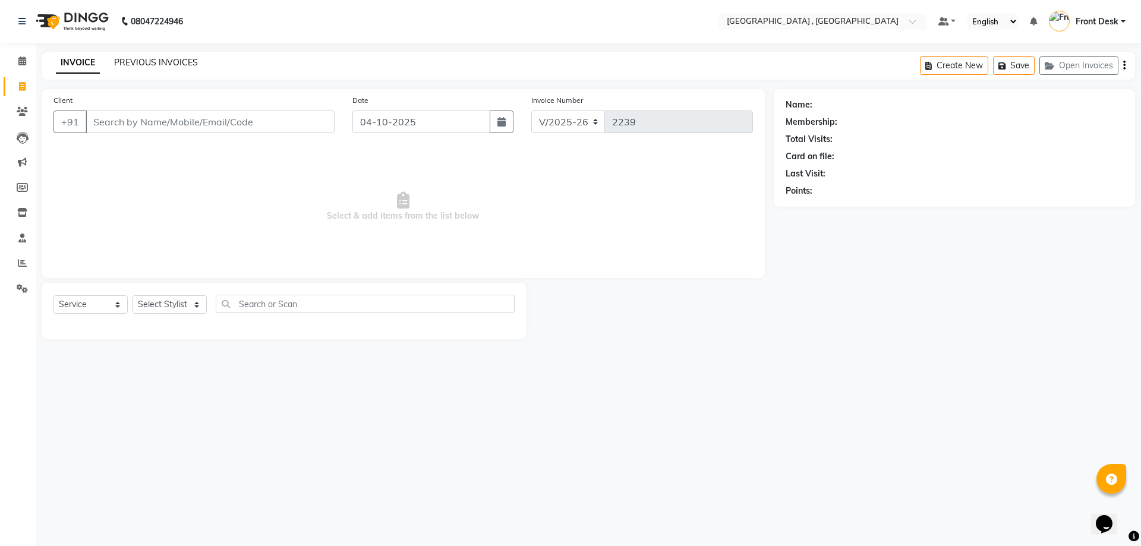
click at [127, 59] on link "PREVIOUS INVOICES" at bounding box center [156, 62] width 84 height 11
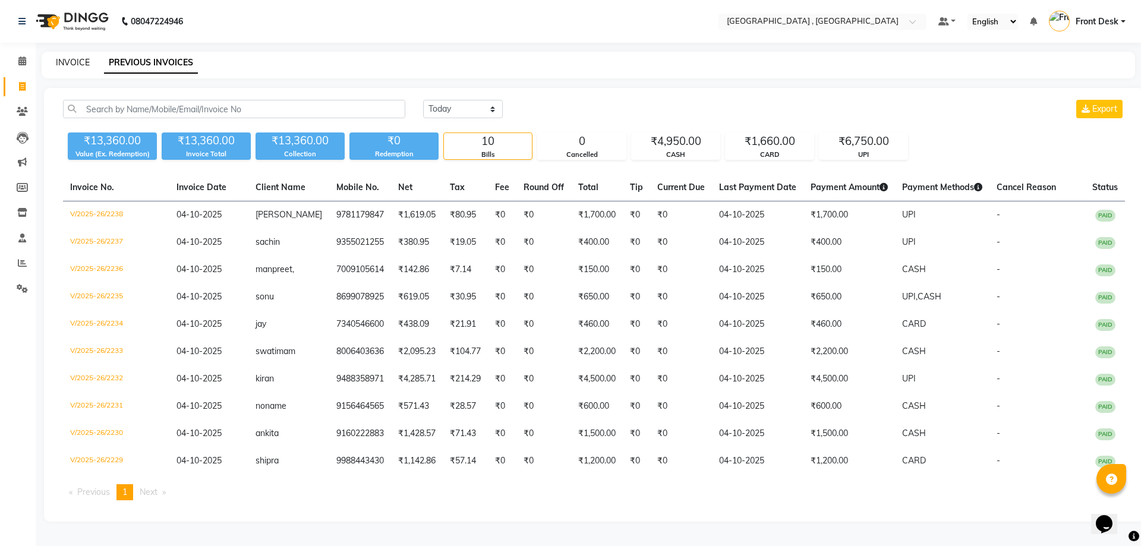
click at [65, 62] on link "INVOICE" at bounding box center [73, 62] width 34 height 11
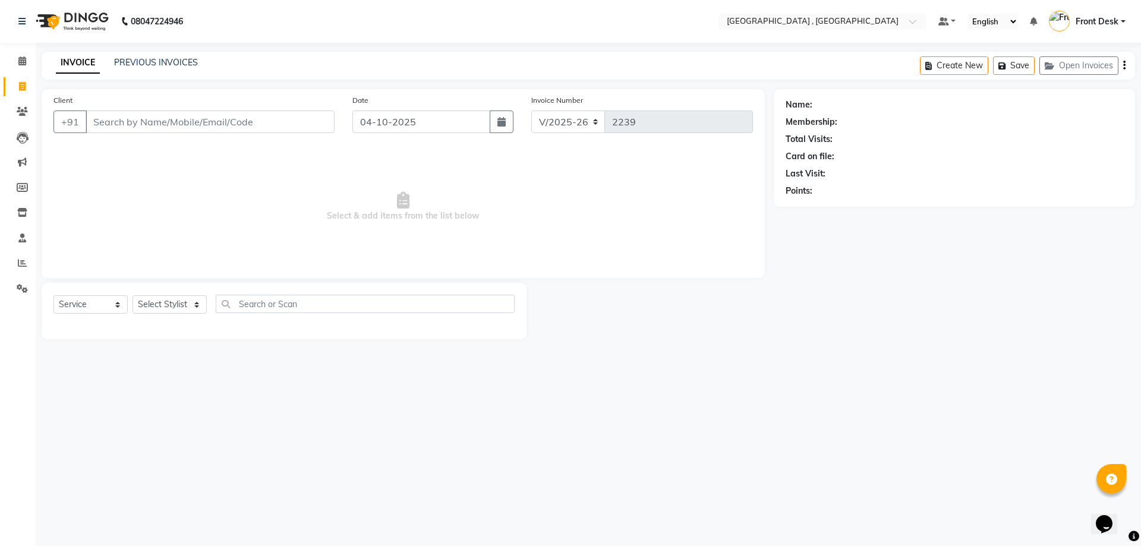
click at [130, 72] on div "INVOICE PREVIOUS INVOICES Create New Save Open Invoices" at bounding box center [588, 66] width 1093 height 28
click at [130, 62] on link "PREVIOUS INVOICES" at bounding box center [156, 62] width 84 height 11
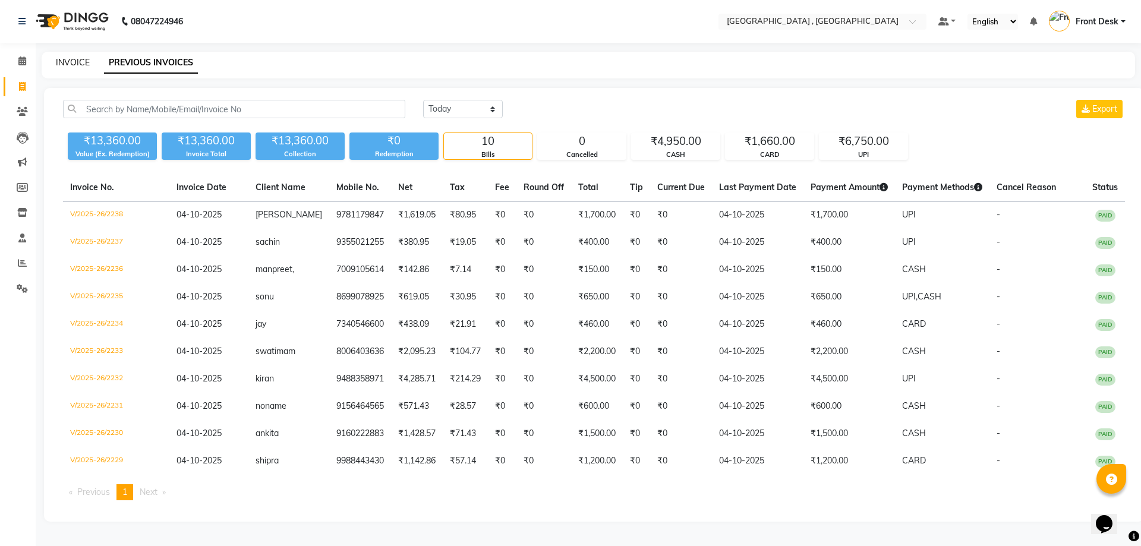
click at [78, 61] on link "INVOICE" at bounding box center [73, 62] width 34 height 11
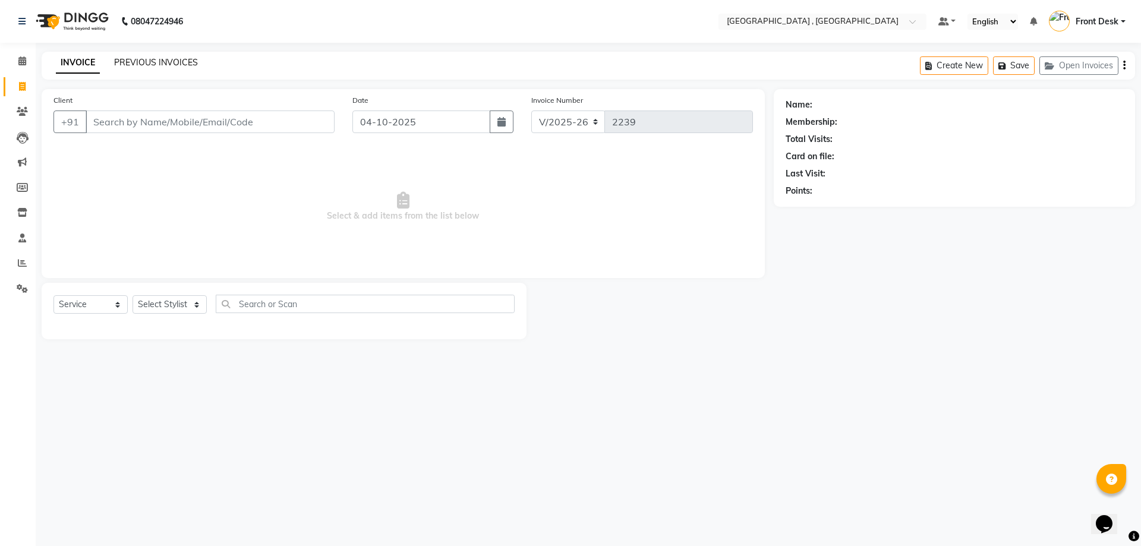
click at [176, 62] on link "PREVIOUS INVOICES" at bounding box center [156, 62] width 84 height 11
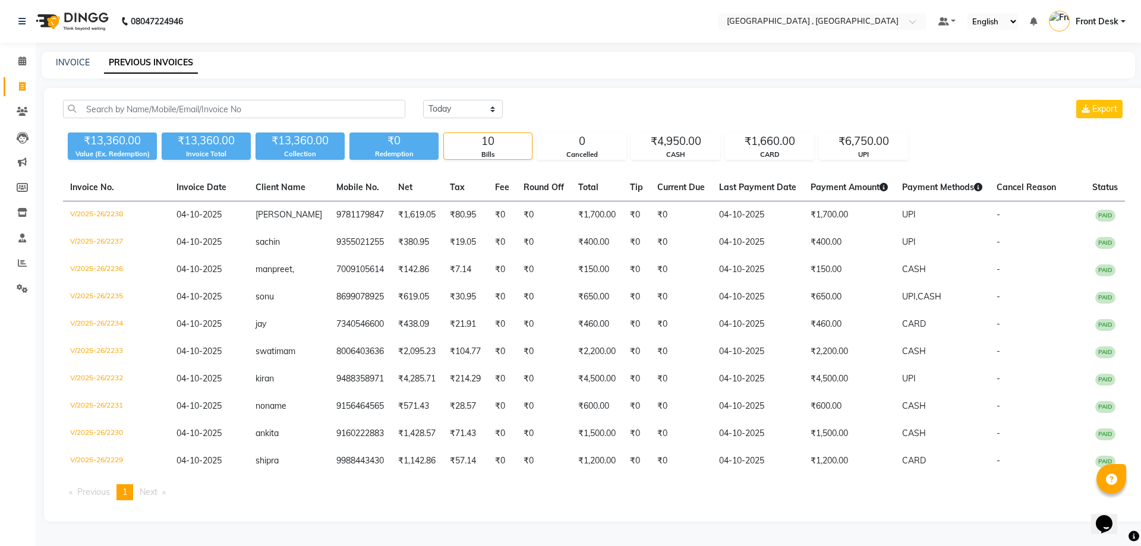
click at [71, 55] on div "INVOICE PREVIOUS INVOICES" at bounding box center [588, 65] width 1093 height 27
click at [74, 59] on link "INVOICE" at bounding box center [73, 62] width 34 height 11
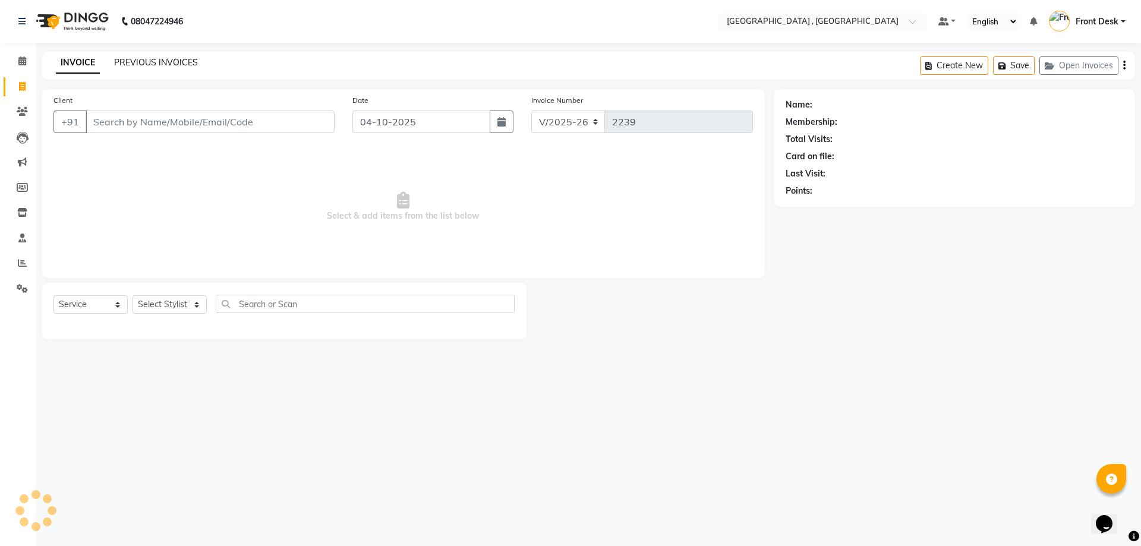
click at [160, 65] on link "PREVIOUS INVOICES" at bounding box center [156, 62] width 84 height 11
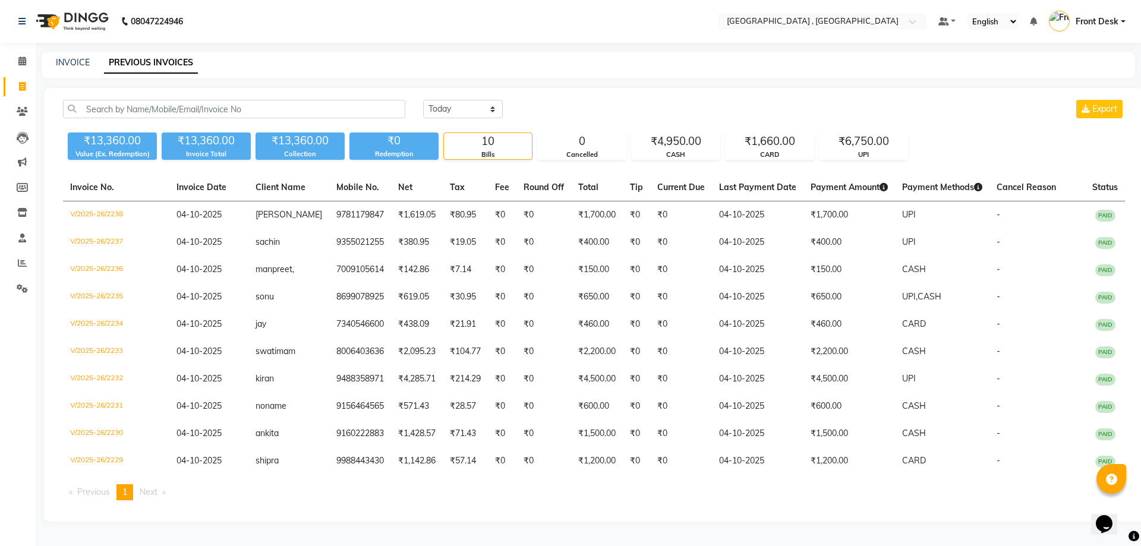
click at [51, 62] on div "INVOICE PREVIOUS INVOICES" at bounding box center [581, 62] width 1079 height 12
click at [106, 58] on link "PREVIOUS INVOICES" at bounding box center [151, 62] width 94 height 21
click at [73, 61] on link "INVOICE" at bounding box center [73, 62] width 34 height 11
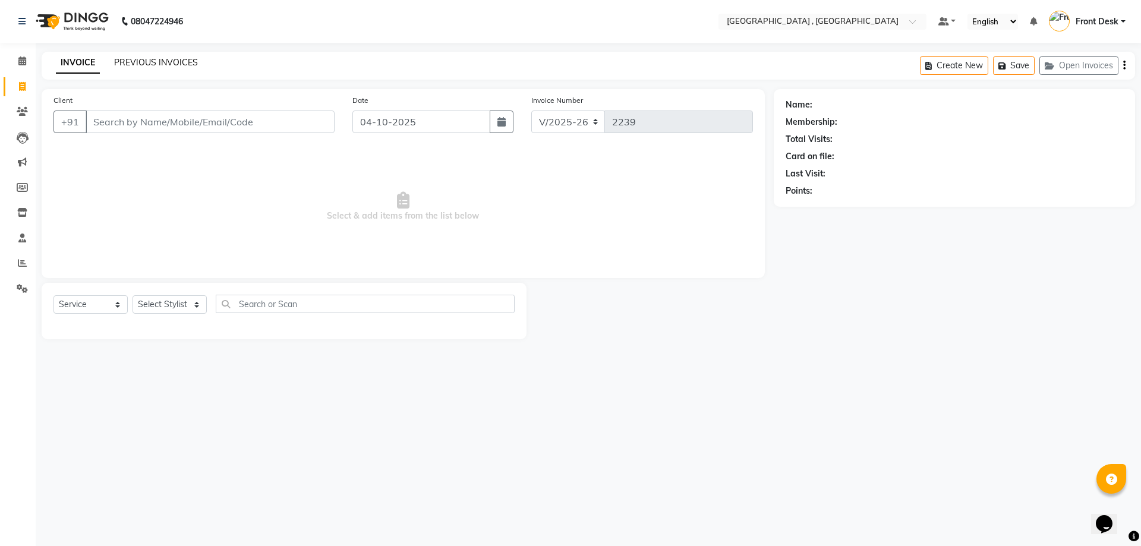
click at [148, 67] on link "PREVIOUS INVOICES" at bounding box center [156, 62] width 84 height 11
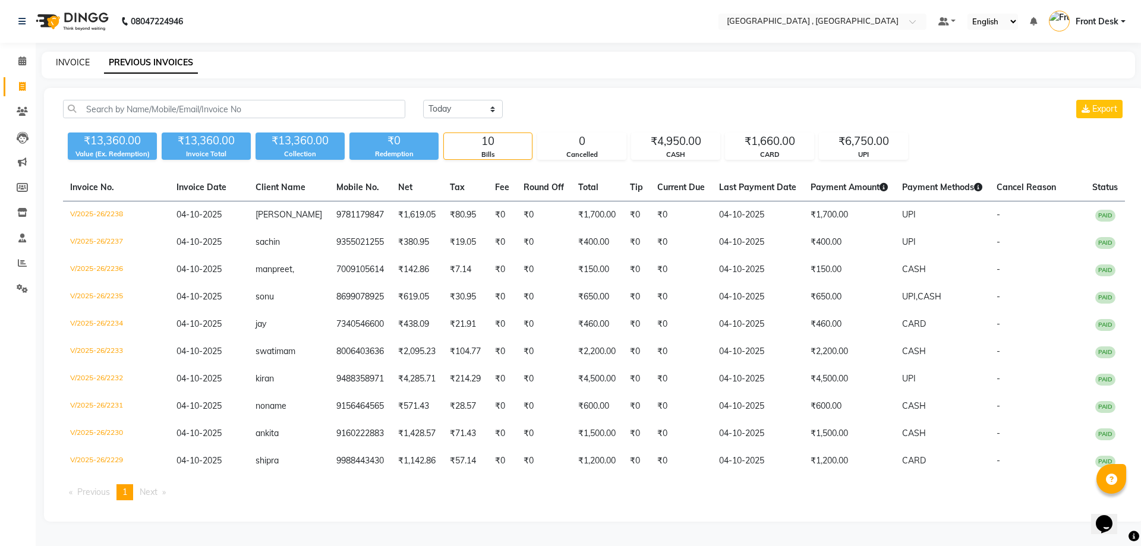
click at [78, 67] on link "INVOICE" at bounding box center [73, 62] width 34 height 11
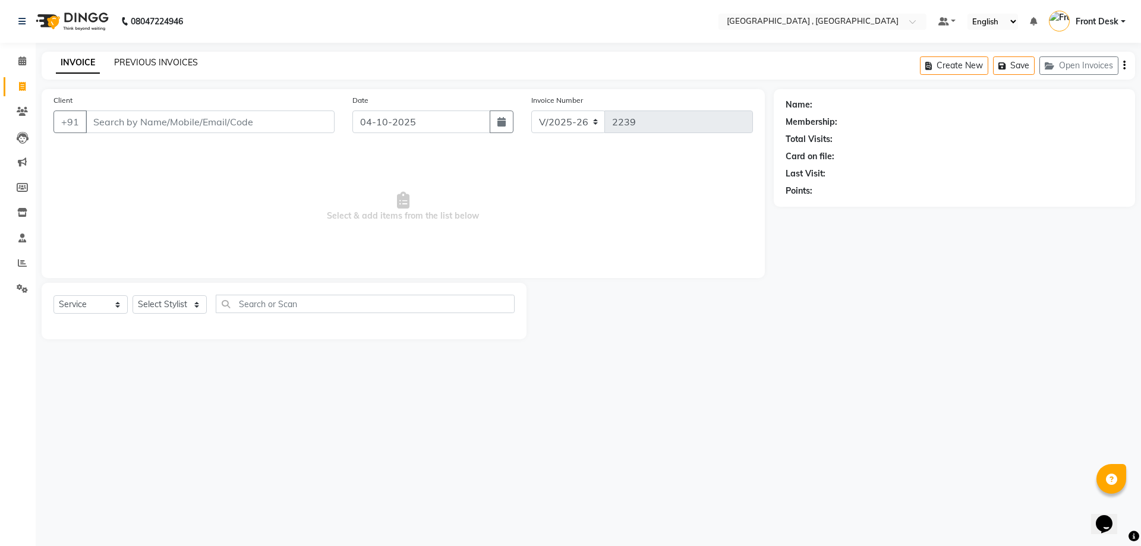
click at [154, 61] on link "PREVIOUS INVOICES" at bounding box center [156, 62] width 84 height 11
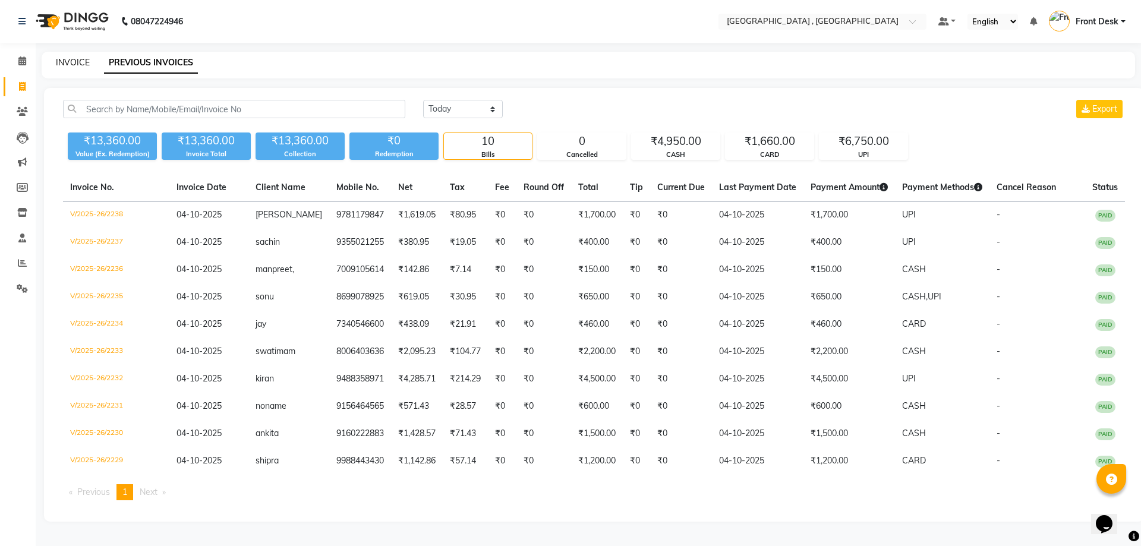
click at [65, 65] on link "INVOICE" at bounding box center [73, 62] width 34 height 11
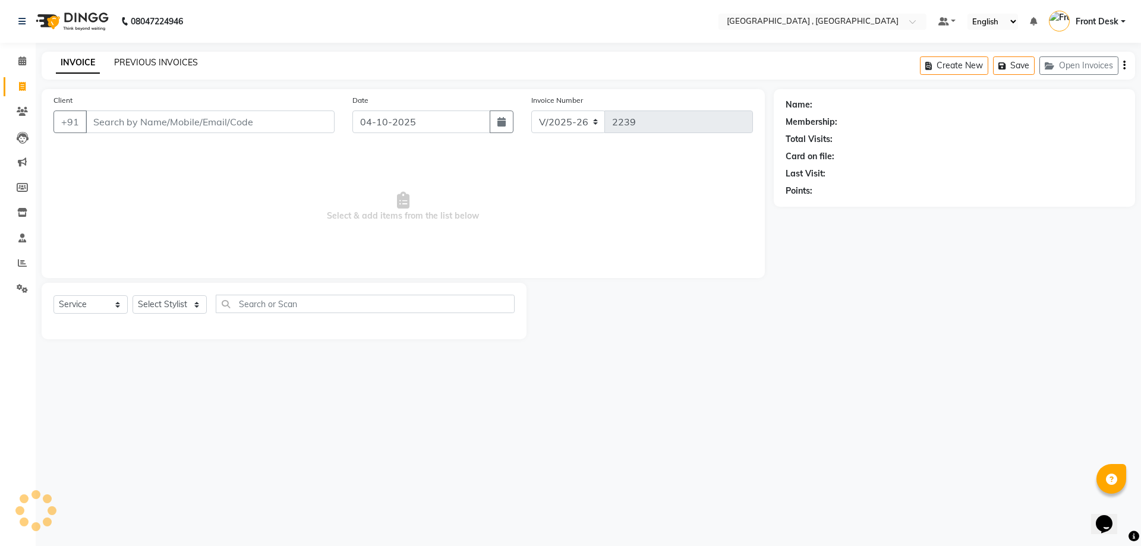
click at [176, 62] on link "PREVIOUS INVOICES" at bounding box center [156, 62] width 84 height 11
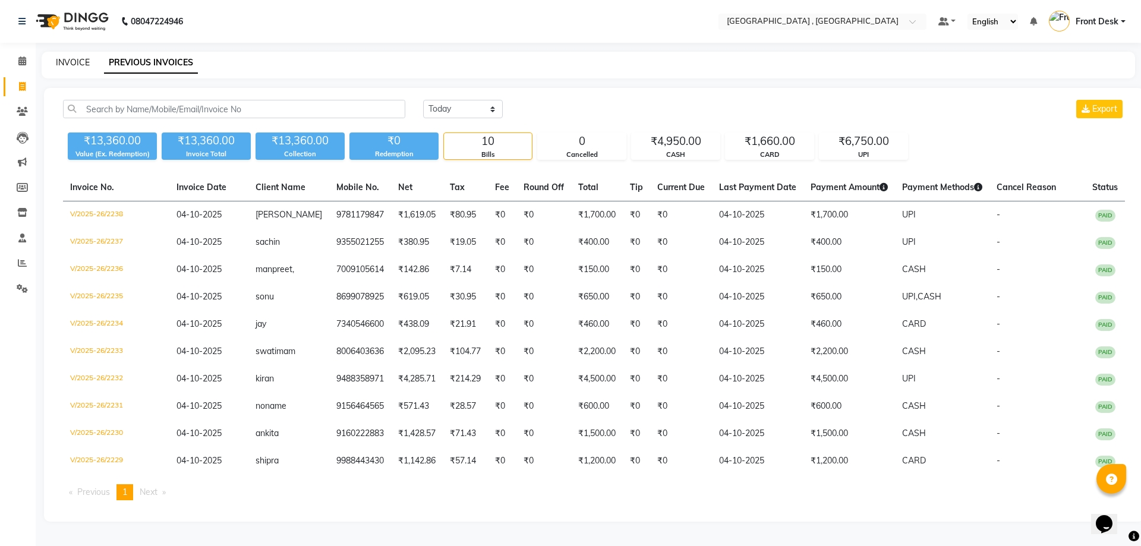
click at [74, 58] on link "INVOICE" at bounding box center [73, 62] width 34 height 11
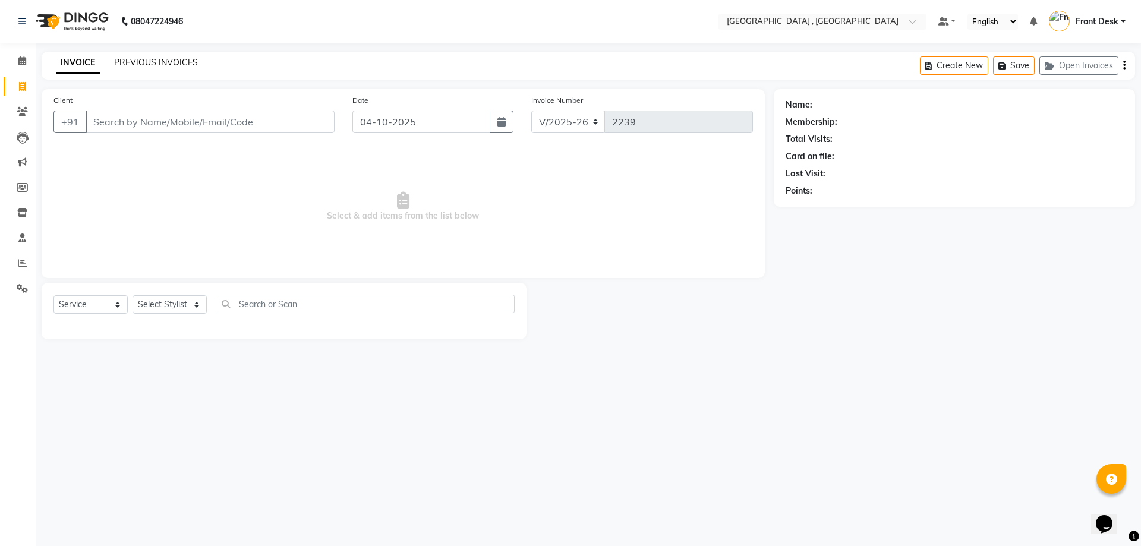
click at [128, 65] on link "PREVIOUS INVOICES" at bounding box center [156, 62] width 84 height 11
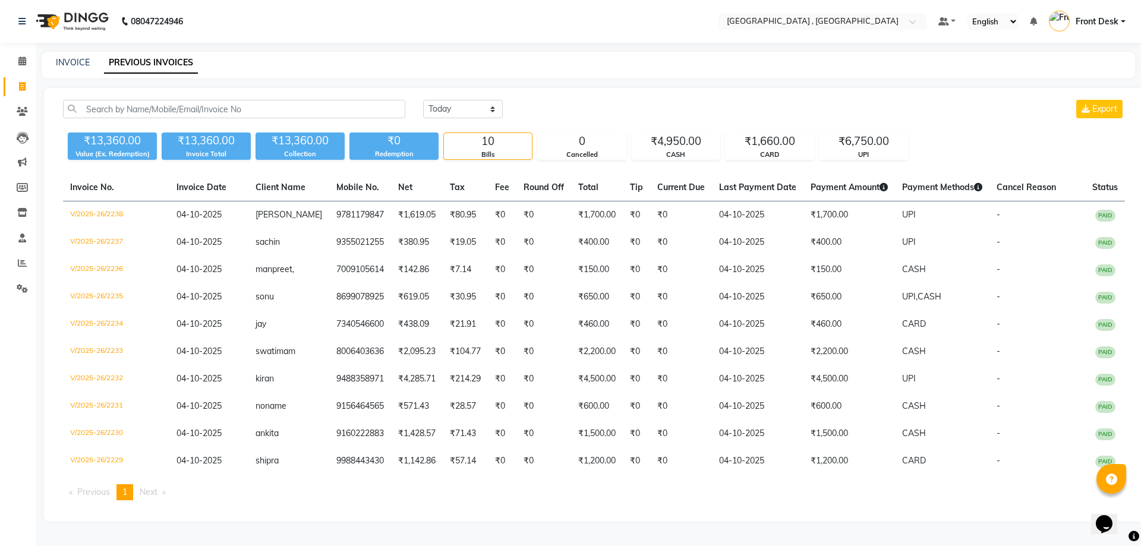
click at [66, 56] on div "INVOICE PREVIOUS INVOICES" at bounding box center [588, 65] width 1093 height 27
click at [70, 65] on link "INVOICE" at bounding box center [73, 62] width 34 height 11
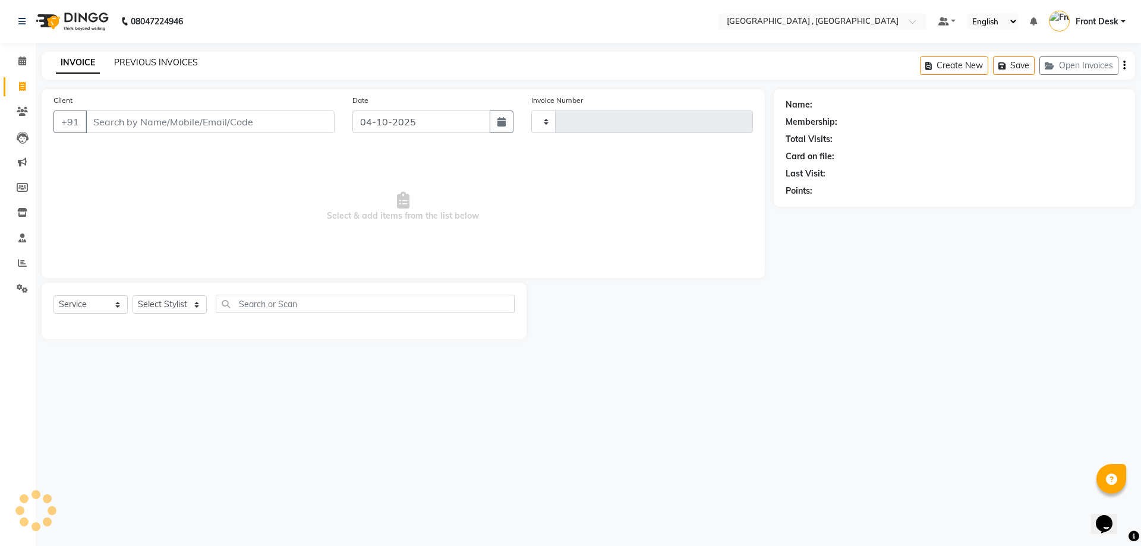
click at [162, 61] on link "PREVIOUS INVOICES" at bounding box center [156, 62] width 84 height 11
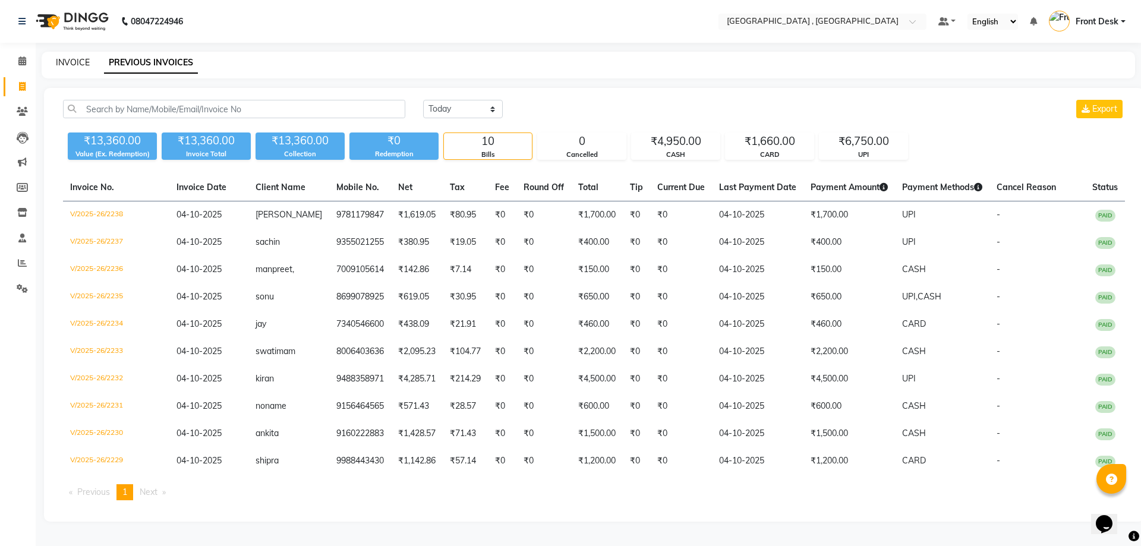
click at [72, 67] on link "INVOICE" at bounding box center [73, 62] width 34 height 11
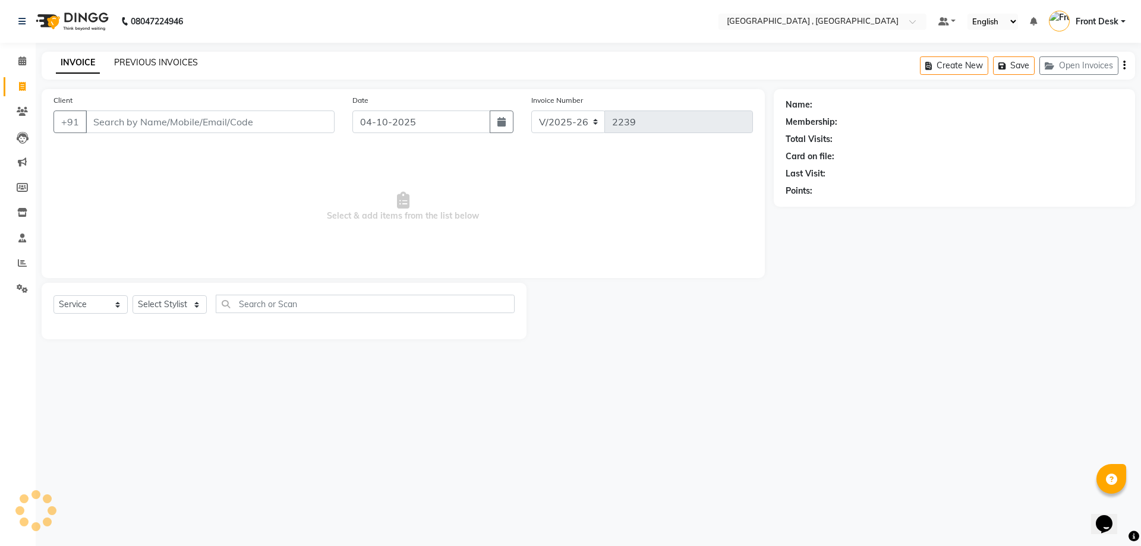
click at [122, 59] on link "PREVIOUS INVOICES" at bounding box center [156, 62] width 84 height 11
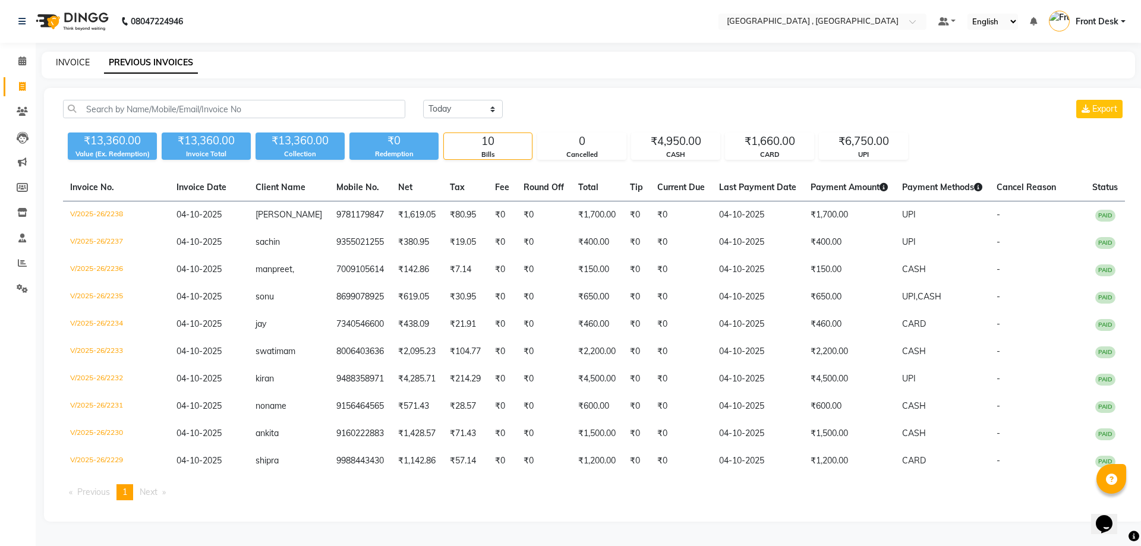
click at [83, 61] on link "INVOICE" at bounding box center [73, 62] width 34 height 11
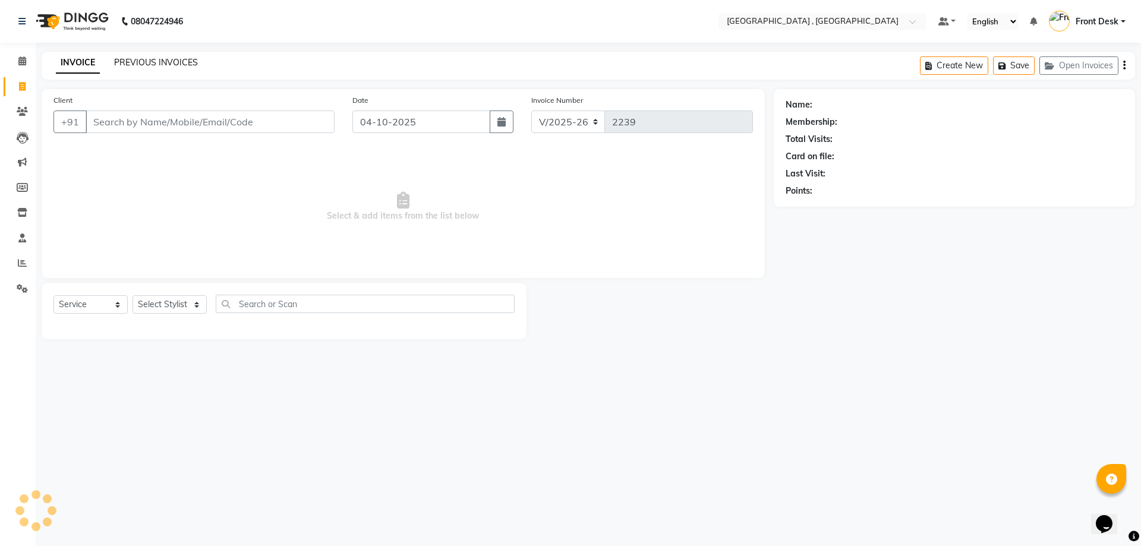
click at [160, 61] on link "PREVIOUS INVOICES" at bounding box center [156, 62] width 84 height 11
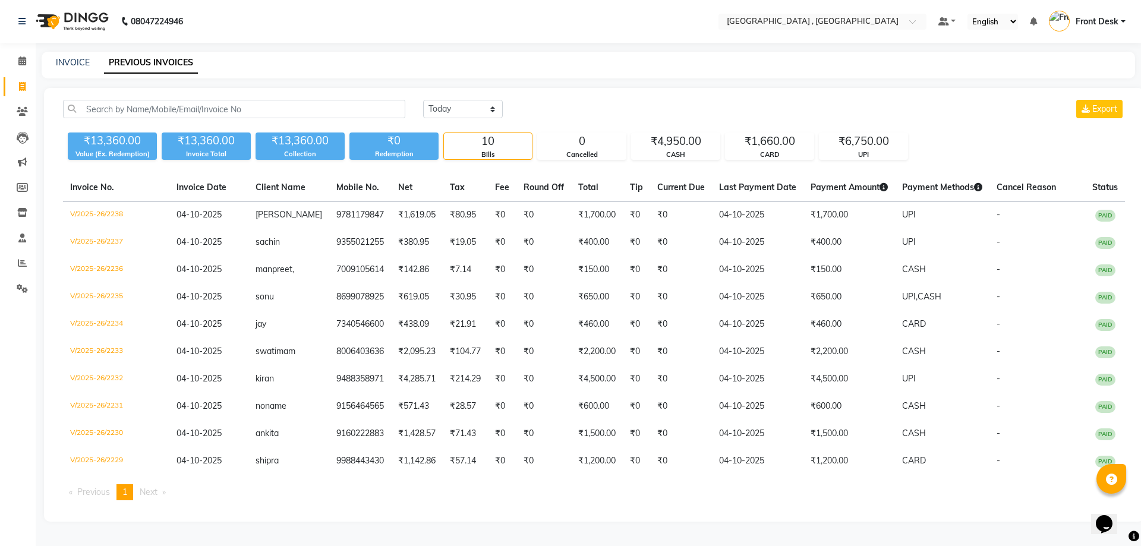
click at [67, 55] on div "INVOICE PREVIOUS INVOICES" at bounding box center [588, 65] width 1093 height 27
click at [66, 70] on div "INVOICE PREVIOUS INVOICES" at bounding box center [588, 65] width 1093 height 27
click at [66, 66] on link "INVOICE" at bounding box center [73, 62] width 34 height 11
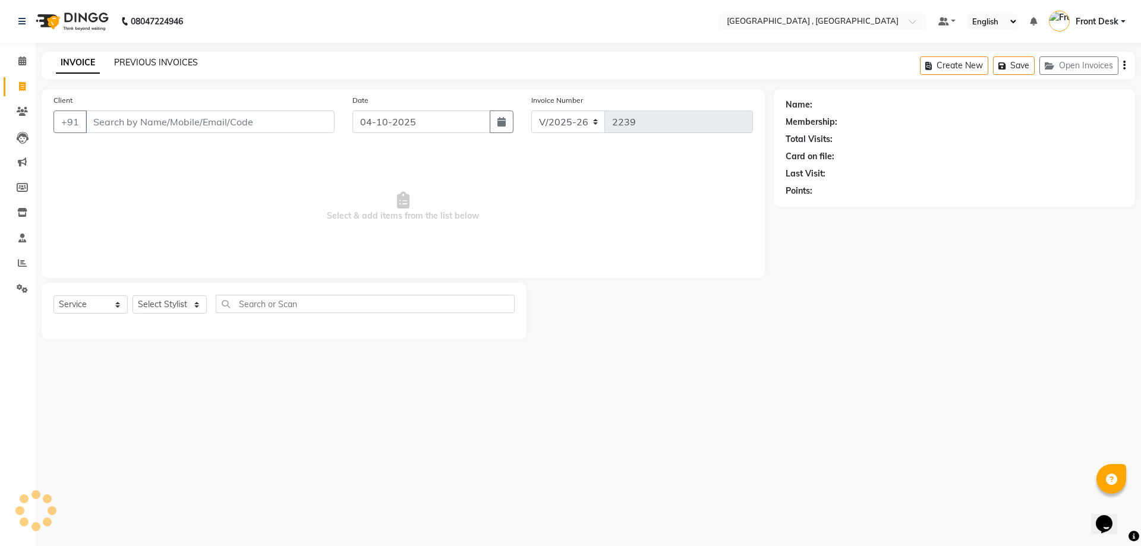
click at [128, 61] on link "PREVIOUS INVOICES" at bounding box center [156, 62] width 84 height 11
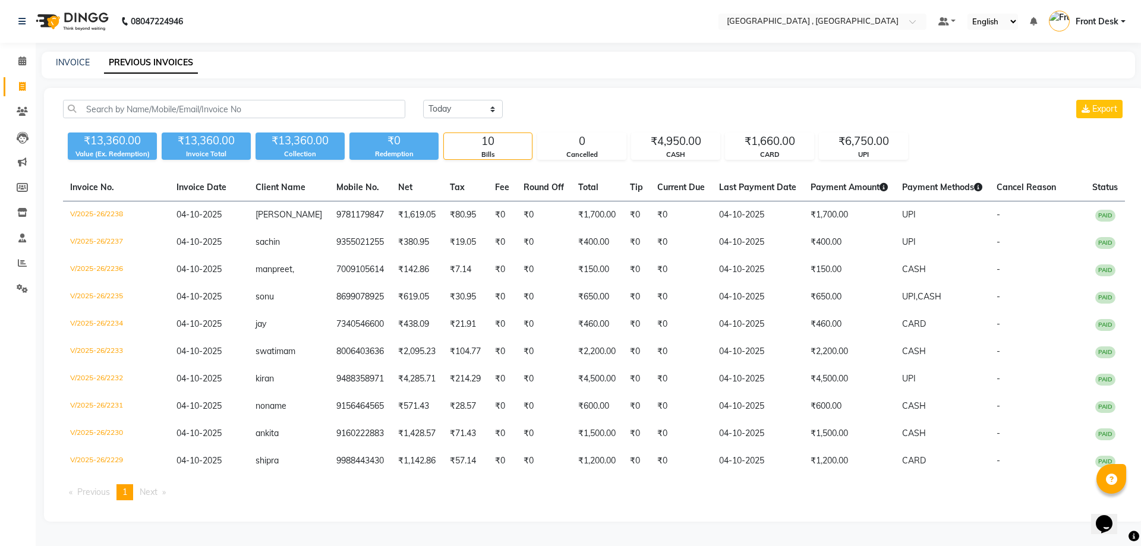
click at [53, 62] on div "INVOICE PREVIOUS INVOICES" at bounding box center [581, 62] width 1079 height 12
click at [74, 62] on link "INVOICE" at bounding box center [73, 62] width 34 height 11
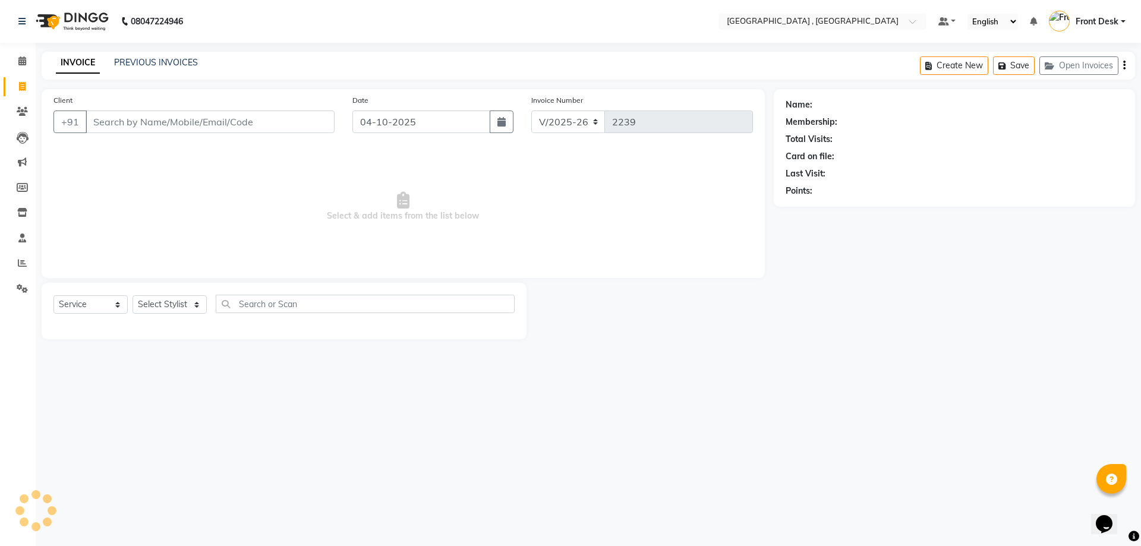
click at [138, 68] on div "PREVIOUS INVOICES" at bounding box center [156, 62] width 84 height 12
click at [143, 60] on link "PREVIOUS INVOICES" at bounding box center [156, 62] width 84 height 11
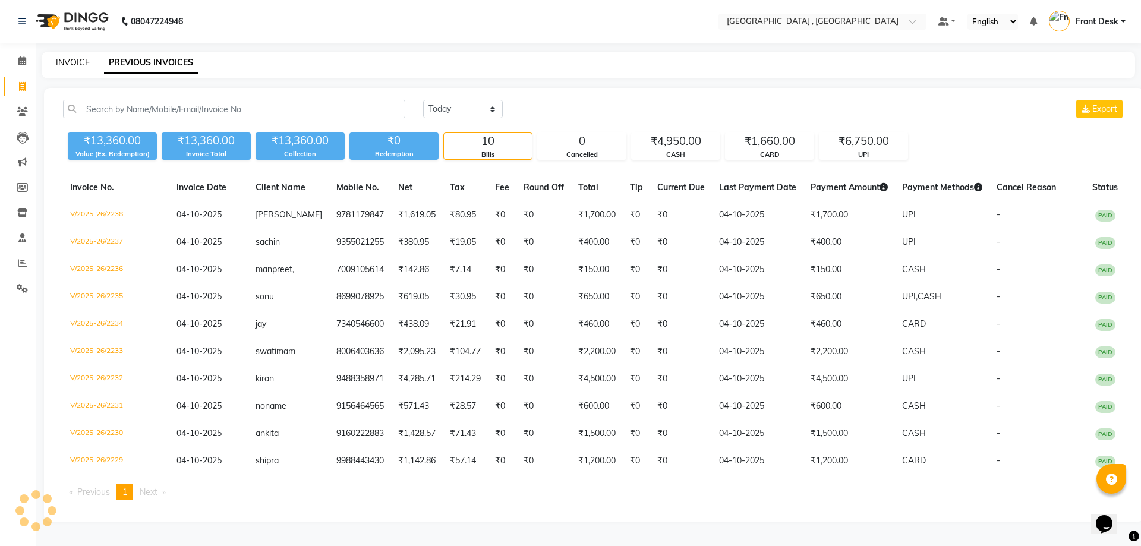
click at [64, 59] on link "INVOICE" at bounding box center [73, 62] width 34 height 11
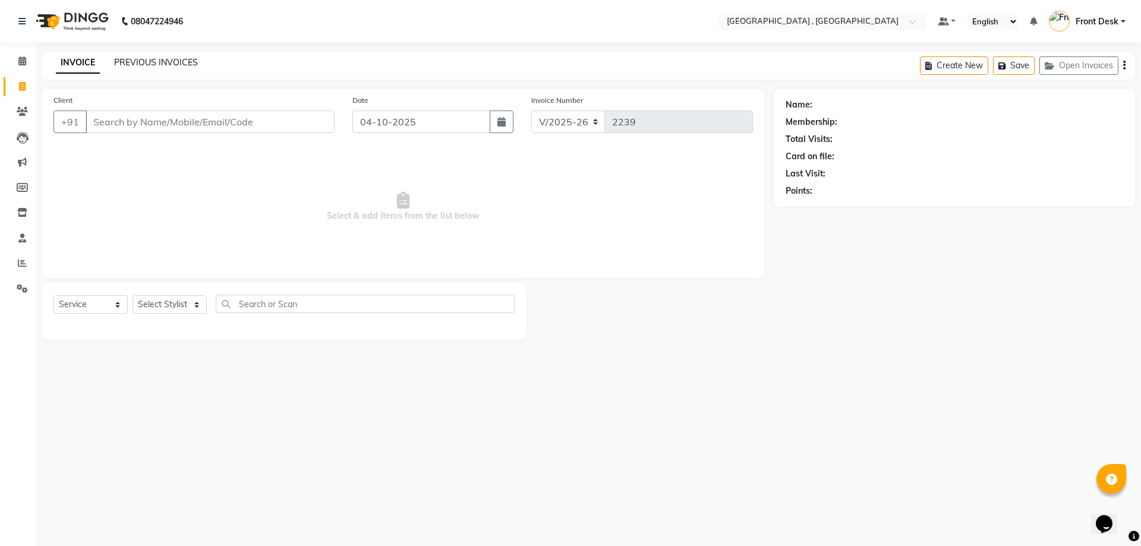
click at [130, 64] on link "PREVIOUS INVOICES" at bounding box center [156, 62] width 84 height 11
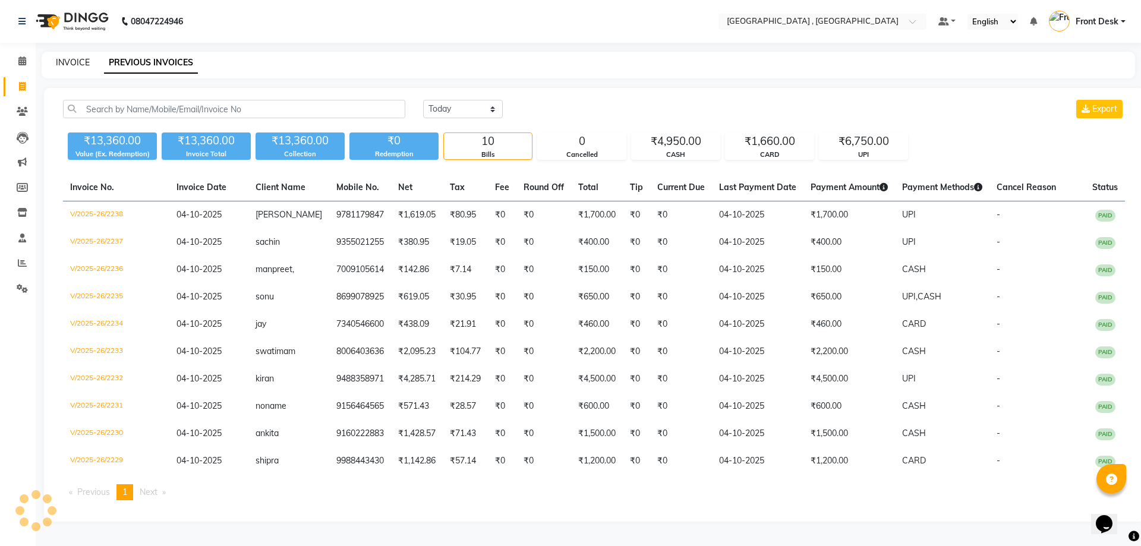
click at [81, 65] on link "INVOICE" at bounding box center [73, 62] width 34 height 11
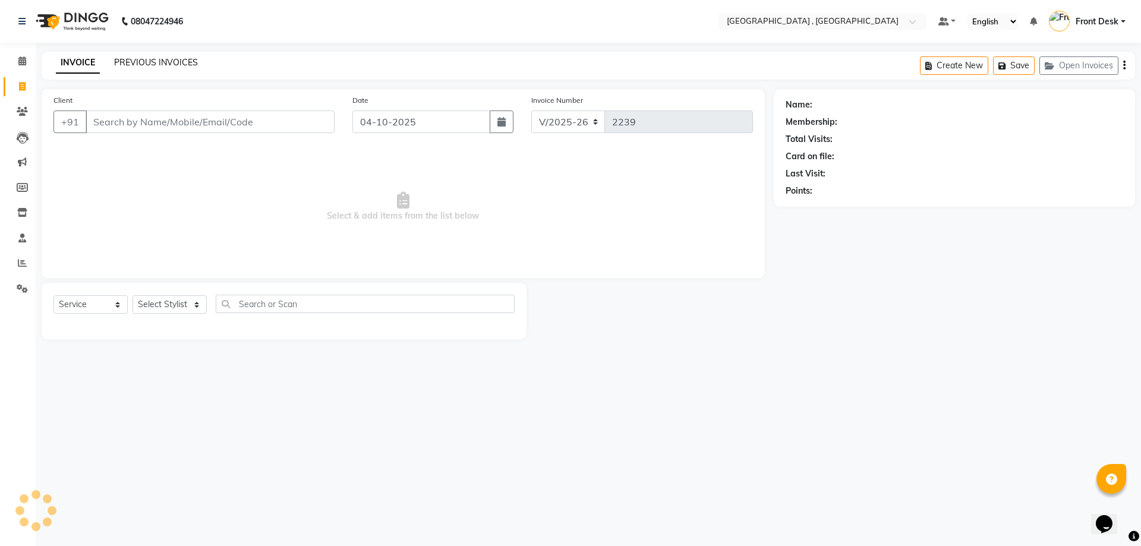
click at [127, 67] on link "PREVIOUS INVOICES" at bounding box center [156, 62] width 84 height 11
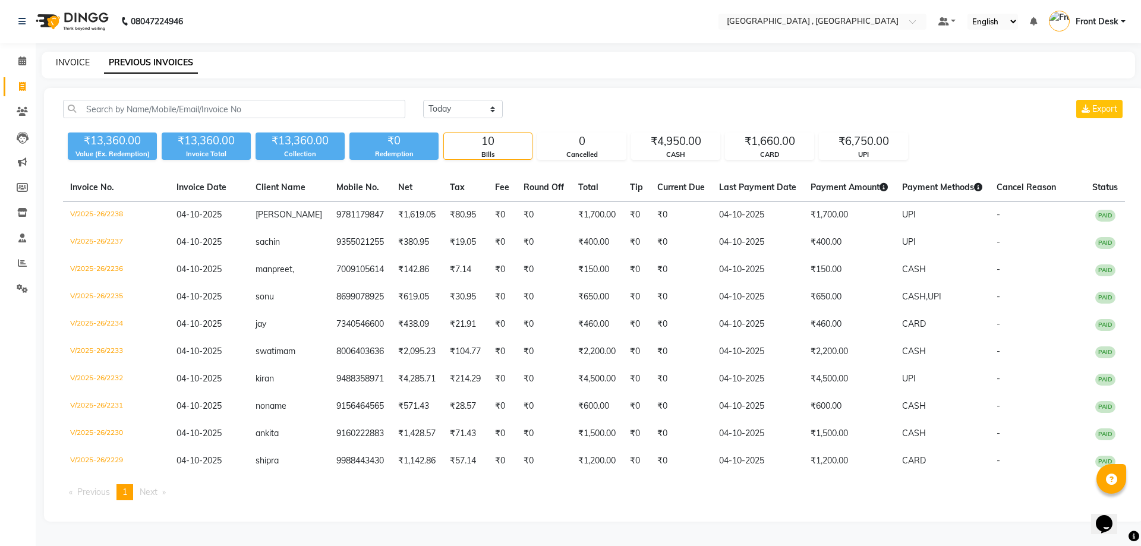
click at [77, 63] on link "INVOICE" at bounding box center [73, 62] width 34 height 11
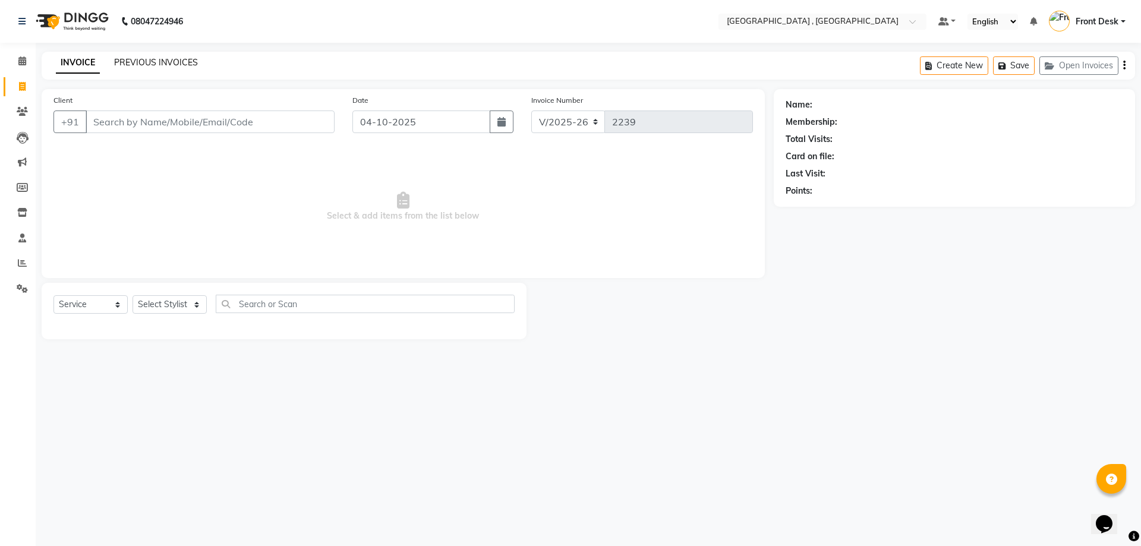
click at [138, 58] on link "PREVIOUS INVOICES" at bounding box center [156, 62] width 84 height 11
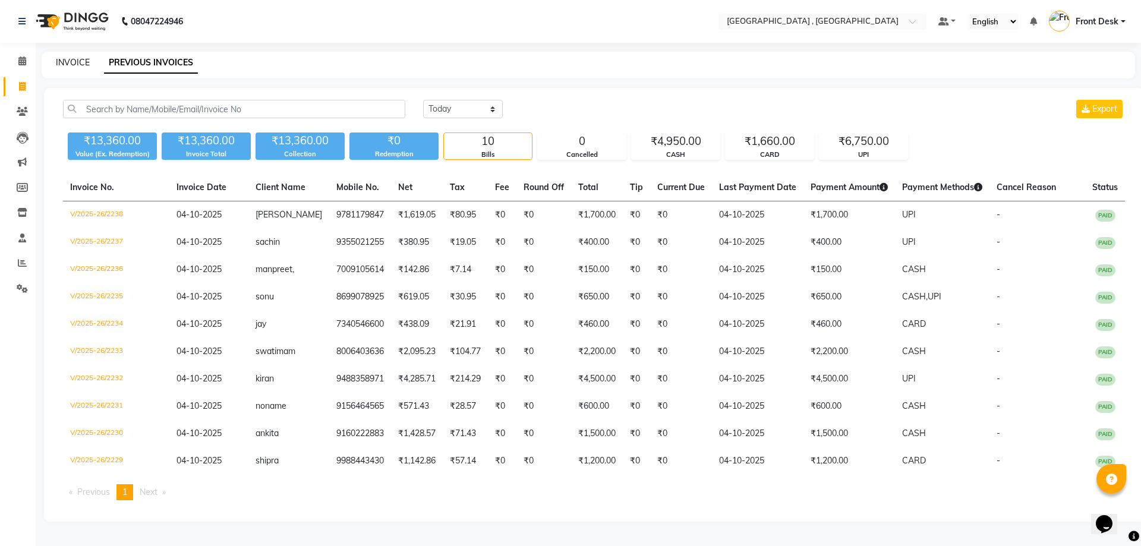
click at [75, 67] on link "INVOICE" at bounding box center [73, 62] width 34 height 11
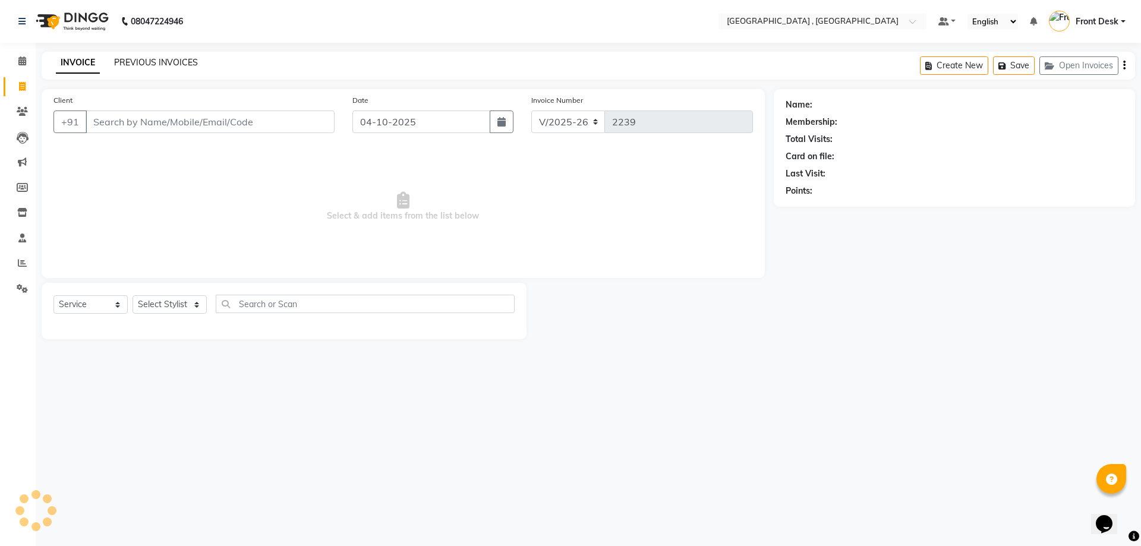
click at [141, 65] on link "PREVIOUS INVOICES" at bounding box center [156, 62] width 84 height 11
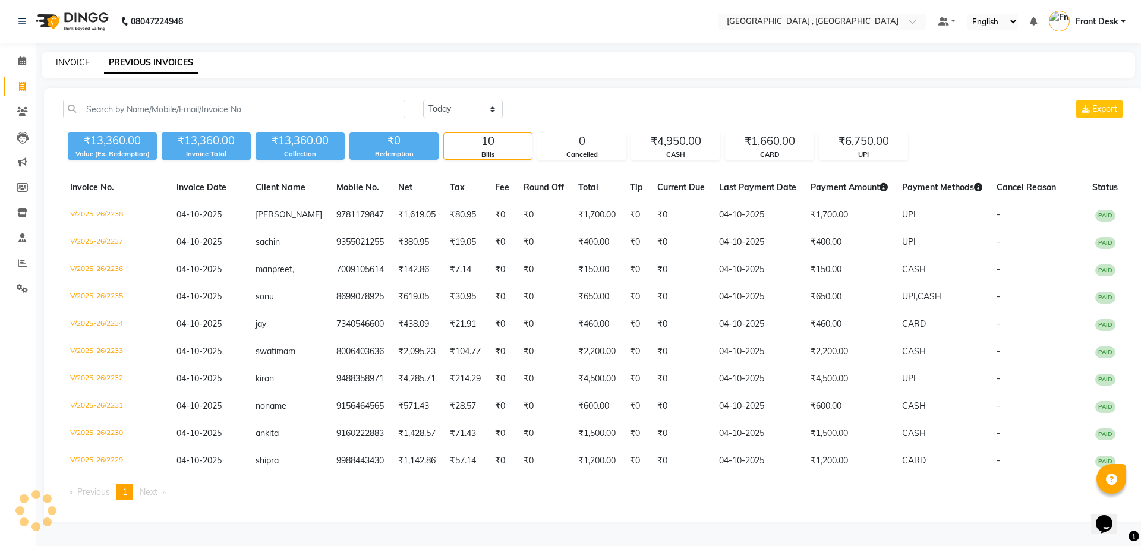
click at [59, 60] on link "INVOICE" at bounding box center [73, 62] width 34 height 11
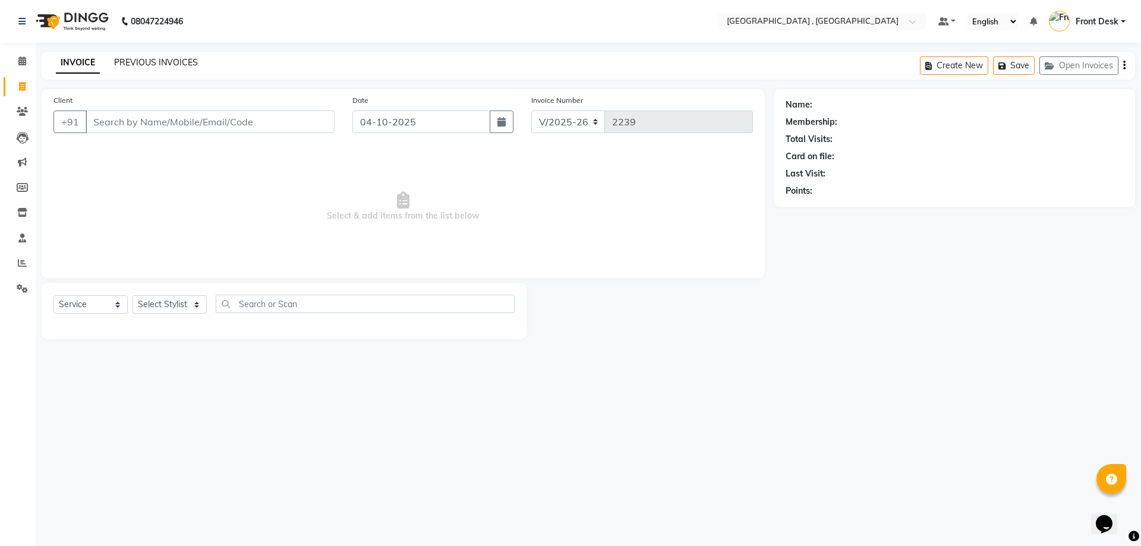
click at [143, 58] on link "PREVIOUS INVOICES" at bounding box center [156, 62] width 84 height 11
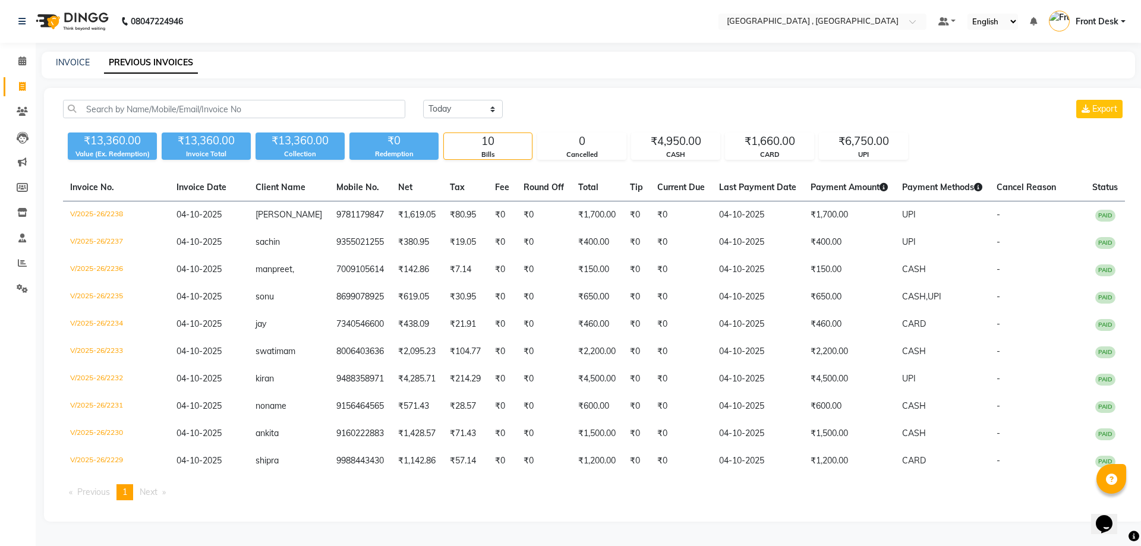
click at [78, 56] on div "INVOICE PREVIOUS INVOICES" at bounding box center [588, 65] width 1093 height 27
click at [76, 60] on link "INVOICE" at bounding box center [73, 62] width 34 height 11
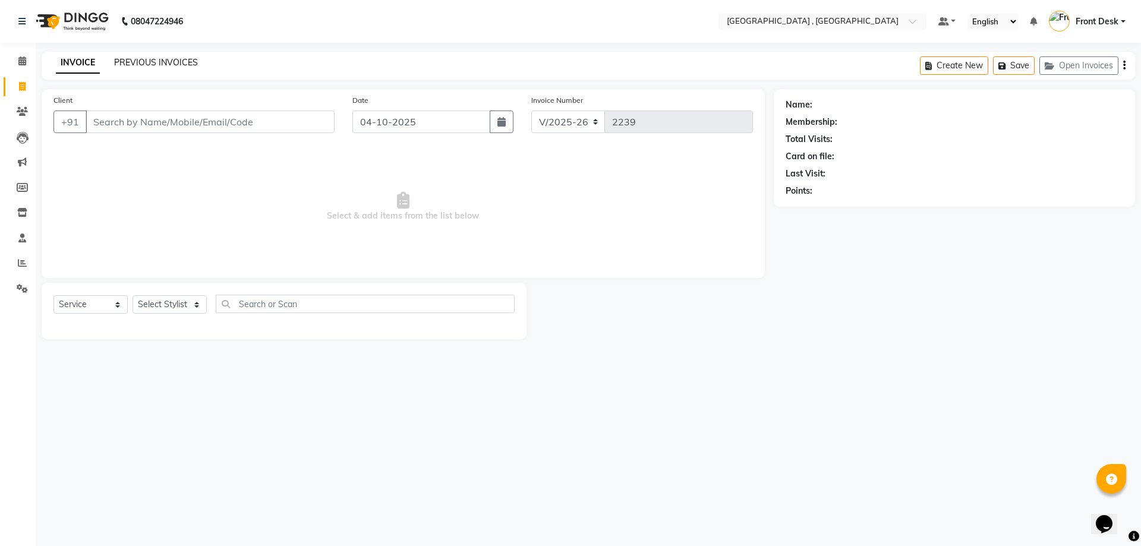
click at [134, 59] on link "PREVIOUS INVOICES" at bounding box center [156, 62] width 84 height 11
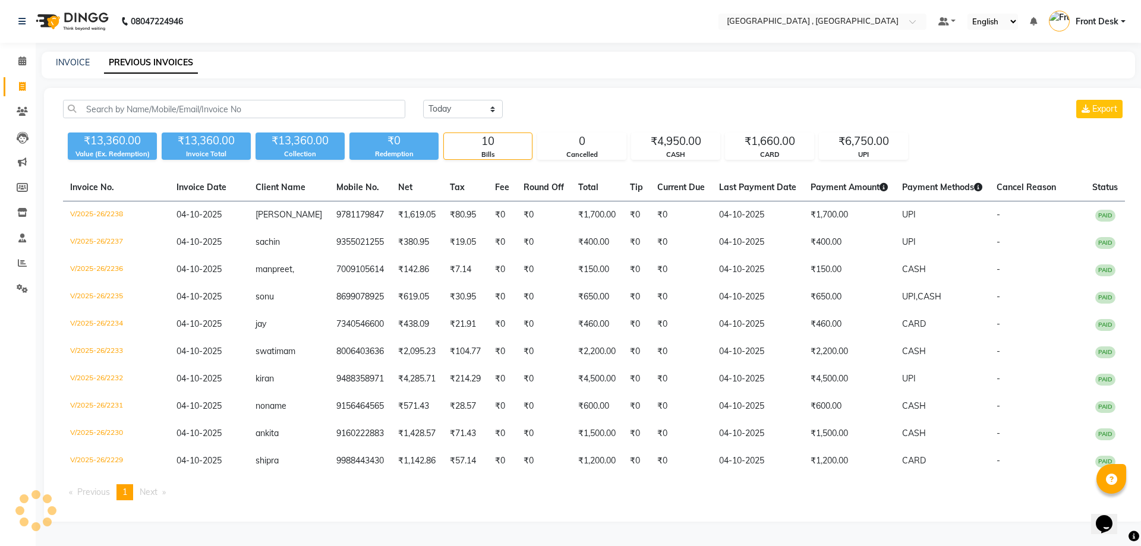
click at [100, 59] on div "INVOICE PREVIOUS INVOICES" at bounding box center [581, 62] width 1079 height 12
click at [79, 58] on link "INVOICE" at bounding box center [73, 62] width 34 height 11
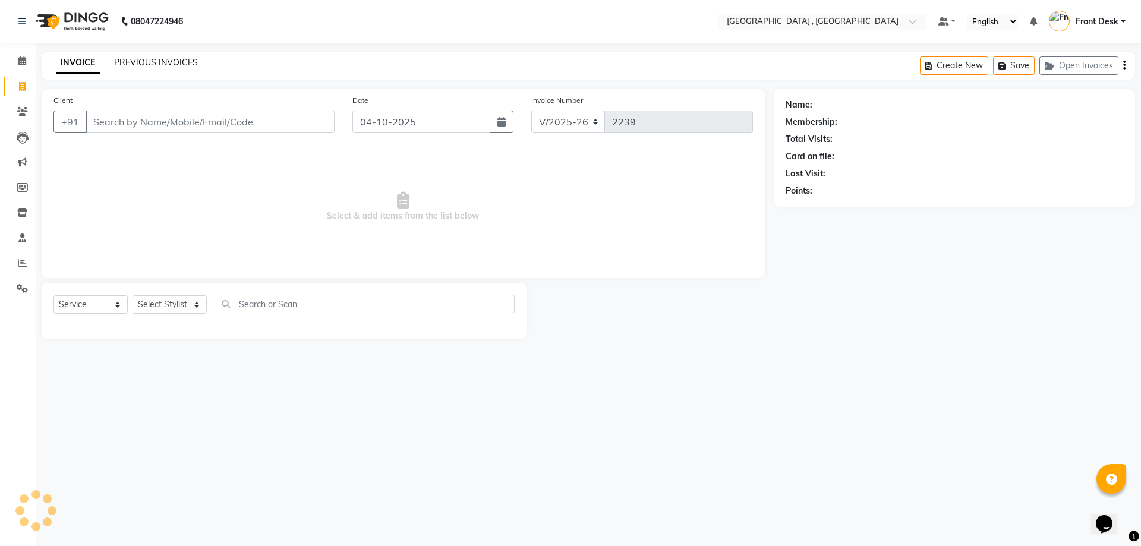
click at [125, 58] on link "PREVIOUS INVOICES" at bounding box center [156, 62] width 84 height 11
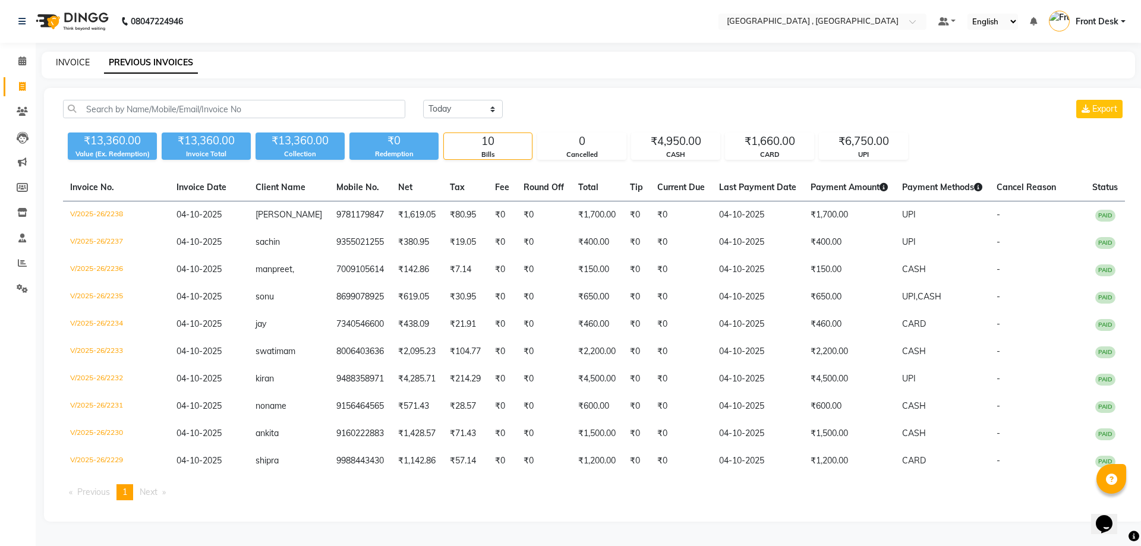
click at [64, 59] on link "INVOICE" at bounding box center [73, 62] width 34 height 11
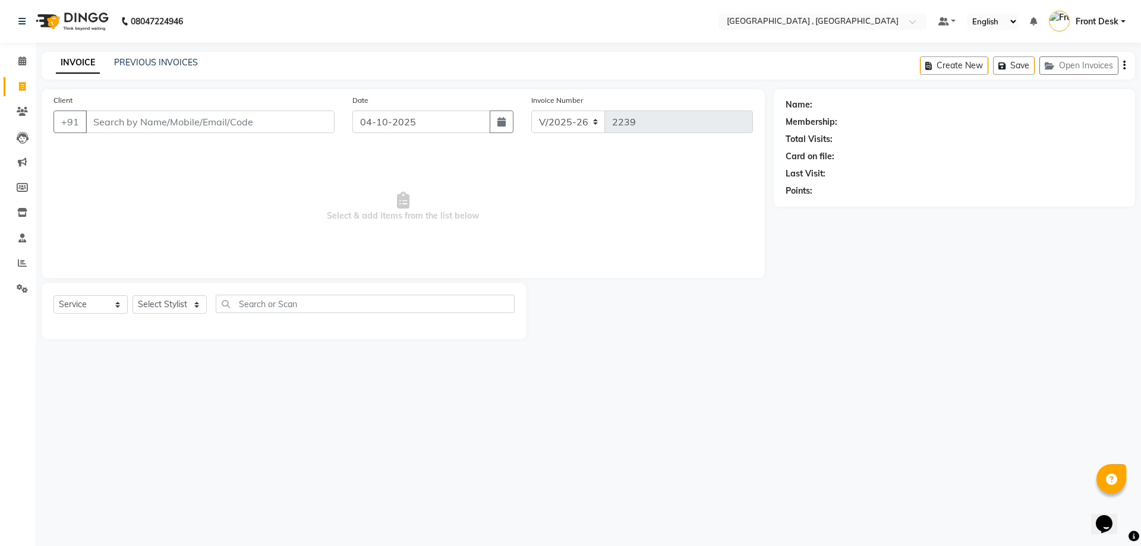
click at [146, 68] on div "PREVIOUS INVOICES" at bounding box center [156, 62] width 84 height 12
click at [126, 61] on link "PREVIOUS INVOICES" at bounding box center [156, 62] width 84 height 11
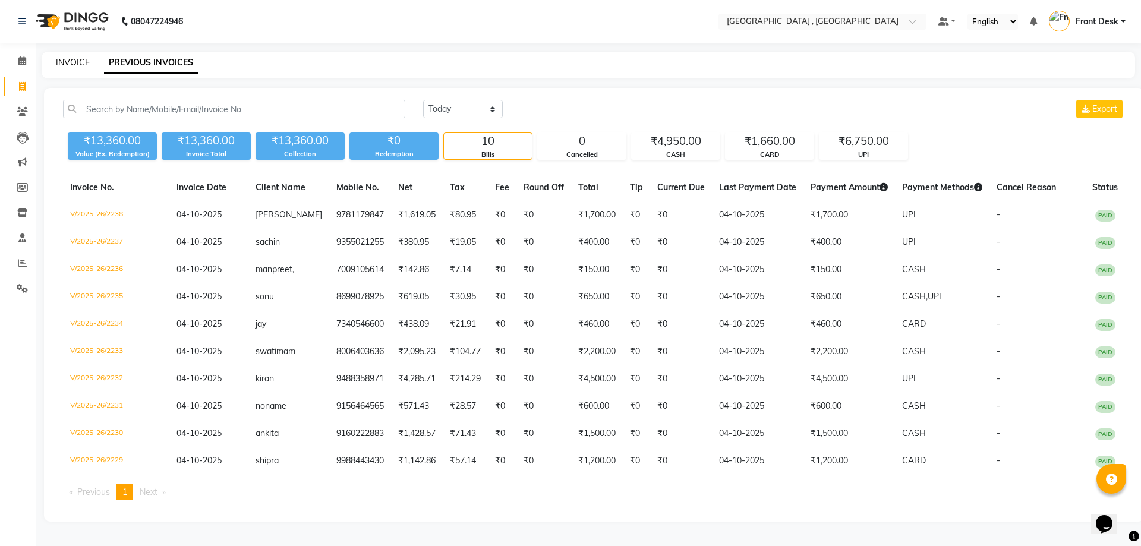
click at [73, 62] on link "INVOICE" at bounding box center [73, 62] width 34 height 11
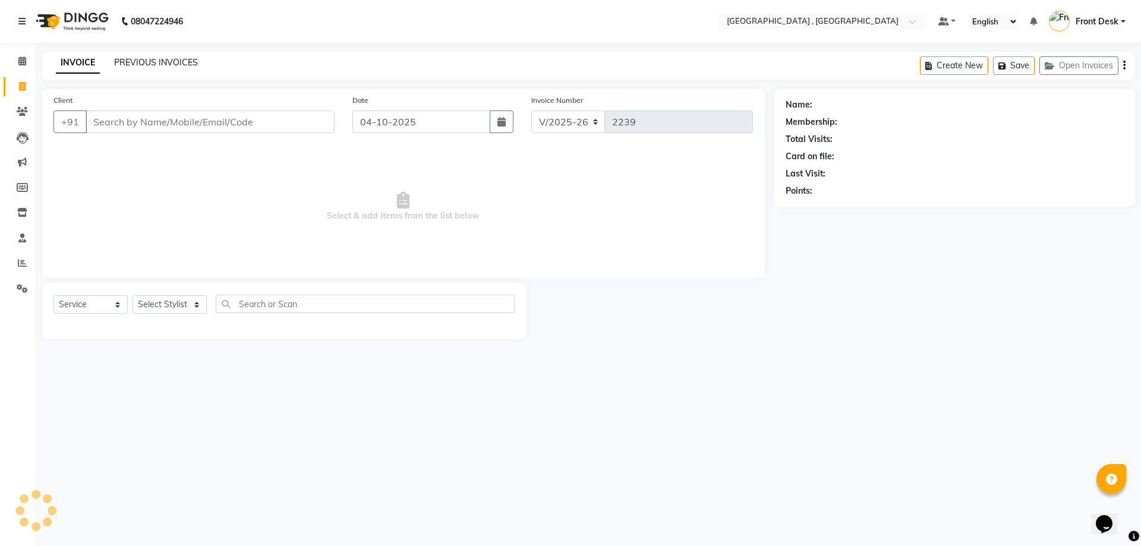
click at [115, 64] on link "PREVIOUS INVOICES" at bounding box center [156, 62] width 84 height 11
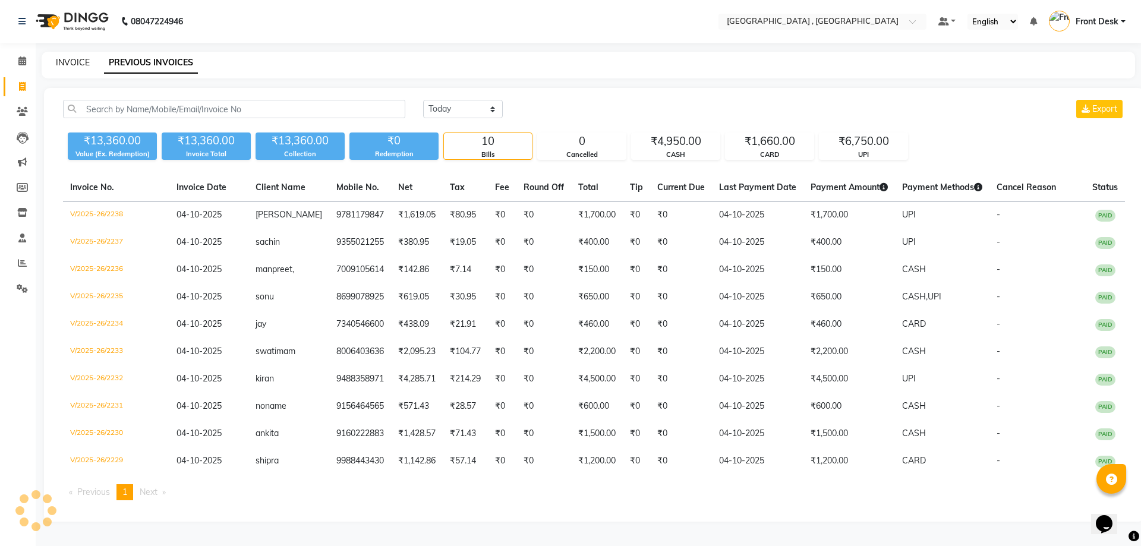
click at [78, 65] on link "INVOICE" at bounding box center [73, 62] width 34 height 11
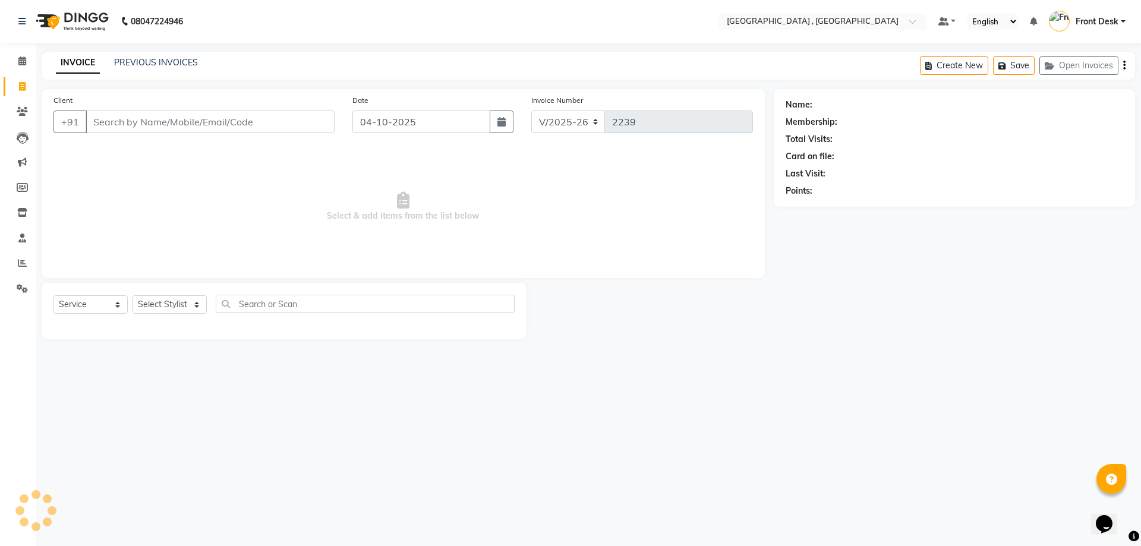
click at [111, 62] on div "INVOICE PREVIOUS INVOICES" at bounding box center [120, 62] width 156 height 12
click at [130, 62] on link "PREVIOUS INVOICES" at bounding box center [156, 62] width 84 height 11
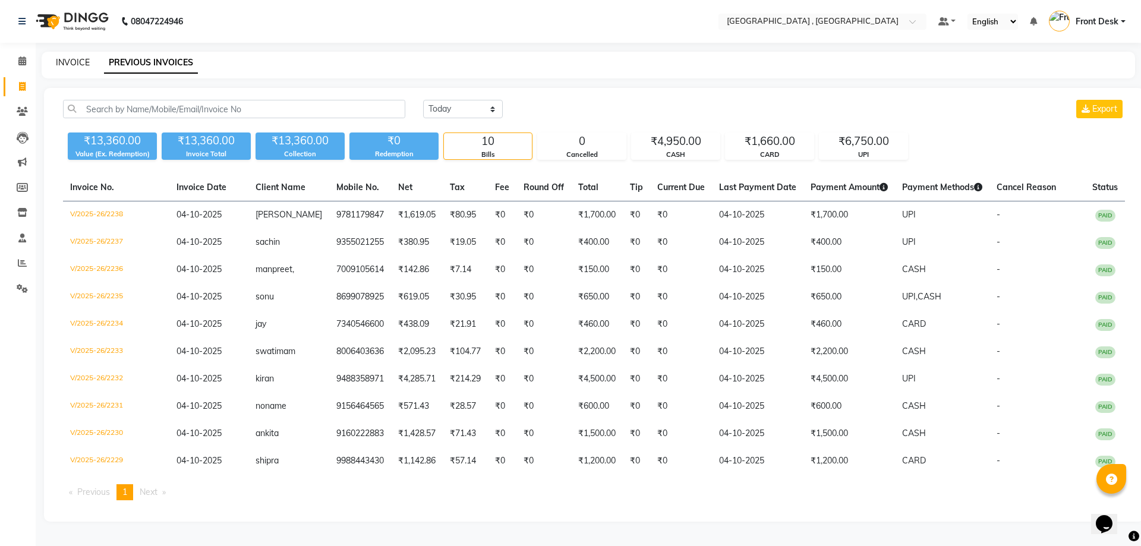
click at [68, 59] on link "INVOICE" at bounding box center [73, 62] width 34 height 11
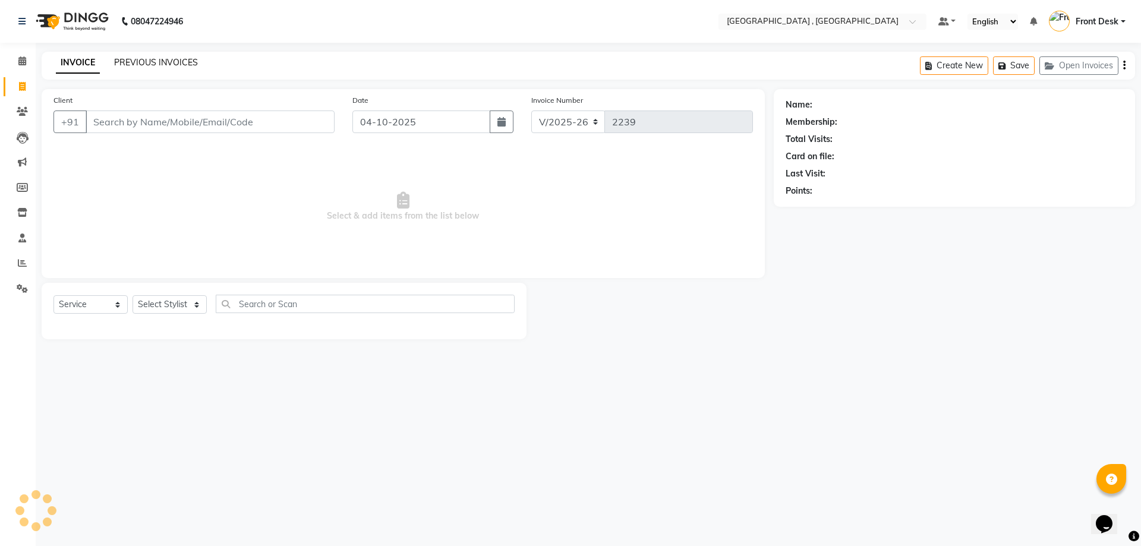
click at [127, 58] on link "PREVIOUS INVOICES" at bounding box center [156, 62] width 84 height 11
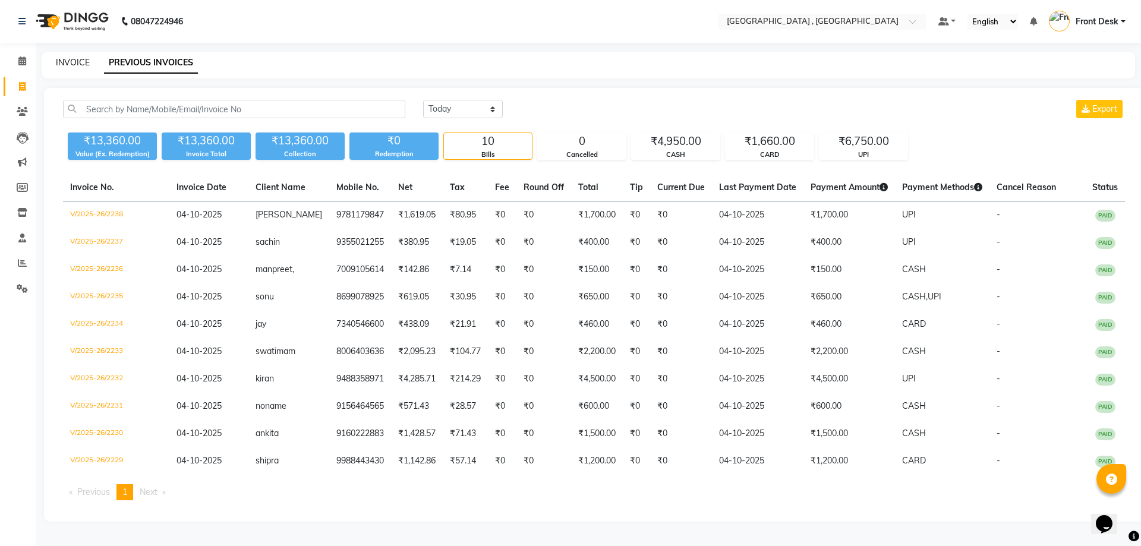
click at [61, 65] on link "INVOICE" at bounding box center [73, 62] width 34 height 11
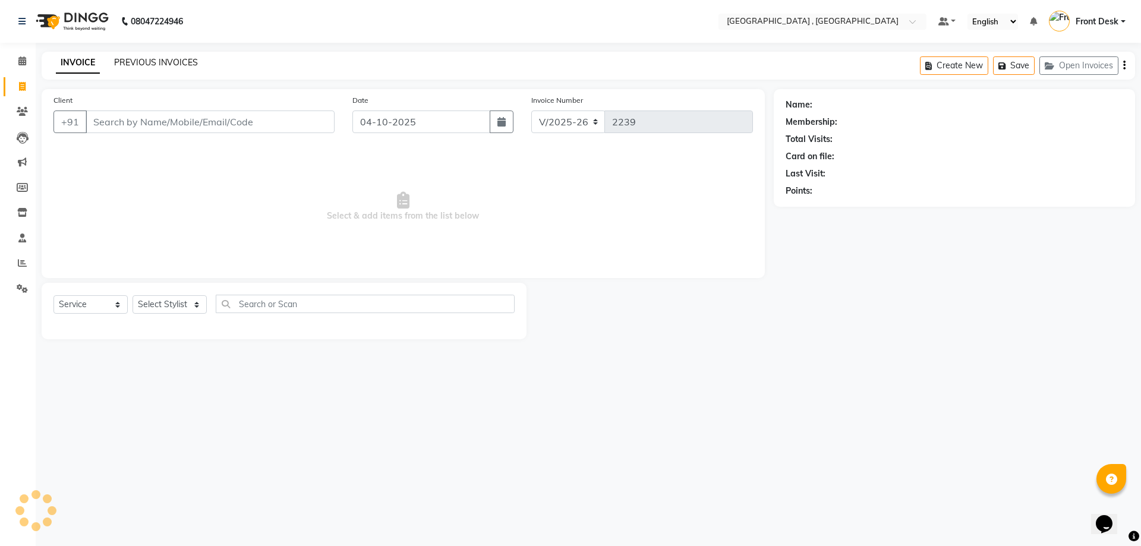
click at [131, 64] on link "PREVIOUS INVOICES" at bounding box center [156, 62] width 84 height 11
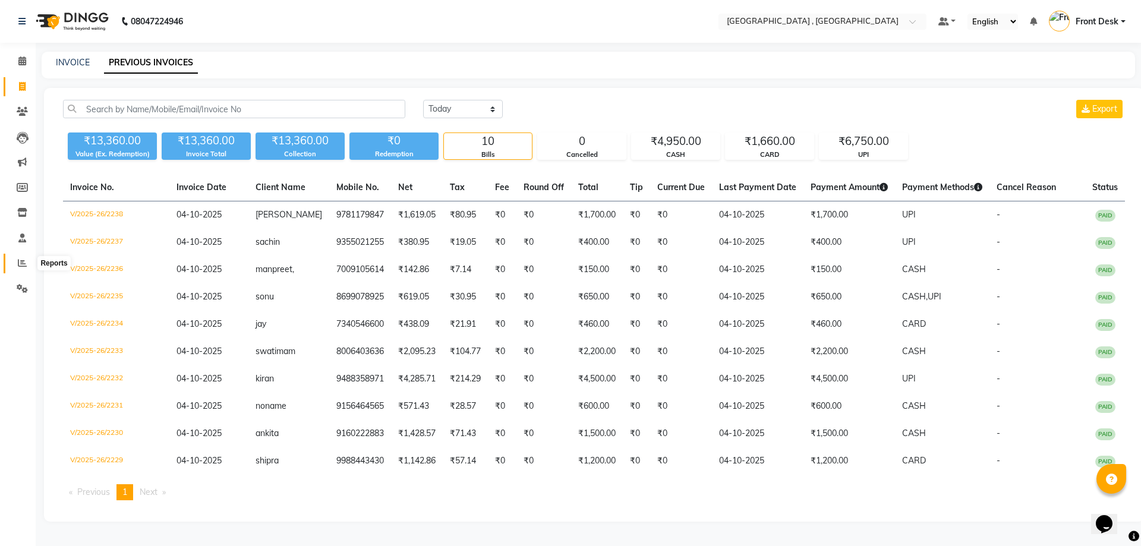
click at [25, 263] on icon at bounding box center [22, 262] width 9 height 9
click at [31, 80] on span at bounding box center [22, 87] width 21 height 14
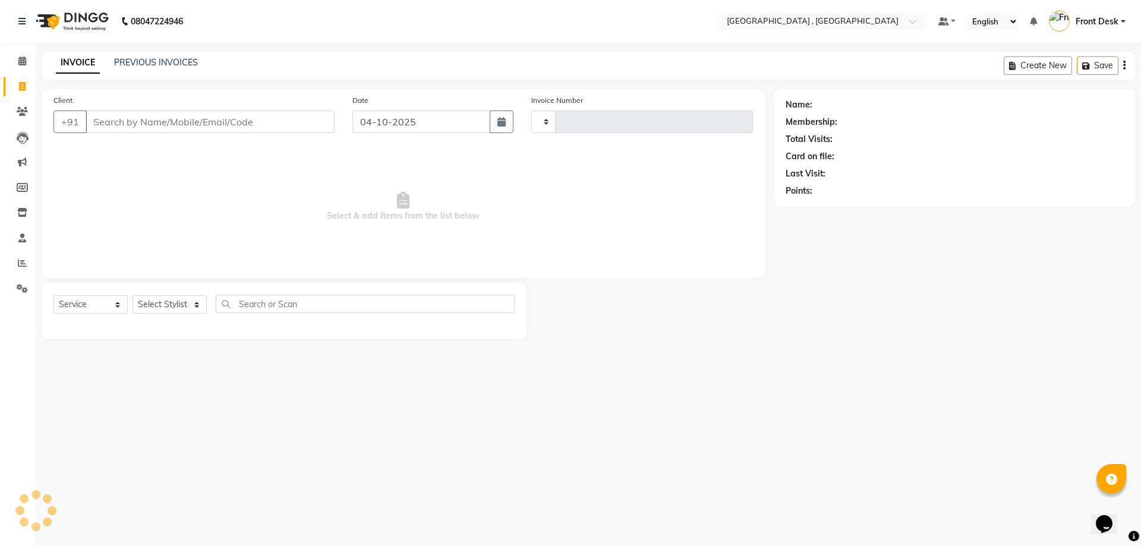
click at [27, 87] on span at bounding box center [22, 87] width 21 height 14
click at [143, 62] on link "PREVIOUS INVOICES" at bounding box center [156, 62] width 84 height 11
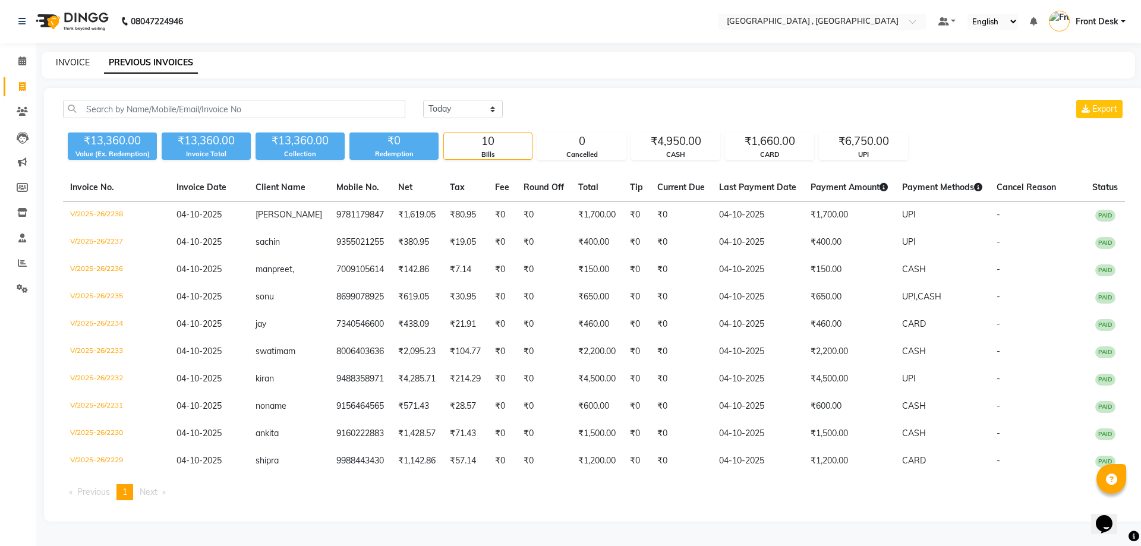
click at [72, 65] on link "INVOICE" at bounding box center [73, 62] width 34 height 11
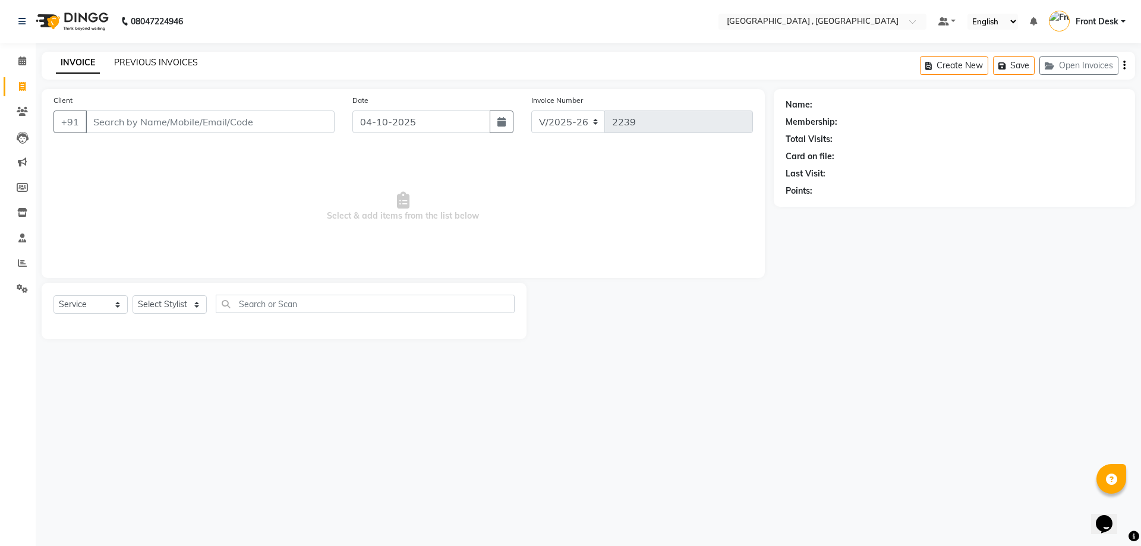
click at [162, 65] on link "PREVIOUS INVOICES" at bounding box center [156, 62] width 84 height 11
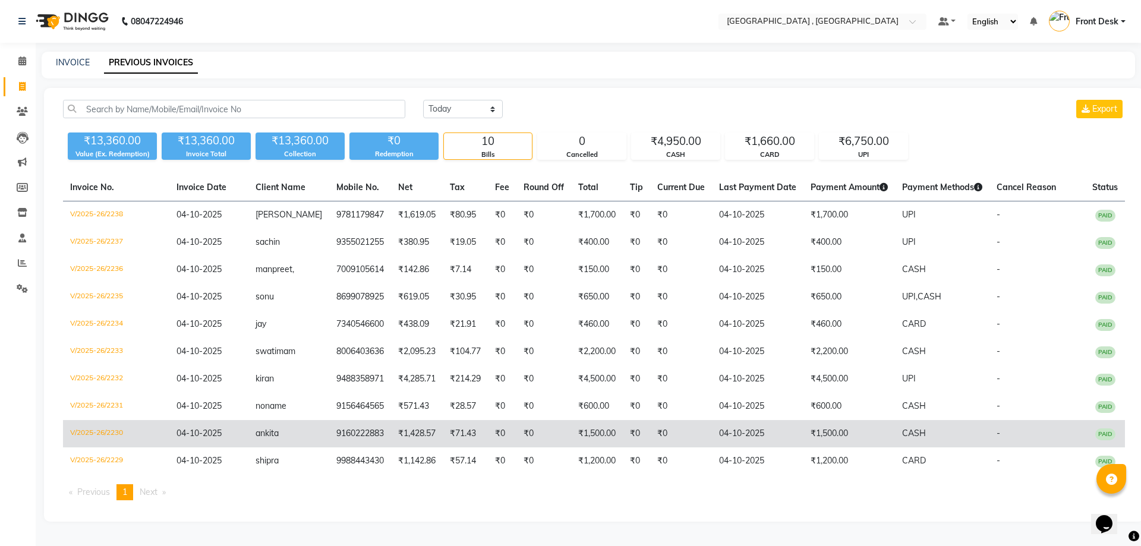
click at [336, 443] on td "9160222883" at bounding box center [360, 433] width 62 height 27
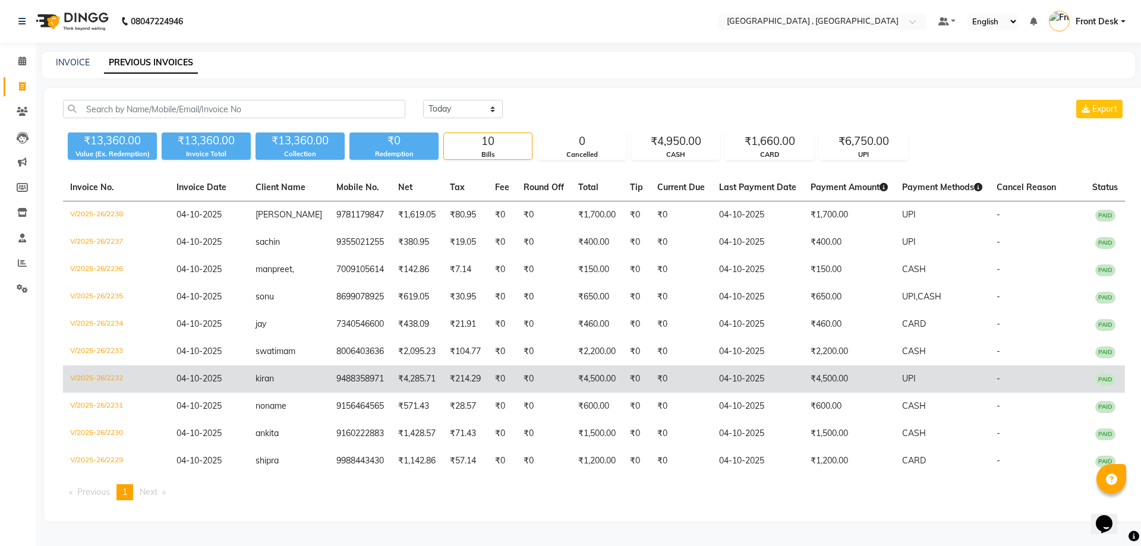
click at [289, 380] on td "kiran" at bounding box center [288, 378] width 81 height 27
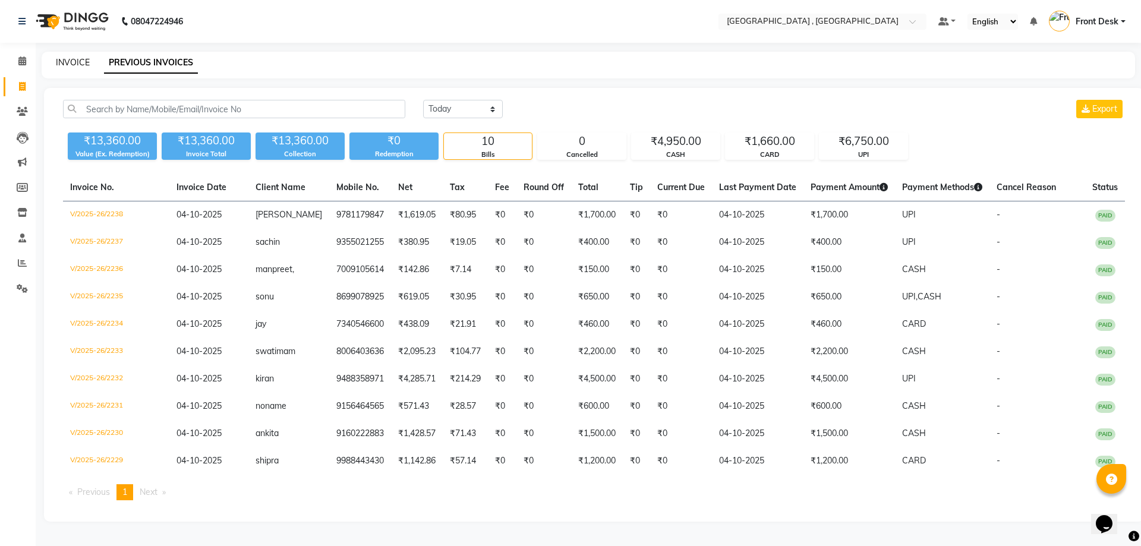
click at [65, 67] on link "INVOICE" at bounding box center [73, 62] width 34 height 11
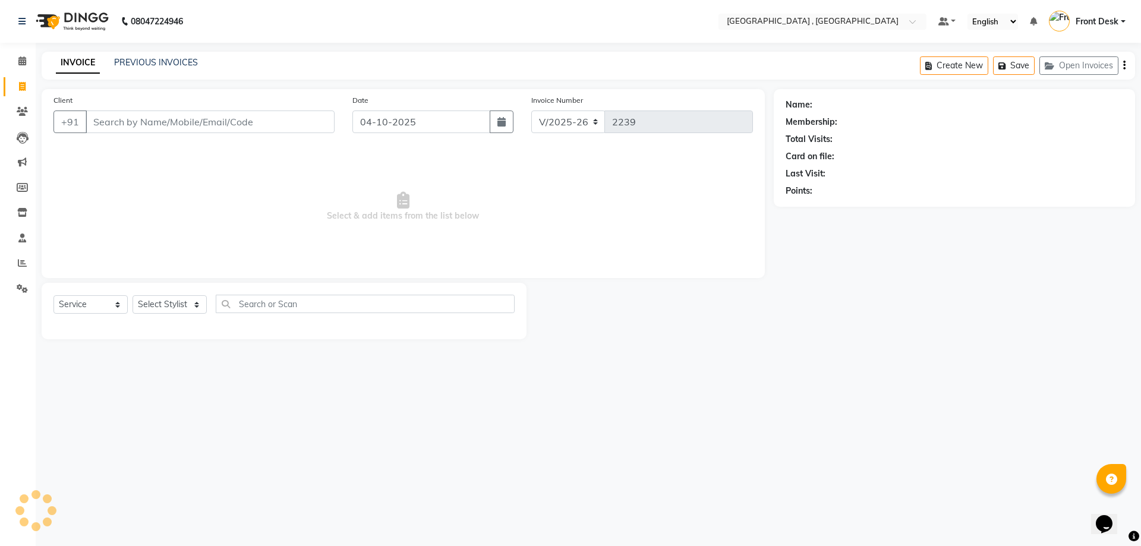
click at [113, 113] on input "Client" at bounding box center [210, 121] width 249 height 23
click at [188, 130] on input "Client" at bounding box center [210, 121] width 249 height 23
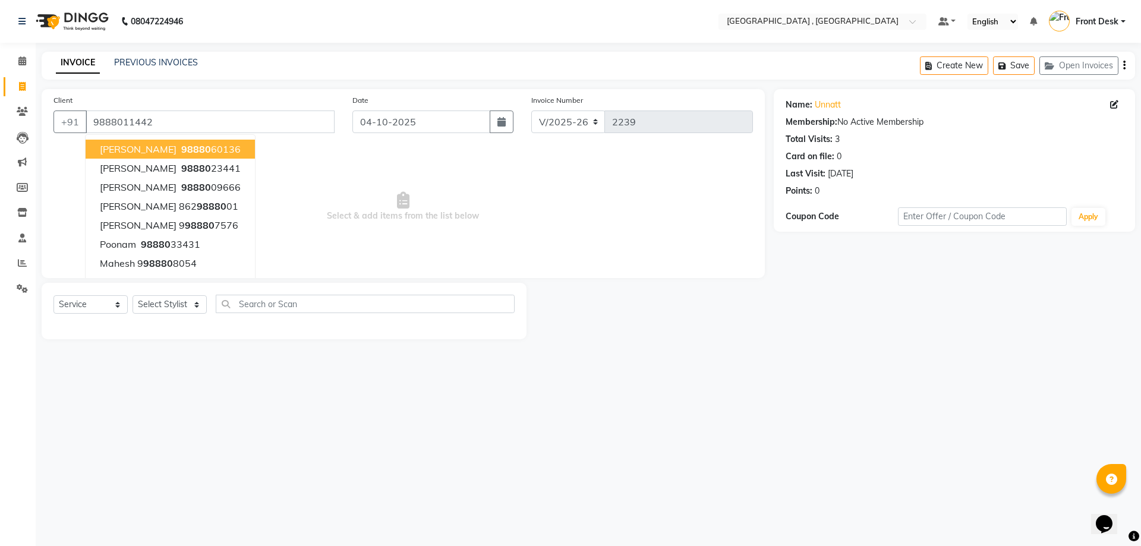
click at [370, 175] on span "Select & add items from the list below" at bounding box center [402, 206] width 699 height 119
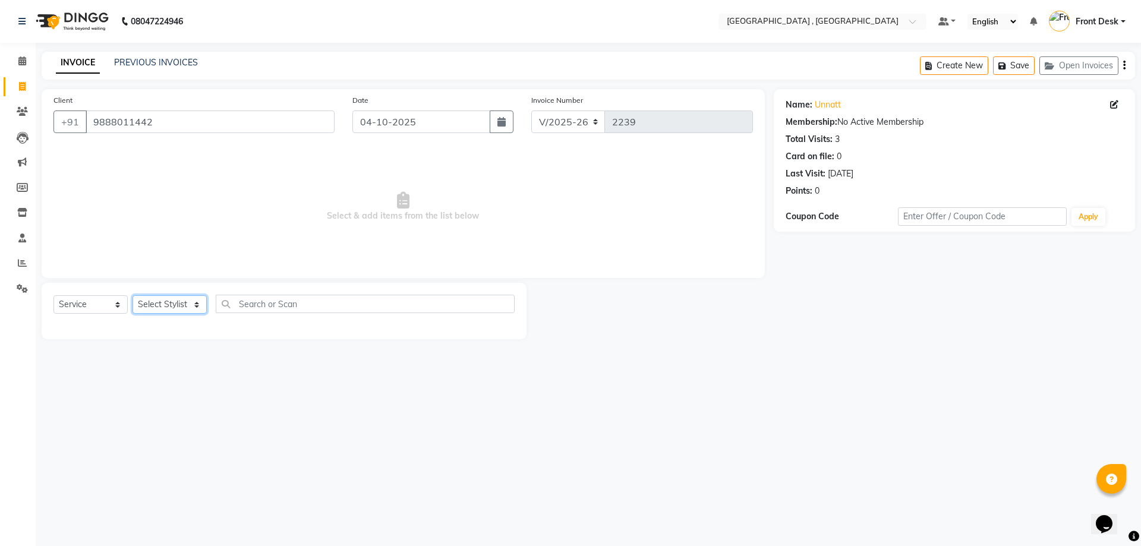
click at [175, 300] on select "Select Stylist" at bounding box center [169, 304] width 74 height 18
click at [170, 306] on select "Select Stylist" at bounding box center [169, 304] width 74 height 18
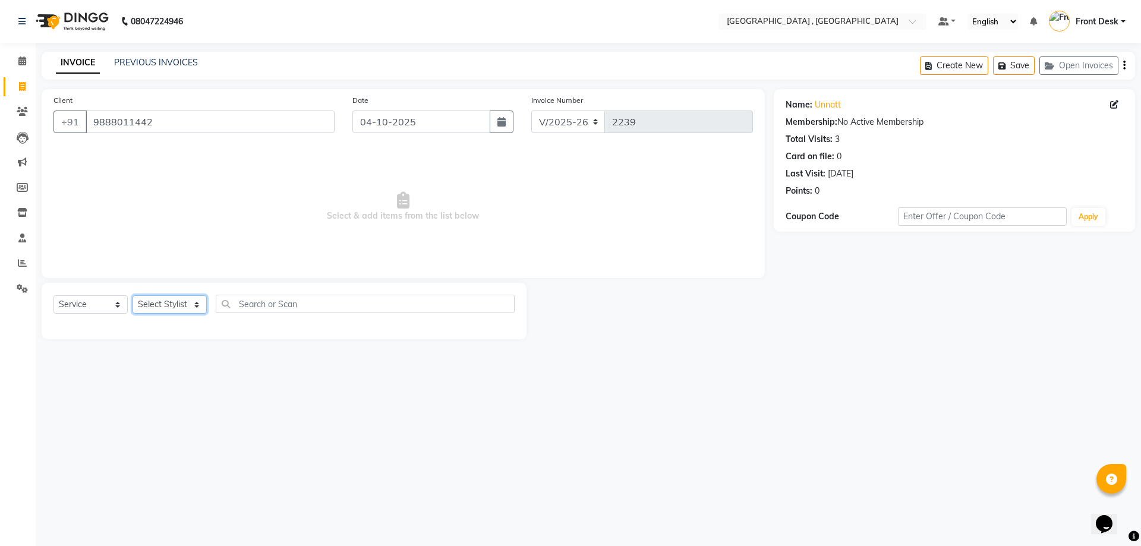
click at [170, 306] on select "Select Stylist" at bounding box center [169, 304] width 74 height 18
drag, startPoint x: 170, startPoint y: 306, endPoint x: 161, endPoint y: 311, distance: 10.6
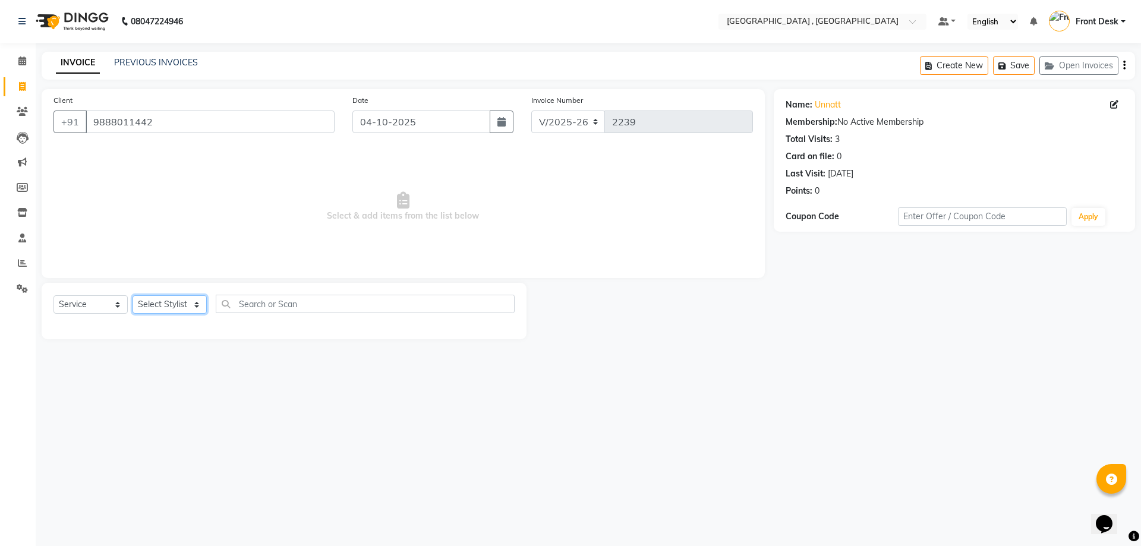
click at [170, 306] on select "Select Stylist" at bounding box center [169, 304] width 74 height 18
click at [159, 311] on select "Select Stylist" at bounding box center [169, 304] width 74 height 18
click at [100, 296] on div "Select Service Product Membership Package Voucher Prepaid Gift Card Select Styl…" at bounding box center [284, 311] width 485 height 56
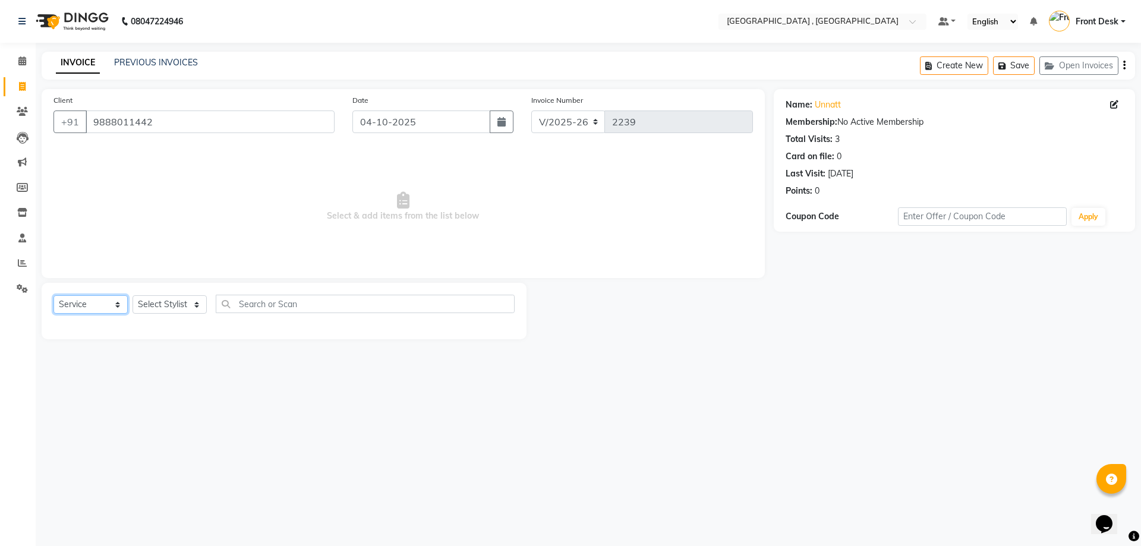
click at [100, 309] on select "Select Service Product Membership Package Voucher Prepaid Gift Card" at bounding box center [90, 304] width 74 height 18
click at [53, 295] on select "Select Service Product Membership Package Voucher Prepaid Gift Card" at bounding box center [90, 304] width 74 height 18
click at [145, 309] on select "Select Stylist" at bounding box center [169, 304] width 74 height 18
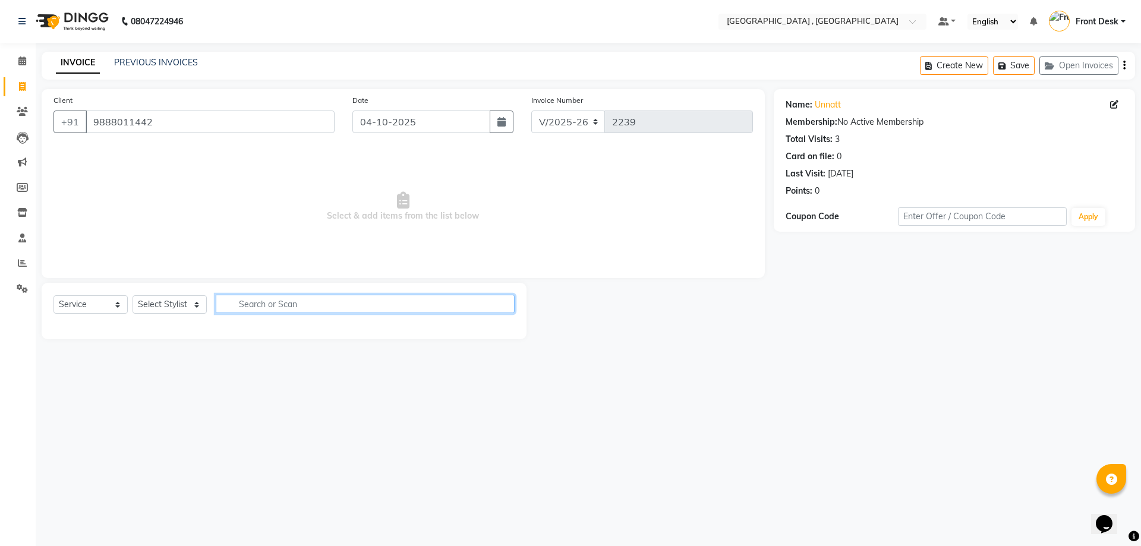
click at [269, 299] on input "text" at bounding box center [365, 304] width 299 height 18
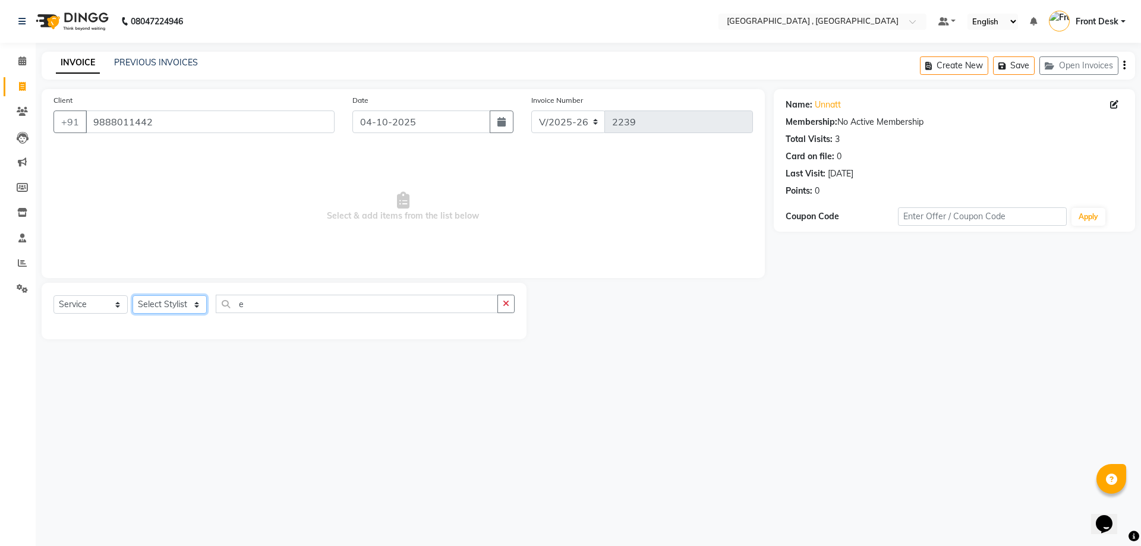
click at [138, 313] on select "Select Stylist" at bounding box center [169, 304] width 74 height 18
click at [147, 304] on select "Select Stylist" at bounding box center [169, 304] width 74 height 18
drag, startPoint x: 174, startPoint y: 125, endPoint x: 95, endPoint y: 130, distance: 79.2
click at [95, 131] on input "9888011442" at bounding box center [210, 121] width 249 height 23
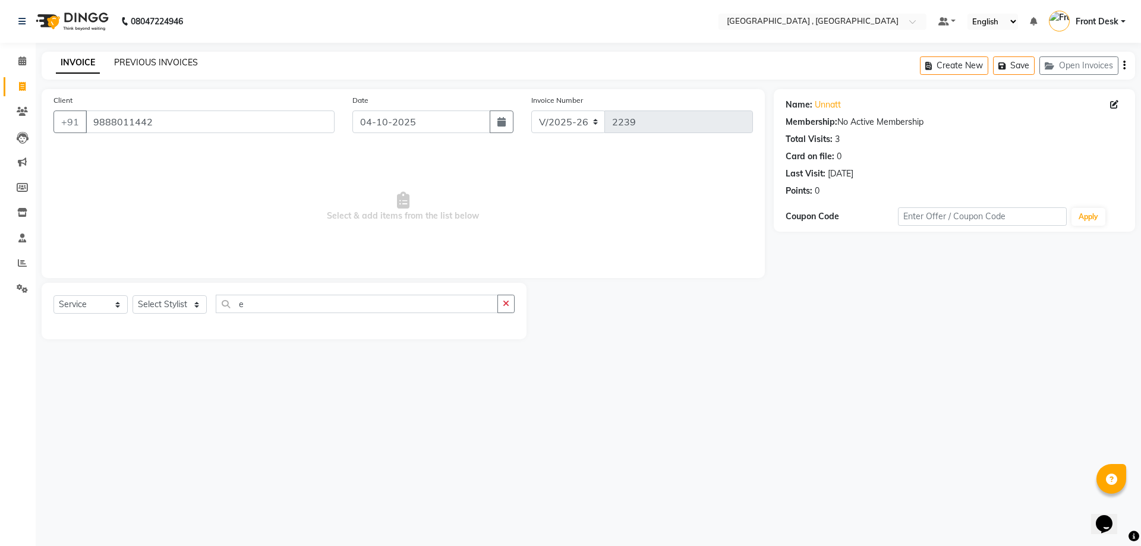
click at [165, 67] on link "PREVIOUS INVOICES" at bounding box center [156, 62] width 84 height 11
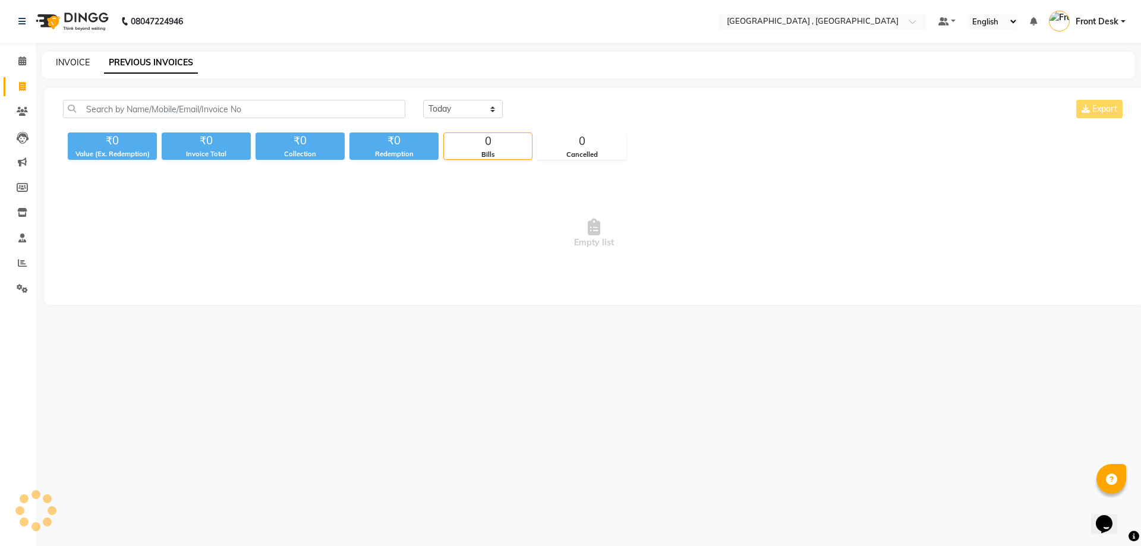
click at [79, 61] on link "INVOICE" at bounding box center [73, 62] width 34 height 11
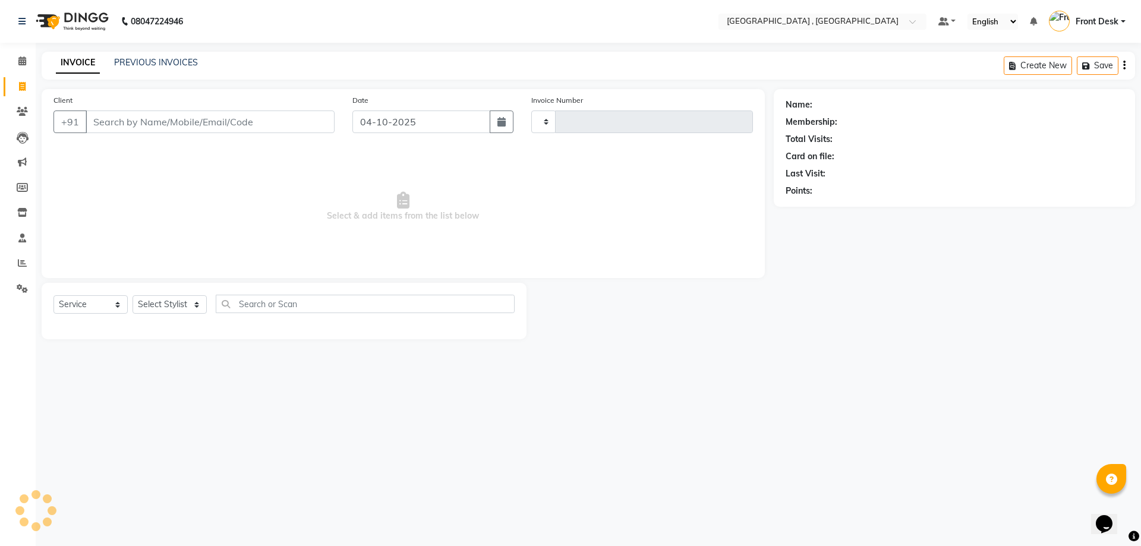
click at [145, 121] on input "Client" at bounding box center [210, 121] width 249 height 23
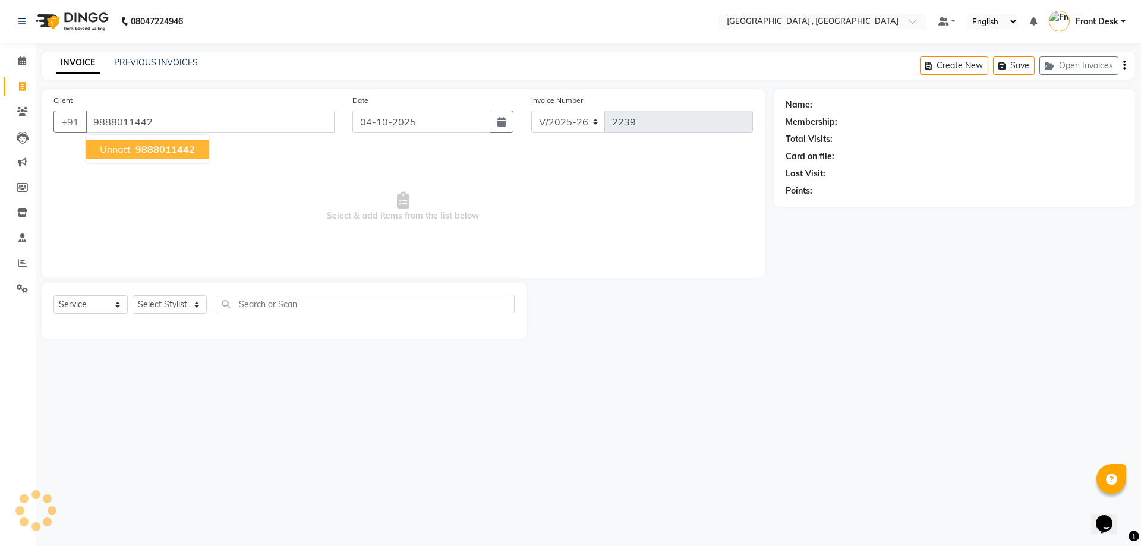
click at [167, 148] on span "9888011442" at bounding box center [164, 149] width 59 height 12
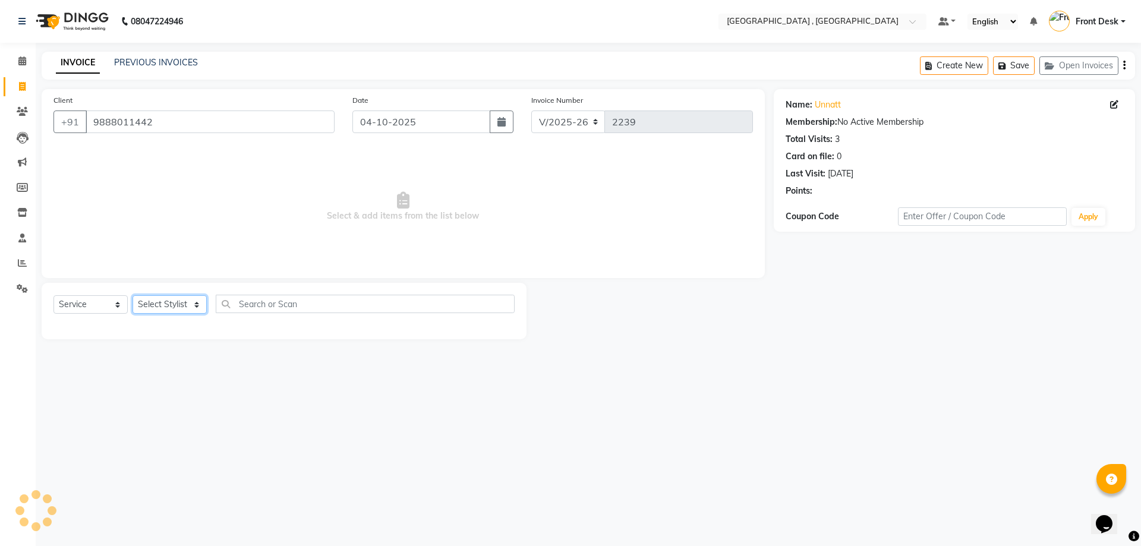
click at [165, 301] on select "Select Stylist" at bounding box center [169, 304] width 74 height 18
click at [132, 295] on select "Select Stylist anand anil anuj [PERSON_NAME] mam [PERSON_NAME] Front Desk [PERS…" at bounding box center [169, 304] width 74 height 18
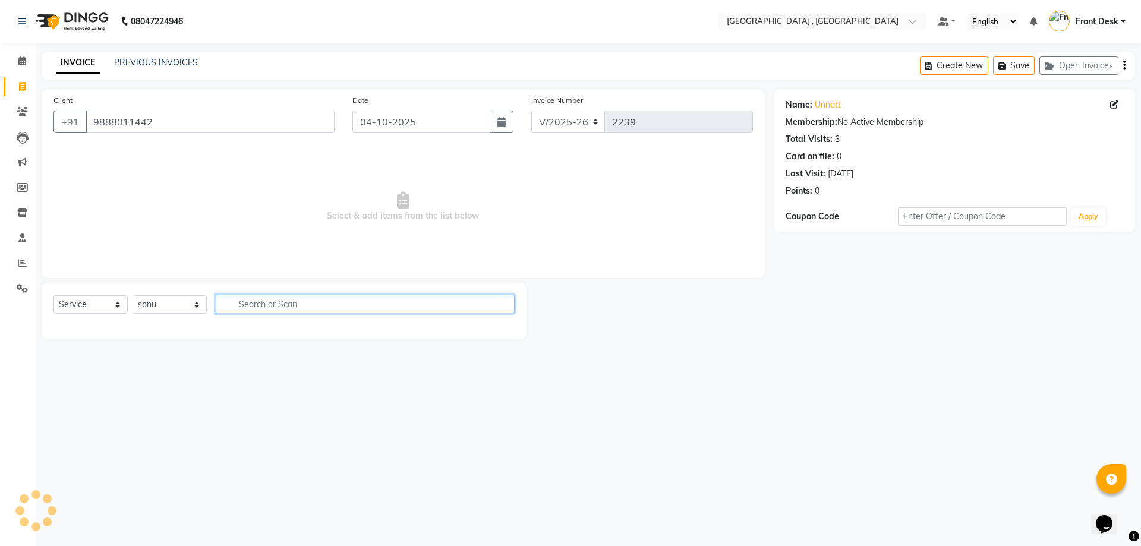
click at [252, 301] on input "text" at bounding box center [365, 304] width 299 height 18
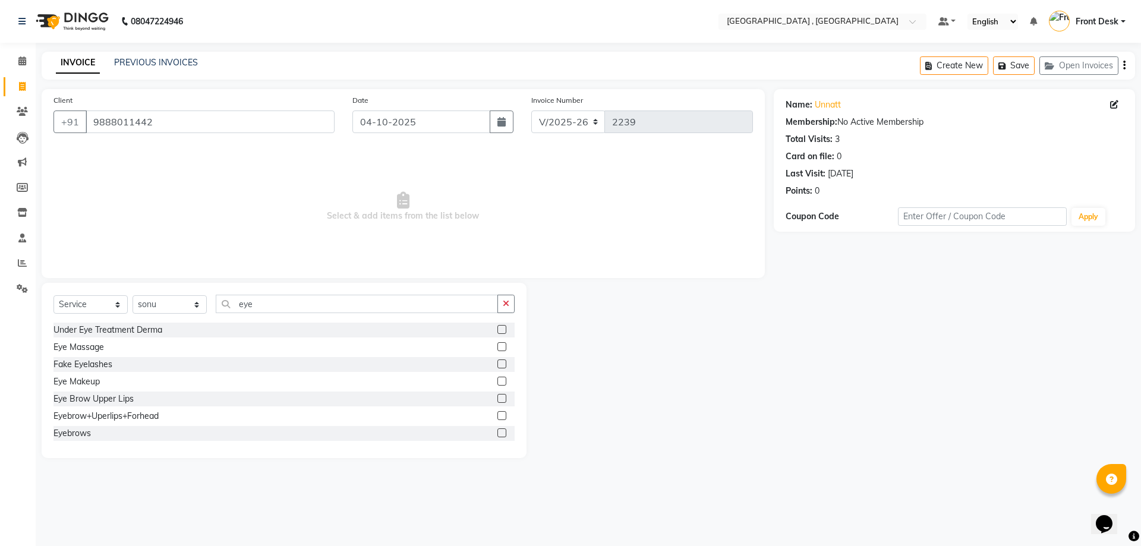
click at [497, 432] on label at bounding box center [501, 432] width 9 height 9
click at [497, 432] on input "checkbox" at bounding box center [501, 434] width 8 height 8
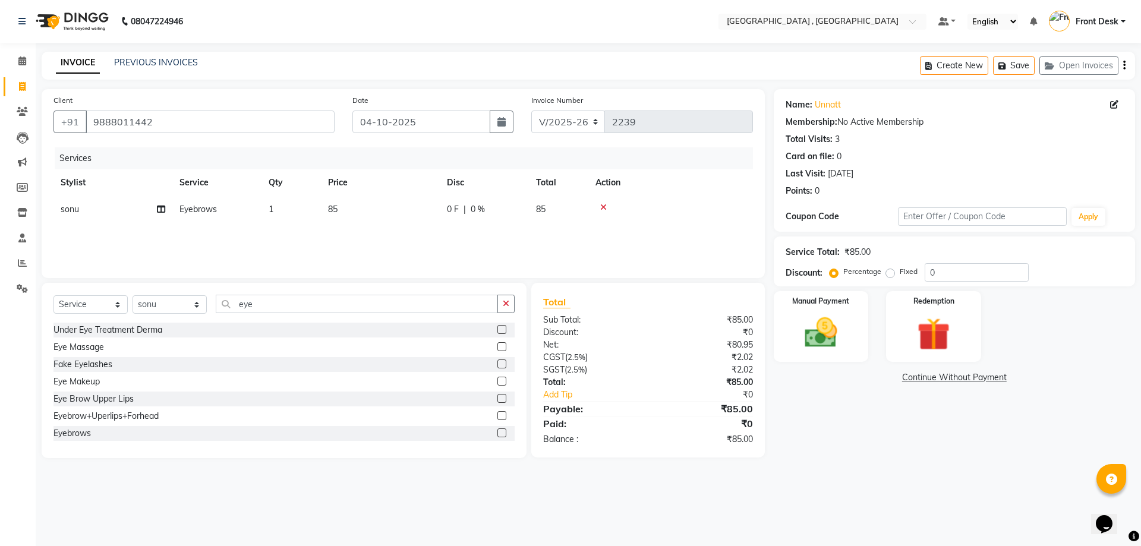
click at [334, 211] on span "85" at bounding box center [333, 209] width 10 height 11
drag, startPoint x: 406, startPoint y: 210, endPoint x: 379, endPoint y: 213, distance: 26.8
click at [380, 212] on td "85" at bounding box center [436, 218] width 119 height 45
click at [458, 246] on div "Services Stylist Service Qty Price Disc Total Action anand anil anuj [PERSON_NA…" at bounding box center [402, 206] width 699 height 119
click at [830, 313] on div "Manual Payment" at bounding box center [820, 326] width 99 height 73
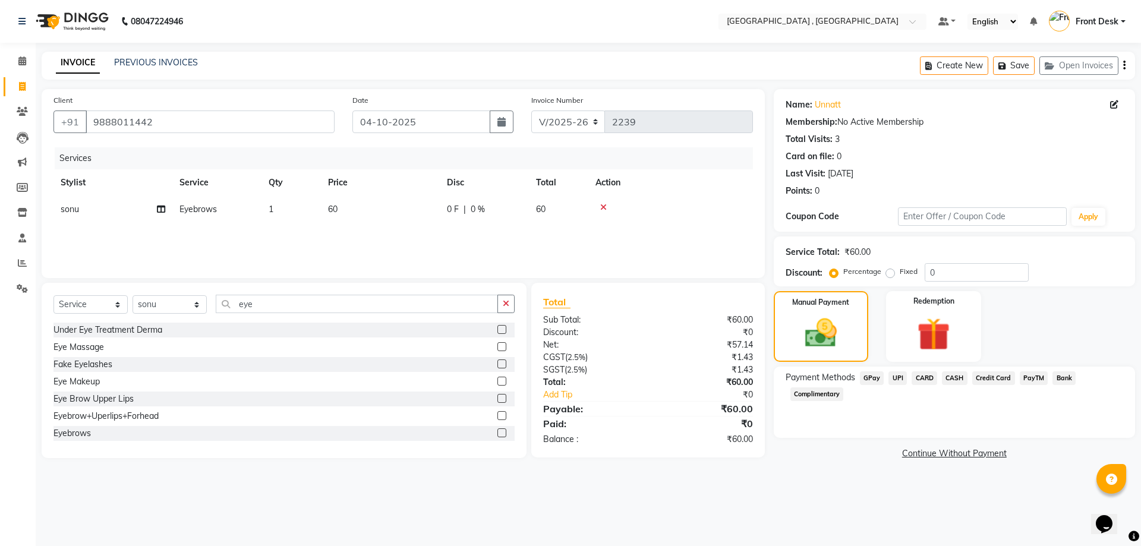
click at [898, 380] on span "UPI" at bounding box center [897, 378] width 18 height 14
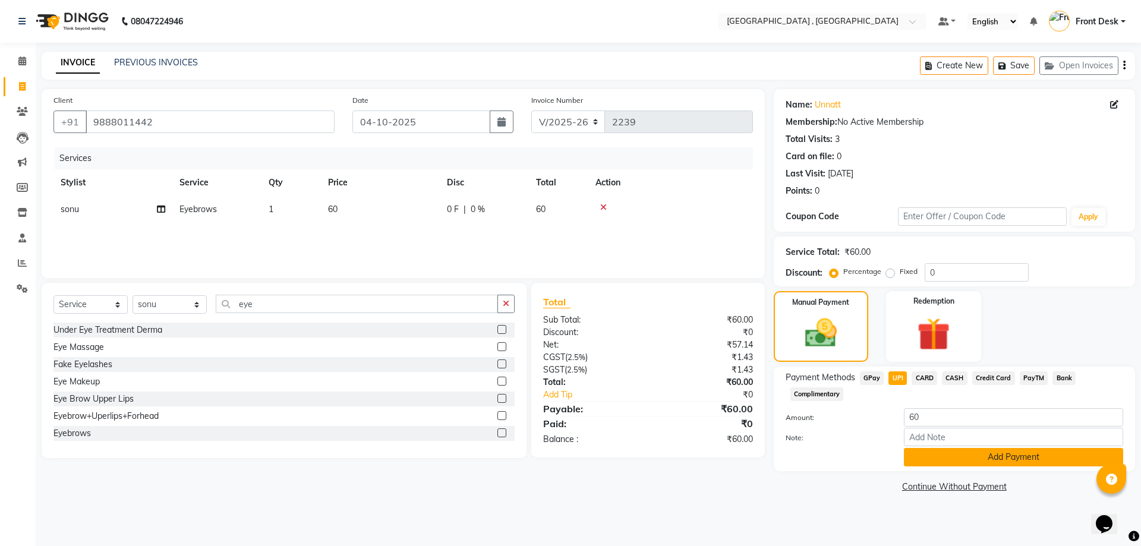
click at [990, 456] on button "Add Payment" at bounding box center [1013, 457] width 219 height 18
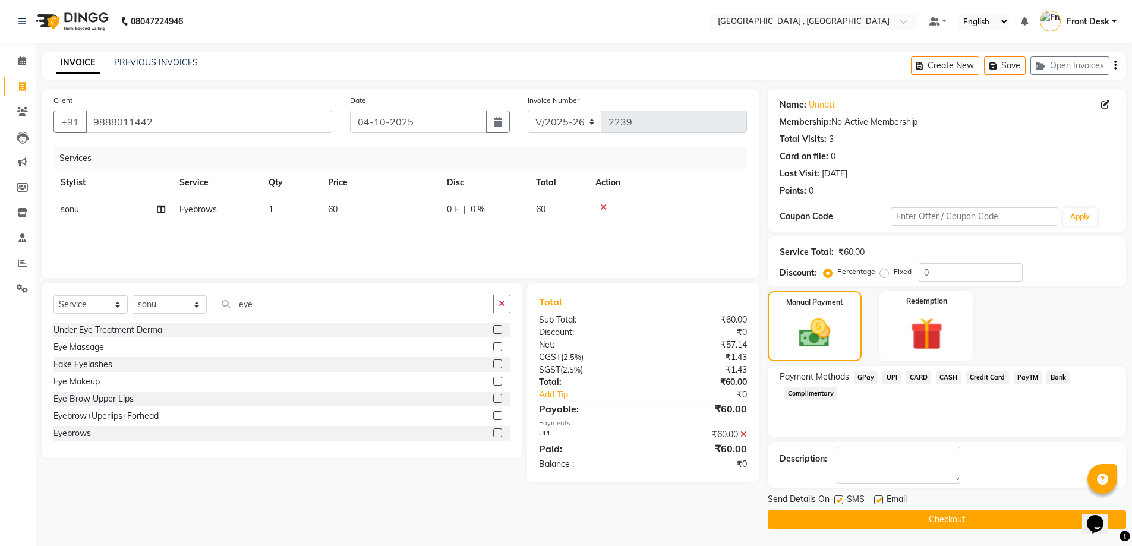
click at [883, 516] on button "Checkout" at bounding box center [947, 519] width 358 height 18
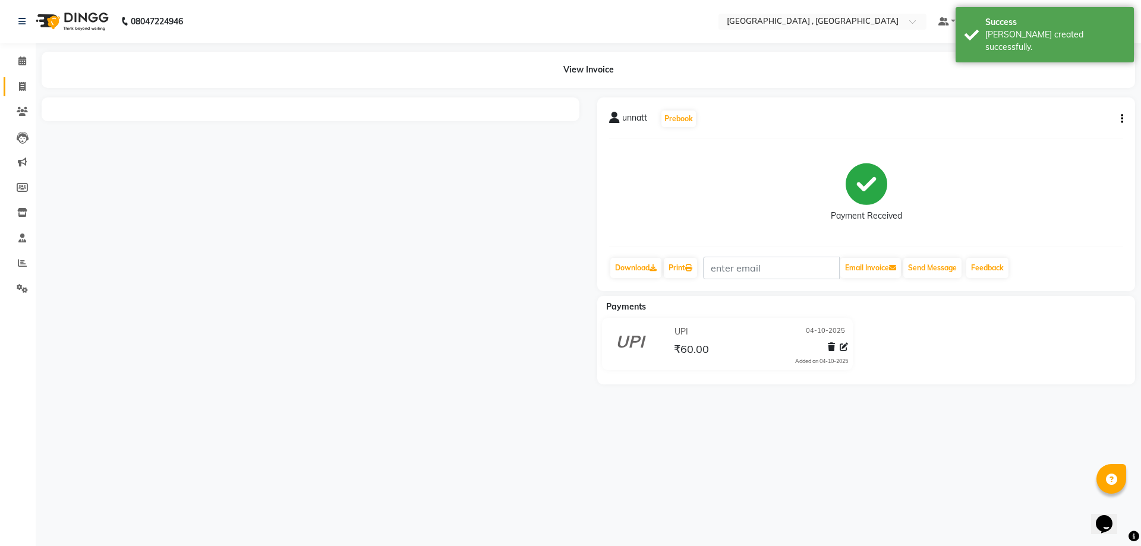
click at [27, 89] on span at bounding box center [22, 87] width 21 height 14
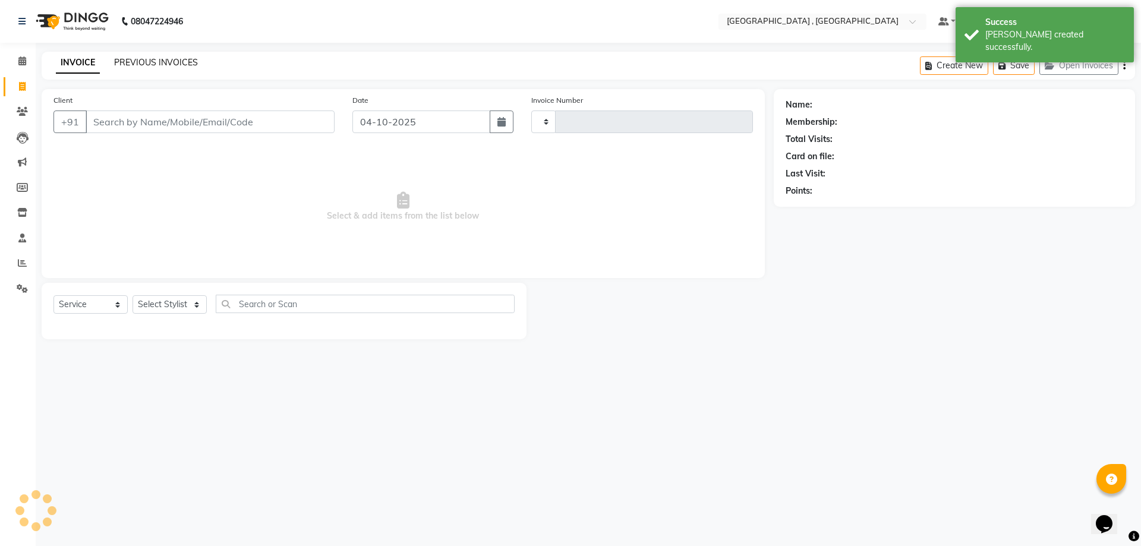
click at [151, 65] on link "PREVIOUS INVOICES" at bounding box center [156, 62] width 84 height 11
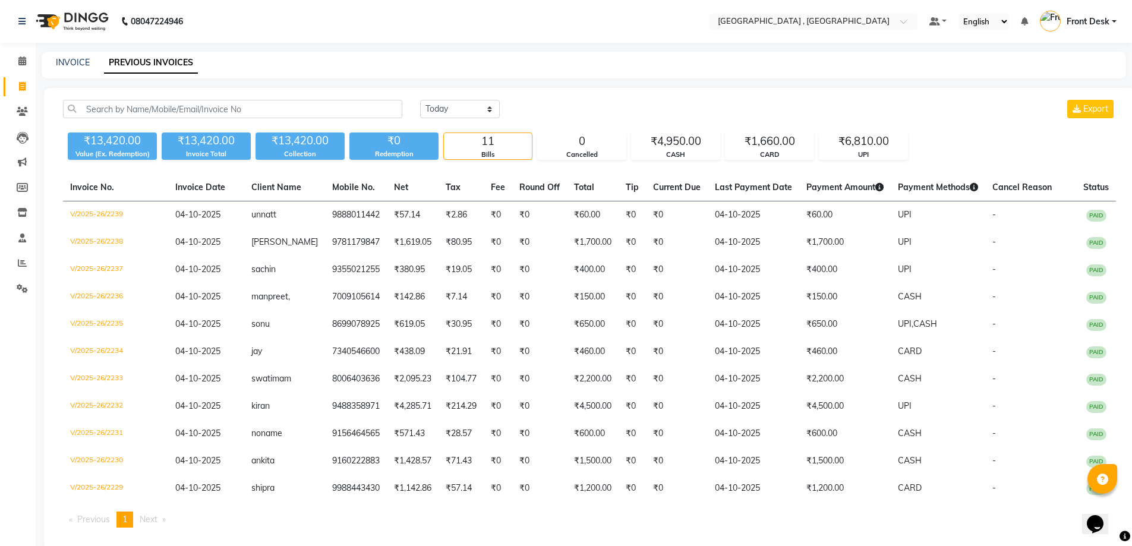
click at [75, 69] on div "INVOICE PREVIOUS INVOICES" at bounding box center [584, 65] width 1084 height 27
click at [79, 61] on link "INVOICE" at bounding box center [73, 62] width 34 height 11
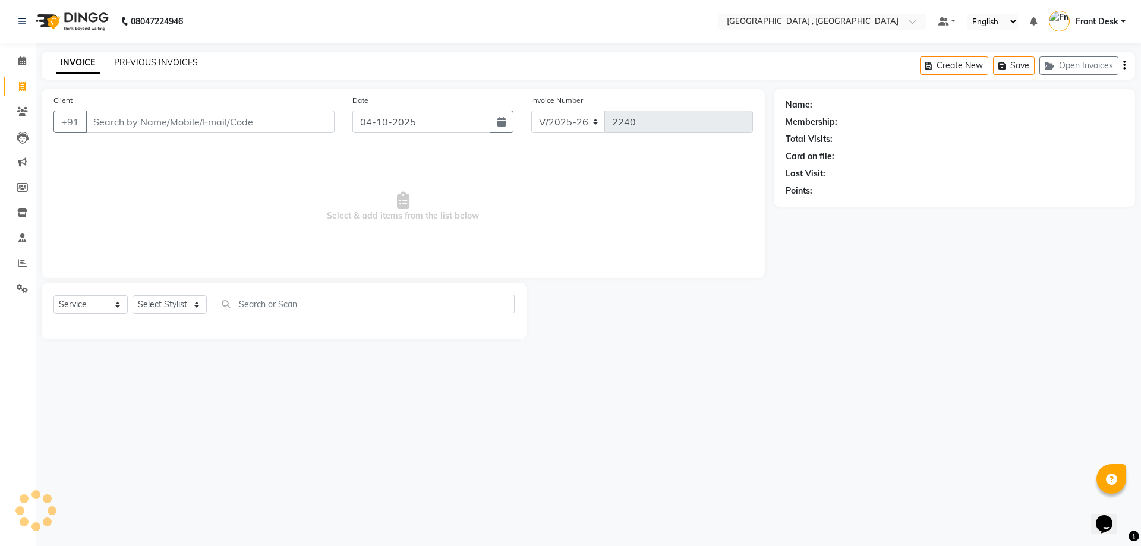
click at [134, 60] on link "PREVIOUS INVOICES" at bounding box center [156, 62] width 84 height 11
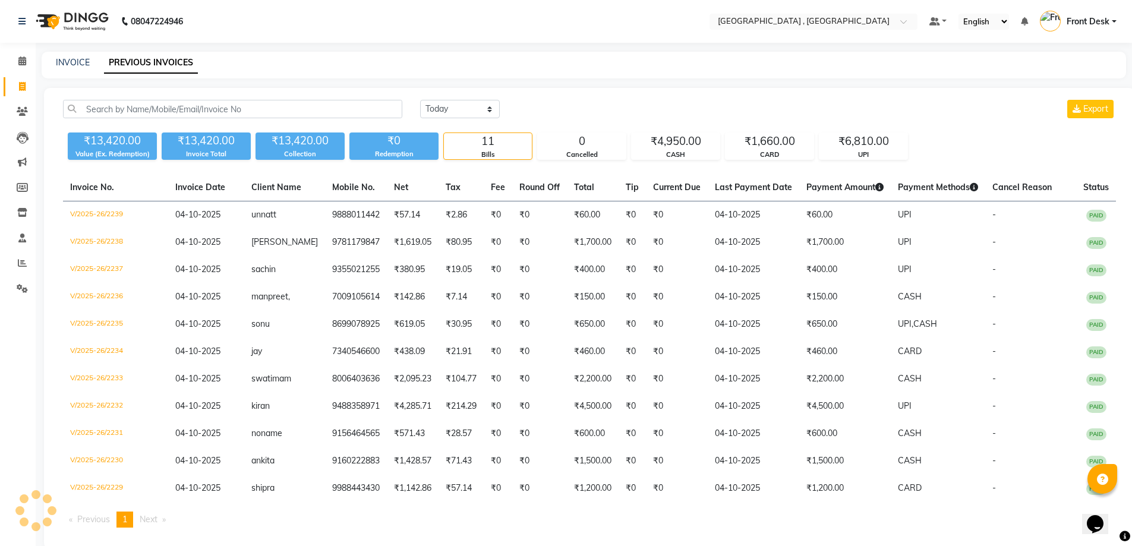
click at [31, 80] on li "Invoice" at bounding box center [18, 87] width 36 height 26
click at [30, 81] on span at bounding box center [22, 87] width 21 height 14
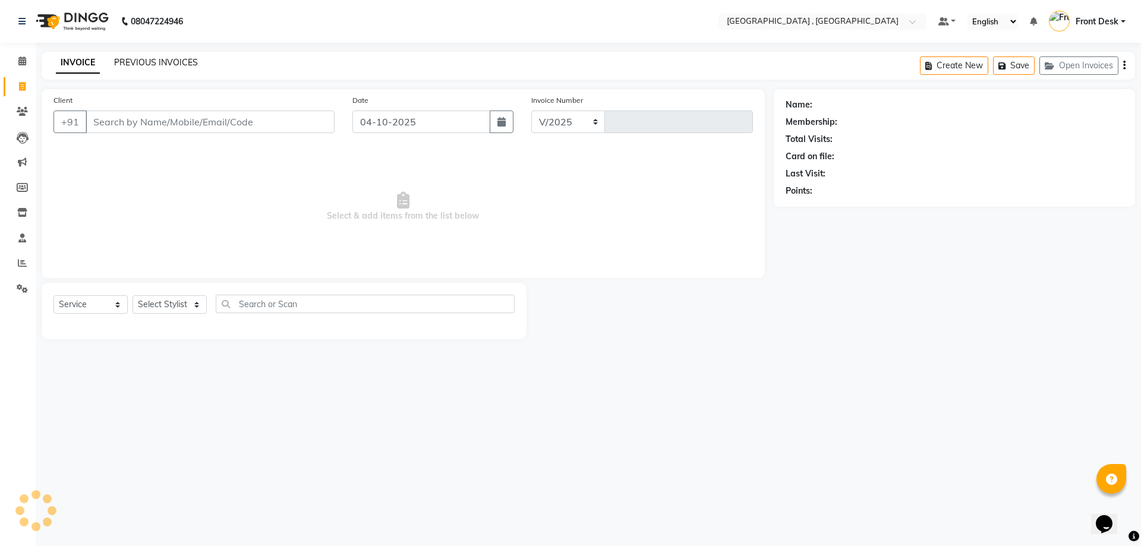
click at [120, 61] on link "PREVIOUS INVOICES" at bounding box center [156, 62] width 84 height 11
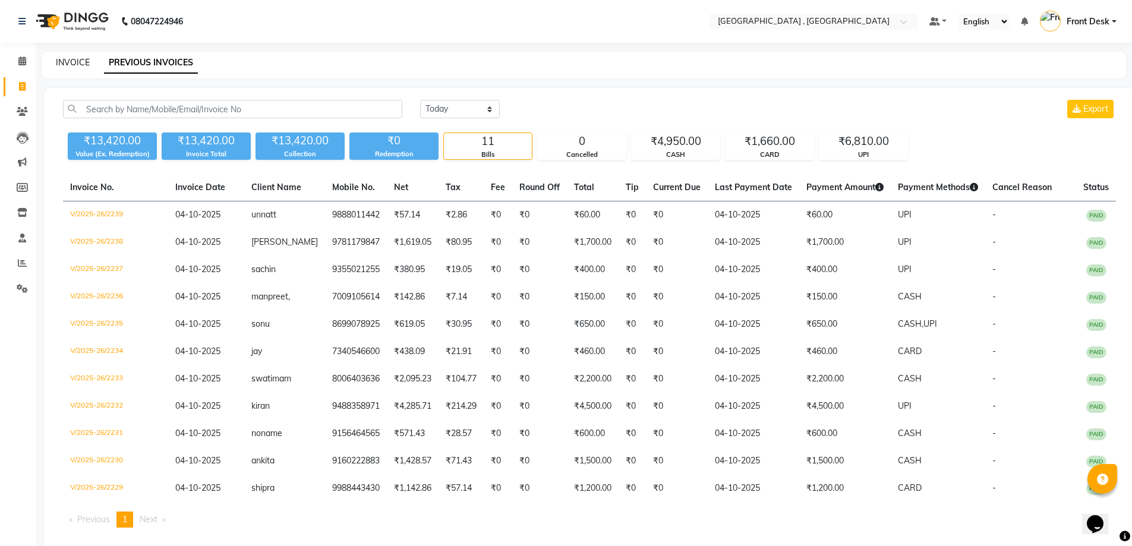
click at [62, 62] on link "INVOICE" at bounding box center [73, 62] width 34 height 11
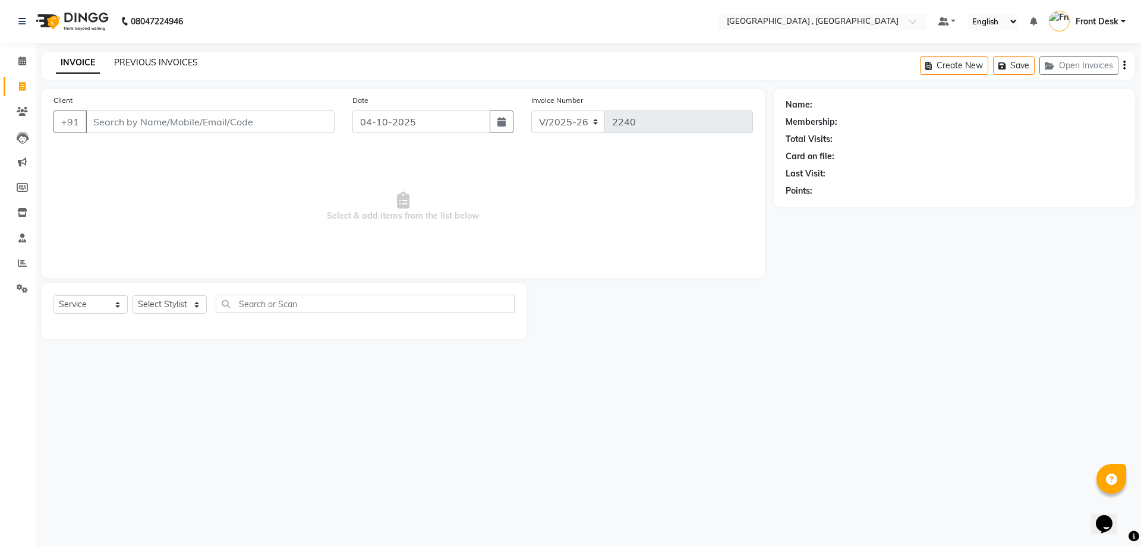
click at [120, 59] on link "PREVIOUS INVOICES" at bounding box center [156, 62] width 84 height 11
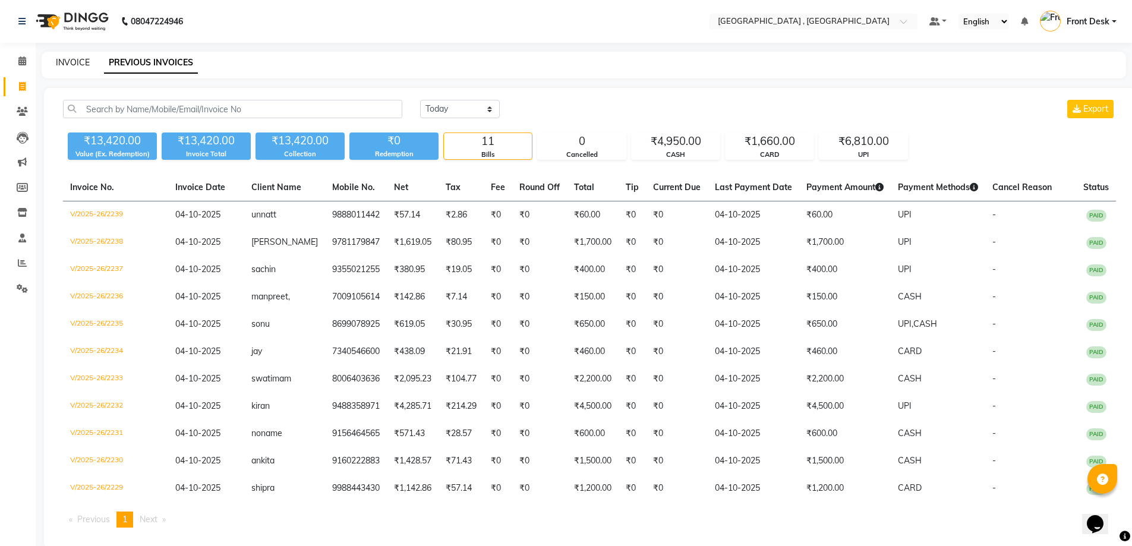
click at [84, 60] on link "INVOICE" at bounding box center [73, 62] width 34 height 11
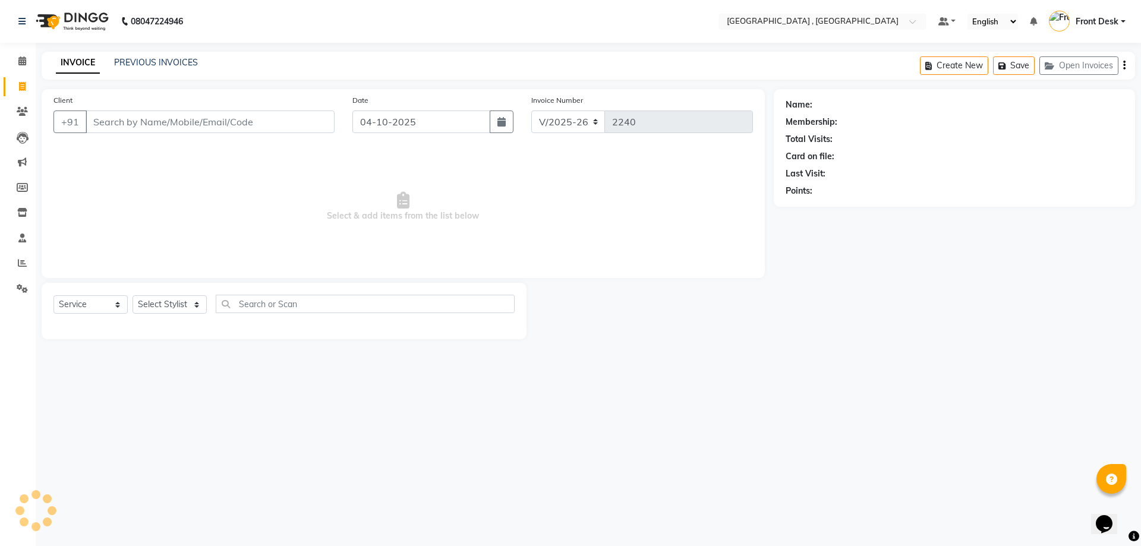
click at [123, 56] on div "PREVIOUS INVOICES" at bounding box center [156, 62] width 84 height 12
click at [125, 62] on link "PREVIOUS INVOICES" at bounding box center [156, 62] width 84 height 11
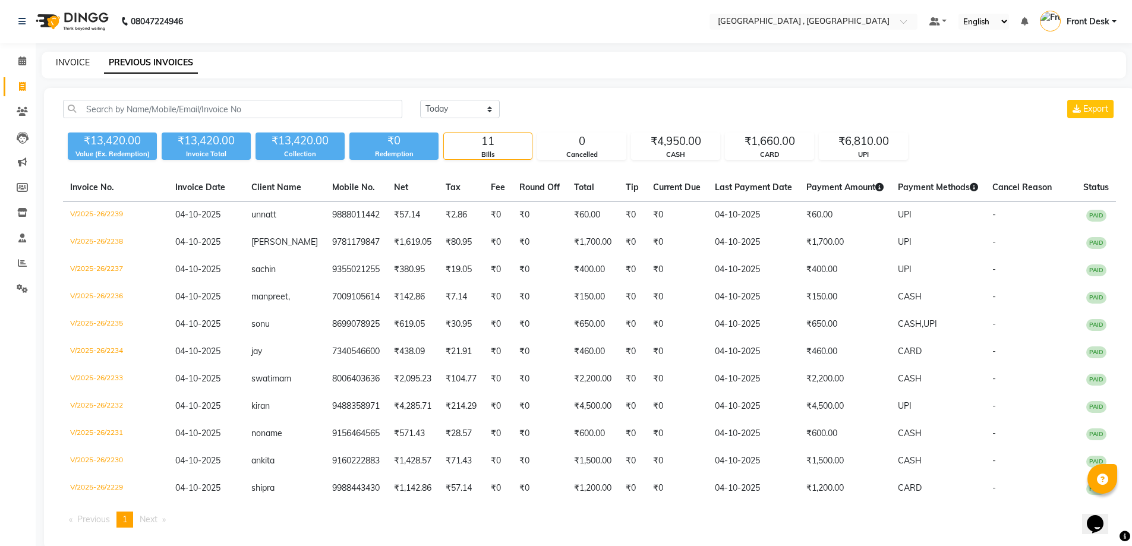
click at [77, 62] on link "INVOICE" at bounding box center [73, 62] width 34 height 11
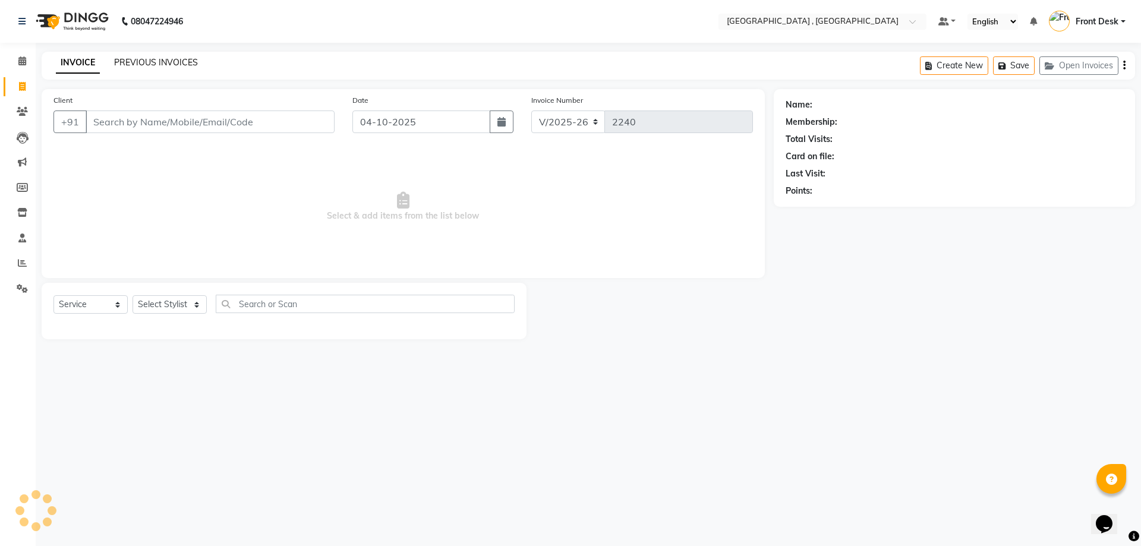
click at [121, 65] on link "PREVIOUS INVOICES" at bounding box center [156, 62] width 84 height 11
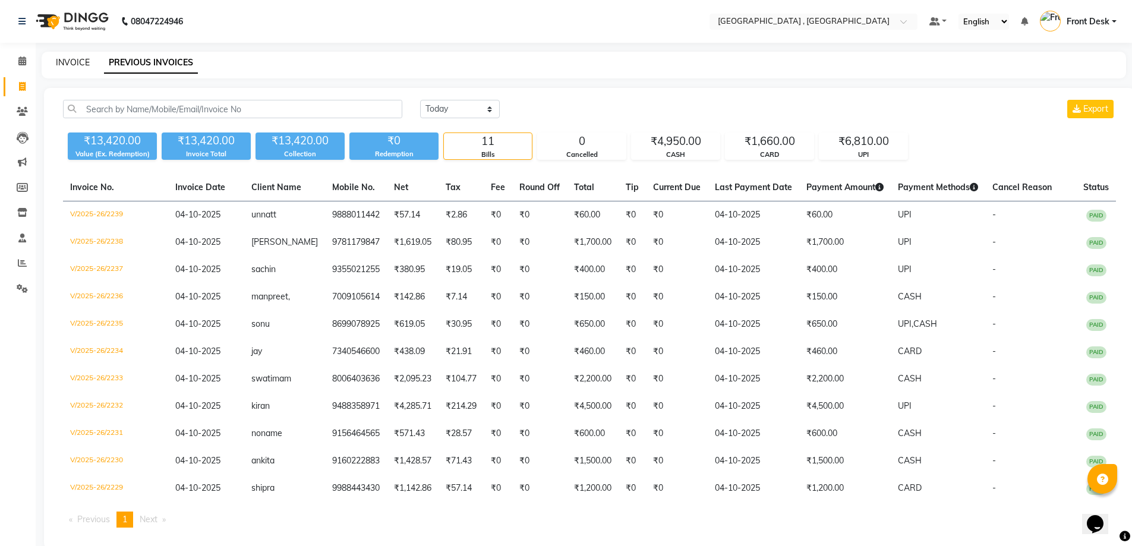
click at [64, 66] on link "INVOICE" at bounding box center [73, 62] width 34 height 11
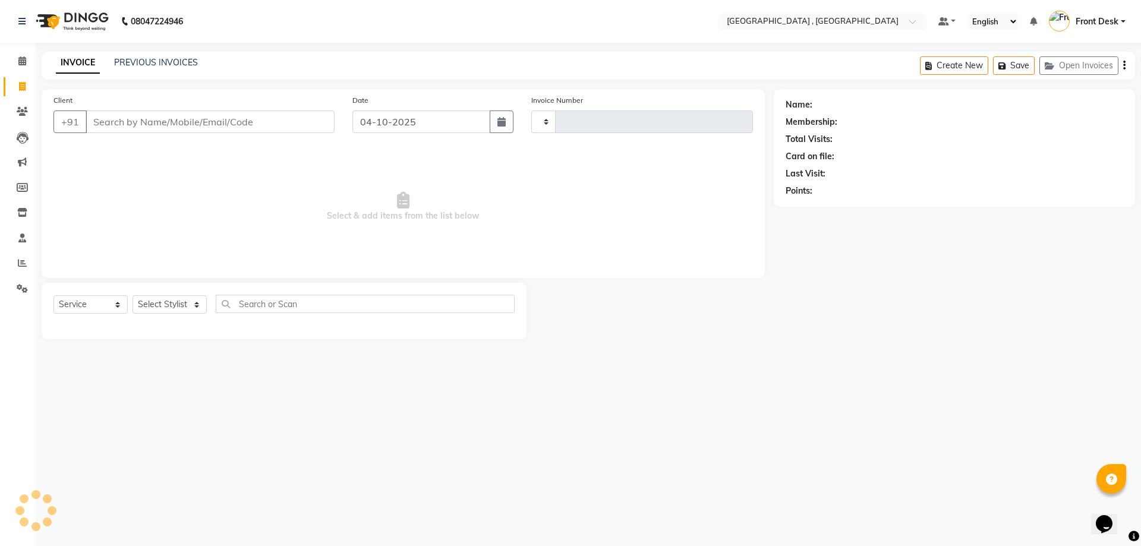
click at [127, 137] on div "Client +91" at bounding box center [194, 118] width 299 height 49
click at [132, 118] on input "Client" at bounding box center [210, 121] width 249 height 23
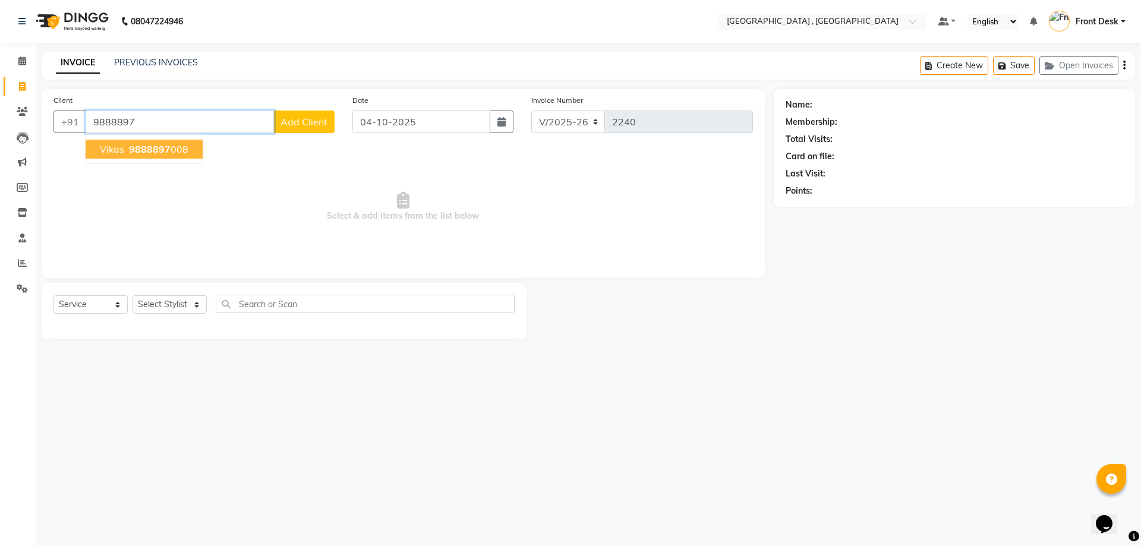
click at [175, 144] on ngb-highlight "9888897 008" at bounding box center [158, 149] width 62 height 12
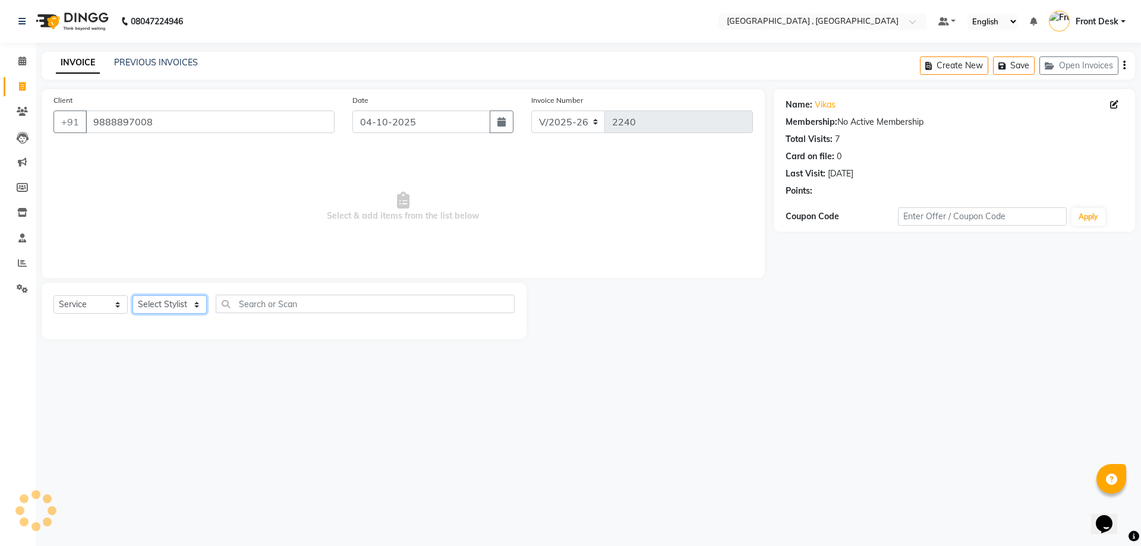
click at [160, 295] on select "Select Stylist" at bounding box center [169, 304] width 74 height 18
click at [132, 295] on select "Select Stylist anand anil anuj [PERSON_NAME] mam [PERSON_NAME] Front Desk [PERS…" at bounding box center [169, 304] width 74 height 18
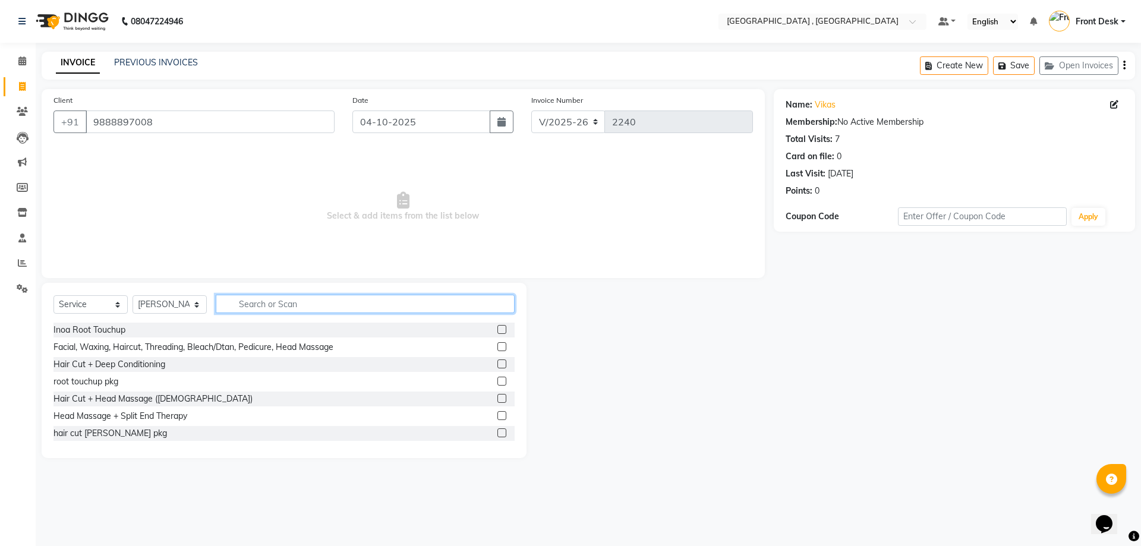
click at [255, 308] on input "text" at bounding box center [365, 304] width 299 height 18
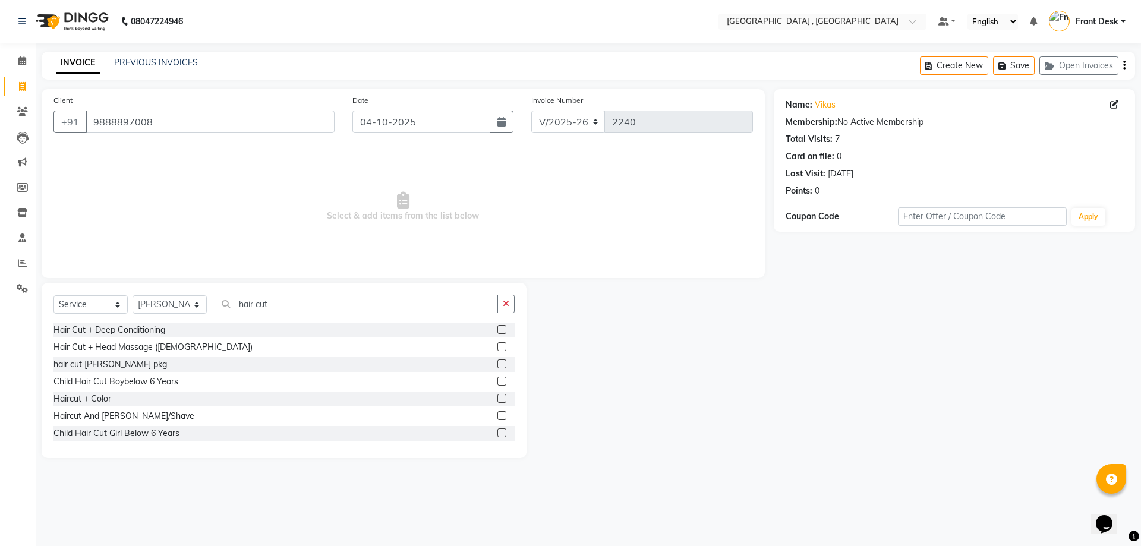
click at [497, 413] on label at bounding box center [501, 415] width 9 height 9
click at [497, 413] on input "checkbox" at bounding box center [501, 416] width 8 height 8
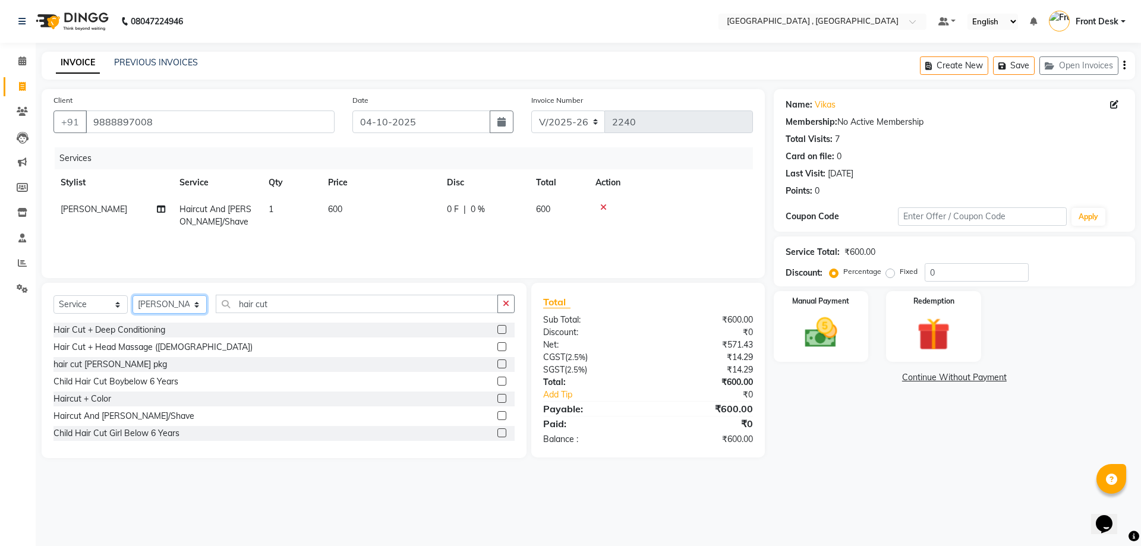
click at [180, 307] on select "Select Stylist anand anil anuj [PERSON_NAME] mam [PERSON_NAME] Front Desk [PERS…" at bounding box center [169, 304] width 74 height 18
click at [132, 295] on select "Select Stylist anand anil anuj [PERSON_NAME] mam [PERSON_NAME] Front Desk [PERS…" at bounding box center [169, 304] width 74 height 18
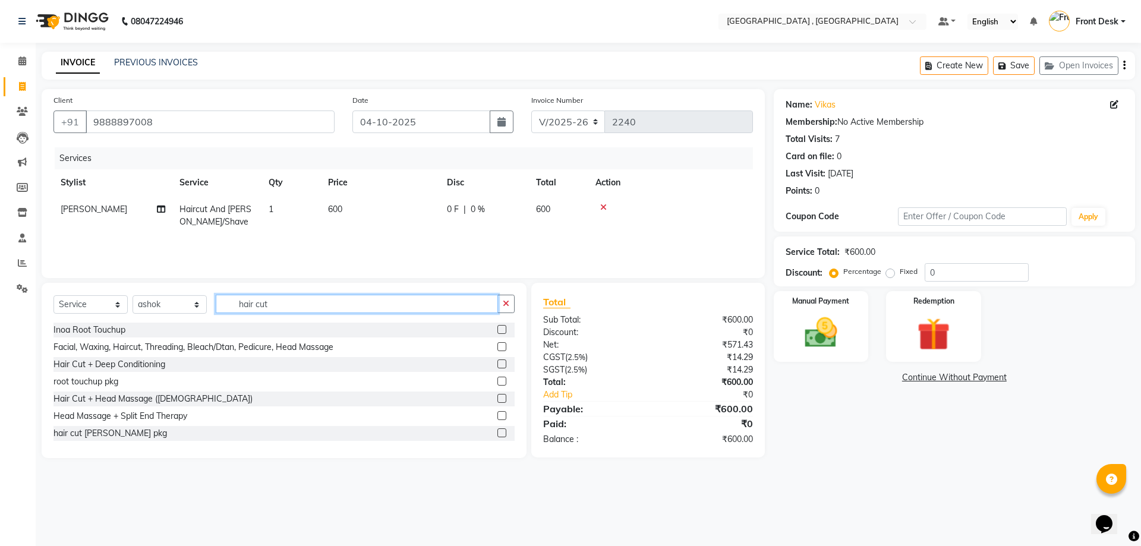
drag, startPoint x: 283, startPoint y: 306, endPoint x: 226, endPoint y: 311, distance: 57.3
click at [228, 311] on input "hair cut" at bounding box center [357, 304] width 282 height 18
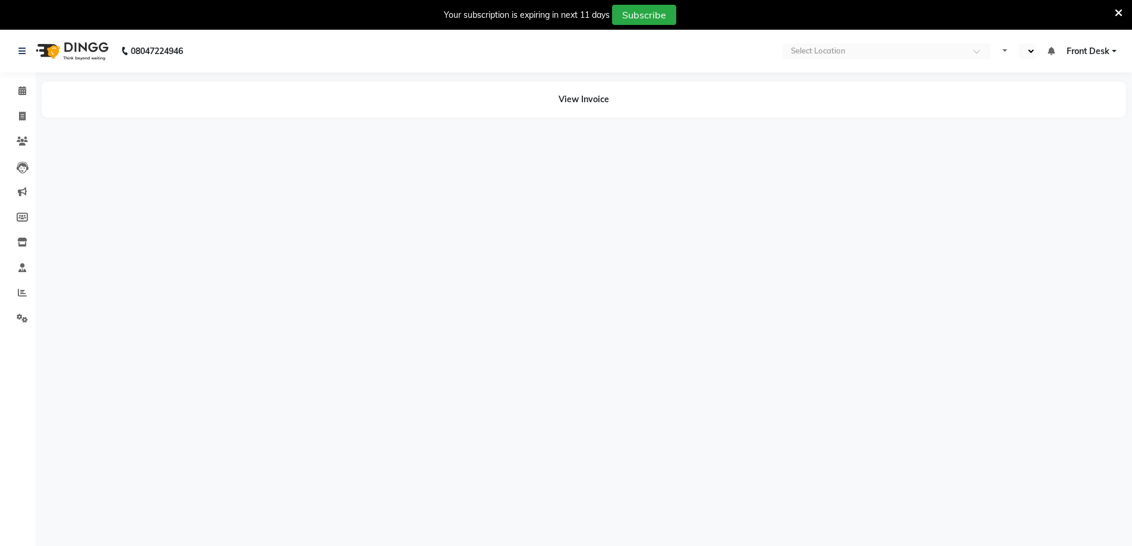
select select "en"
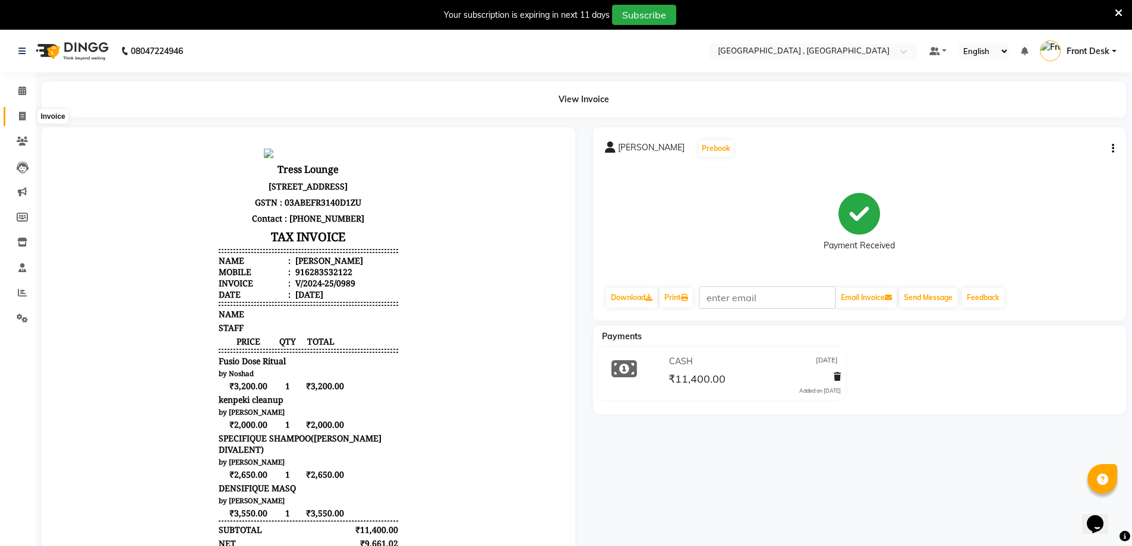
click at [23, 112] on icon at bounding box center [22, 116] width 7 height 9
select select "5111"
select select "service"
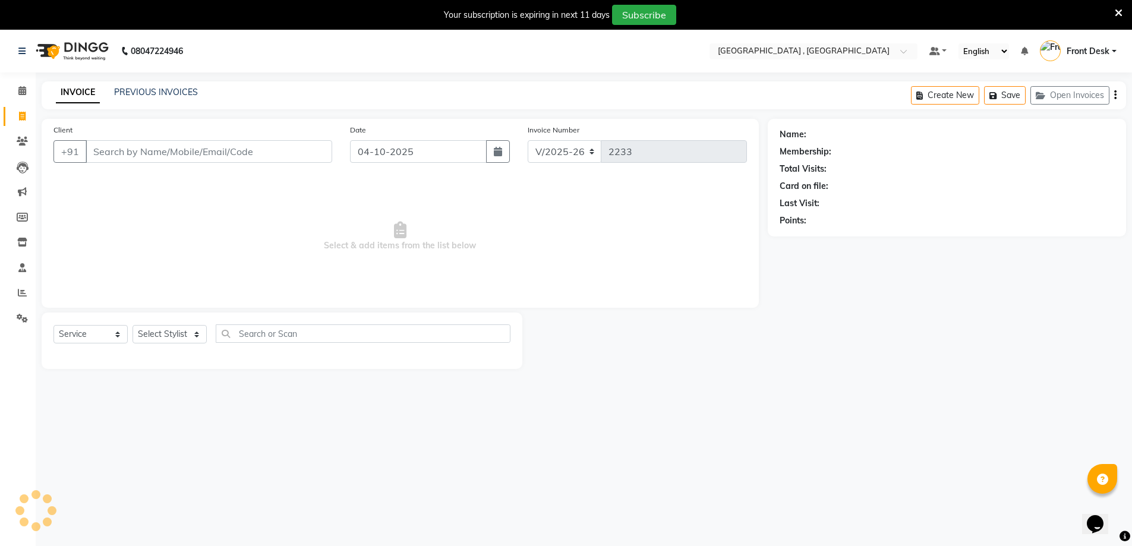
scroll to position [30, 0]
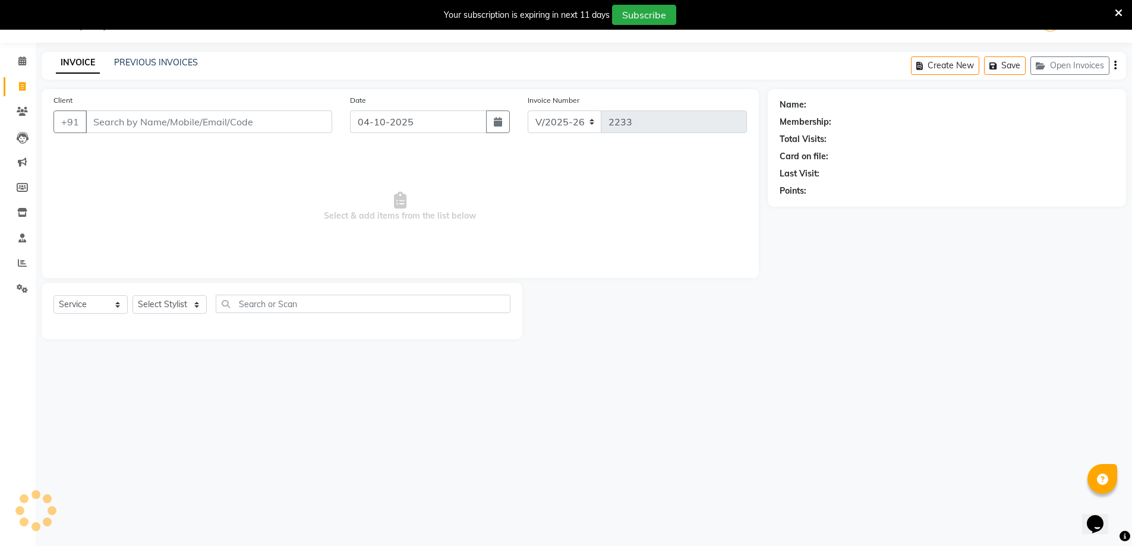
click at [1117, 15] on icon at bounding box center [1118, 13] width 8 height 11
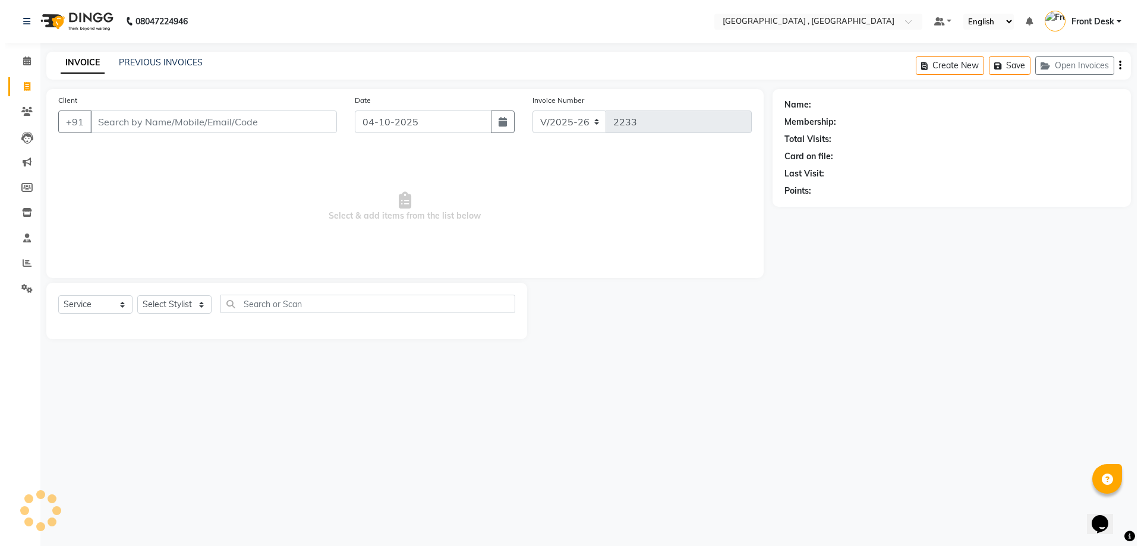
scroll to position [0, 0]
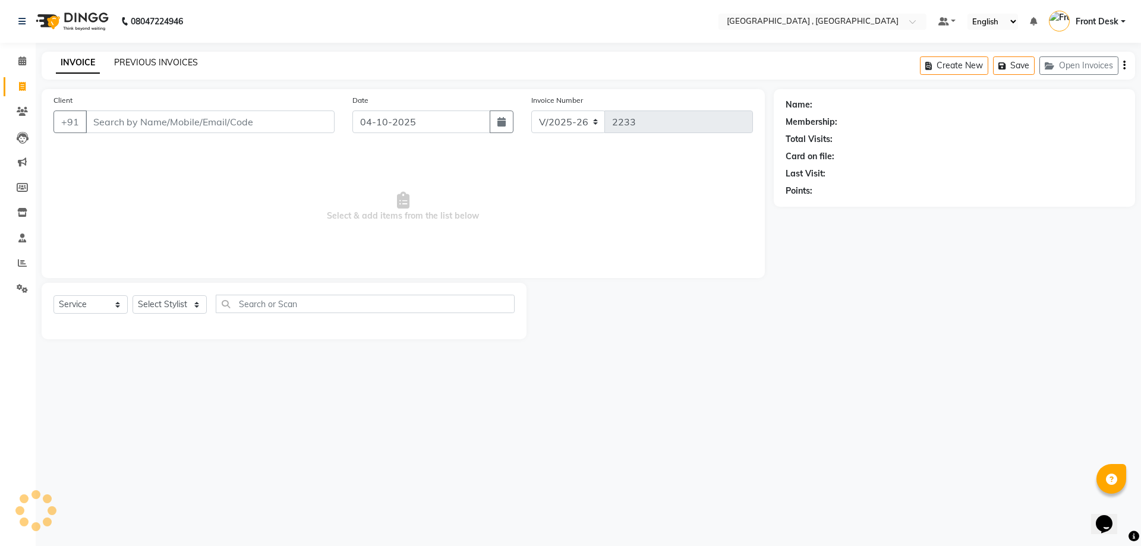
click at [142, 59] on link "PREVIOUS INVOICES" at bounding box center [156, 62] width 84 height 11
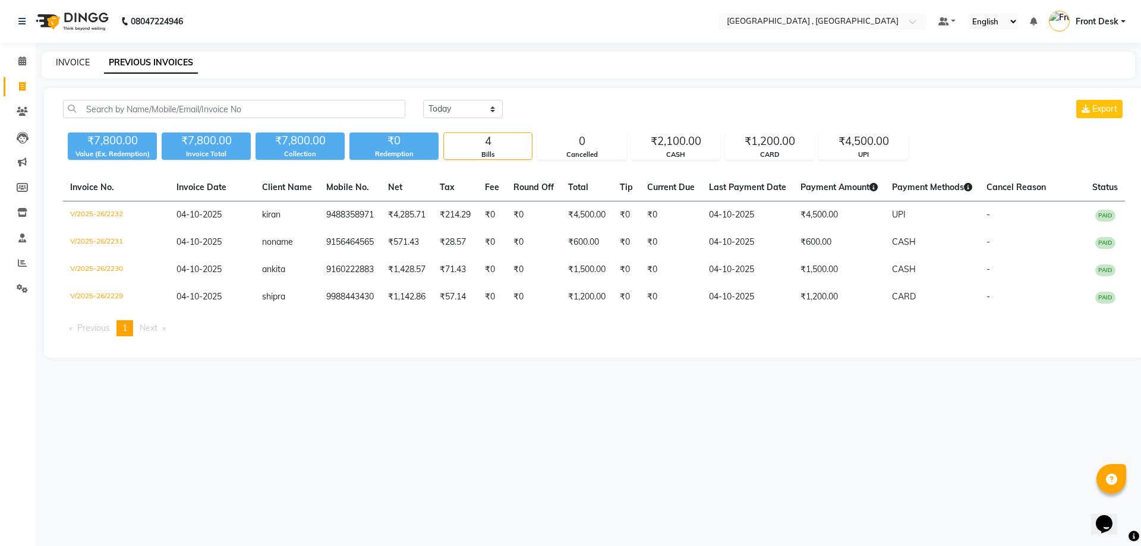
click at [59, 61] on link "INVOICE" at bounding box center [73, 62] width 34 height 11
select select "service"
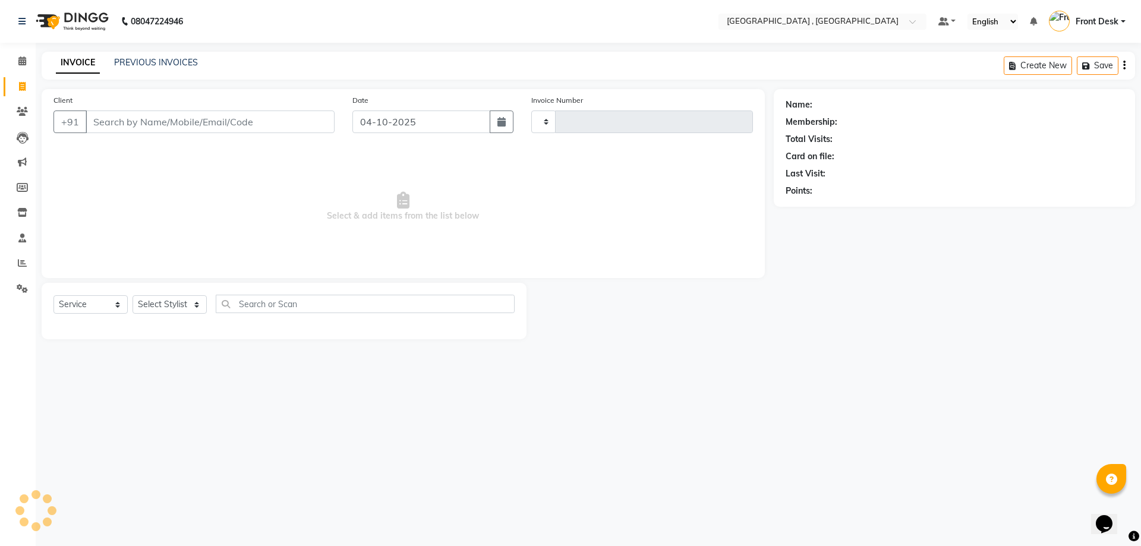
type input "2233"
select select "5111"
click at [112, 122] on input "Client" at bounding box center [210, 121] width 249 height 23
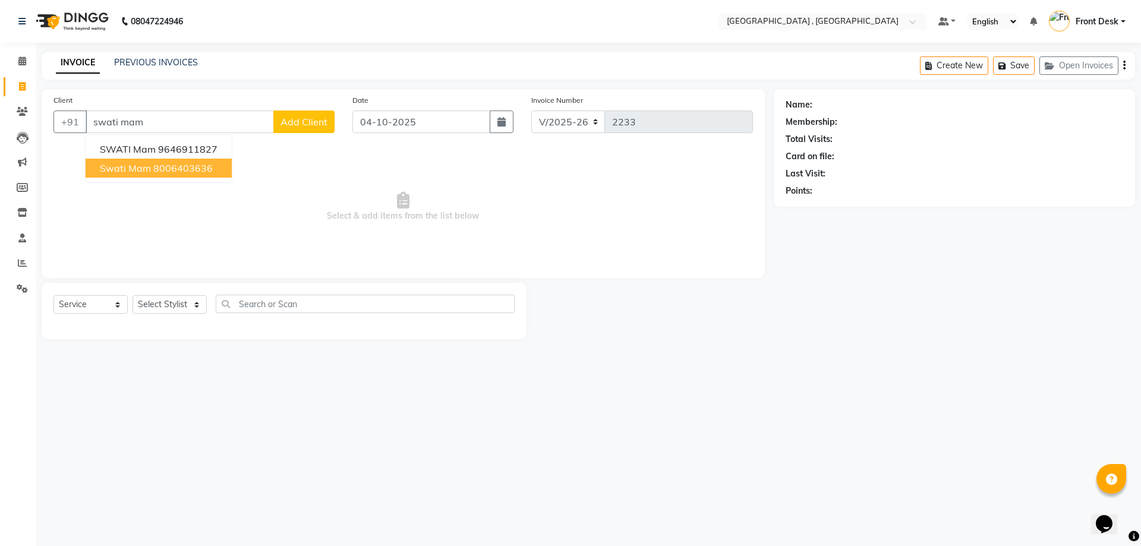
click at [191, 172] on ngb-highlight "8006403636" at bounding box center [182, 168] width 59 height 12
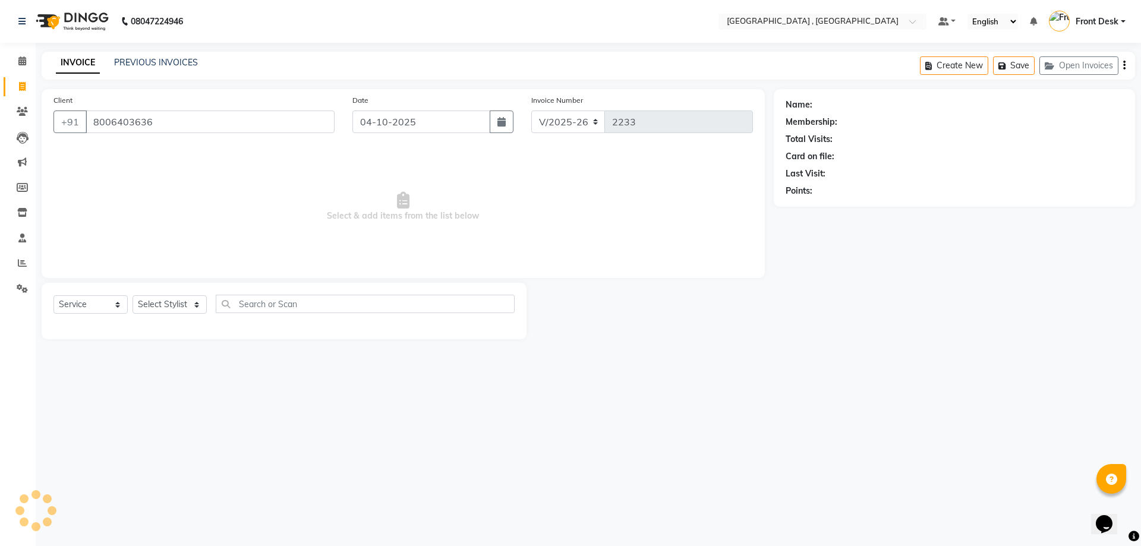
type input "8006403636"
click at [178, 308] on select "Select Stylist anand anil anuj [PERSON_NAME] mam [PERSON_NAME] Front Desk [PERS…" at bounding box center [169, 304] width 74 height 18
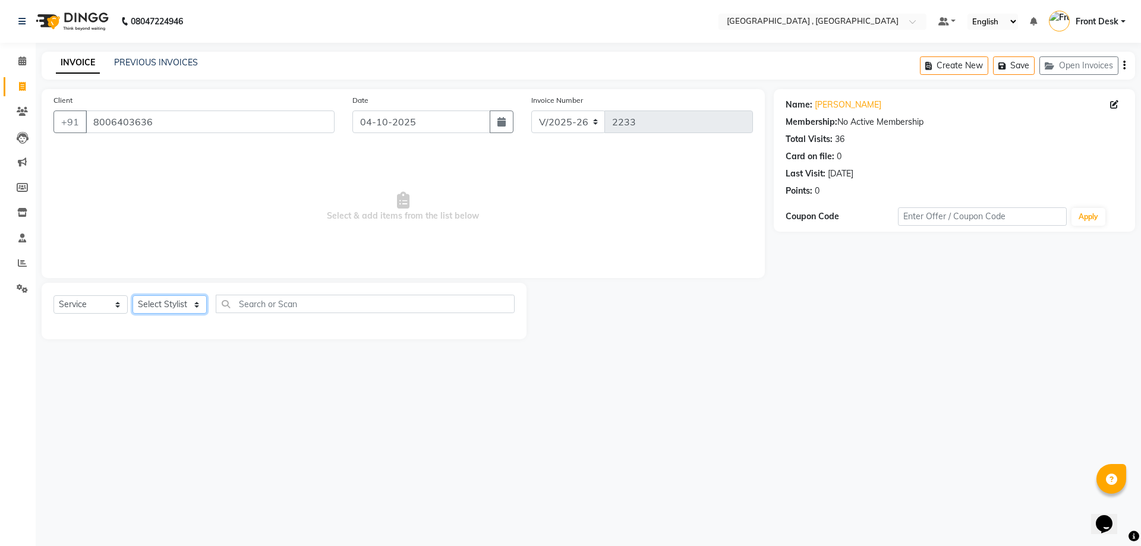
select select "32258"
click at [132, 295] on select "Select Stylist anand anil anuj [PERSON_NAME] mam [PERSON_NAME] Front Desk [PERS…" at bounding box center [169, 304] width 74 height 18
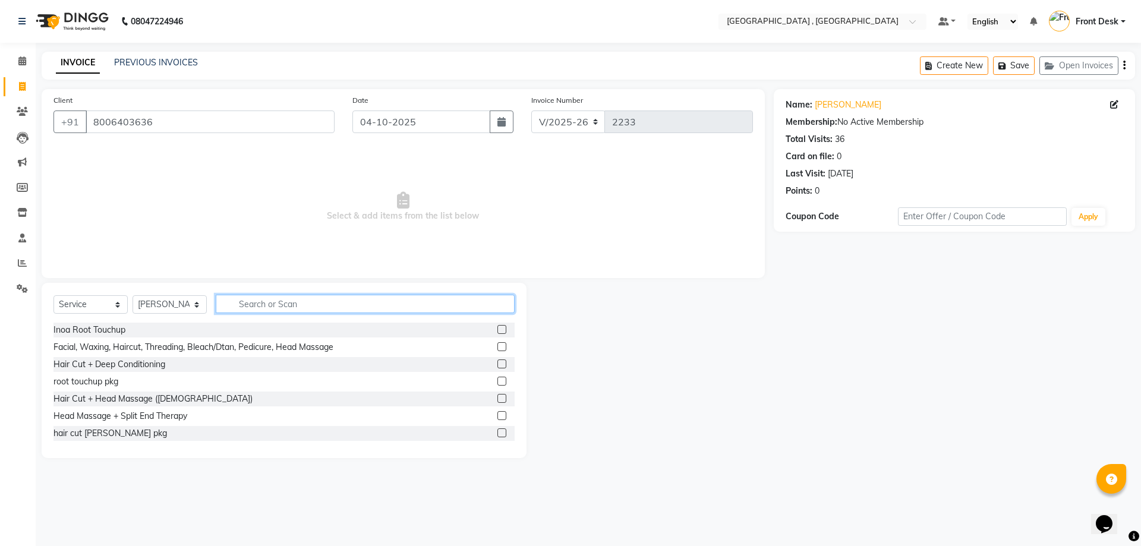
click at [255, 304] on input "text" at bounding box center [365, 304] width 299 height 18
click at [239, 306] on input "text" at bounding box center [365, 304] width 299 height 18
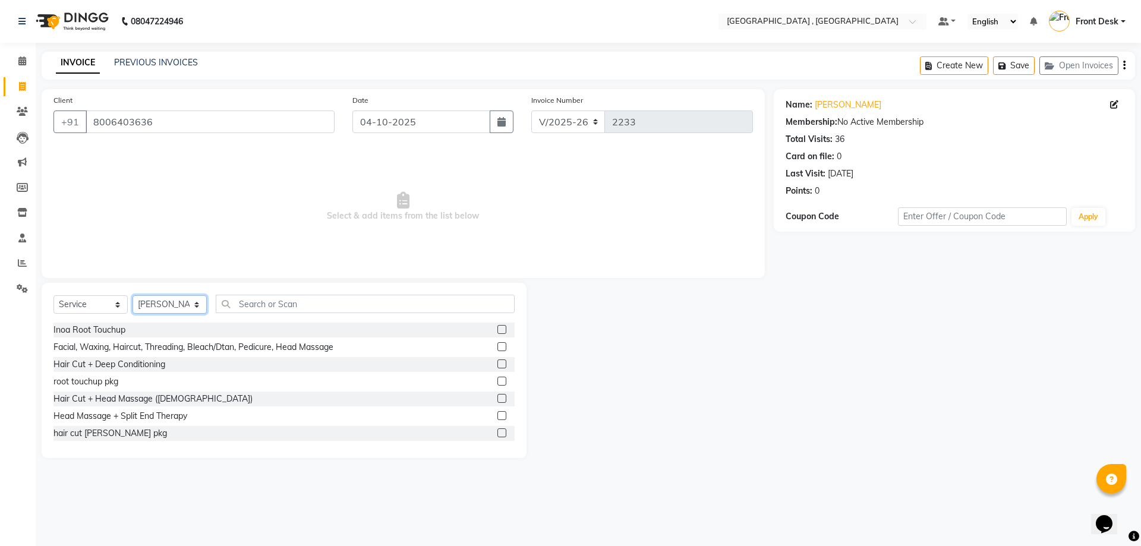
click at [178, 303] on select "Select Stylist anand anil anuj [PERSON_NAME] mam [PERSON_NAME] Front Desk [PERS…" at bounding box center [169, 304] width 74 height 18
click at [132, 295] on select "Select Stylist anand anil anuj [PERSON_NAME] mam [PERSON_NAME] Front Desk [PERS…" at bounding box center [169, 304] width 74 height 18
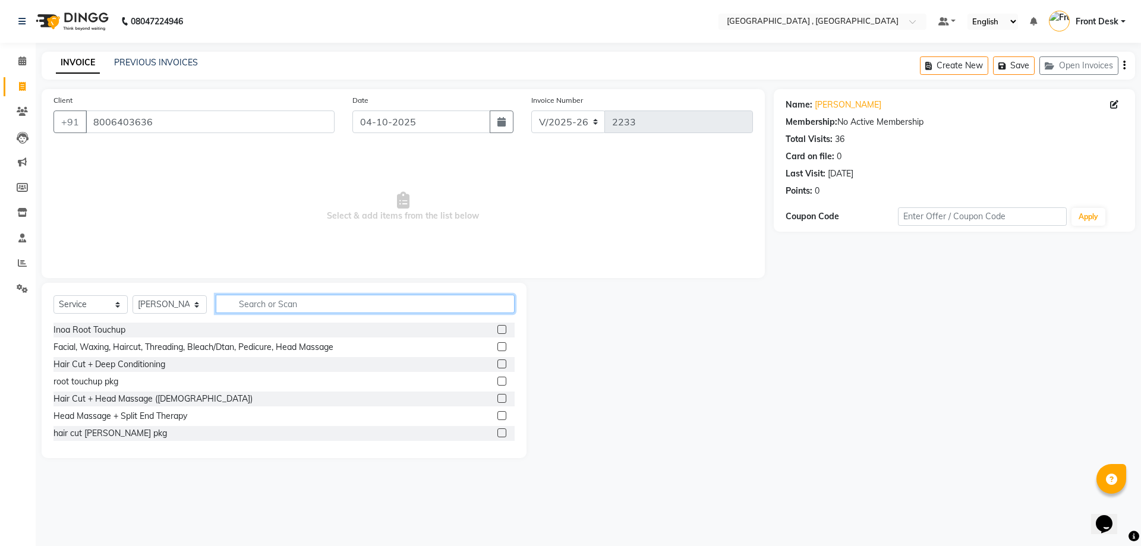
click at [256, 302] on input "text" at bounding box center [365, 304] width 299 height 18
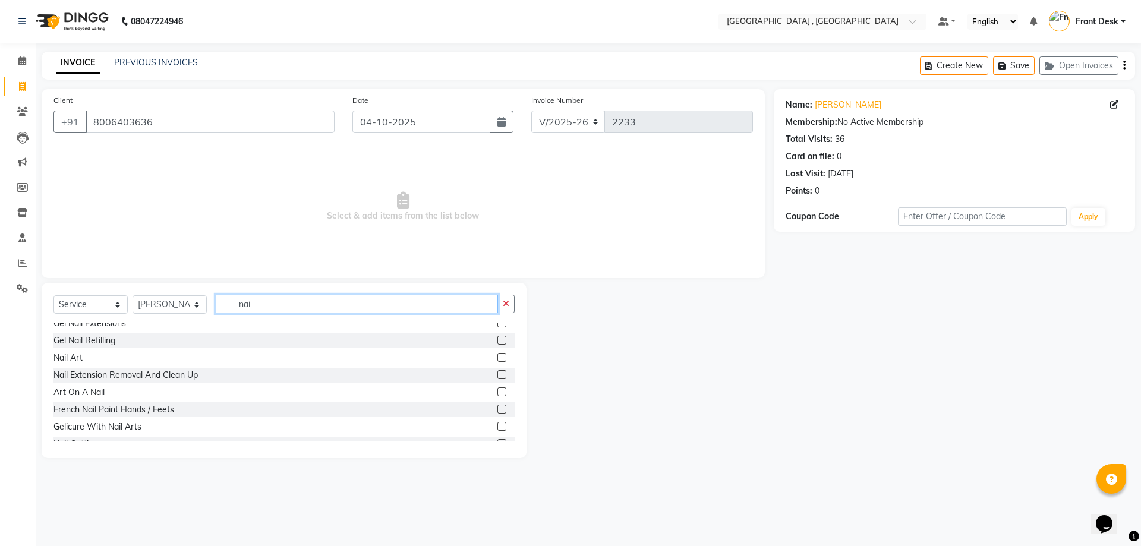
scroll to position [119, 0]
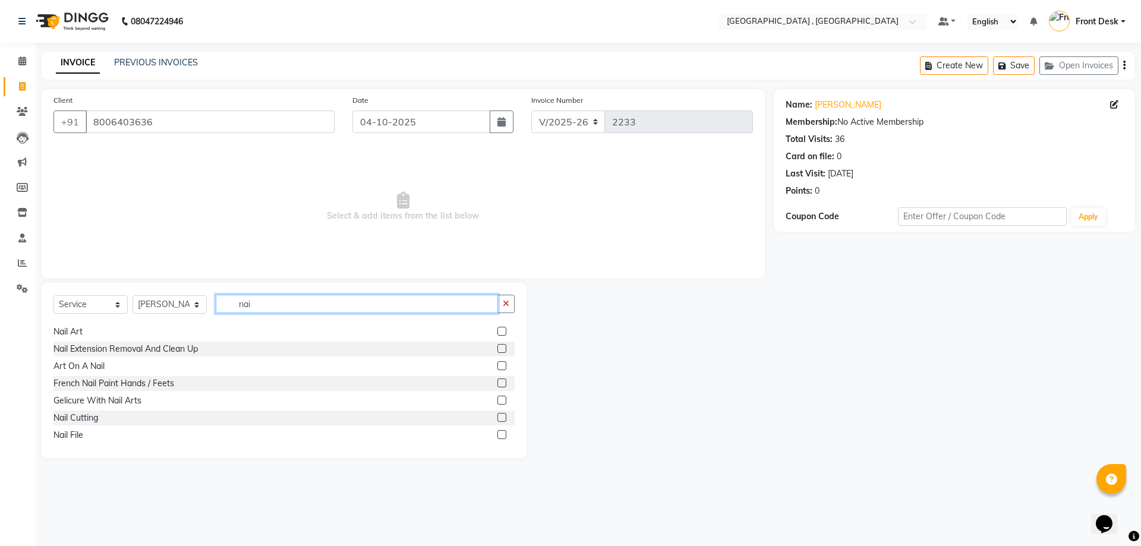
type input "nai"
click at [497, 349] on label at bounding box center [501, 348] width 9 height 9
click at [497, 349] on input "checkbox" at bounding box center [501, 349] width 8 height 8
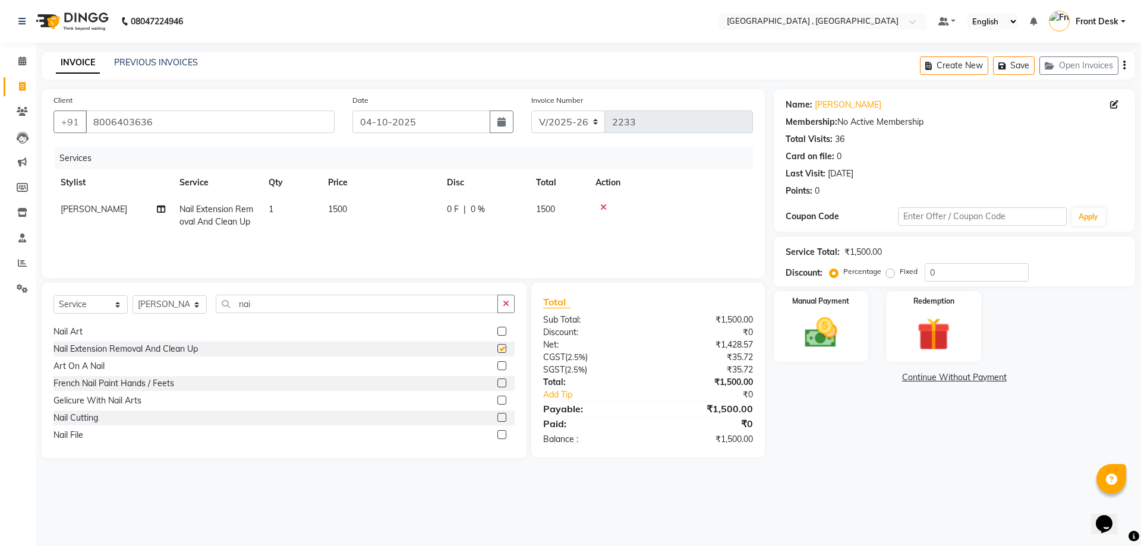
checkbox input "false"
click at [350, 208] on td "1500" at bounding box center [380, 215] width 119 height 39
select select "32258"
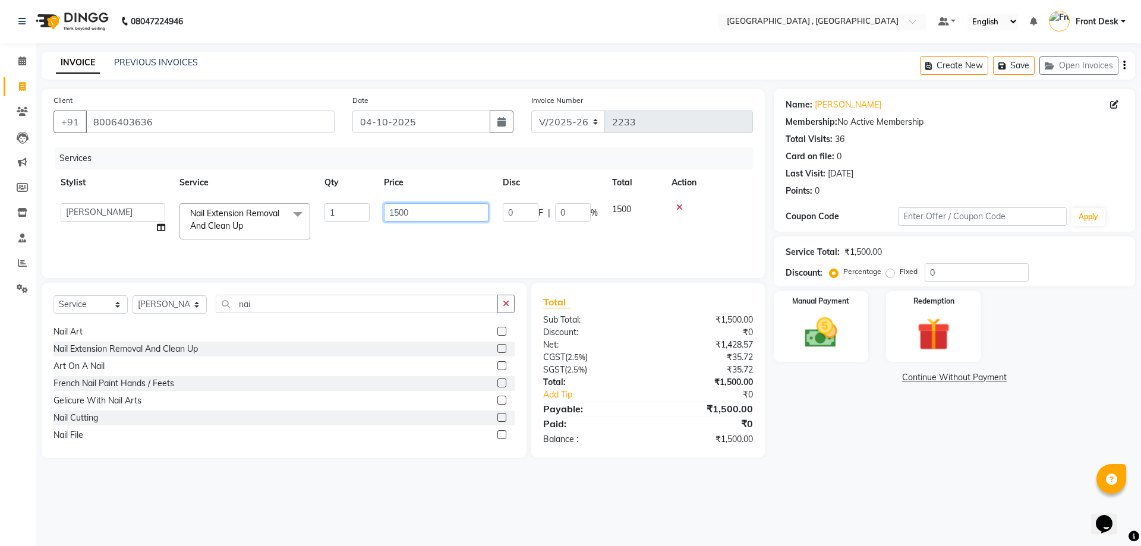
drag, startPoint x: 423, startPoint y: 211, endPoint x: 359, endPoint y: 217, distance: 63.9
click at [360, 217] on tr "anand anil anuj anuja mam ashok Front Desk irfan irfan manpreet Noshad prince r…" at bounding box center [402, 221] width 699 height 50
type input "300"
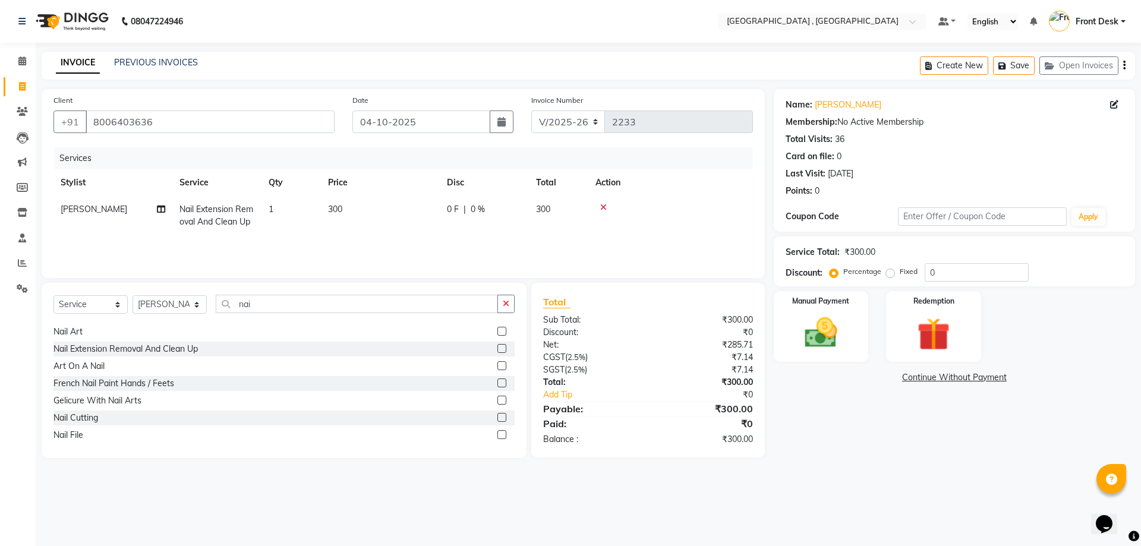
click at [461, 247] on div "Services Stylist Service Qty Price Disc Total Action romeo Nail Extension Remov…" at bounding box center [402, 206] width 699 height 119
click at [157, 307] on select "Select Stylist anand anil anuj [PERSON_NAME] mam [PERSON_NAME] Front Desk [PERS…" at bounding box center [169, 304] width 74 height 18
select select "88543"
click at [132, 295] on select "Select Stylist anand anil anuj [PERSON_NAME] mam [PERSON_NAME] Front Desk [PERS…" at bounding box center [169, 304] width 74 height 18
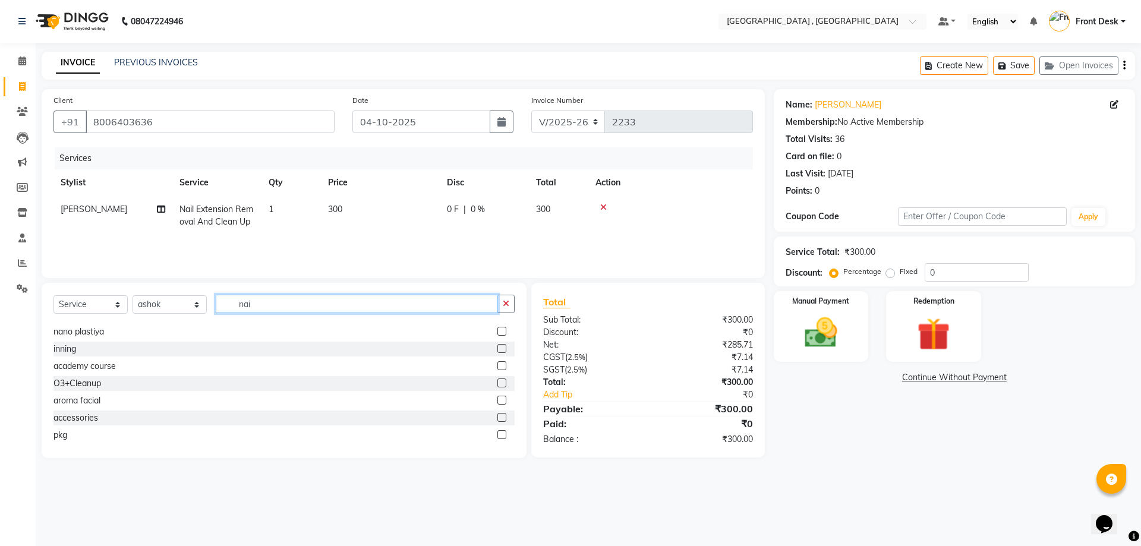
drag, startPoint x: 270, startPoint y: 300, endPoint x: 237, endPoint y: 301, distance: 33.3
click at [238, 301] on input "nai" at bounding box center [357, 304] width 282 height 18
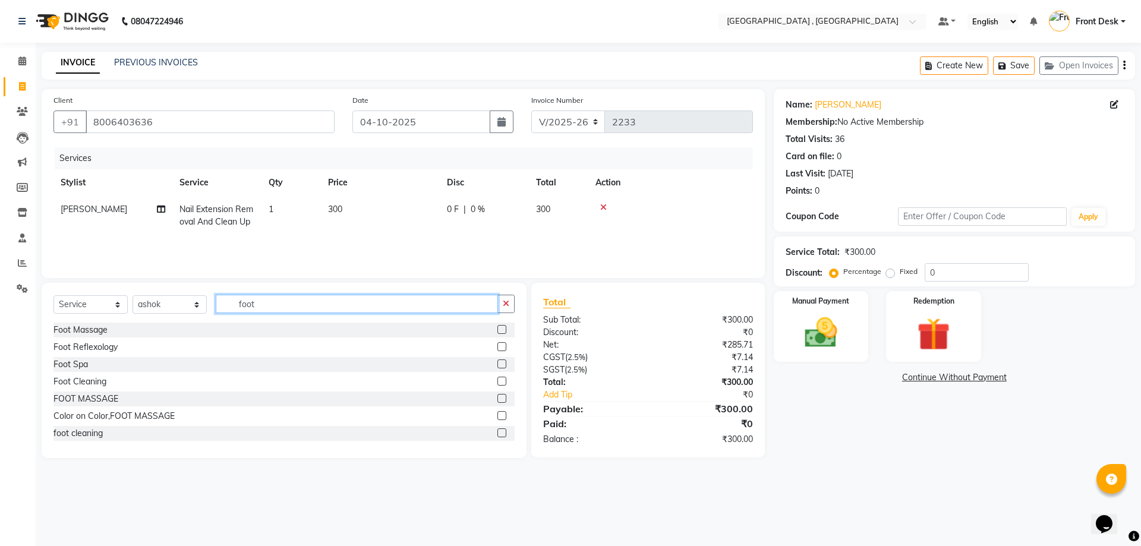
type input "foot"
click at [497, 326] on label at bounding box center [501, 329] width 9 height 9
click at [497, 326] on input "checkbox" at bounding box center [501, 330] width 8 height 8
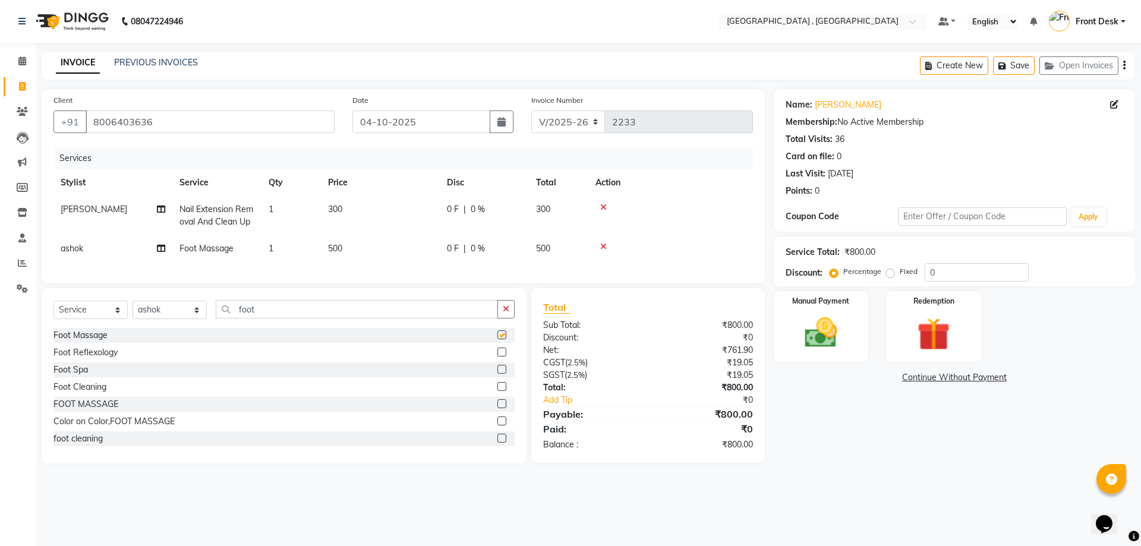
checkbox input "false"
click at [352, 247] on td "500" at bounding box center [380, 248] width 119 height 27
select select "88543"
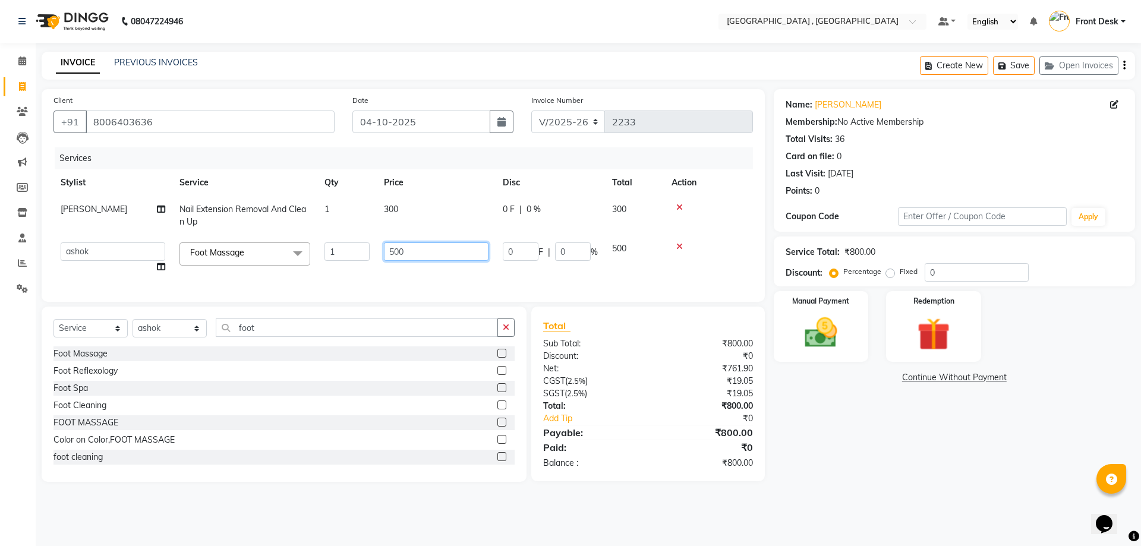
drag, startPoint x: 413, startPoint y: 255, endPoint x: 357, endPoint y: 255, distance: 55.8
click at [364, 255] on tr "anand anil anuj anuja mam ashok Front Desk irfan irfan manpreet Noshad prince r…" at bounding box center [402, 257] width 699 height 45
type input "800"
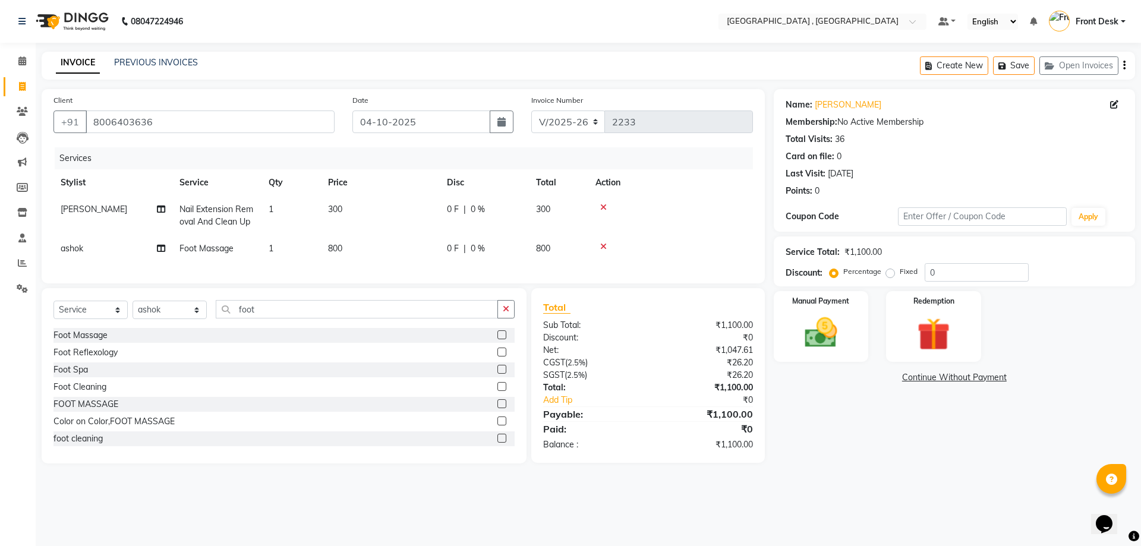
click at [451, 266] on div "Services Stylist Service Qty Price Disc Total Action romeo Nail Extension Remov…" at bounding box center [402, 209] width 699 height 124
click at [175, 318] on select "Select Stylist anand anil anuj [PERSON_NAME] mam [PERSON_NAME] Front Desk [PERS…" at bounding box center [169, 310] width 74 height 18
select select "65855"
click at [132, 310] on select "Select Stylist anand anil anuj [PERSON_NAME] mam [PERSON_NAME] Front Desk [PERS…" at bounding box center [169, 310] width 74 height 18
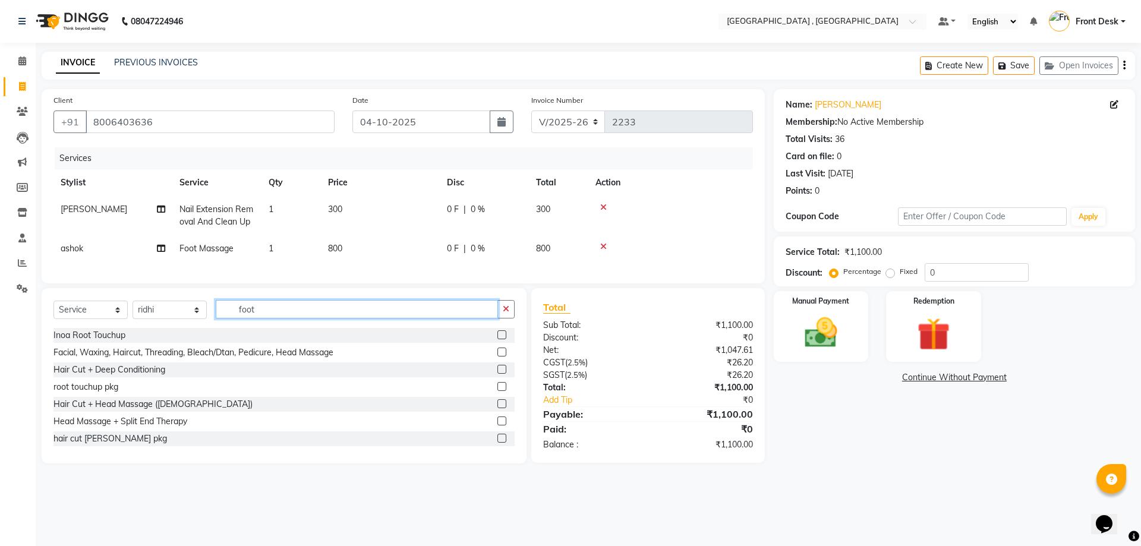
drag, startPoint x: 260, startPoint y: 321, endPoint x: 236, endPoint y: 315, distance: 25.1
click at [245, 318] on input "foot" at bounding box center [357, 309] width 282 height 18
type input "f"
type input "comb"
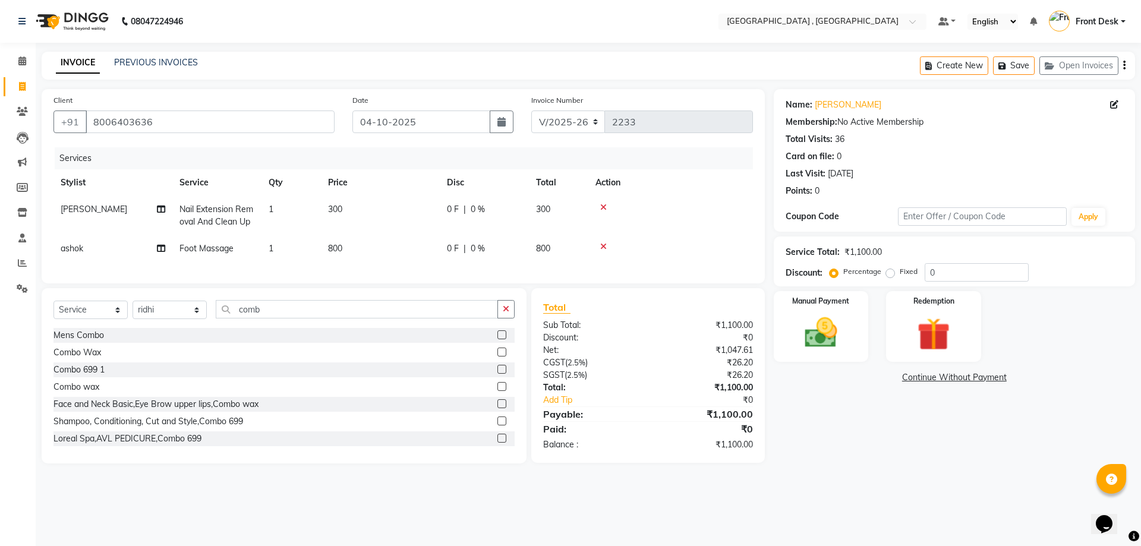
click at [497, 356] on label at bounding box center [501, 352] width 9 height 9
click at [497, 356] on input "checkbox" at bounding box center [501, 353] width 8 height 8
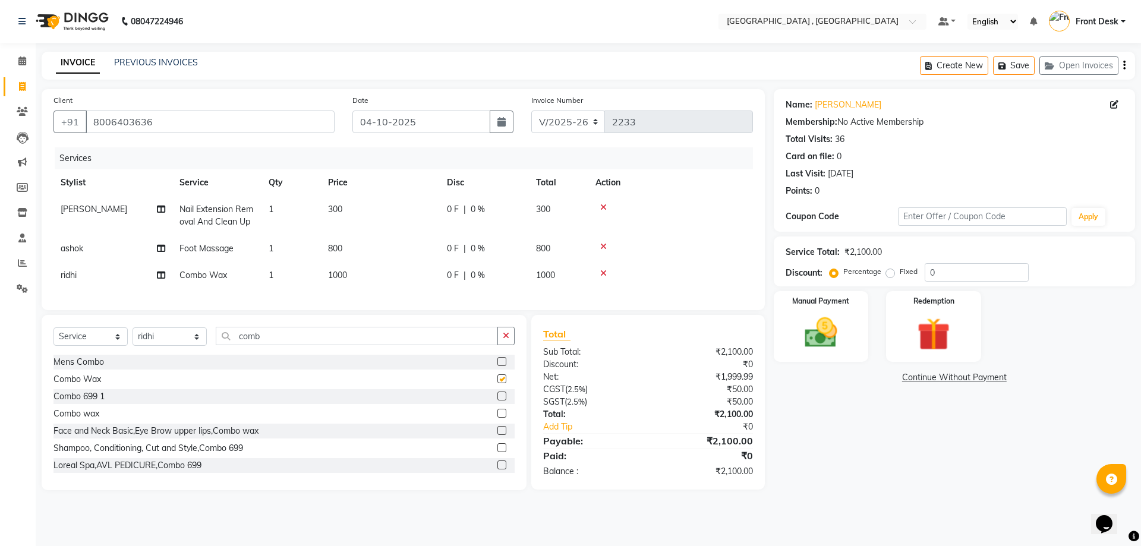
checkbox input "false"
click at [342, 264] on td "1000" at bounding box center [380, 275] width 119 height 27
select select "65855"
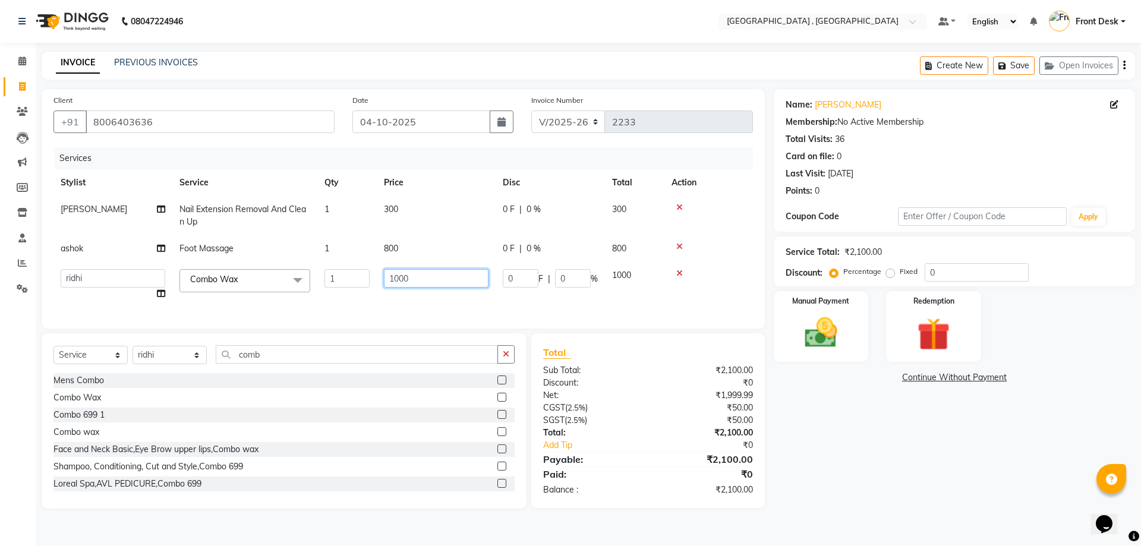
click at [399, 280] on input "1000" at bounding box center [436, 278] width 105 height 18
type input "1100"
click at [395, 308] on div "Client +91 8006403636 Date 04-10-2025 Invoice Number V/2025 V/2025-26 2233 Serv…" at bounding box center [403, 208] width 723 height 239
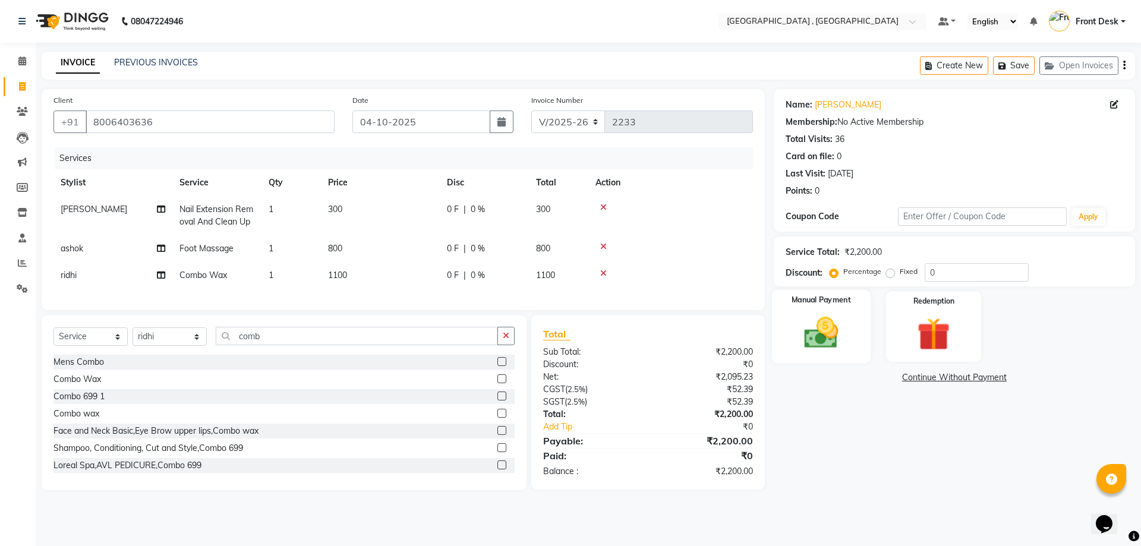
click at [821, 326] on img at bounding box center [820, 332] width 55 height 39
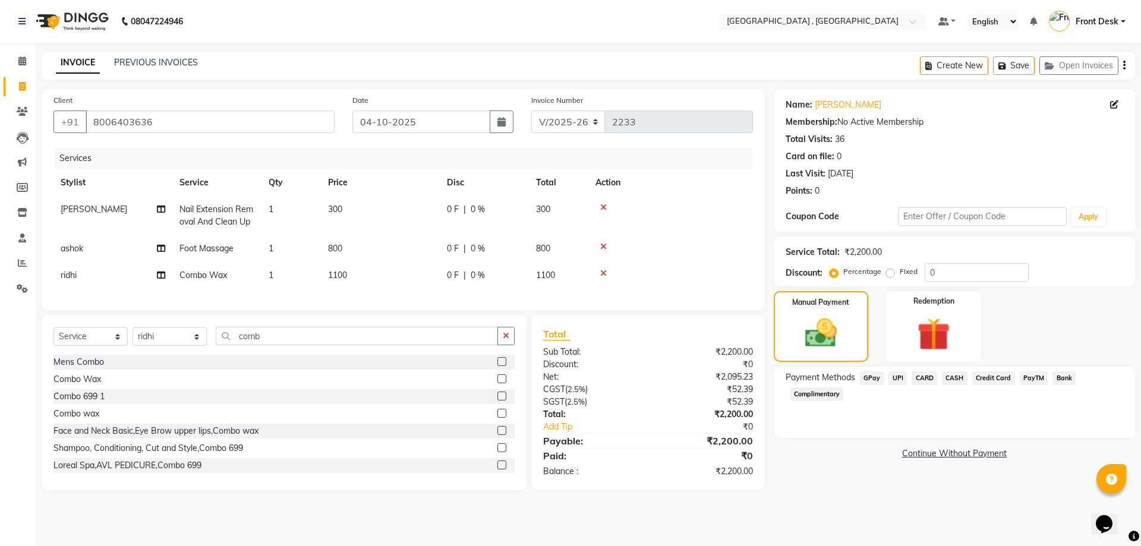
click at [955, 375] on span "CASH" at bounding box center [955, 378] width 26 height 14
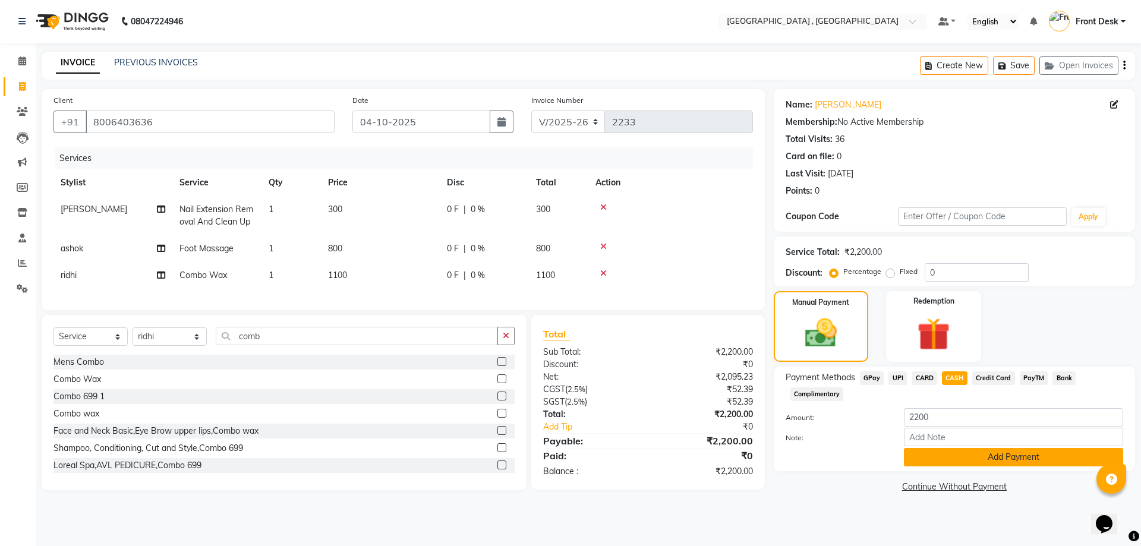
click at [983, 453] on button "Add Payment" at bounding box center [1013, 457] width 219 height 18
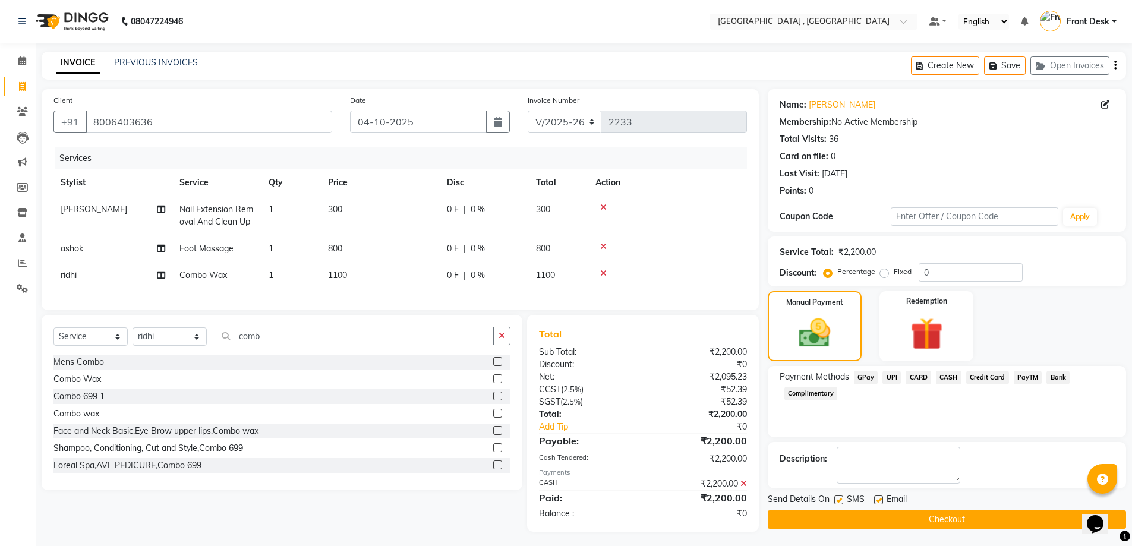
click at [940, 509] on div "Send Details On SMS Email Checkout" at bounding box center [947, 511] width 358 height 36
click at [936, 515] on button "Checkout" at bounding box center [947, 519] width 358 height 18
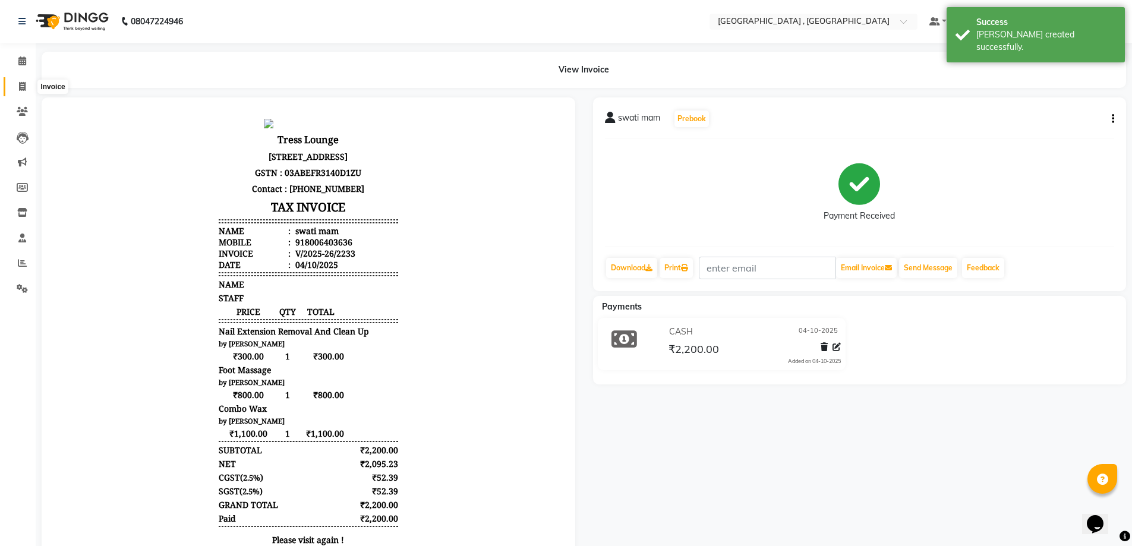
click at [15, 85] on span at bounding box center [22, 87] width 21 height 14
select select "service"
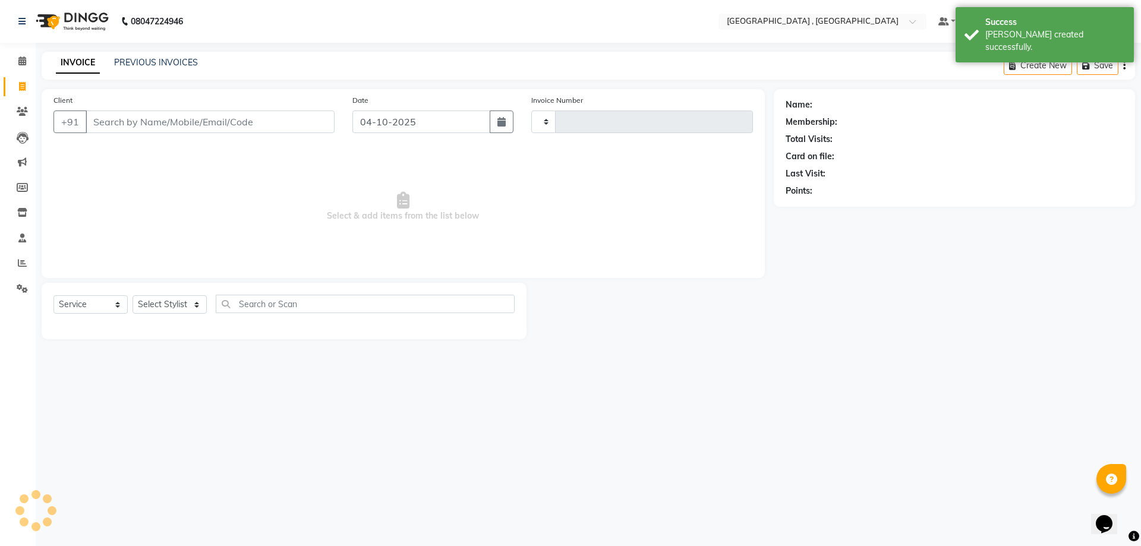
type input "2234"
select select "5111"
click at [133, 64] on link "PREVIOUS INVOICES" at bounding box center [156, 62] width 84 height 11
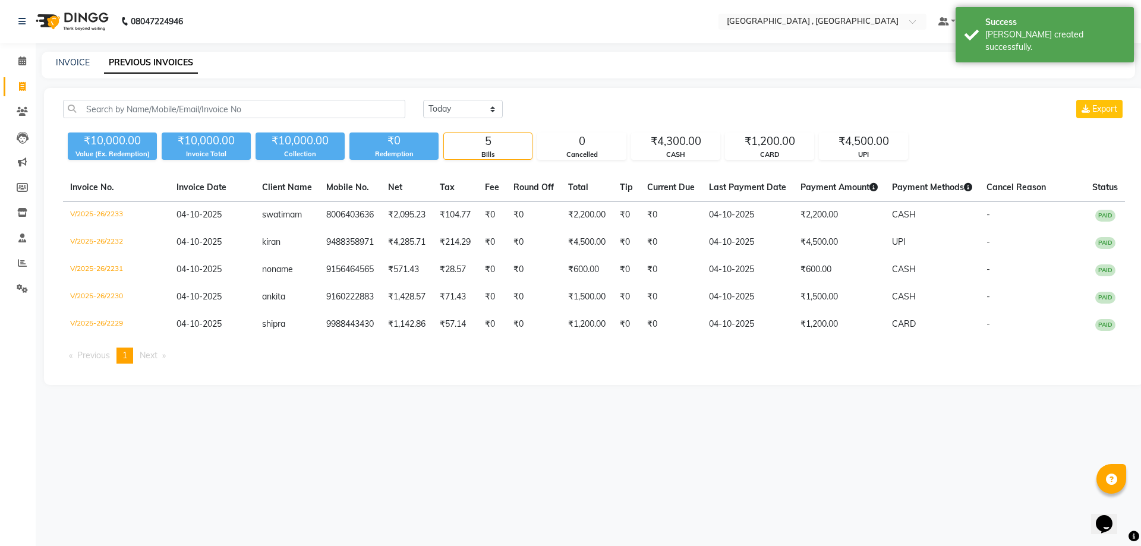
click at [47, 56] on div "INVOICE PREVIOUS INVOICES" at bounding box center [588, 65] width 1093 height 27
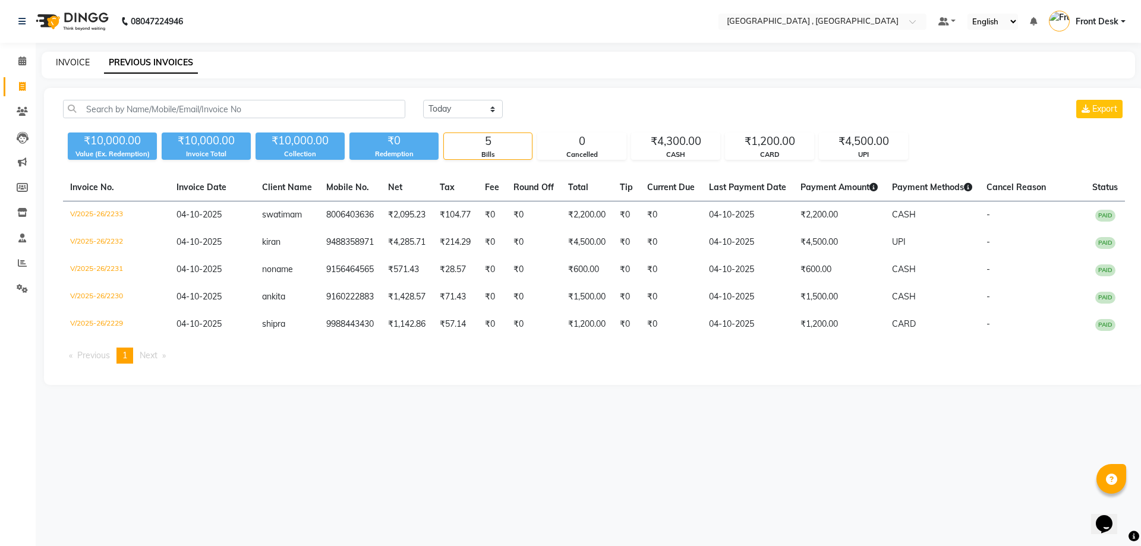
click at [80, 64] on link "INVOICE" at bounding box center [73, 62] width 34 height 11
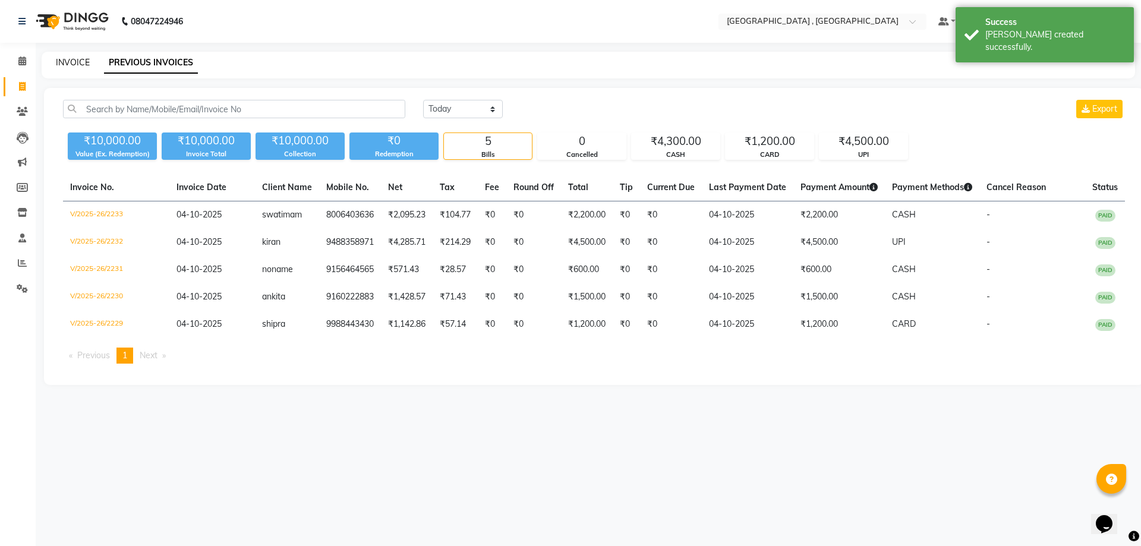
select select "service"
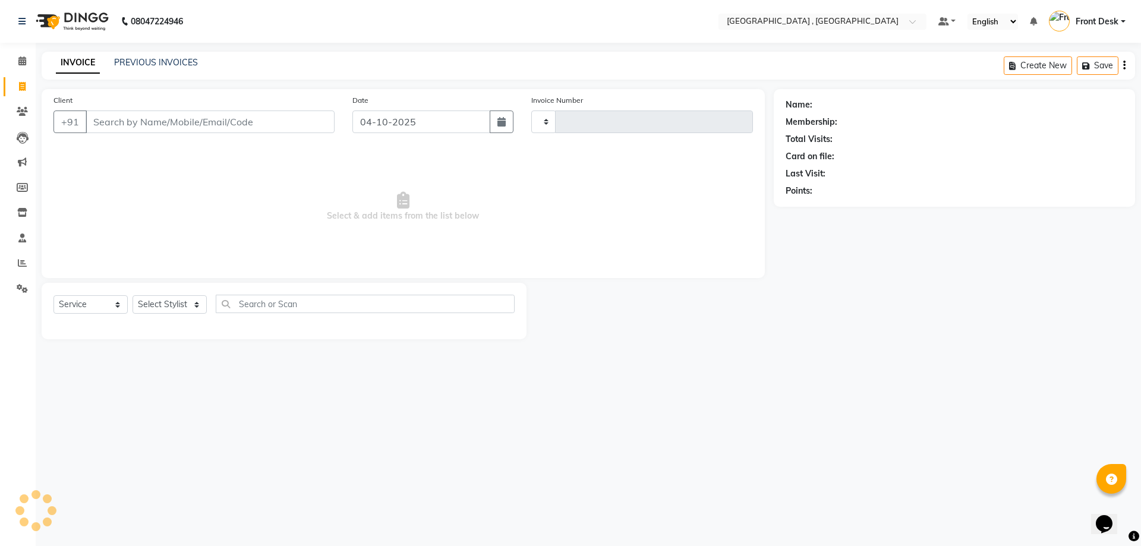
type input "2234"
select select "5111"
click at [99, 64] on link "INVOICE" at bounding box center [78, 62] width 44 height 21
click at [142, 58] on link "PREVIOUS INVOICES" at bounding box center [156, 62] width 84 height 11
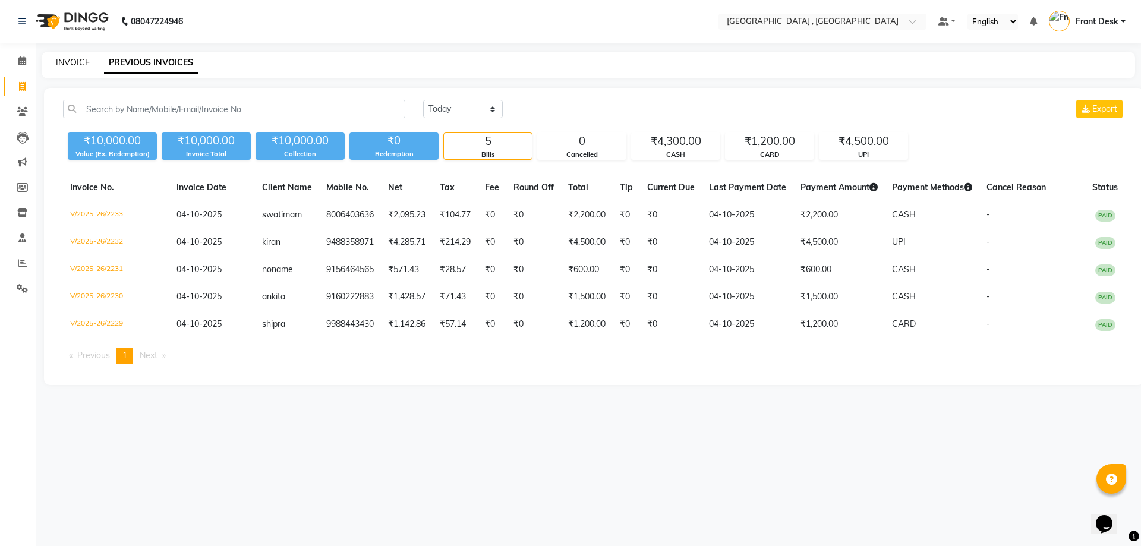
click at [81, 64] on link "INVOICE" at bounding box center [73, 62] width 34 height 11
select select "5111"
select select "service"
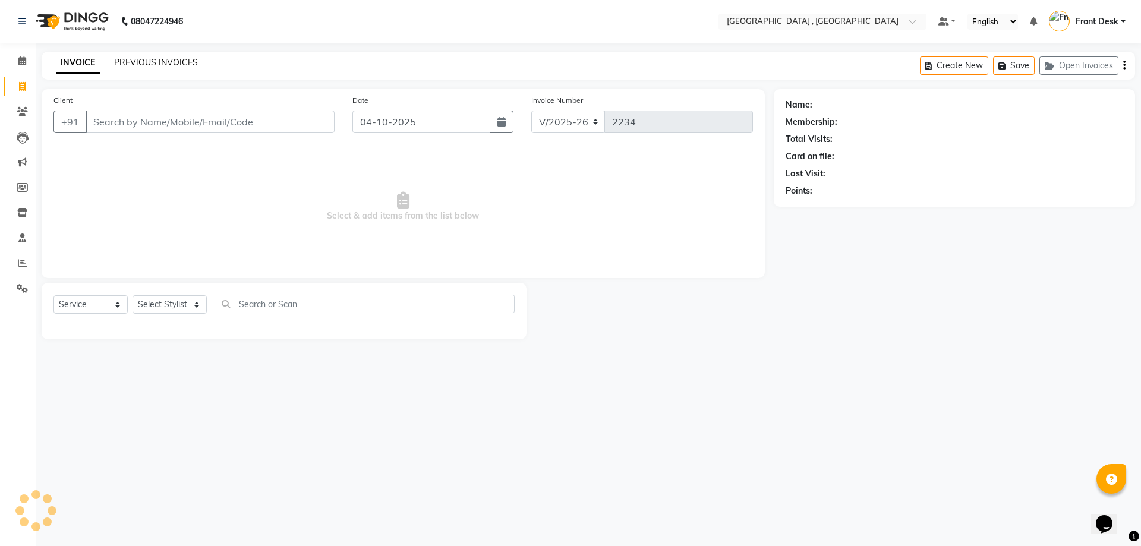
click at [130, 61] on link "PREVIOUS INVOICES" at bounding box center [156, 62] width 84 height 11
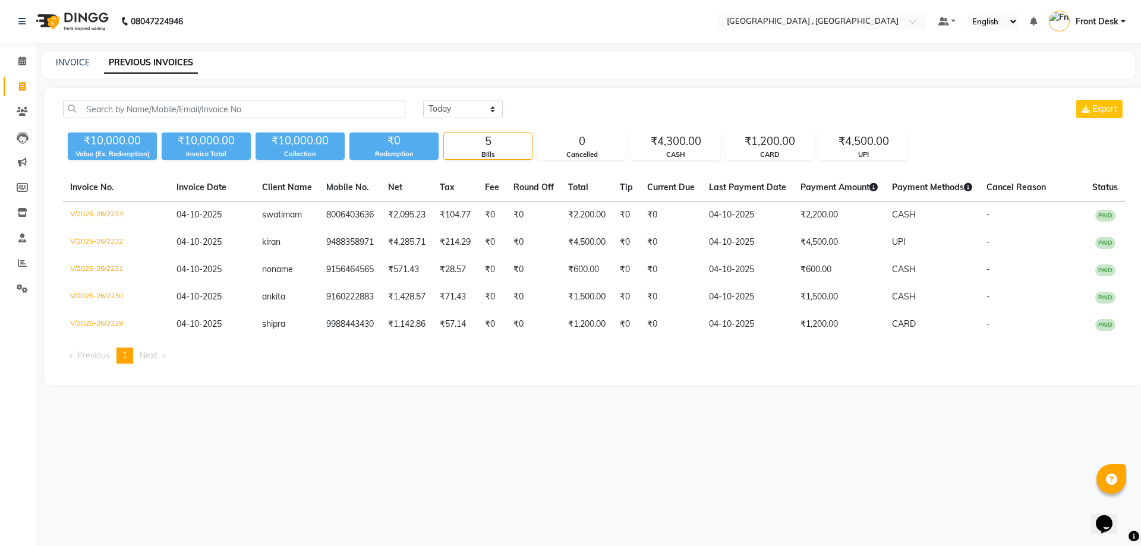
click at [64, 56] on div "INVOICE" at bounding box center [73, 62] width 34 height 12
click at [66, 63] on link "INVOICE" at bounding box center [73, 62] width 34 height 11
select select "5111"
select select "service"
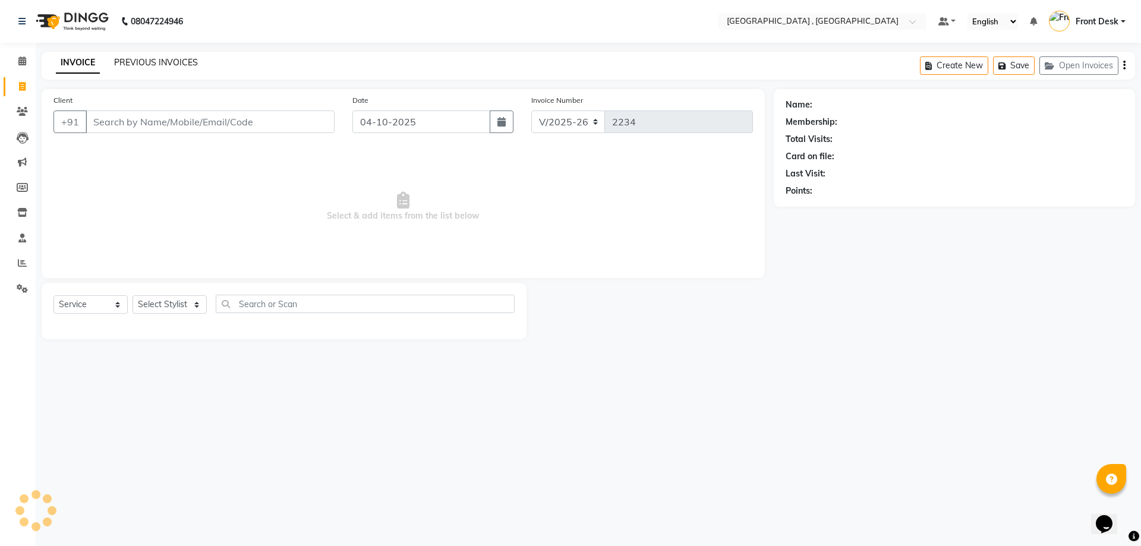
click at [124, 58] on link "PREVIOUS INVOICES" at bounding box center [156, 62] width 84 height 11
